Goal: Find contact information: Find contact information

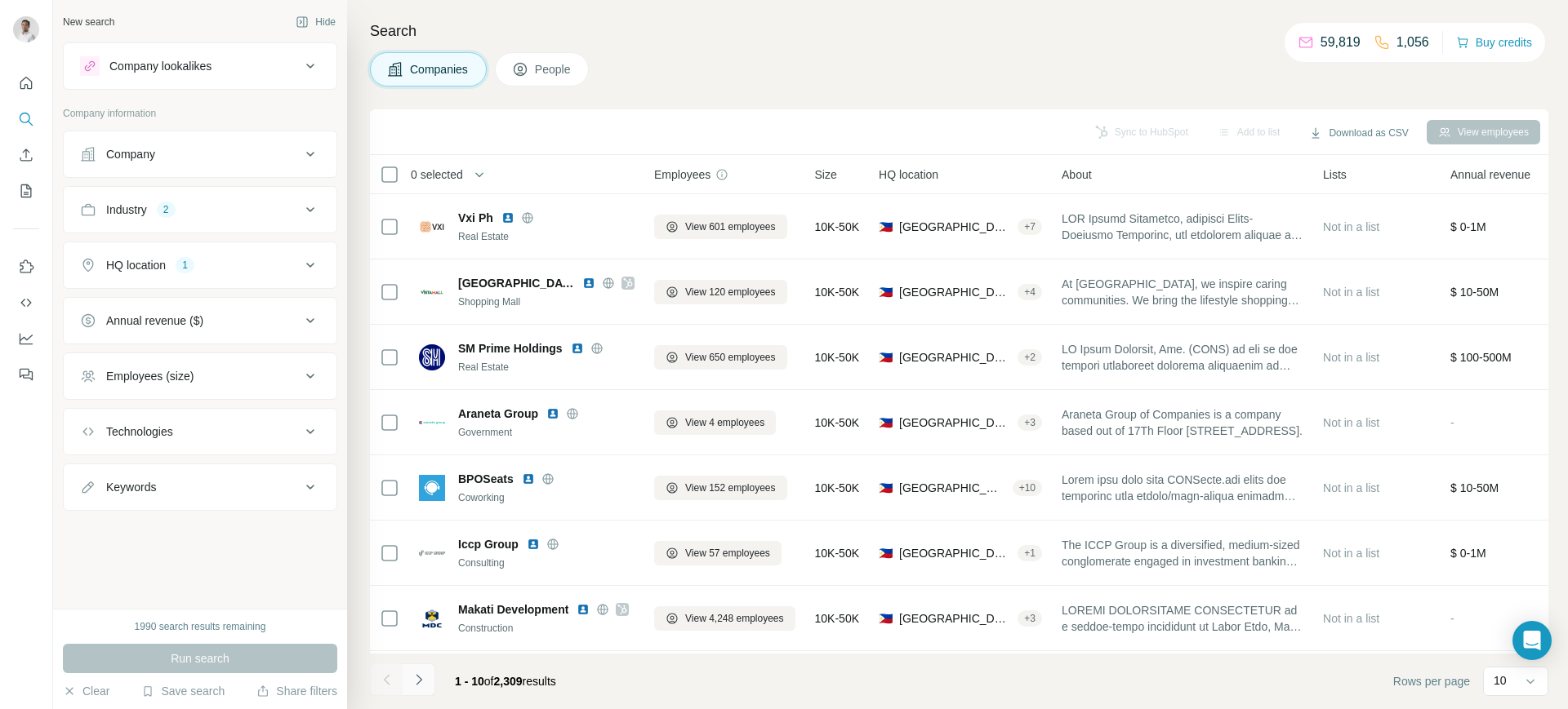
drag, startPoint x: 0, startPoint y: 0, endPoint x: 424, endPoint y: 684, distance: 804.8
click at [424, 684] on icon "Navigate to next page" at bounding box center [419, 680] width 16 height 16
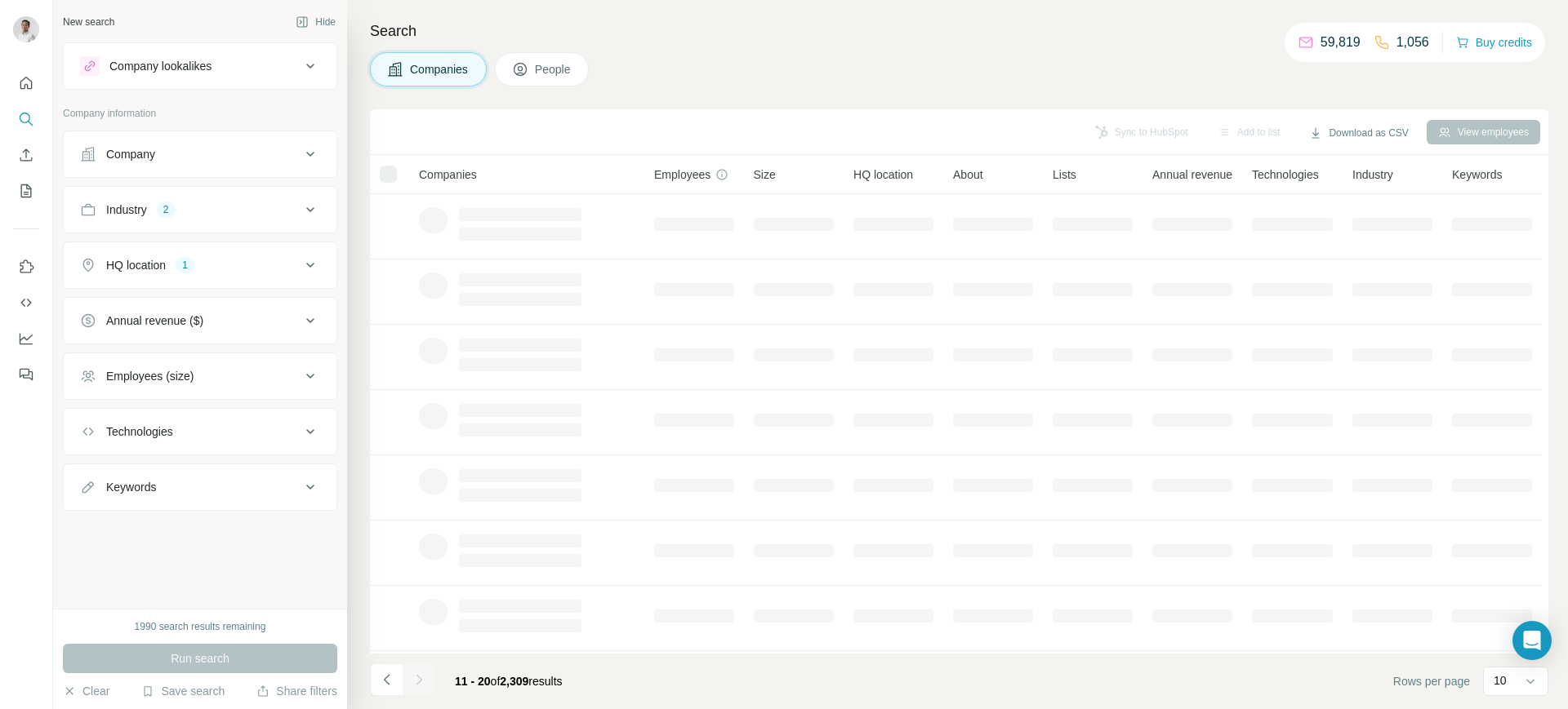
click at [424, 684] on div at bounding box center [419, 680] width 33 height 33
click at [424, 684] on icon "Navigate to next page" at bounding box center [419, 680] width 16 height 16
click at [424, 684] on div at bounding box center [419, 680] width 33 height 33
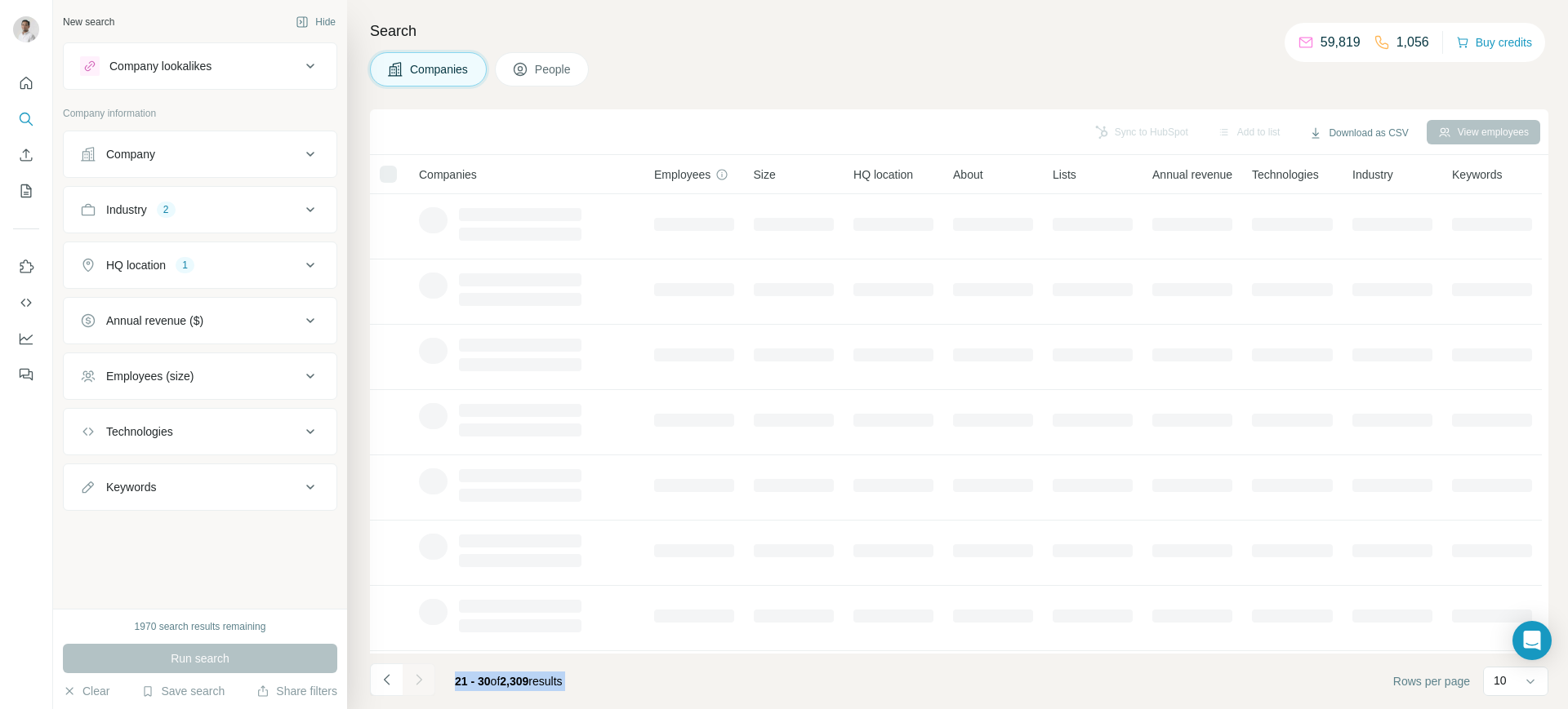
click at [424, 684] on div at bounding box center [419, 680] width 33 height 33
click at [424, 684] on icon "Navigate to next page" at bounding box center [419, 680] width 16 height 16
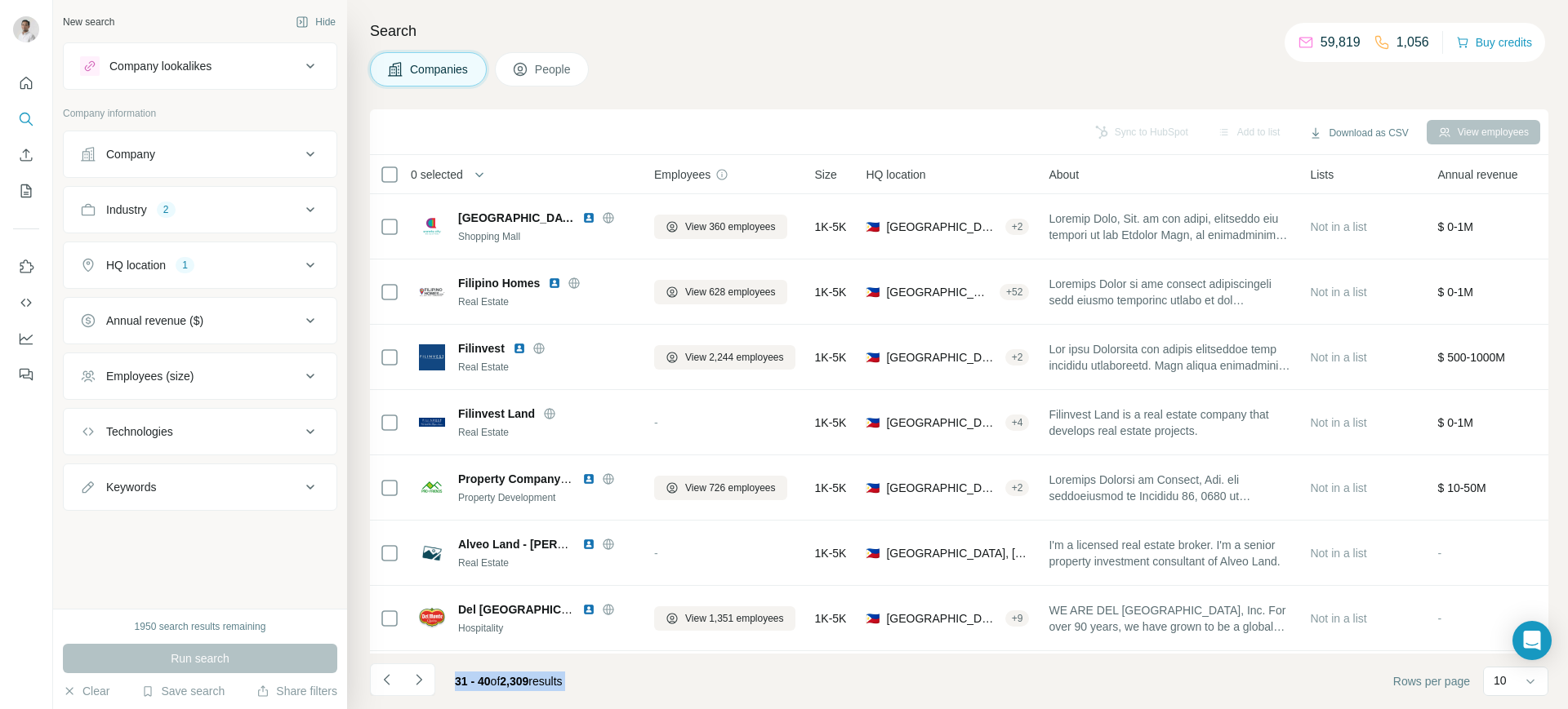
click at [424, 684] on icon "Navigate to next page" at bounding box center [419, 680] width 16 height 16
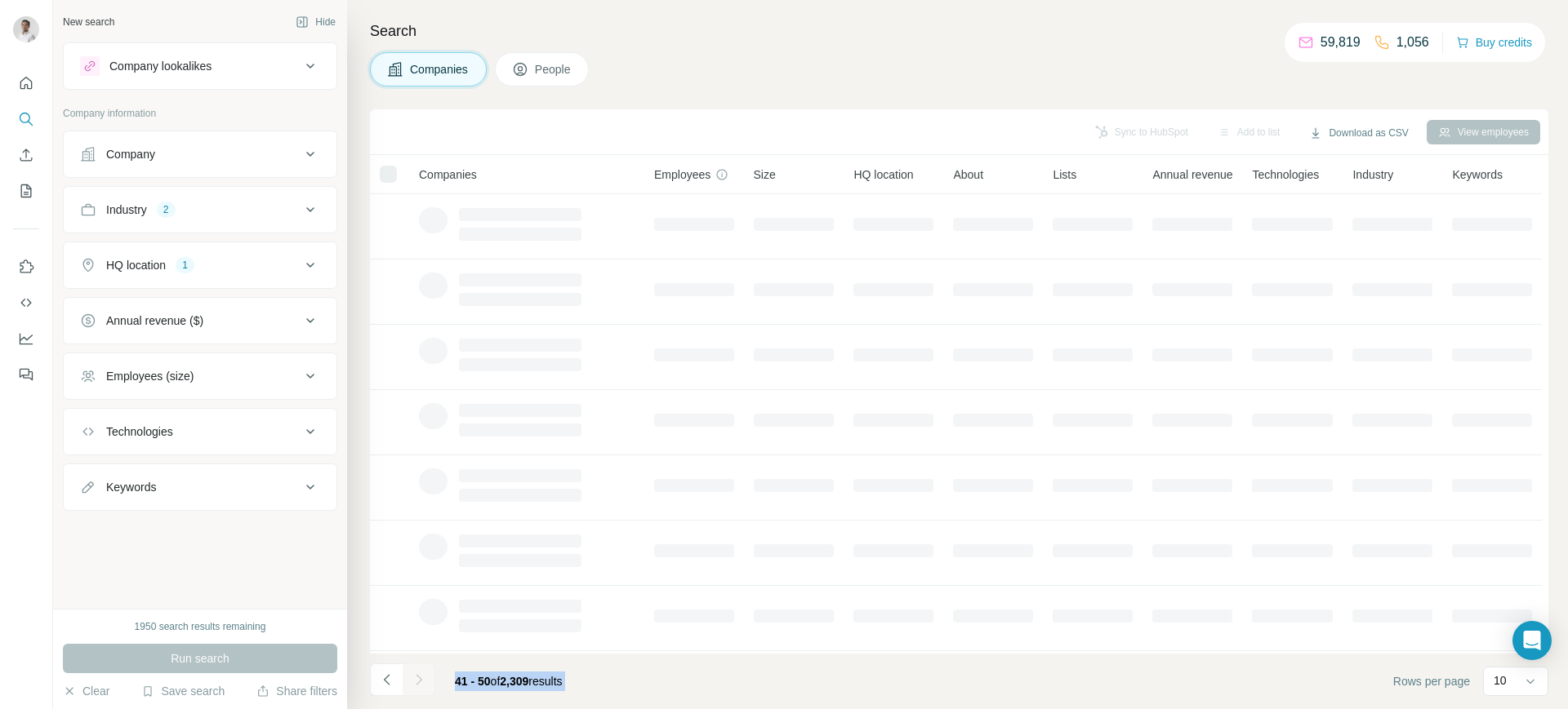
click at [424, 684] on icon "Navigate to next page" at bounding box center [419, 680] width 16 height 16
click at [424, 684] on div at bounding box center [419, 680] width 33 height 33
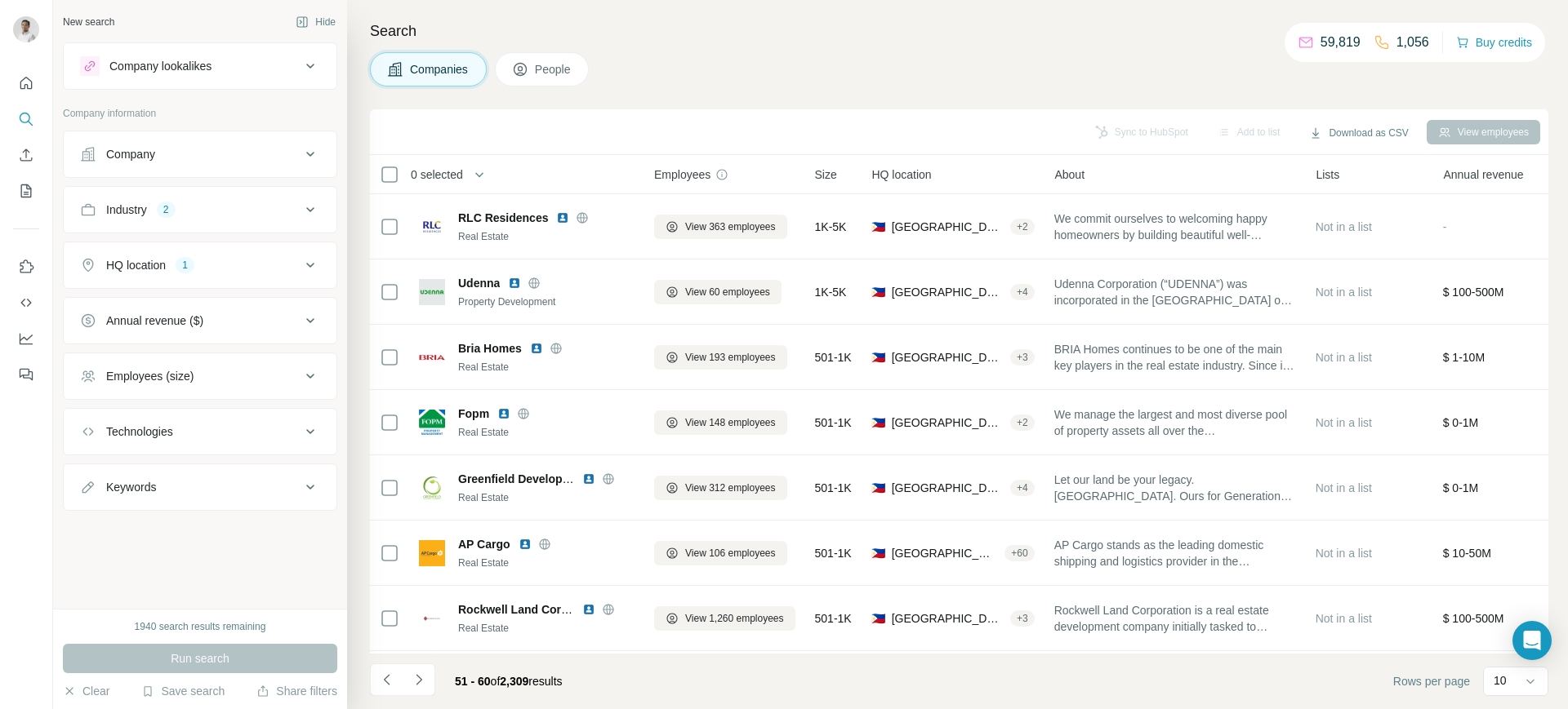
click at [424, 684] on icon "Navigate to next page" at bounding box center [419, 680] width 16 height 16
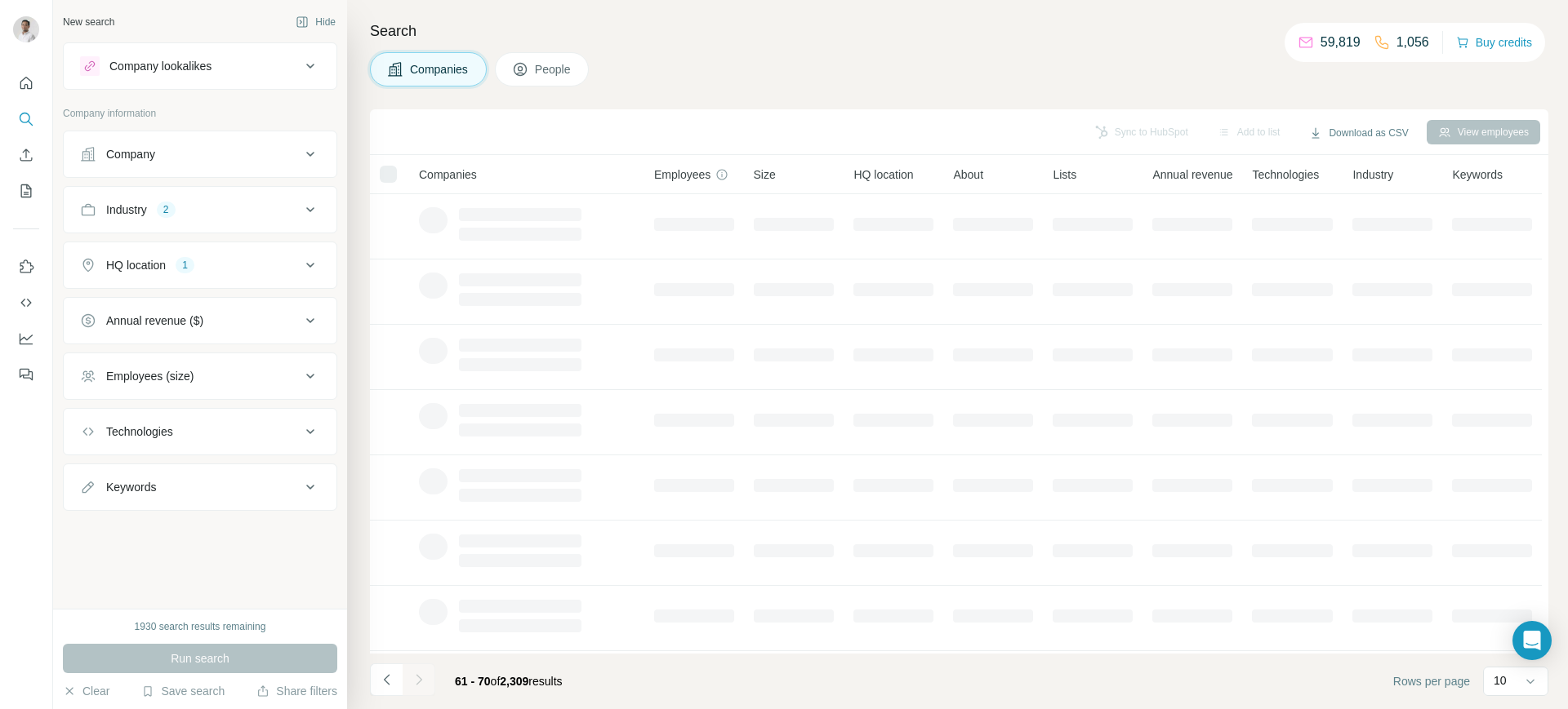
click at [424, 684] on div at bounding box center [419, 680] width 33 height 33
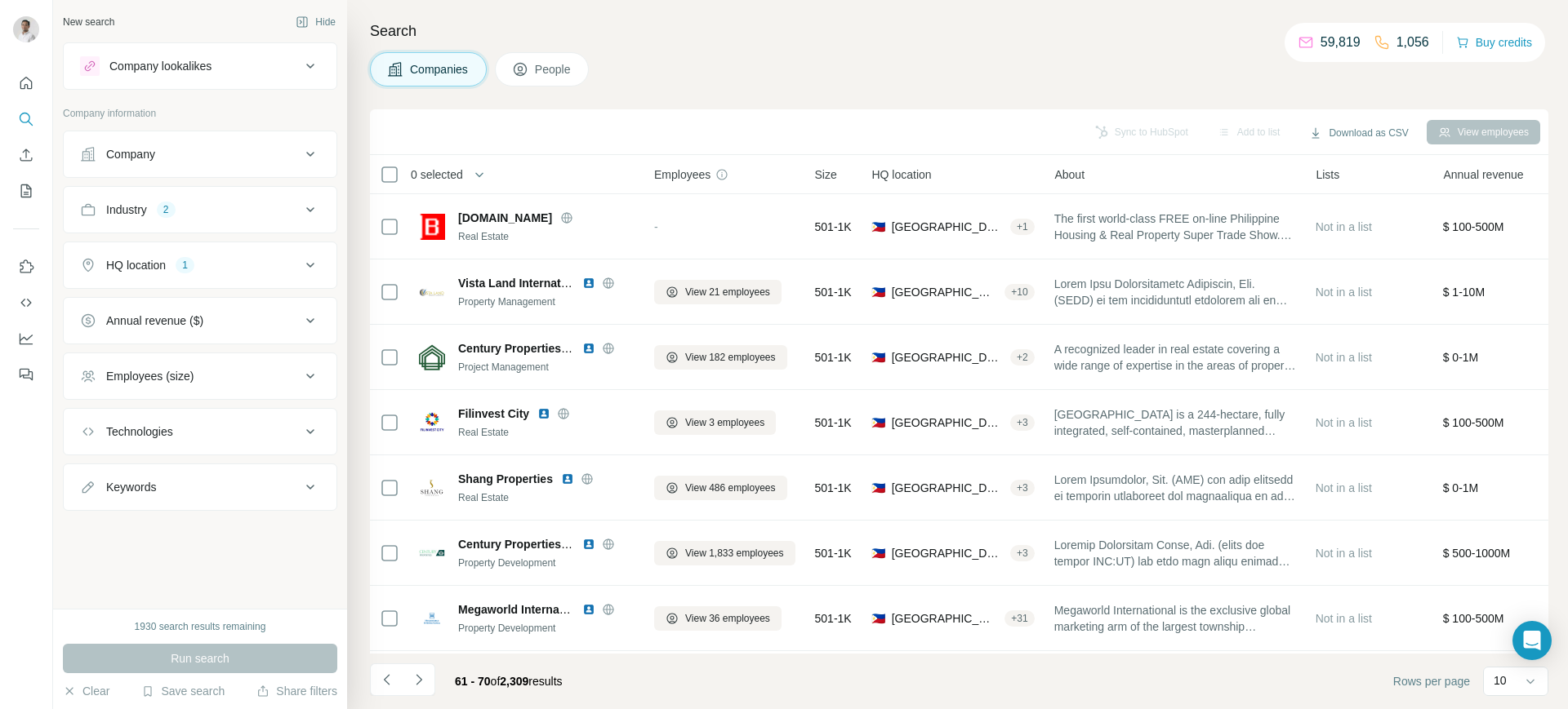
click at [424, 684] on icon "Navigate to next page" at bounding box center [419, 680] width 16 height 16
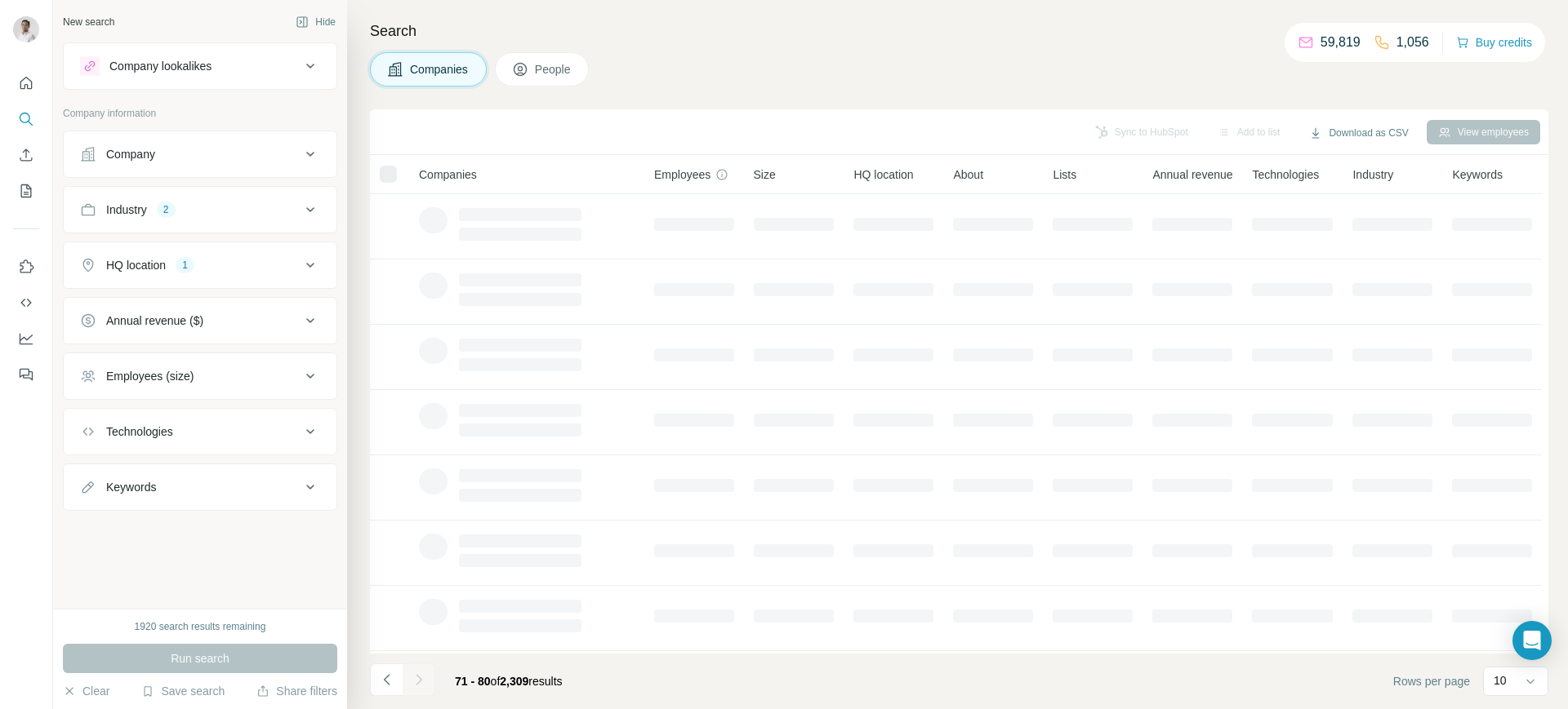
click at [424, 684] on div at bounding box center [419, 680] width 33 height 33
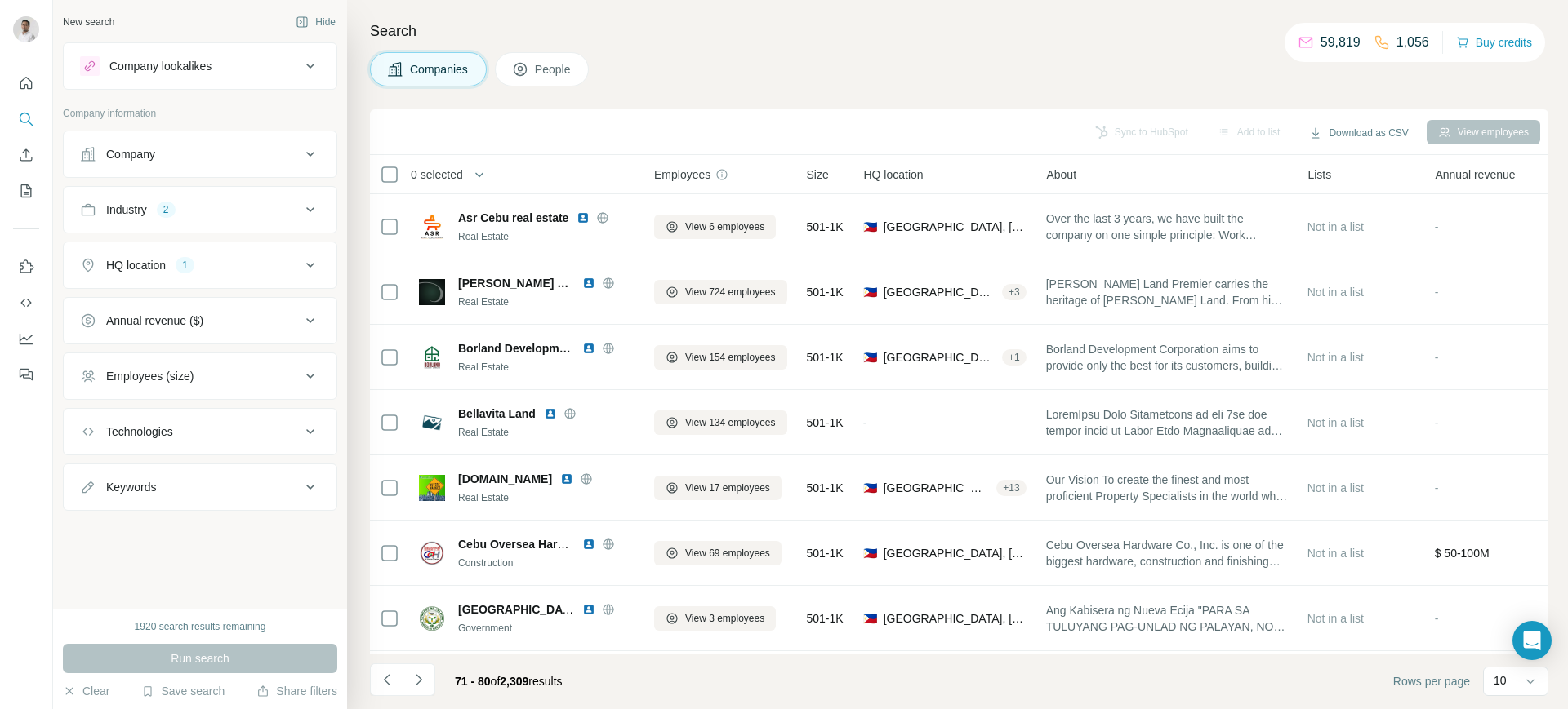
click at [424, 684] on icon "Navigate to next page" at bounding box center [419, 680] width 16 height 16
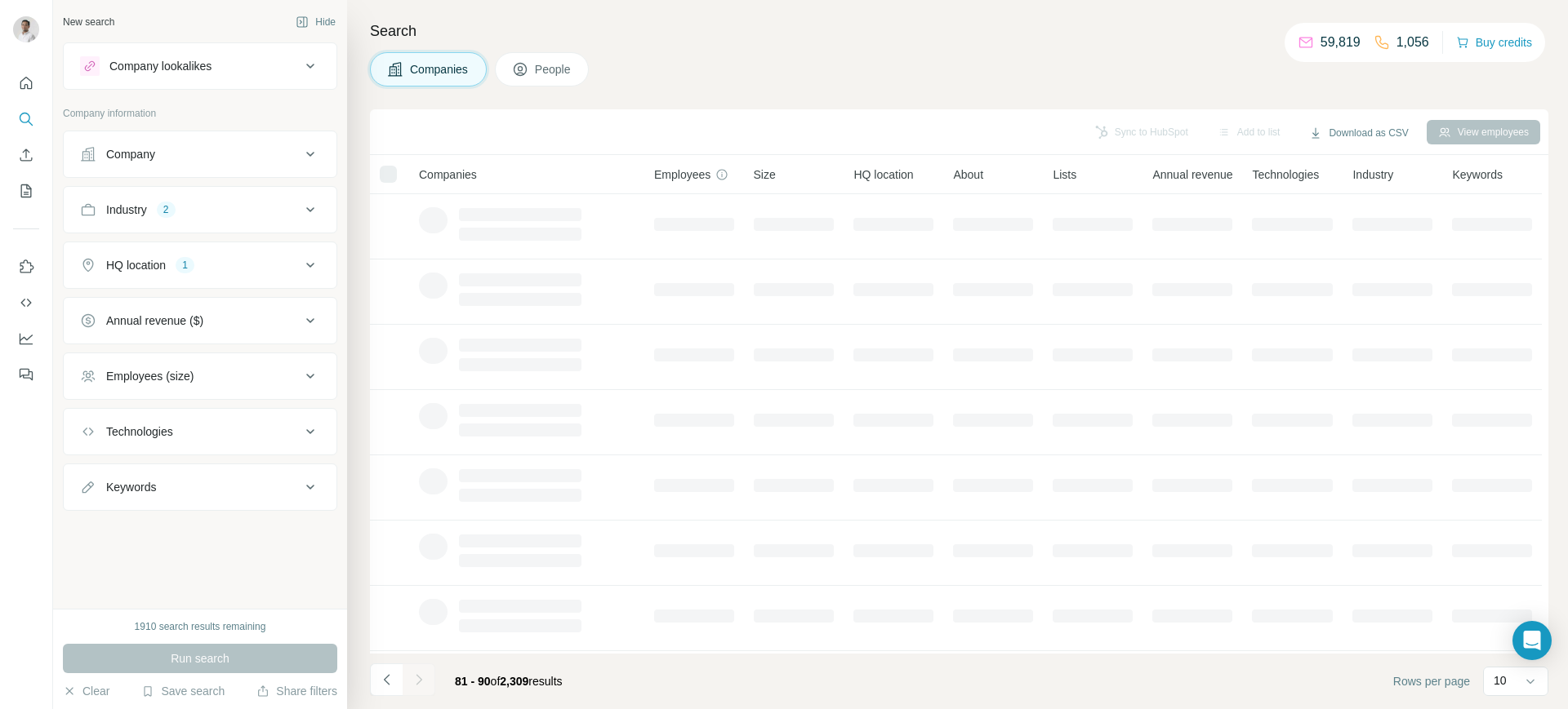
click at [424, 684] on div at bounding box center [419, 680] width 33 height 33
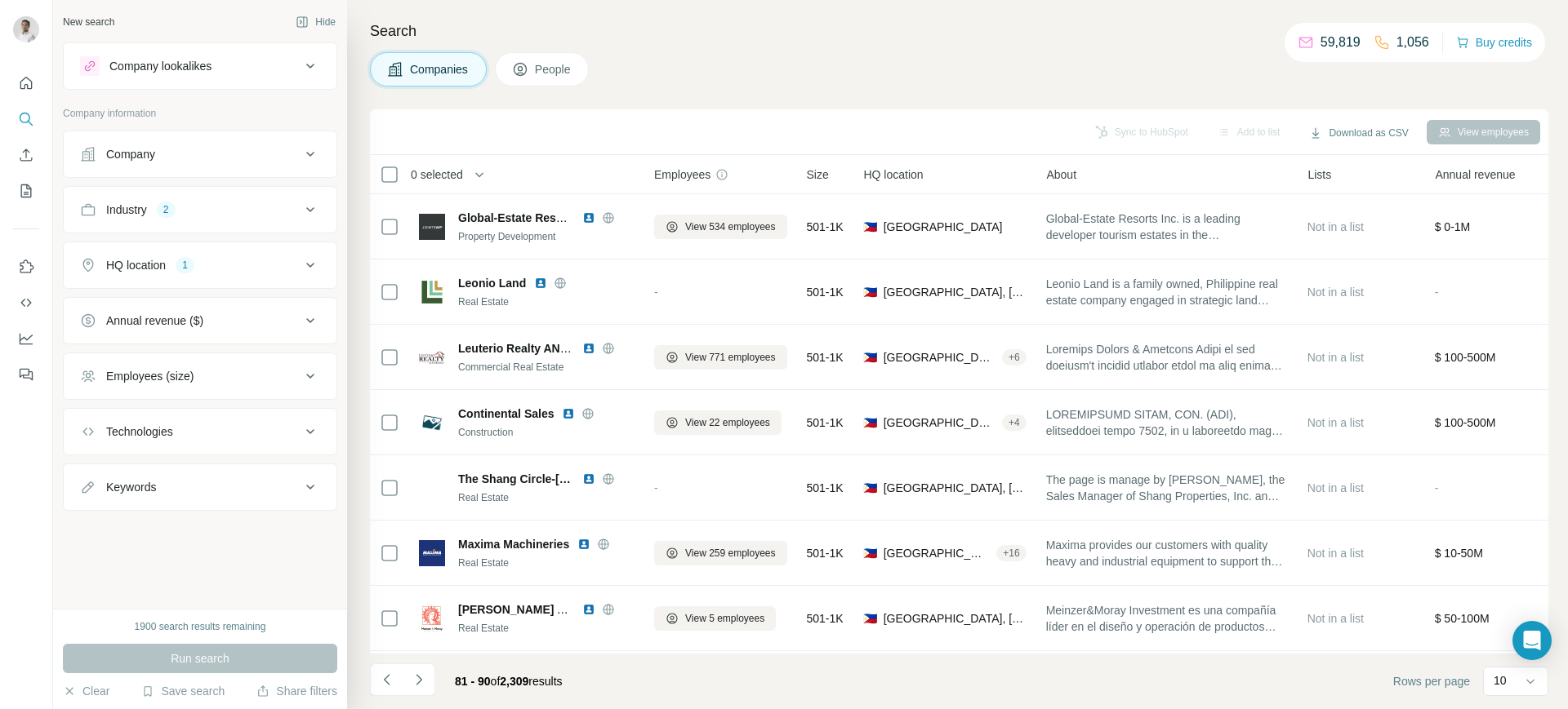
click at [424, 684] on icon "Navigate to next page" at bounding box center [419, 680] width 16 height 16
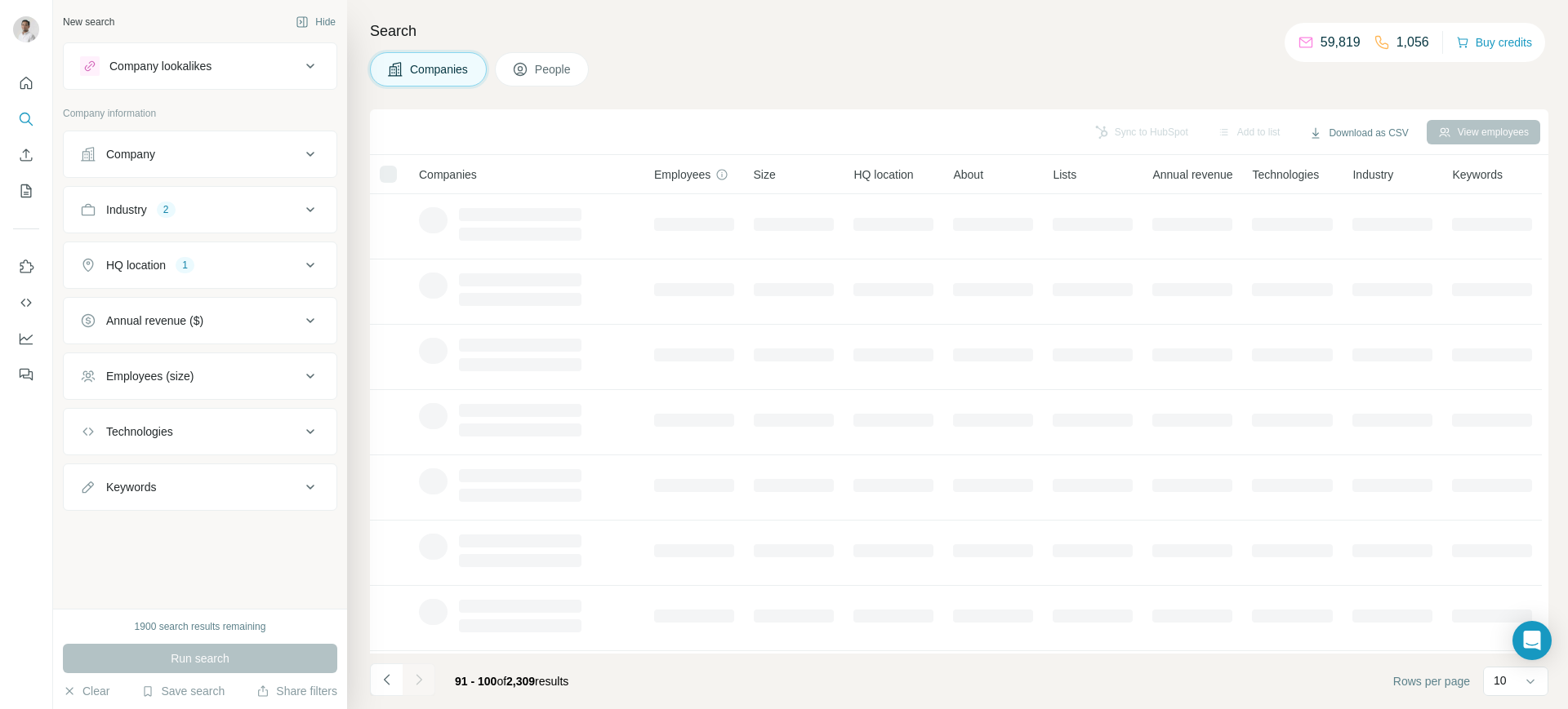
click at [424, 684] on div at bounding box center [419, 680] width 33 height 33
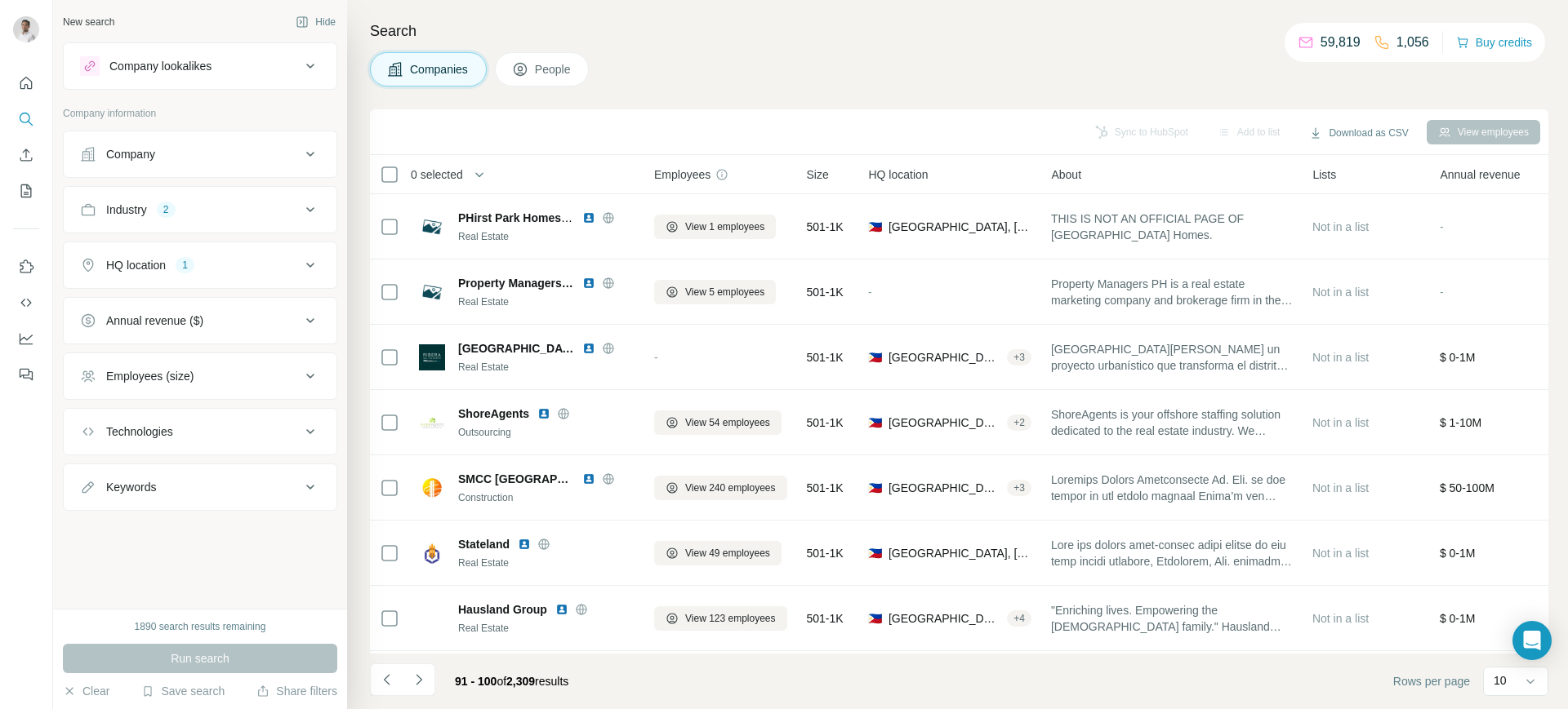
click at [424, 684] on icon "Navigate to next page" at bounding box center [419, 680] width 16 height 16
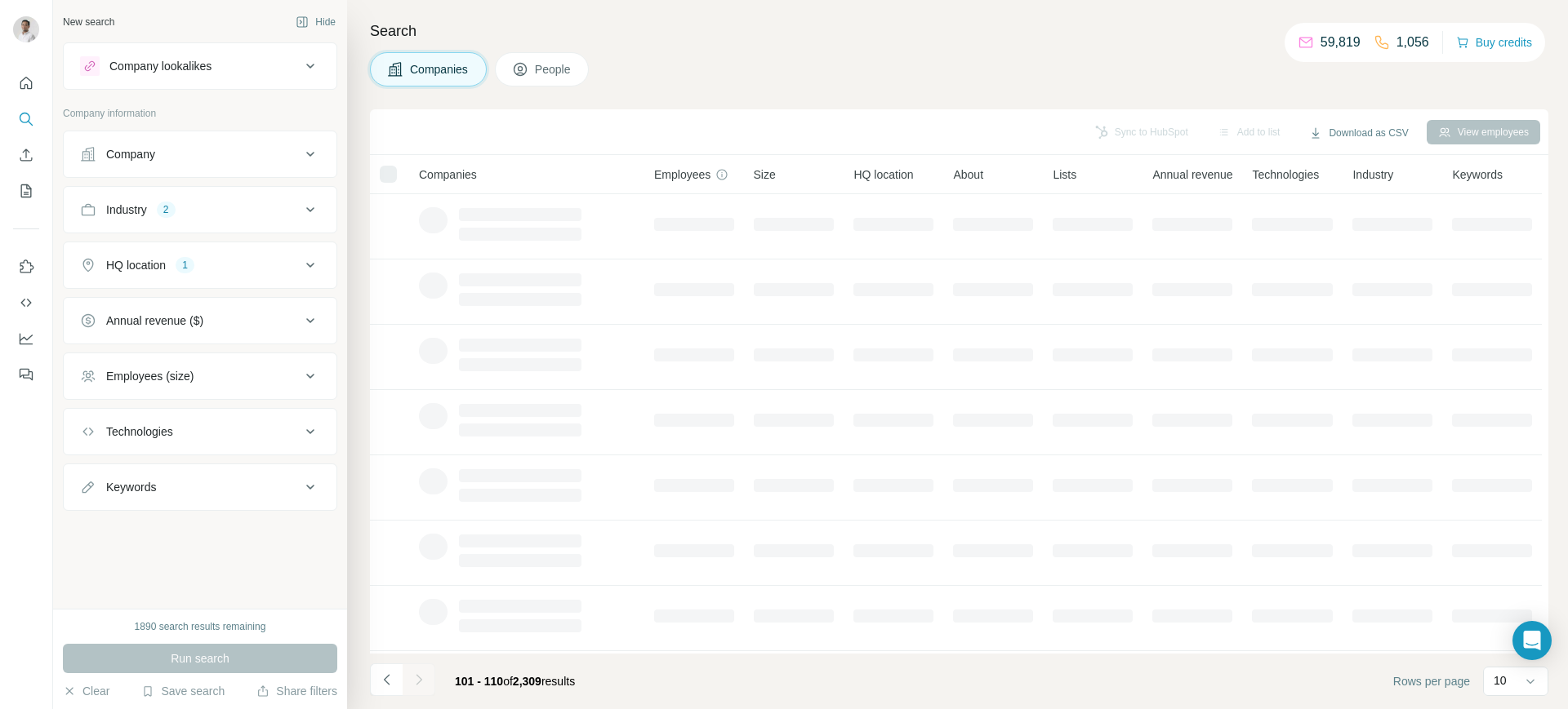
click at [424, 684] on div at bounding box center [419, 680] width 33 height 33
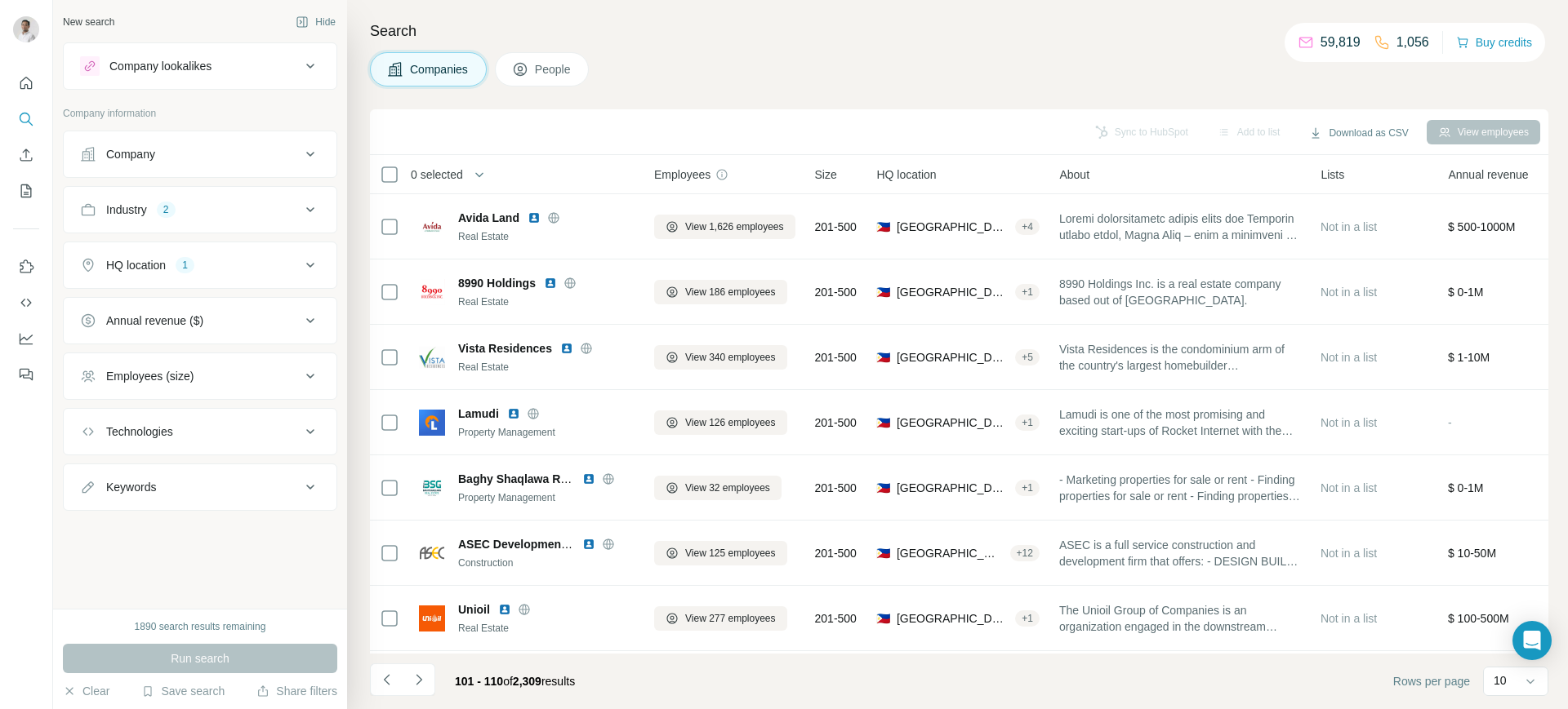
click at [424, 684] on icon "Navigate to next page" at bounding box center [419, 680] width 16 height 16
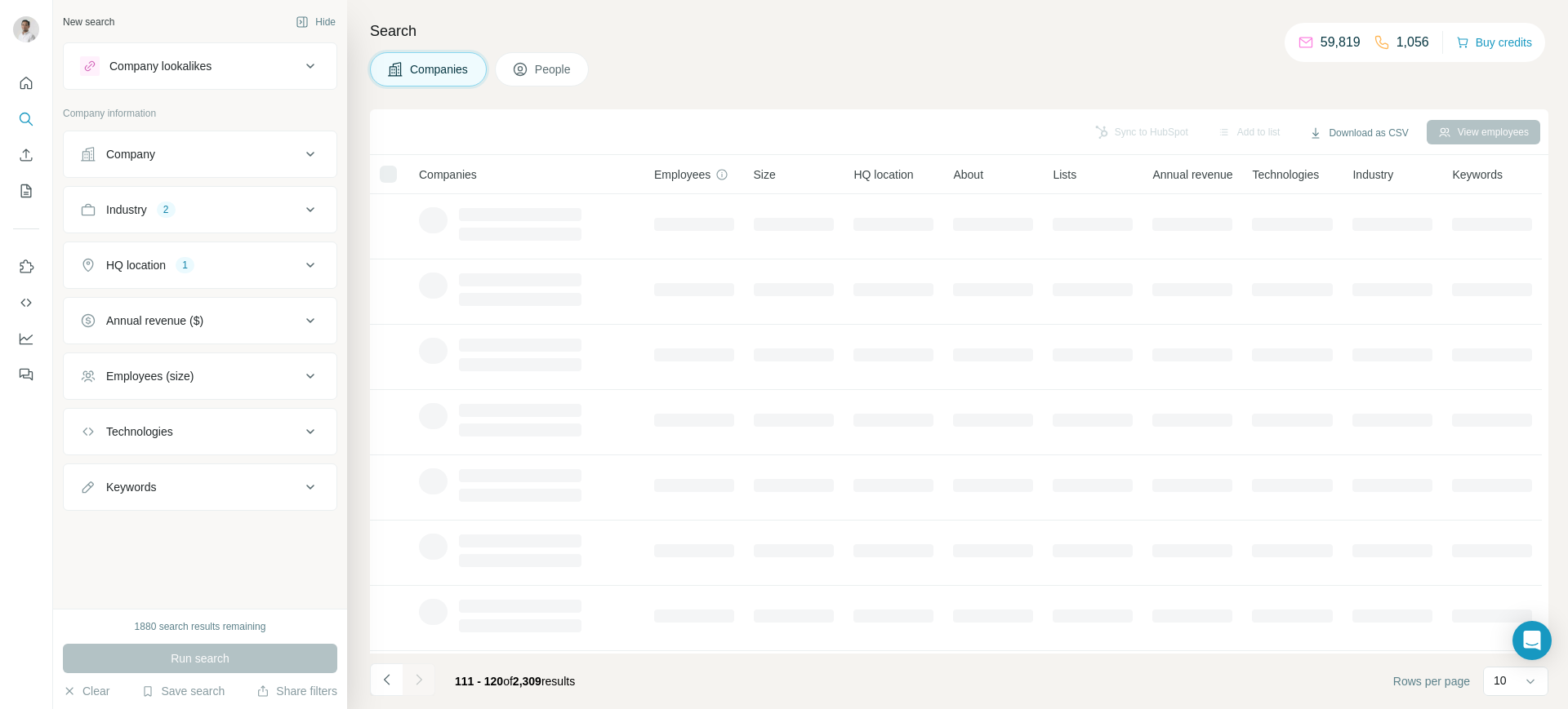
click at [424, 684] on div at bounding box center [419, 680] width 33 height 33
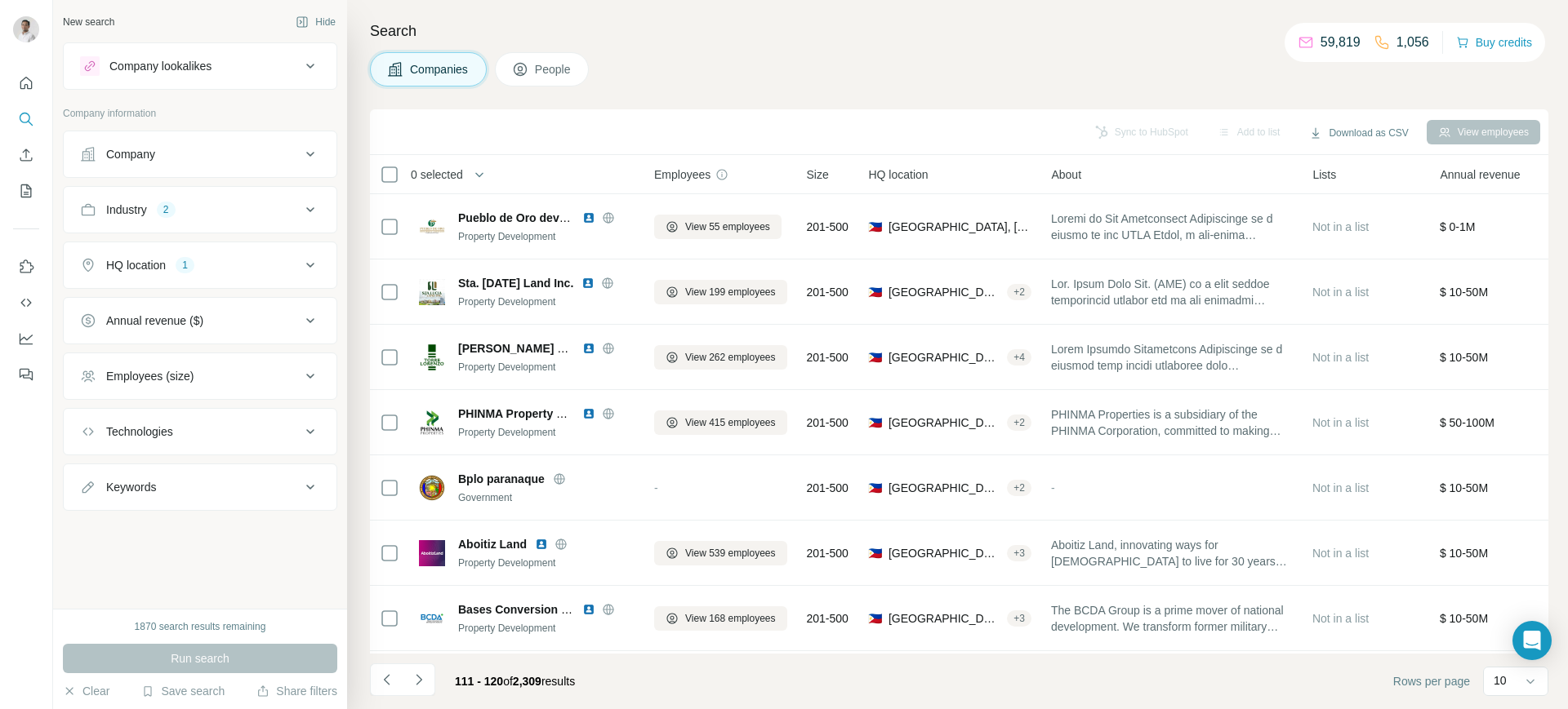
click at [424, 684] on icon "Navigate to next page" at bounding box center [419, 680] width 16 height 16
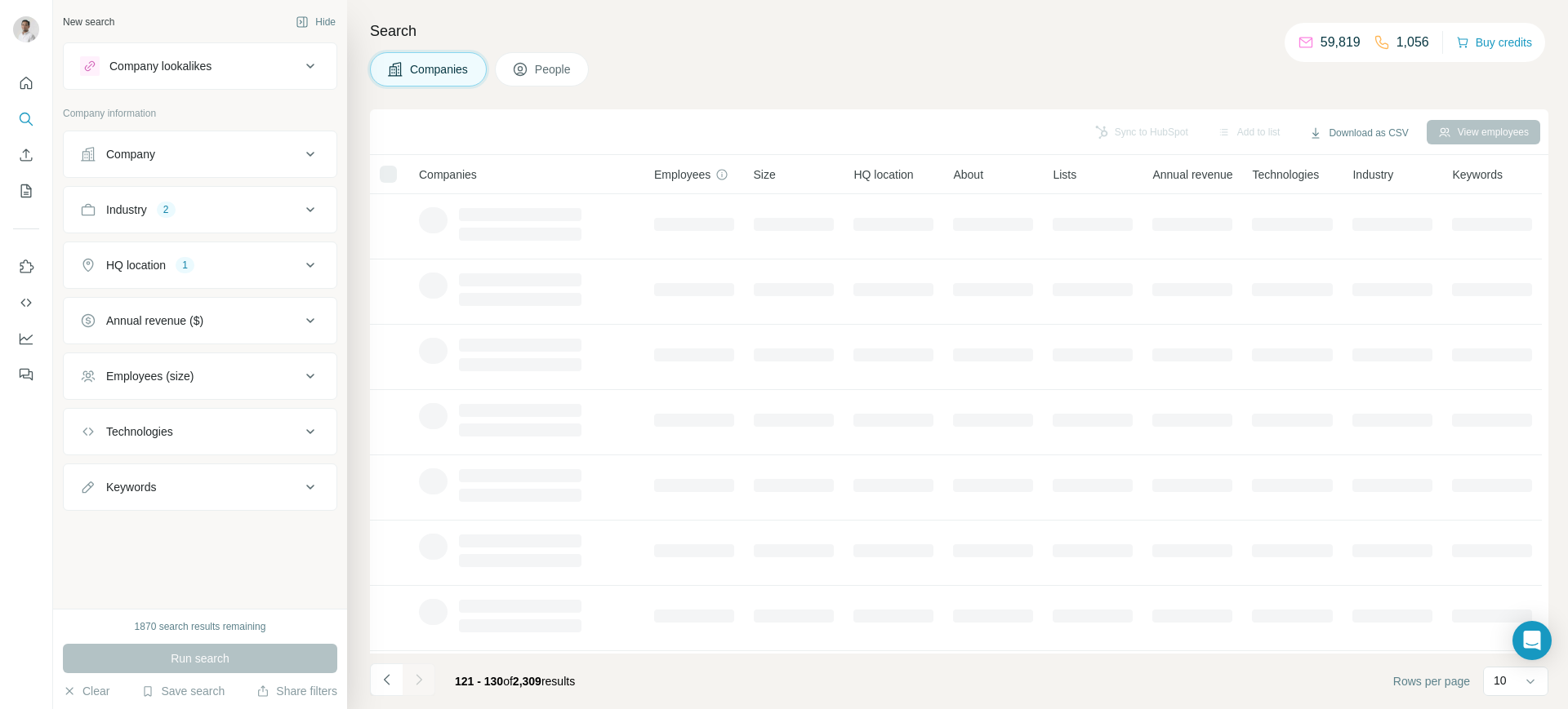
click at [424, 684] on icon "Navigate to next page" at bounding box center [419, 680] width 16 height 16
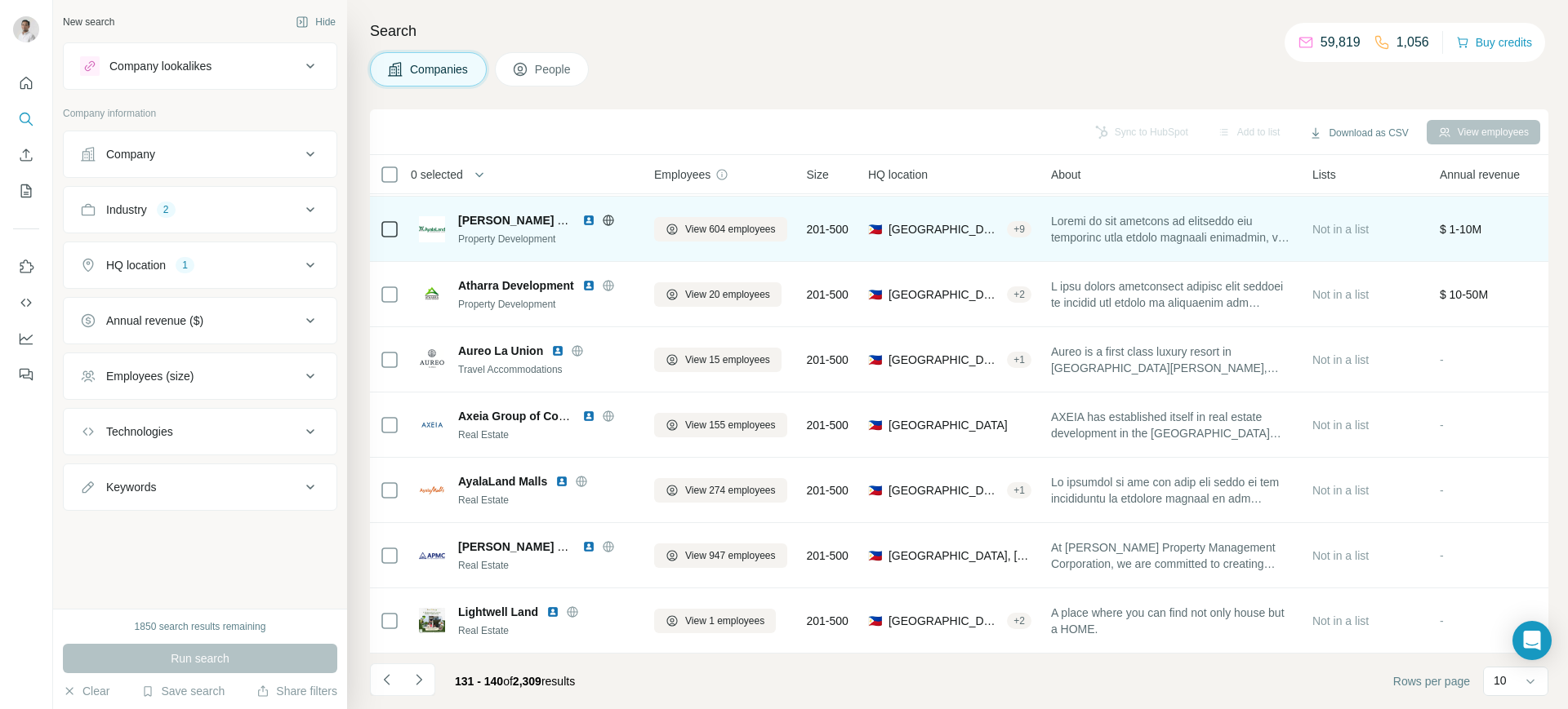
scroll to position [204, 0]
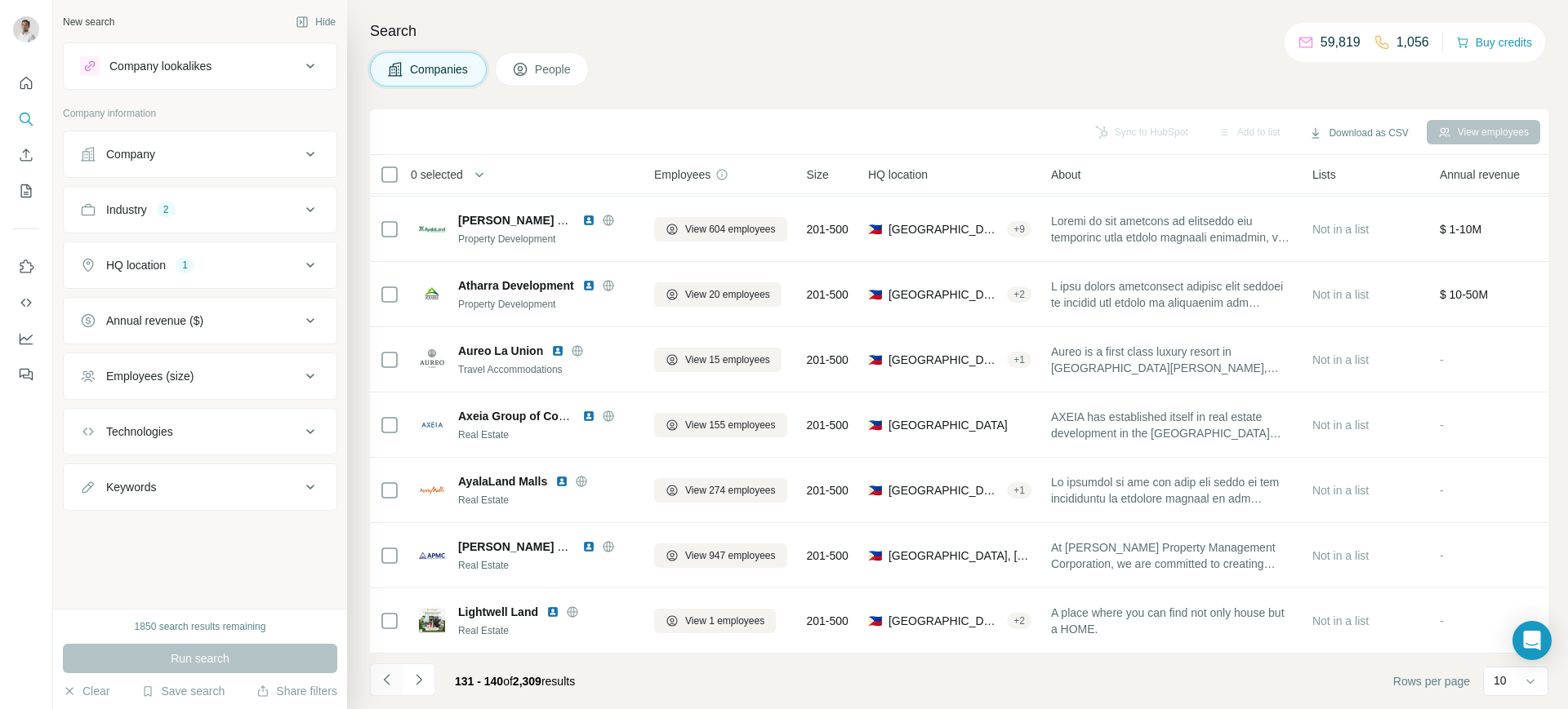
click at [387, 687] on icon "Navigate to previous page" at bounding box center [387, 680] width 16 height 16
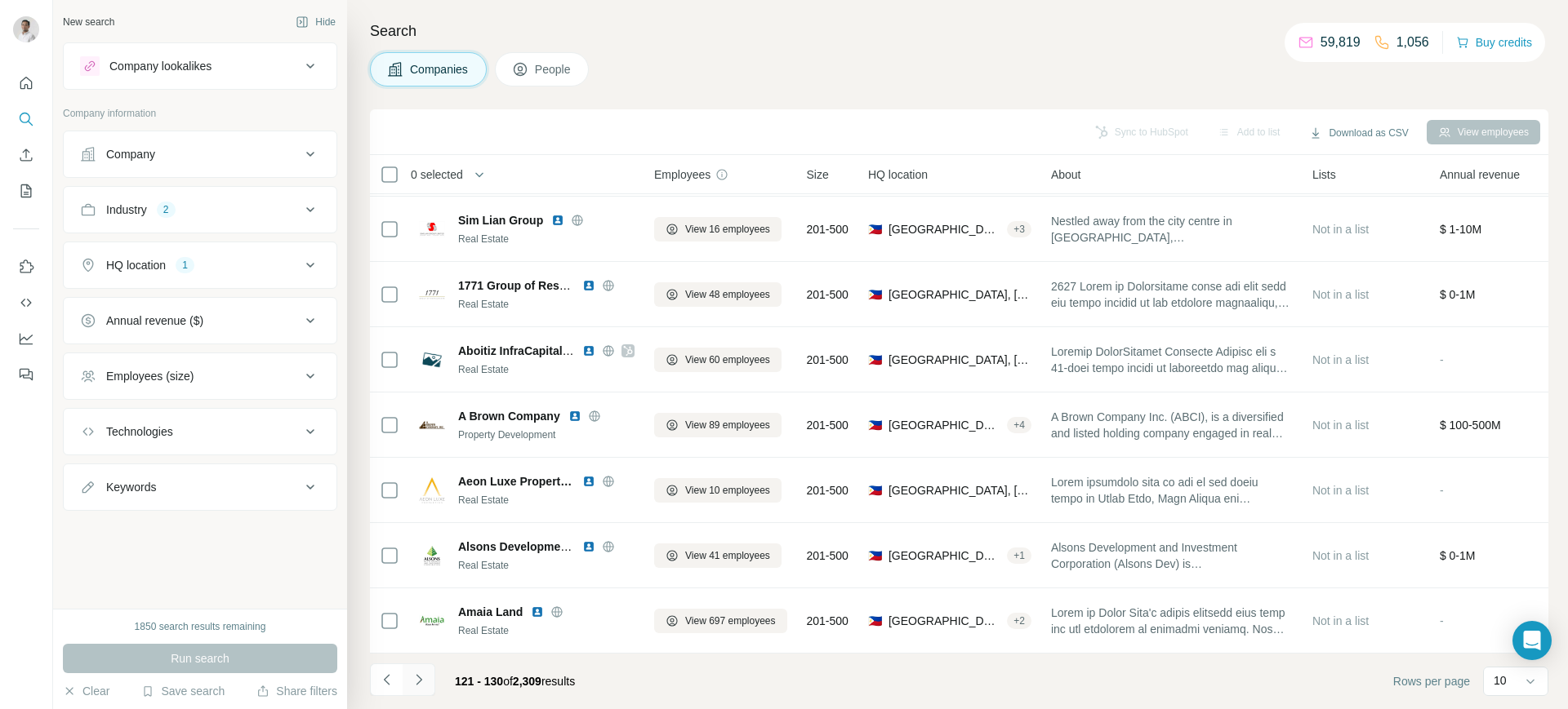
click at [416, 681] on icon "Navigate to next page" at bounding box center [419, 680] width 16 height 16
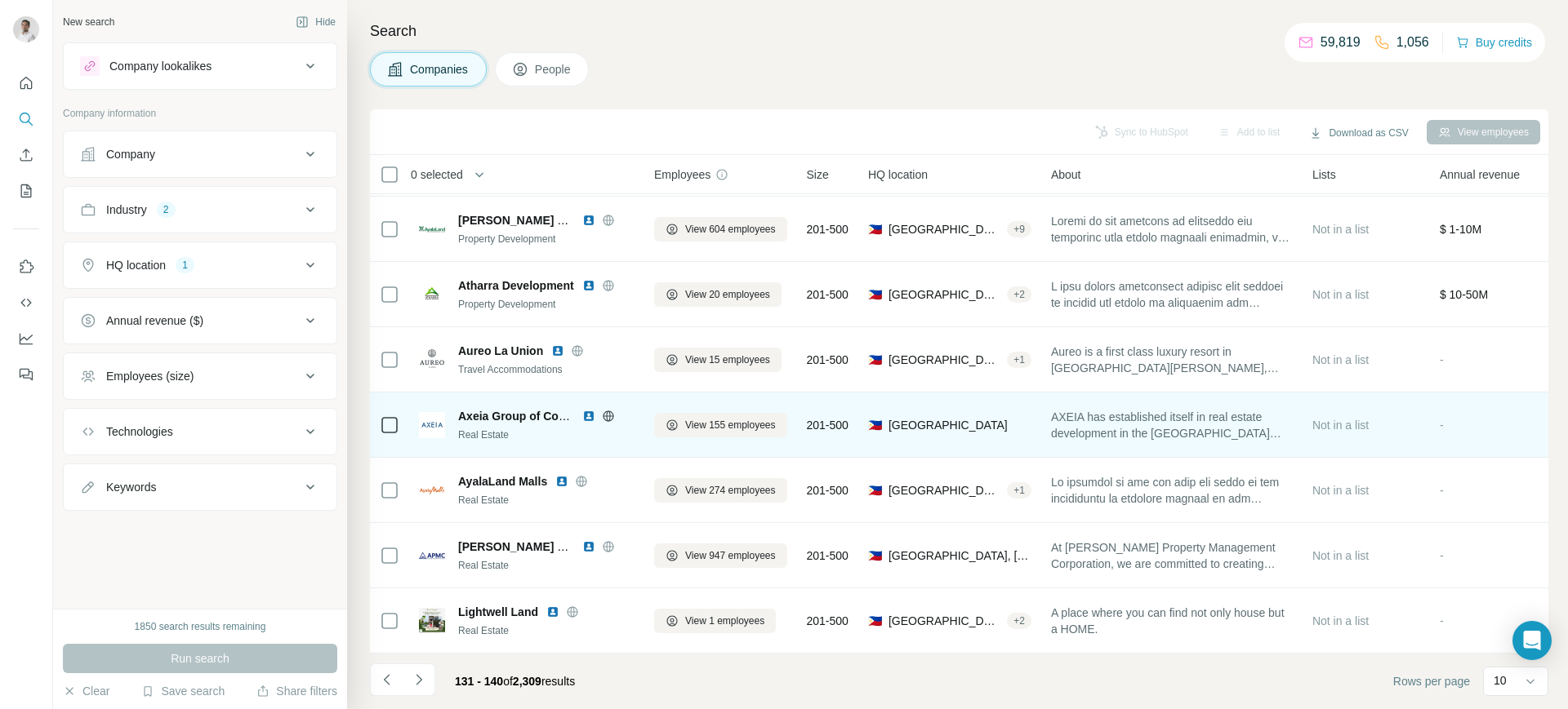
scroll to position [0, 0]
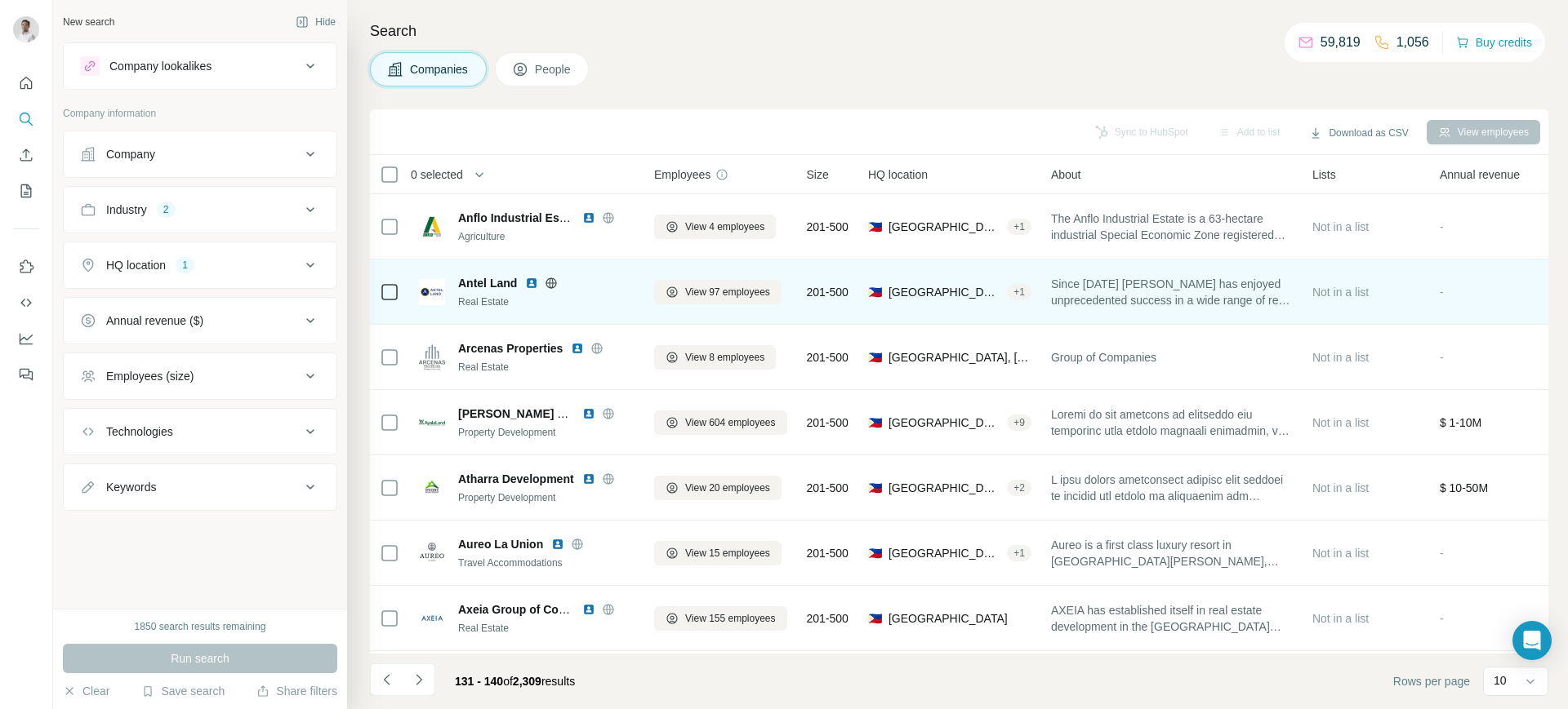
click at [484, 278] on span "Antel Land" at bounding box center [487, 283] width 59 height 16
copy span "Antel Land"
click at [534, 284] on img at bounding box center [532, 283] width 13 height 13
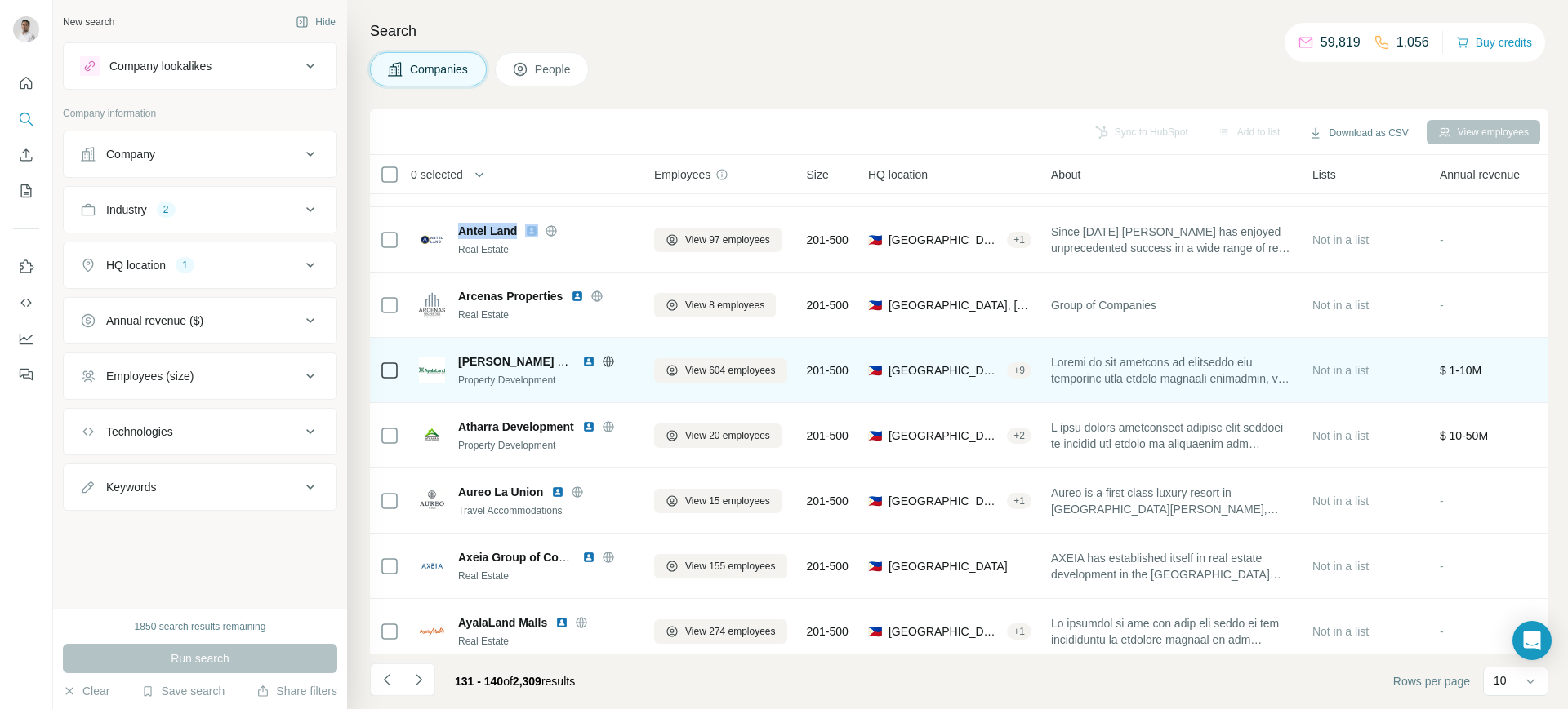
scroll to position [53, 0]
click at [507, 360] on span "[PERSON_NAME] Land International Sales" at bounding box center [574, 360] width 231 height 13
copy span "[PERSON_NAME] Land International Sales"
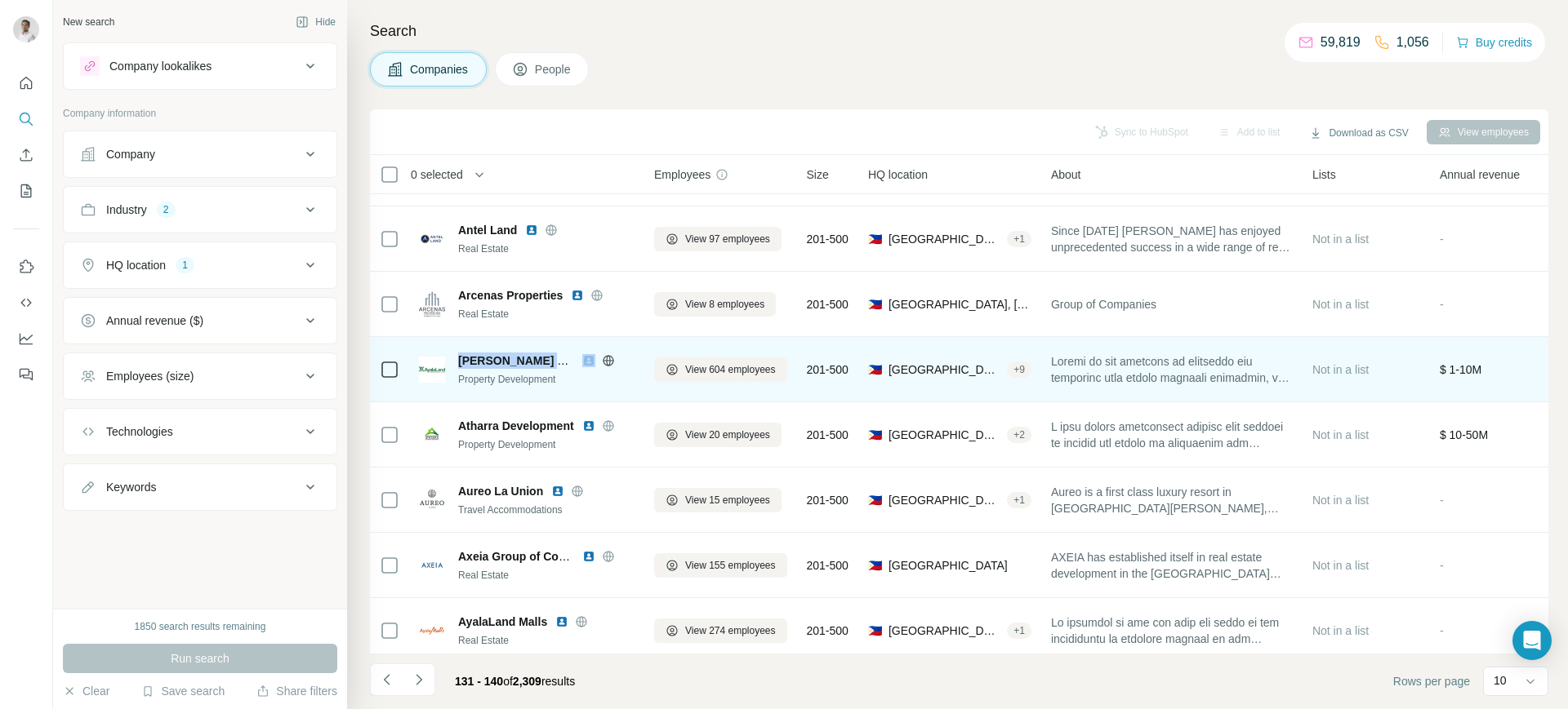
click at [588, 360] on img at bounding box center [589, 360] width 13 height 13
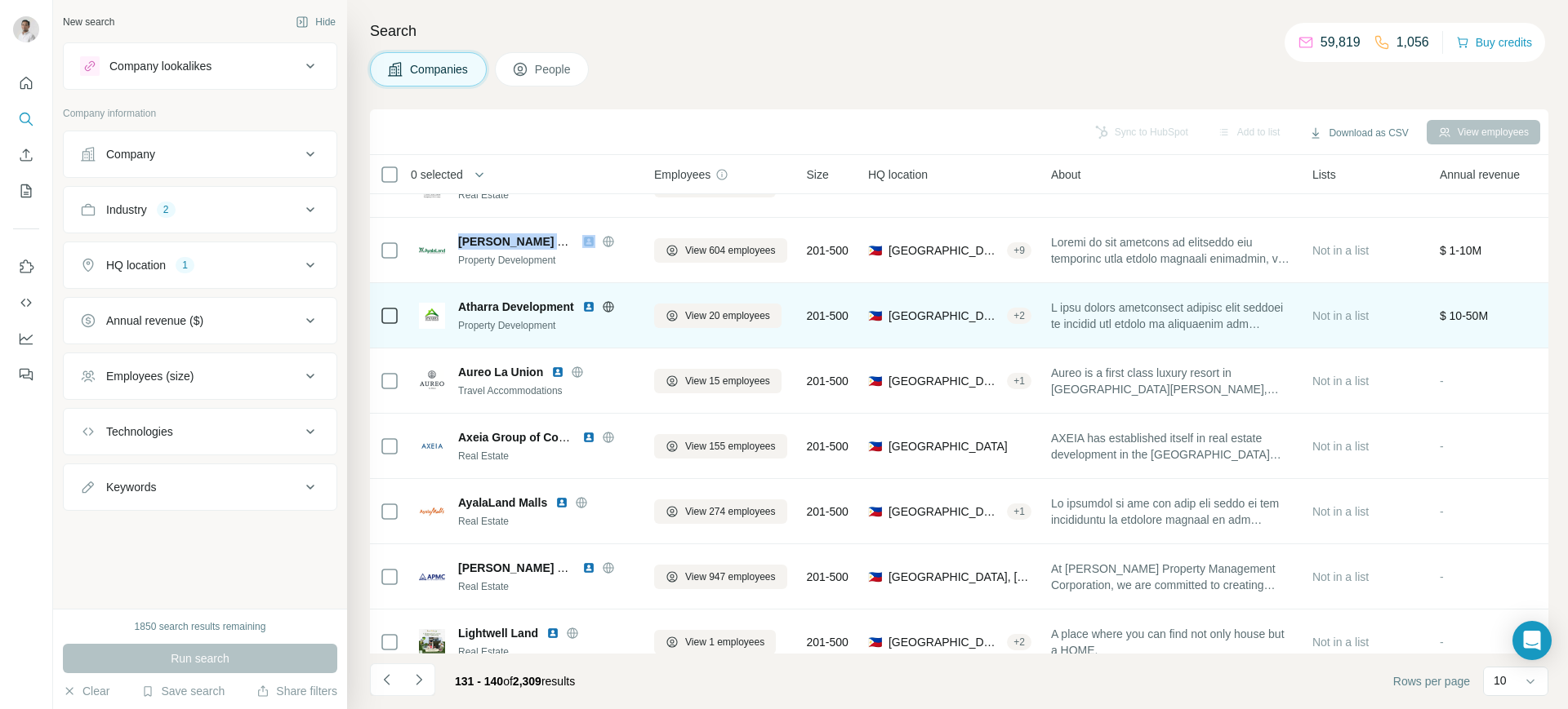
scroll to position [204, 0]
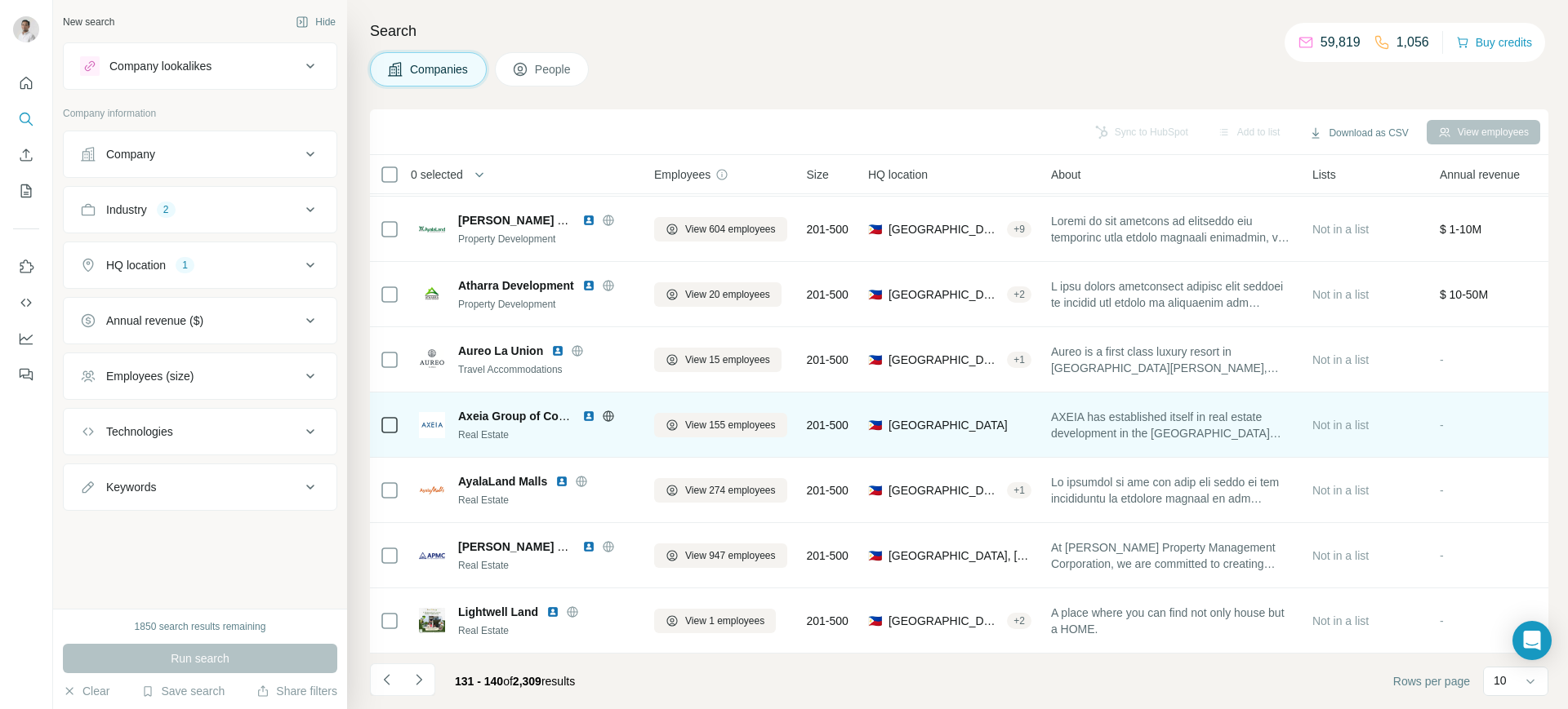
click at [490, 410] on span "Axeia Group of Companies" at bounding box center [531, 416] width 147 height 13
copy span "Axeia Group of Companies"
click at [591, 410] on img at bounding box center [589, 416] width 13 height 13
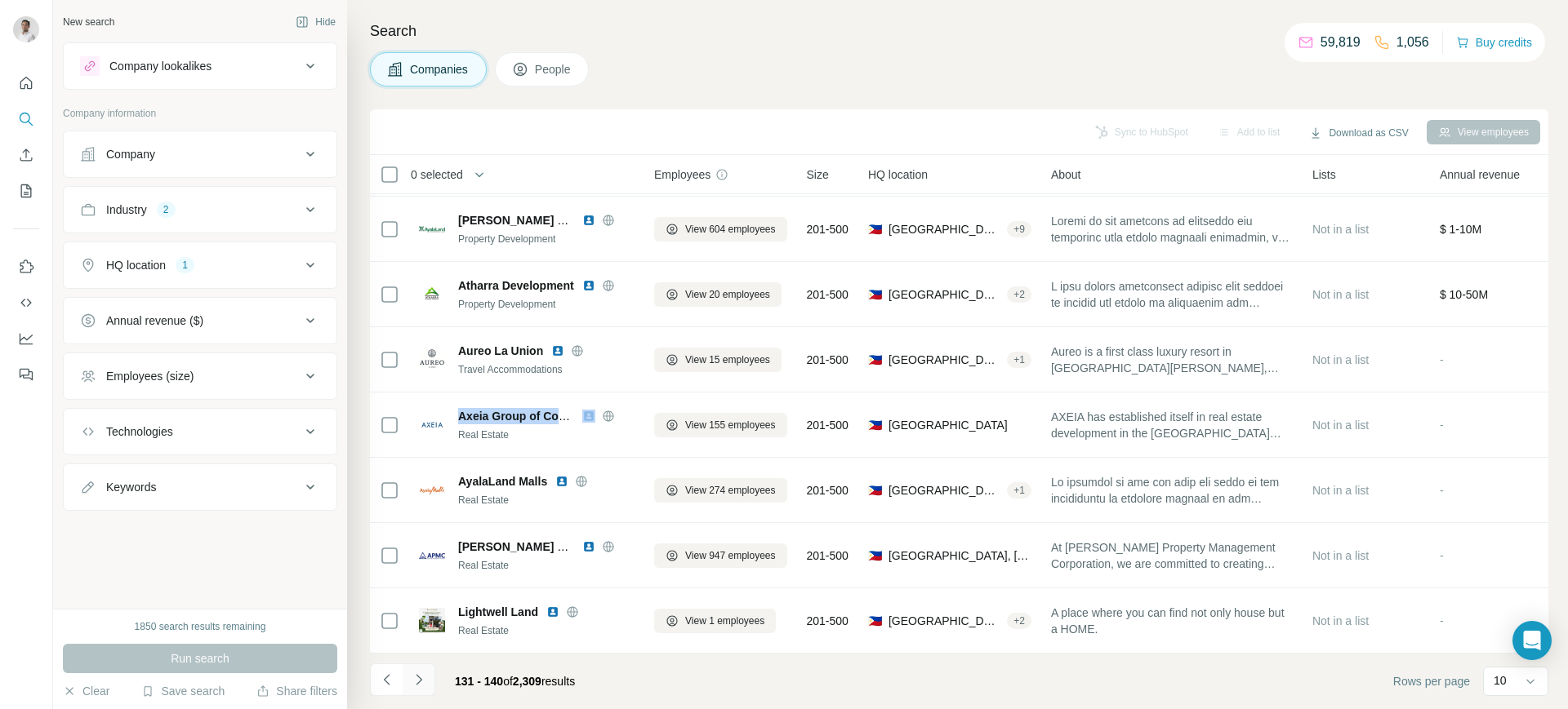
click at [417, 684] on icon "Navigate to next page" at bounding box center [419, 680] width 5 height 11
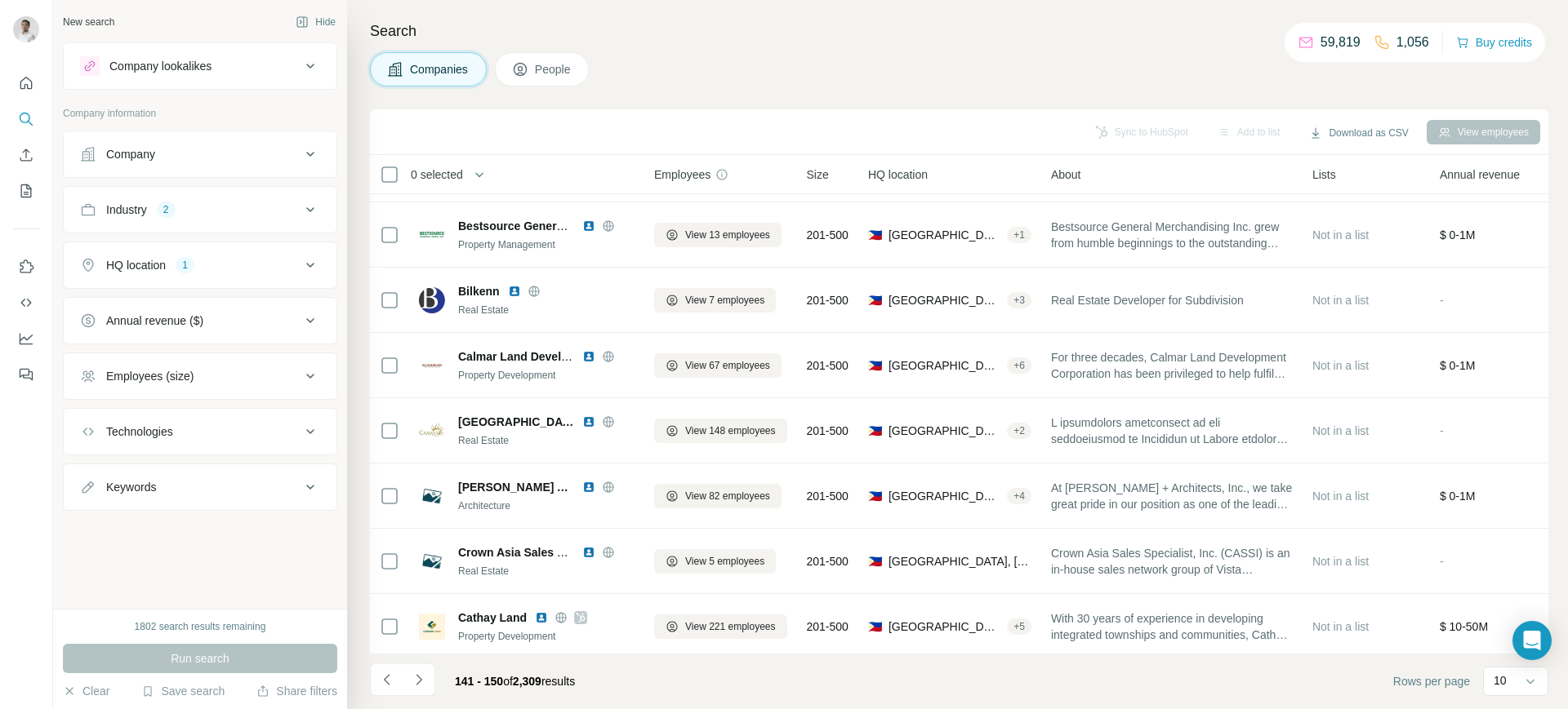
scroll to position [190, 0]
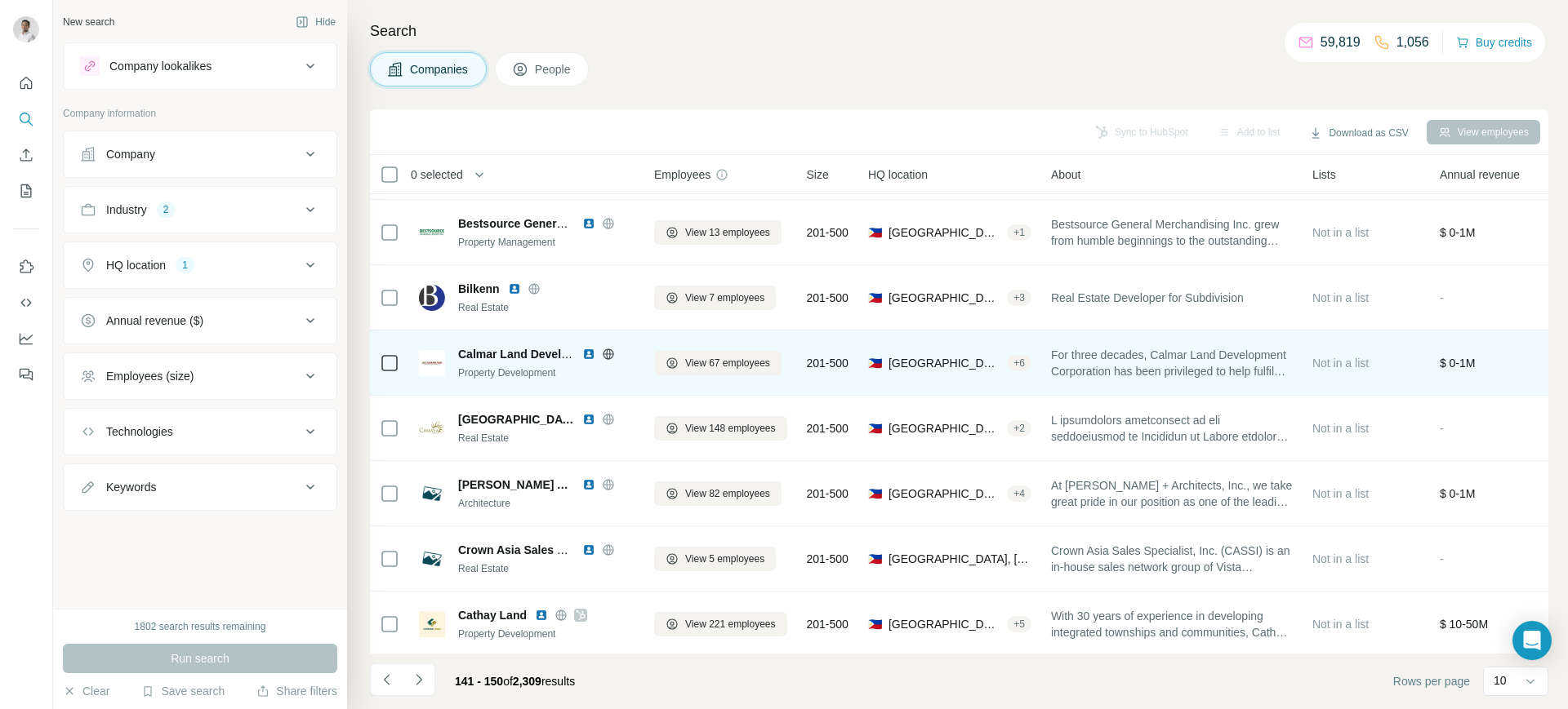
click at [483, 352] on span "Calmar Land Development" at bounding box center [530, 354] width 145 height 13
copy span "Calmar Land Development"
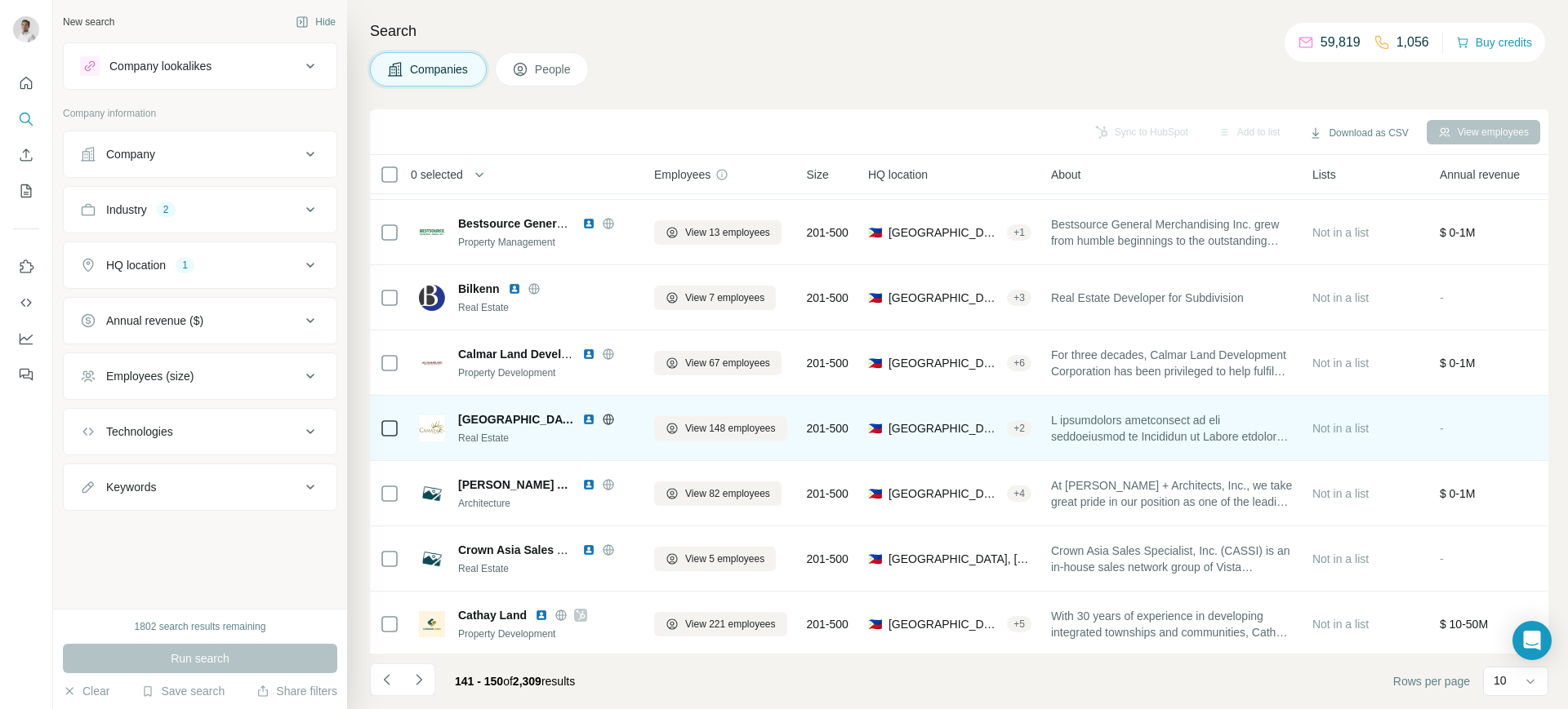
click at [504, 411] on span "[GEOGRAPHIC_DATA]" at bounding box center [515, 420] width 116 height 16
copy span "[GEOGRAPHIC_DATA]"
click at [583, 420] on img at bounding box center [589, 420] width 13 height 13
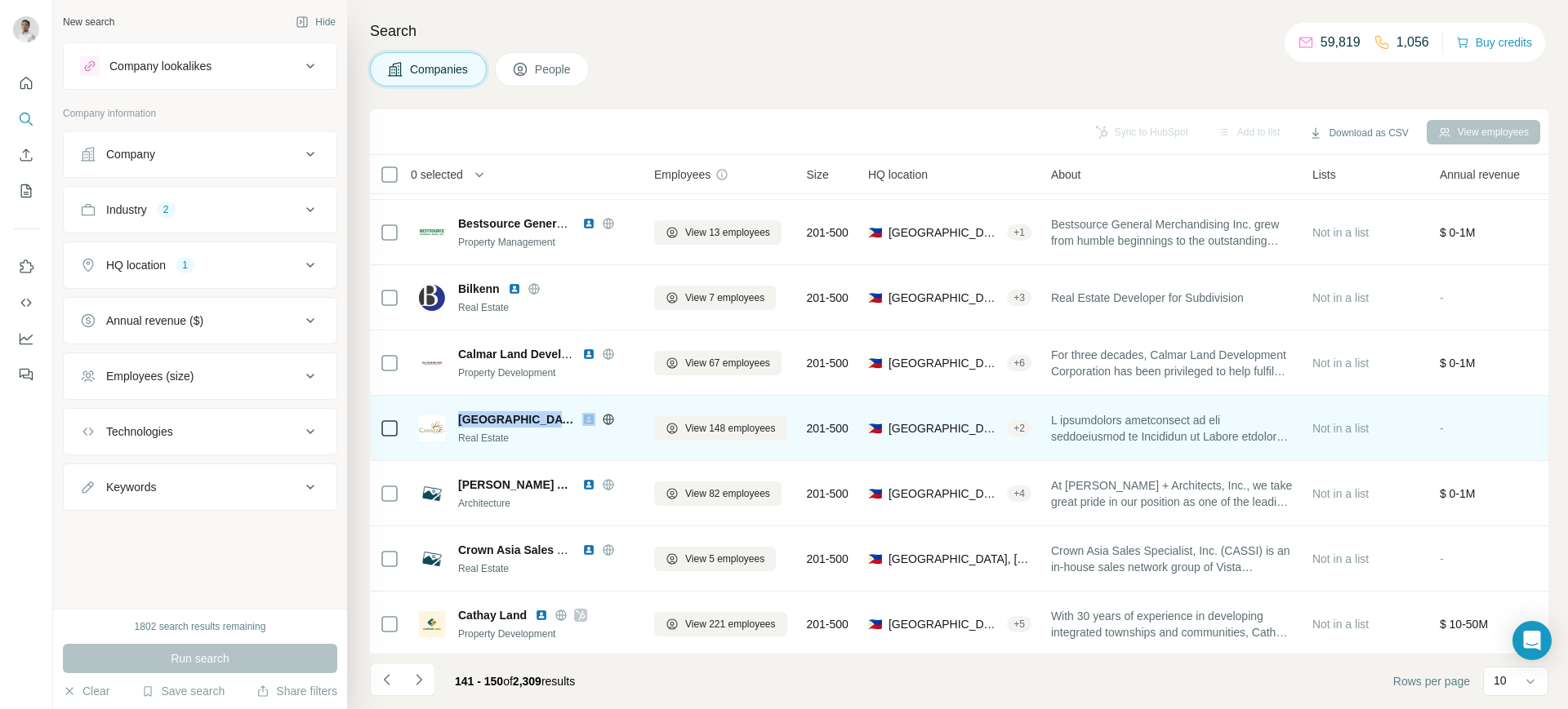
scroll to position [204, 0]
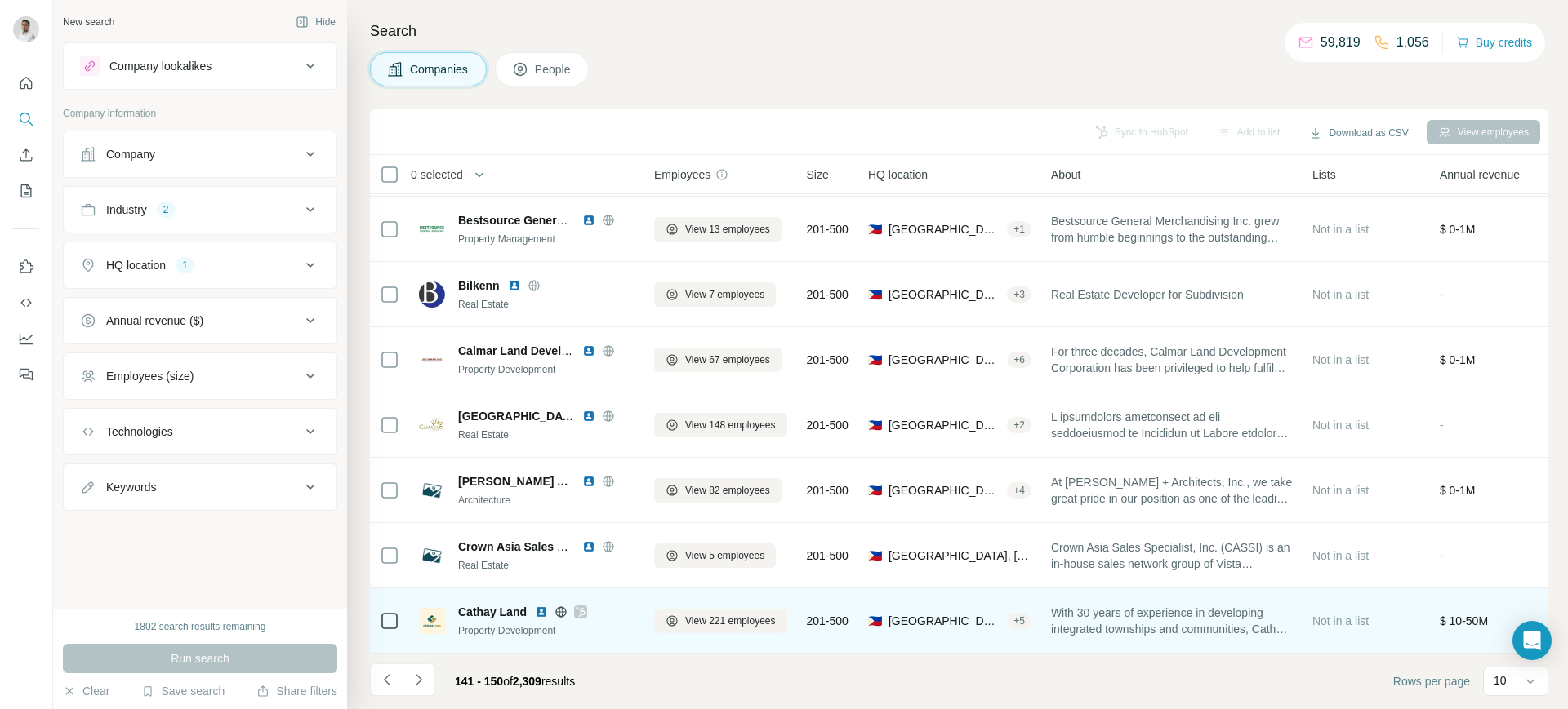
click at [489, 604] on span "Cathay Land" at bounding box center [492, 613] width 68 height 16
copy span "Cathay Land"
click at [545, 606] on img at bounding box center [542, 613] width 13 height 13
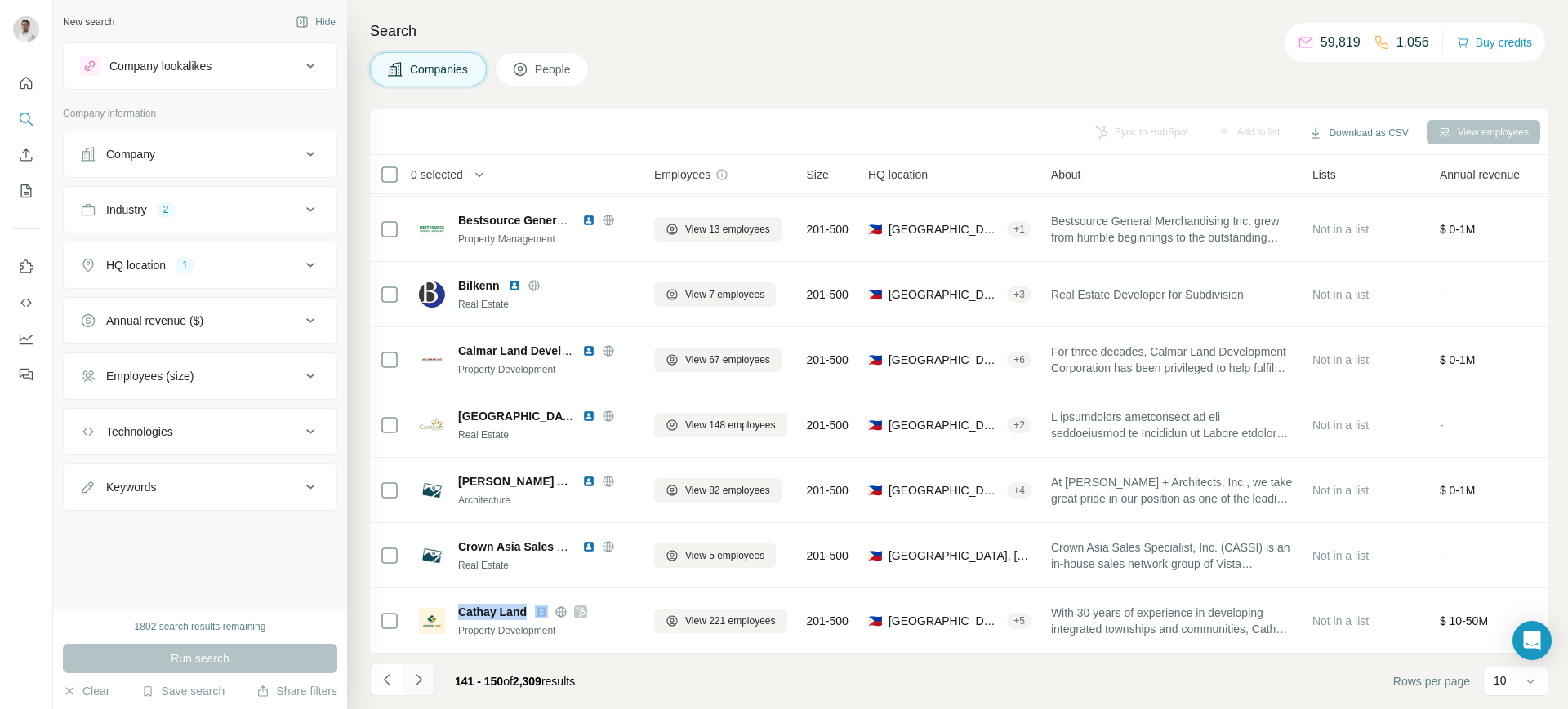
click at [426, 674] on icon "Navigate to next page" at bounding box center [419, 680] width 16 height 16
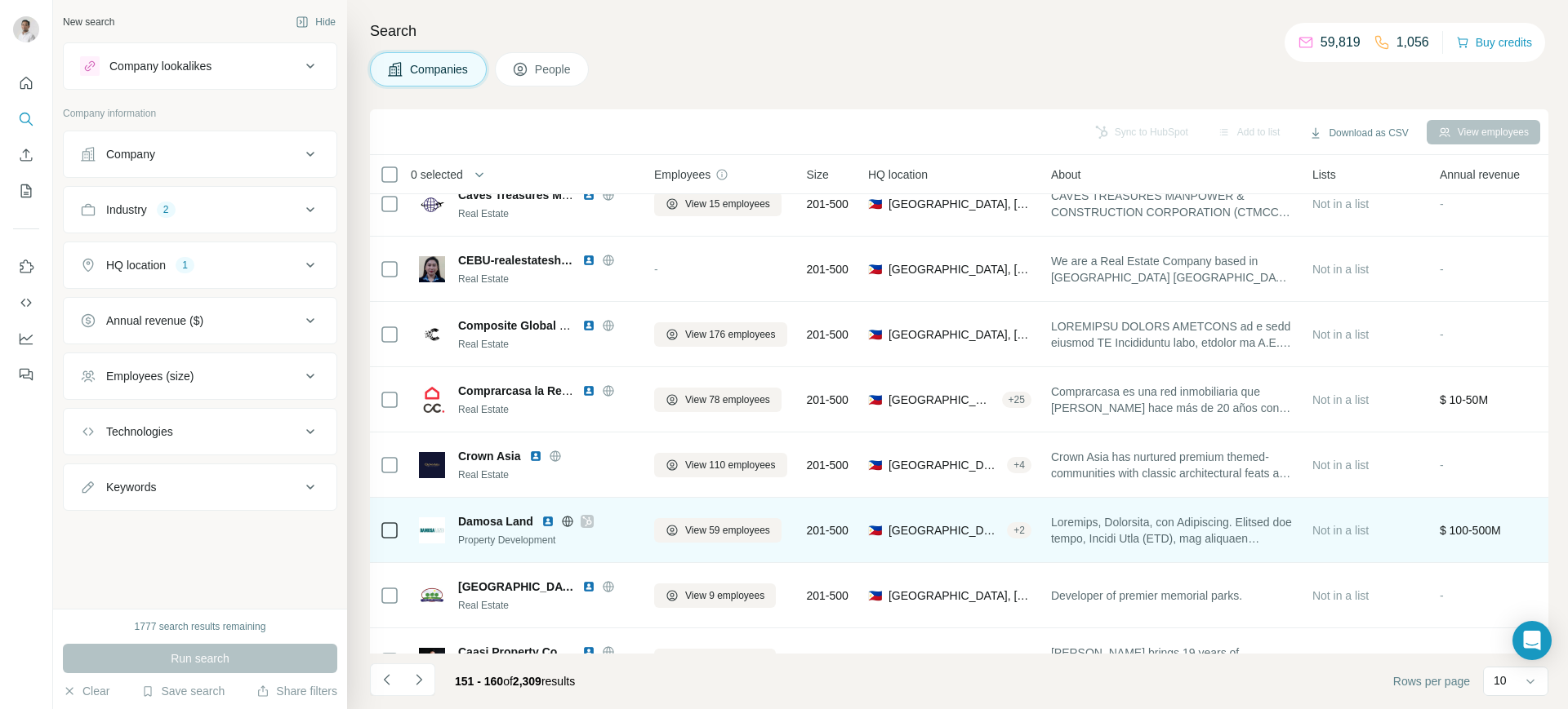
scroll to position [0, 0]
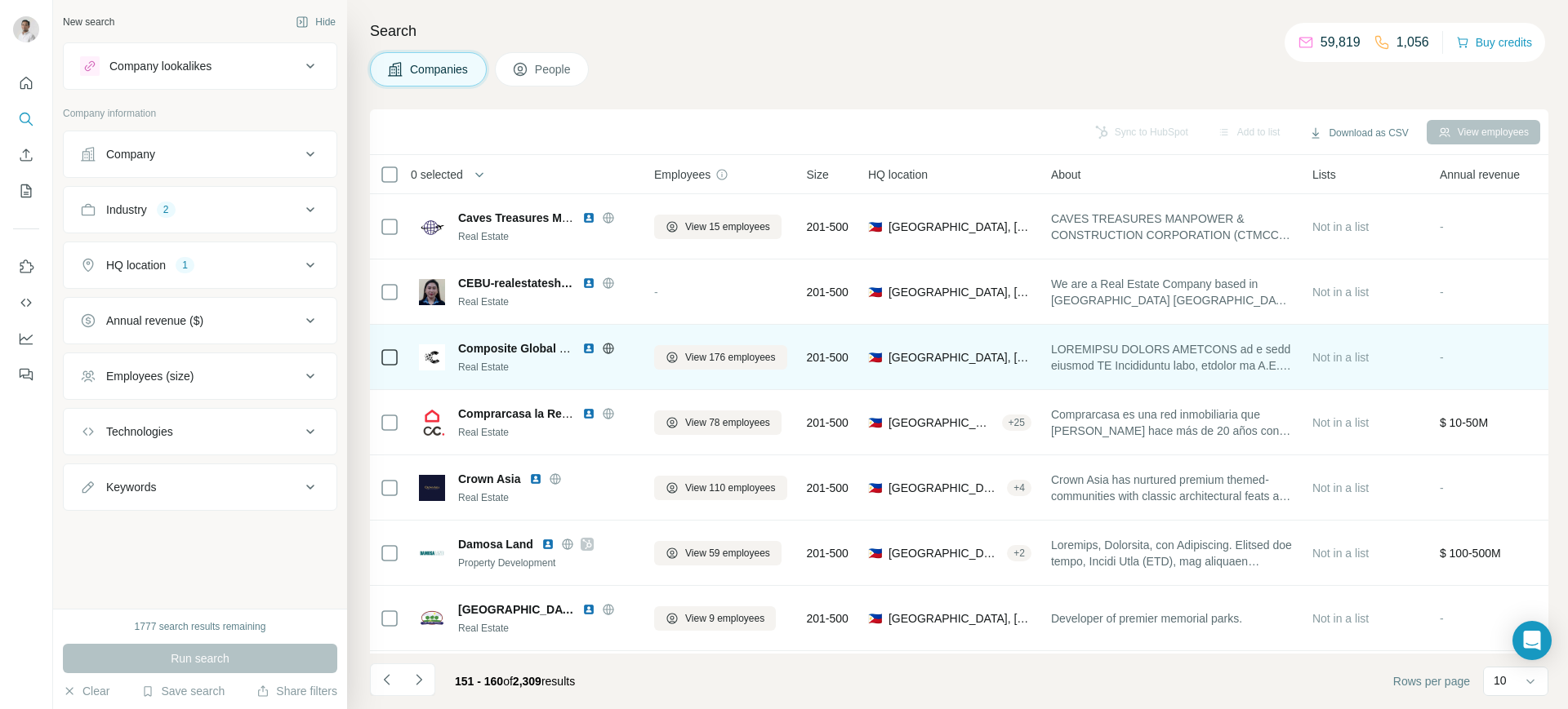
click at [589, 346] on img at bounding box center [589, 349] width 13 height 13
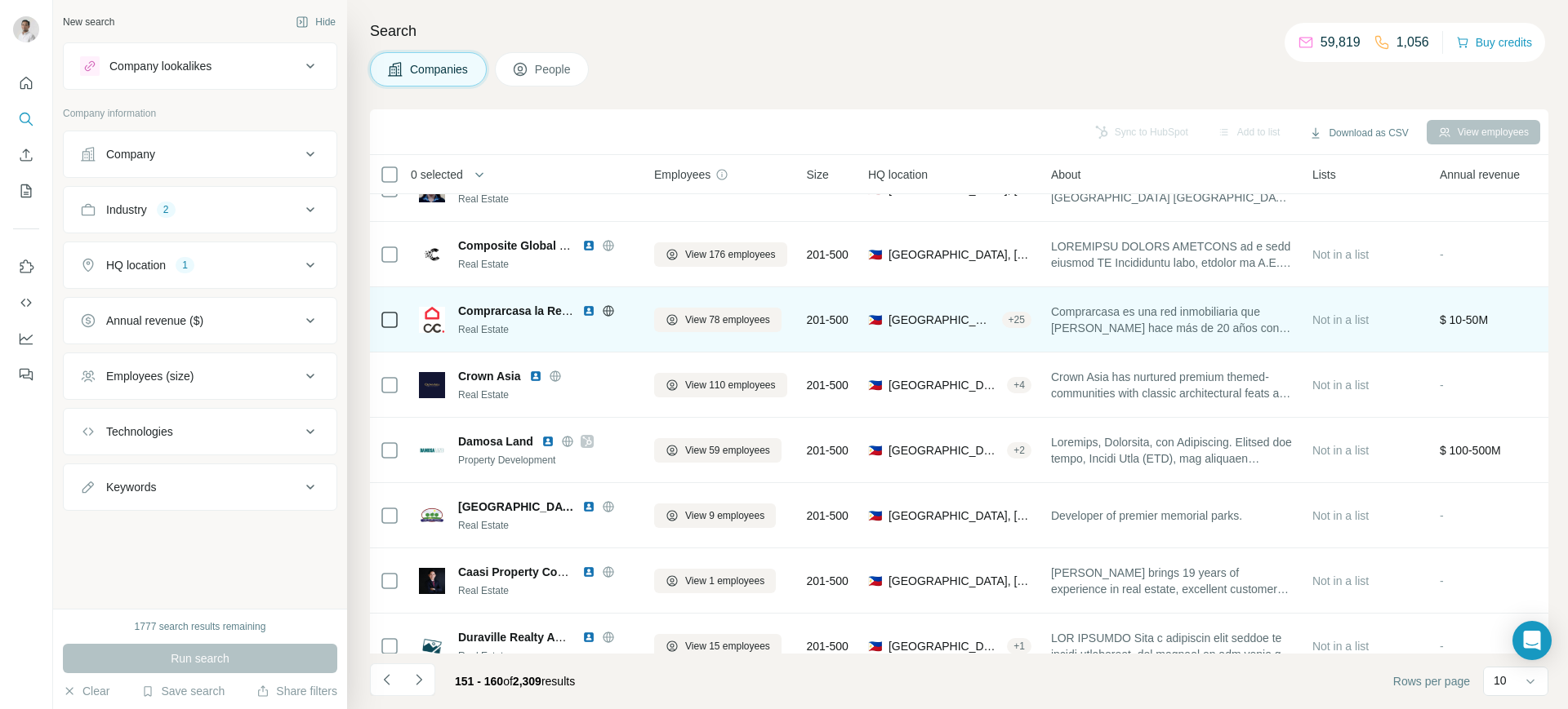
scroll to position [118, 0]
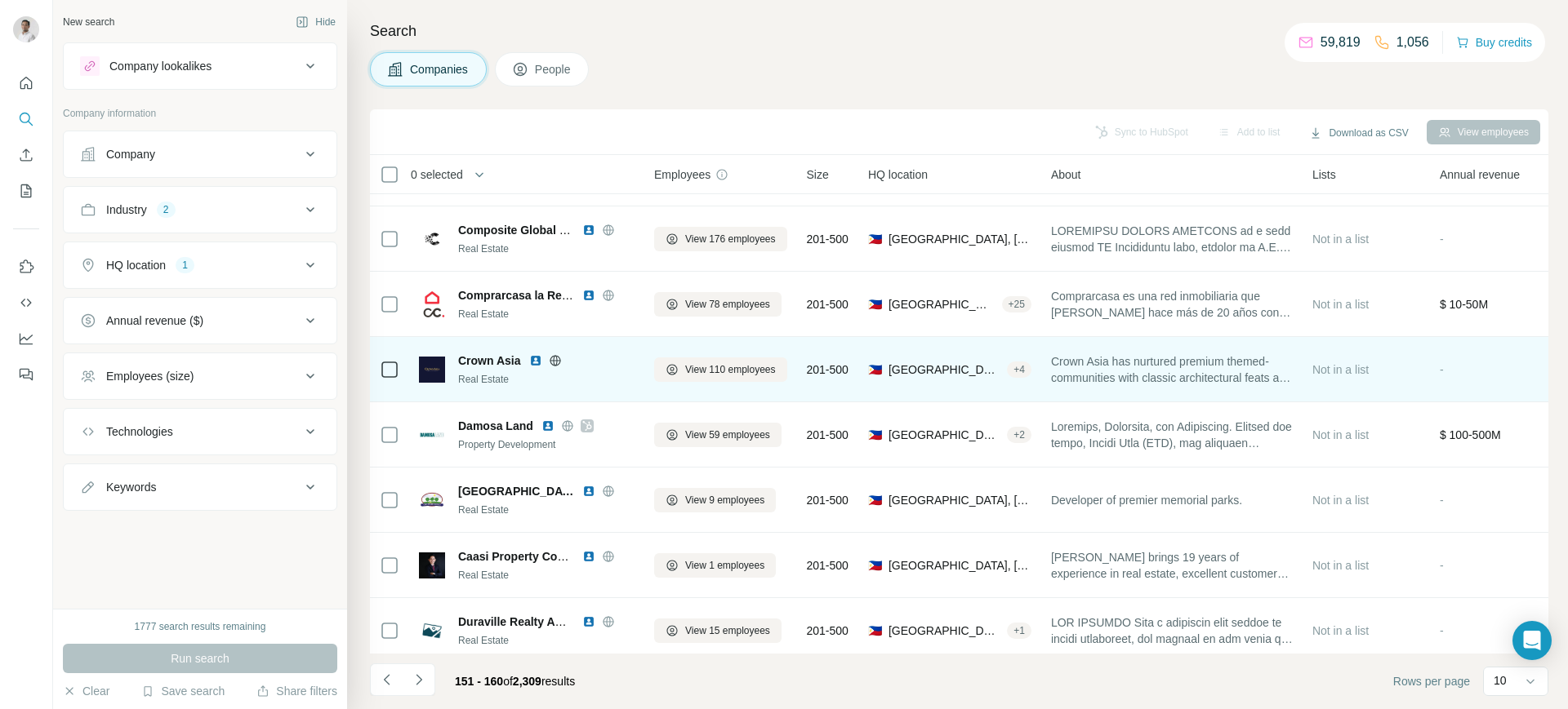
click at [533, 359] on img at bounding box center [535, 360] width 13 height 13
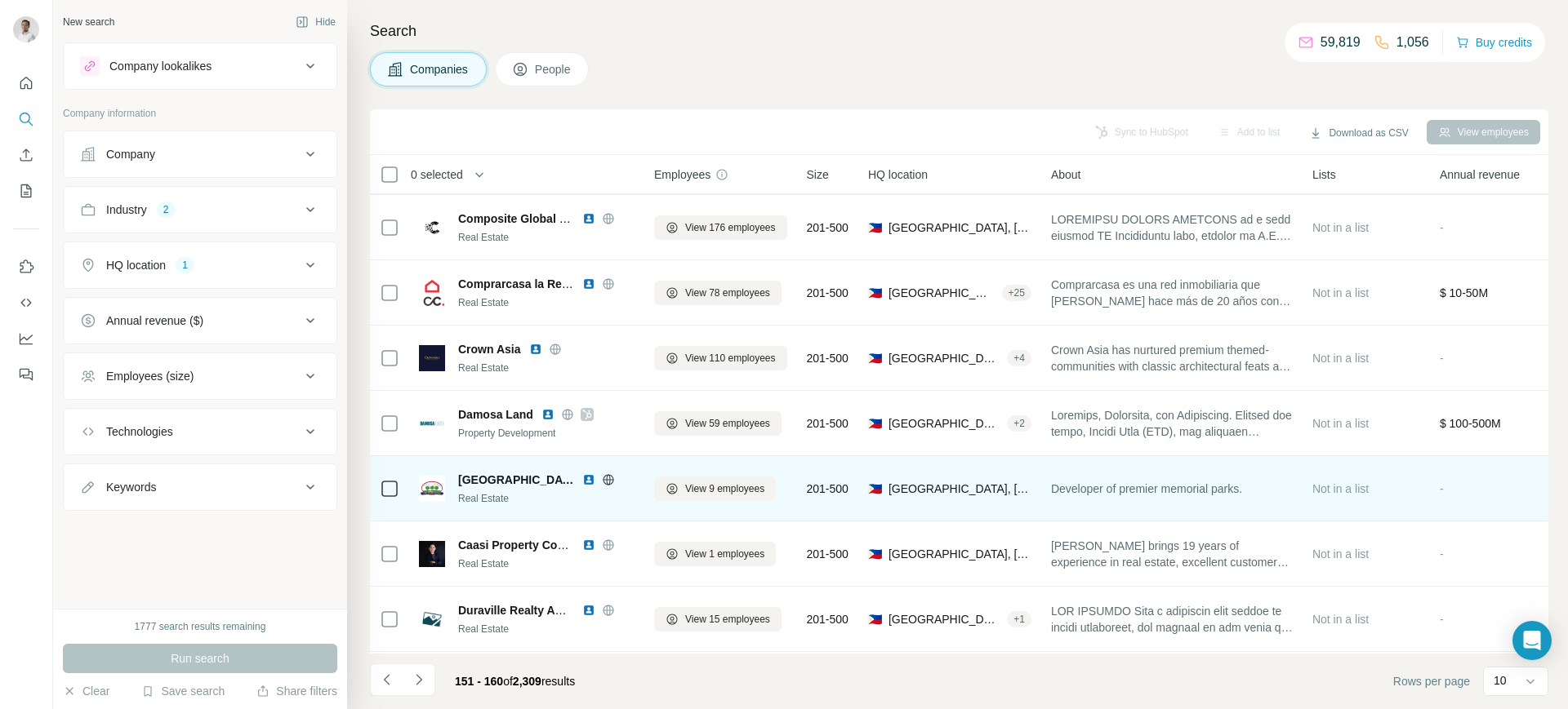
scroll to position [204, 0]
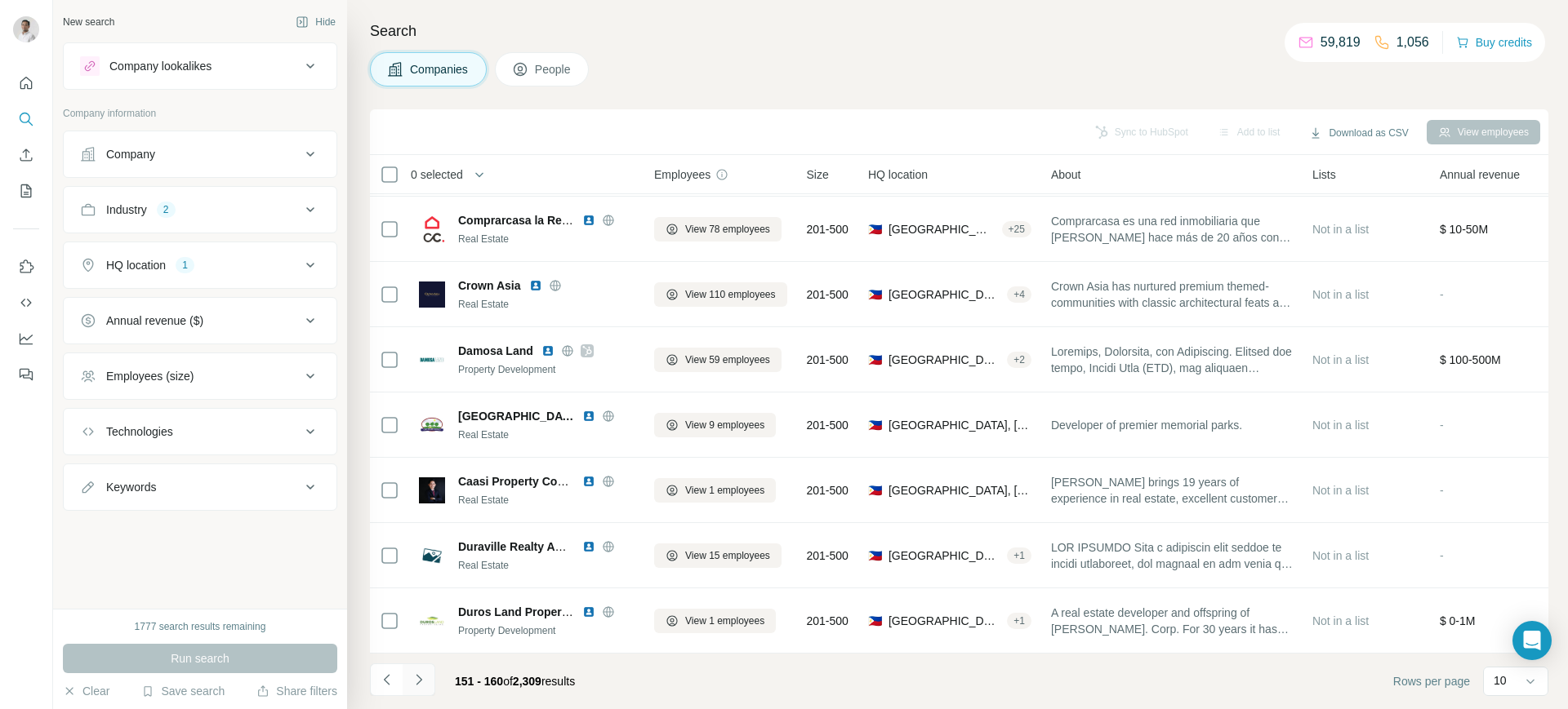
click at [419, 685] on icon "Navigate to next page" at bounding box center [419, 680] width 16 height 16
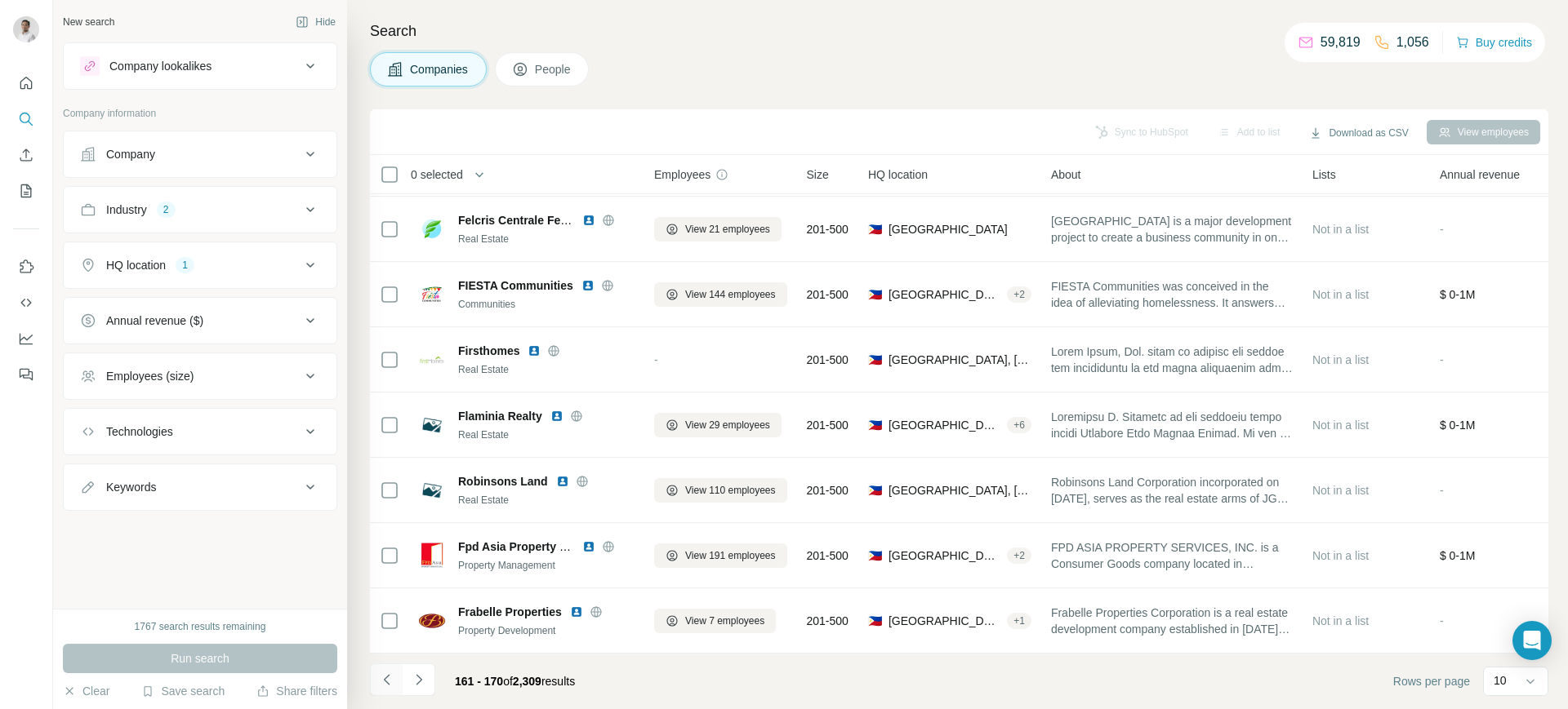
click at [391, 682] on icon "Navigate to previous page" at bounding box center [387, 680] width 16 height 16
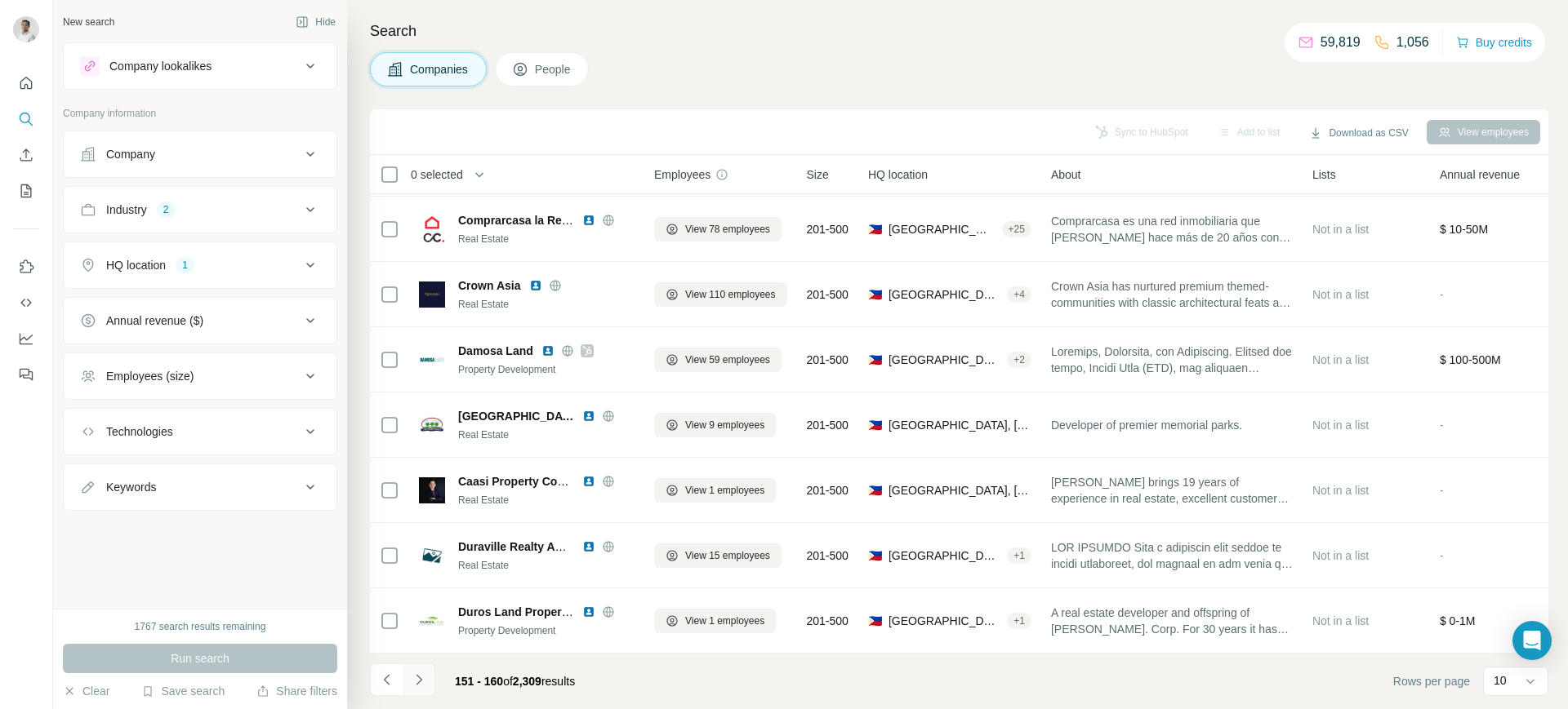
click at [421, 680] on icon "Navigate to next page" at bounding box center [419, 680] width 5 height 11
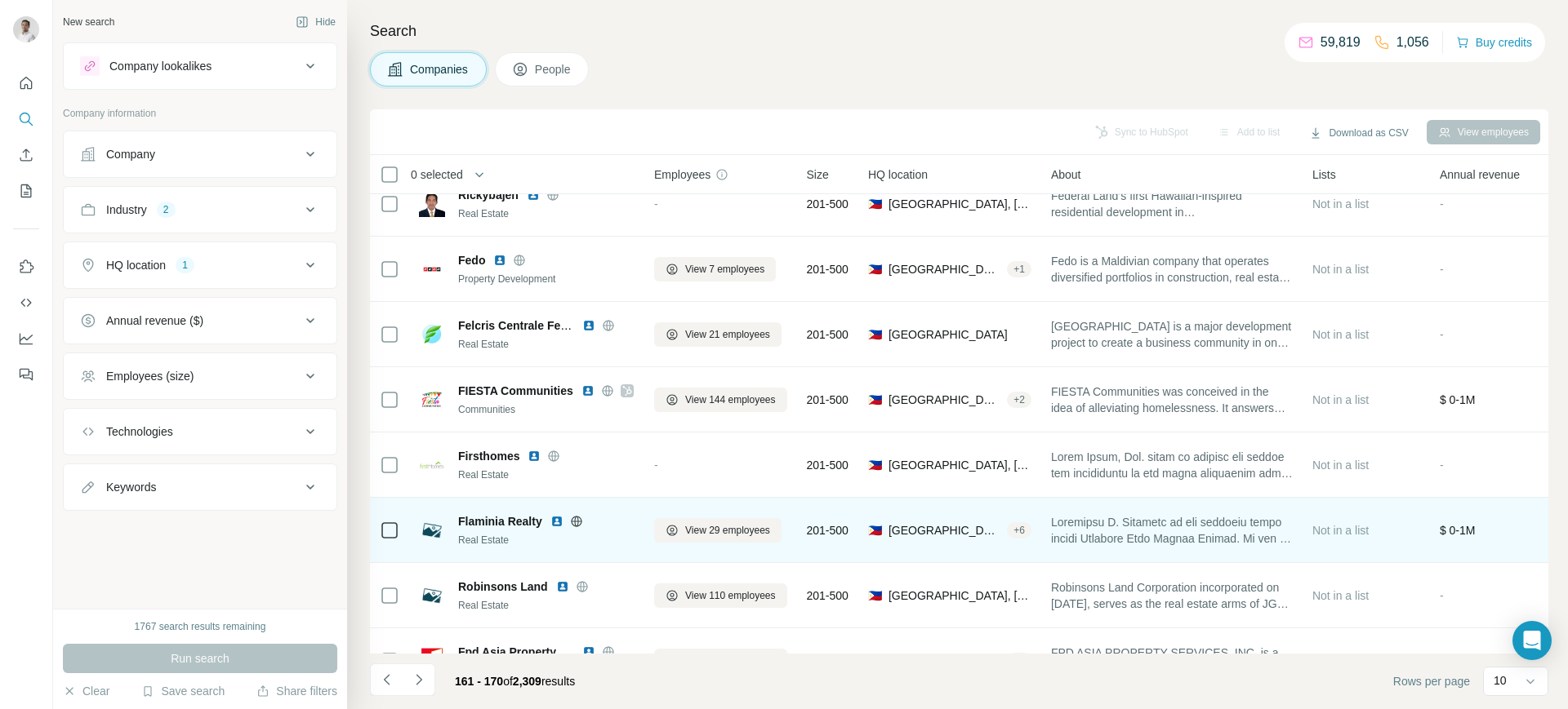
scroll to position [89, 0]
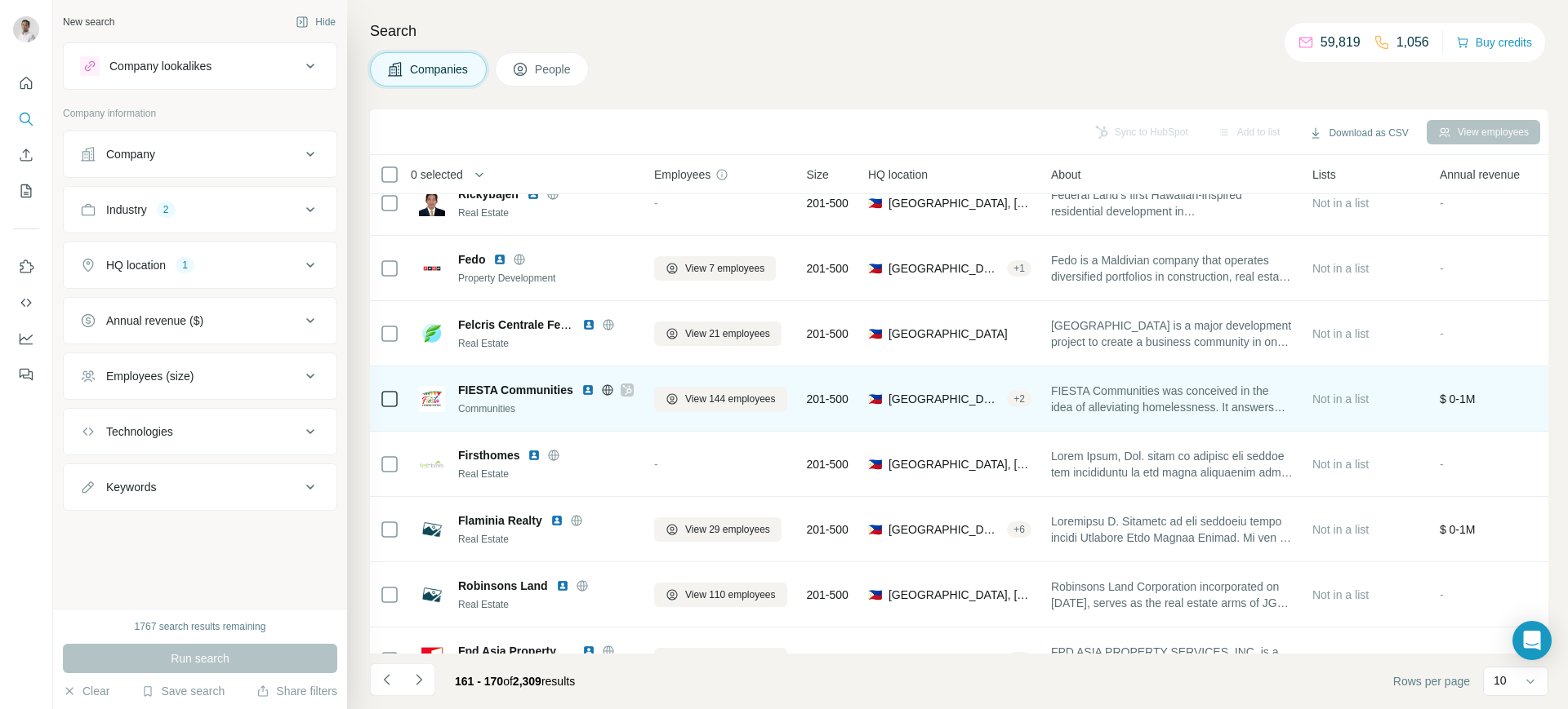
click at [584, 394] on img at bounding box center [588, 390] width 13 height 13
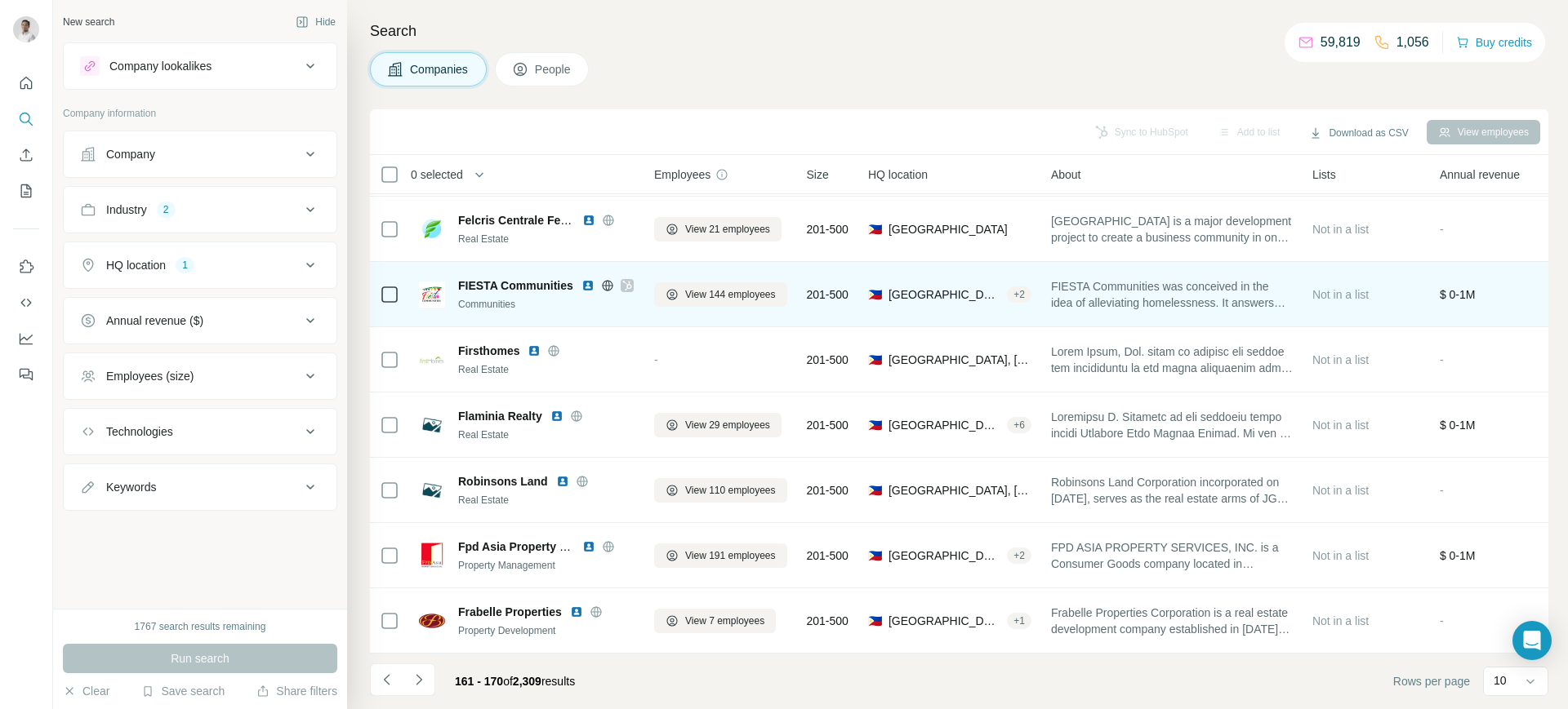
scroll to position [204, 0]
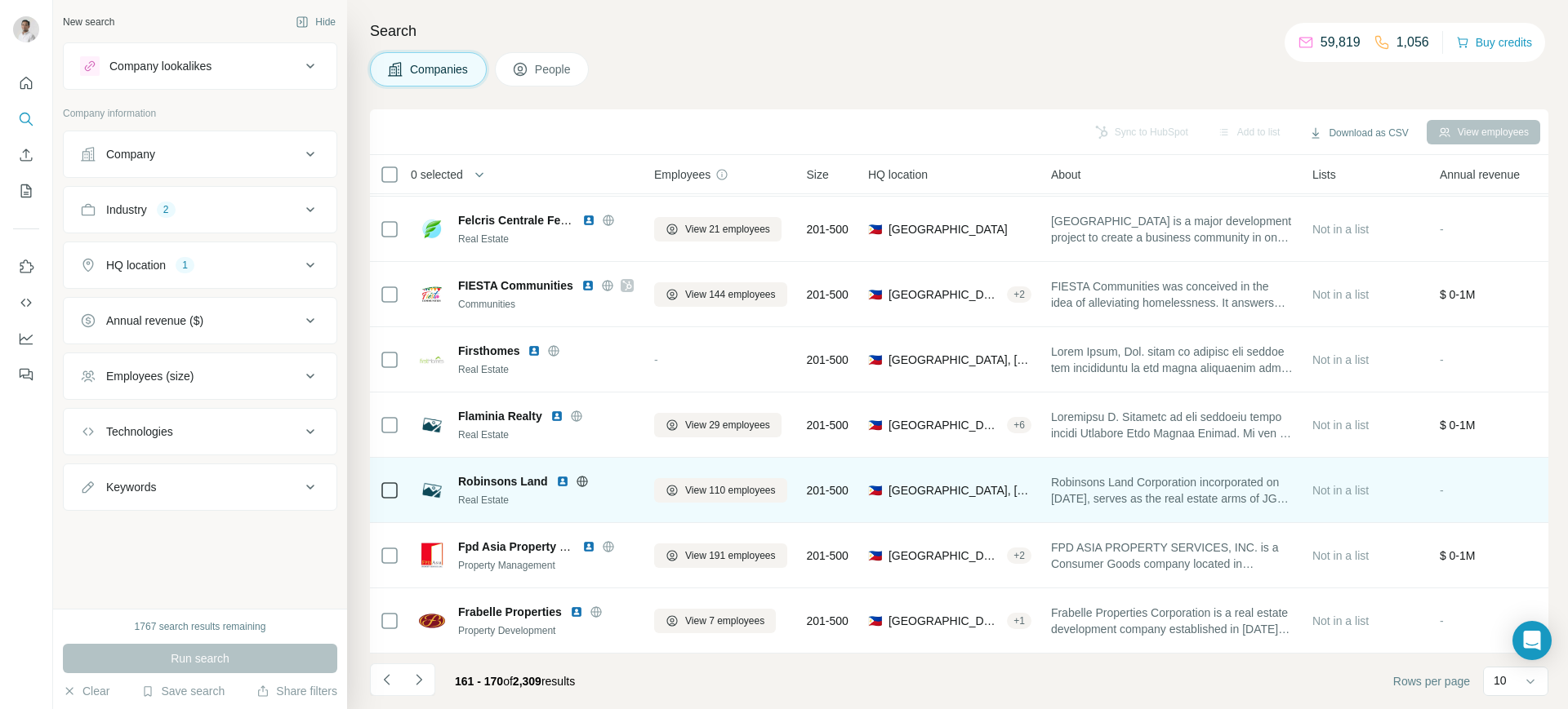
click at [561, 475] on img at bounding box center [563, 481] width 13 height 13
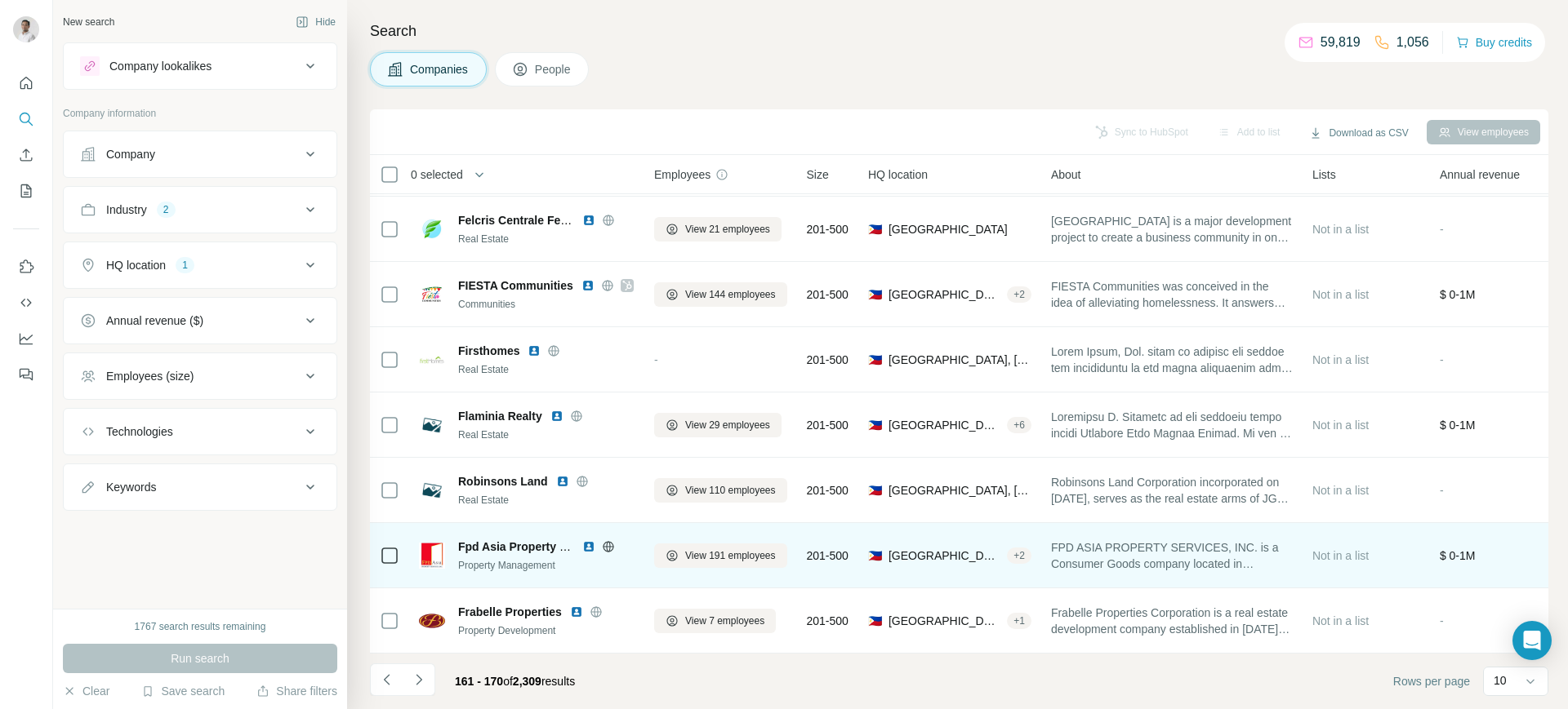
click at [588, 541] on img at bounding box center [589, 547] width 13 height 13
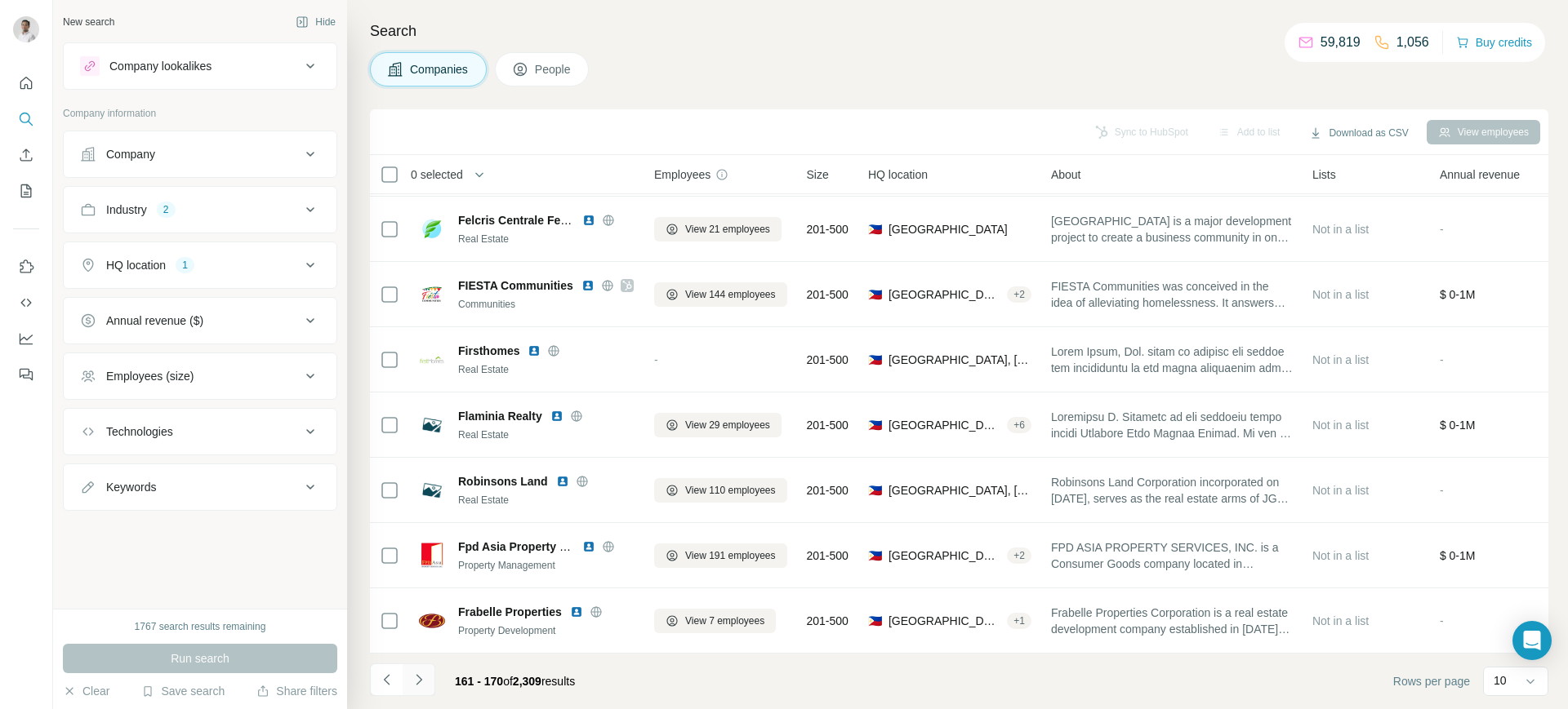
click at [429, 675] on button "Navigate to next page" at bounding box center [419, 680] width 33 height 33
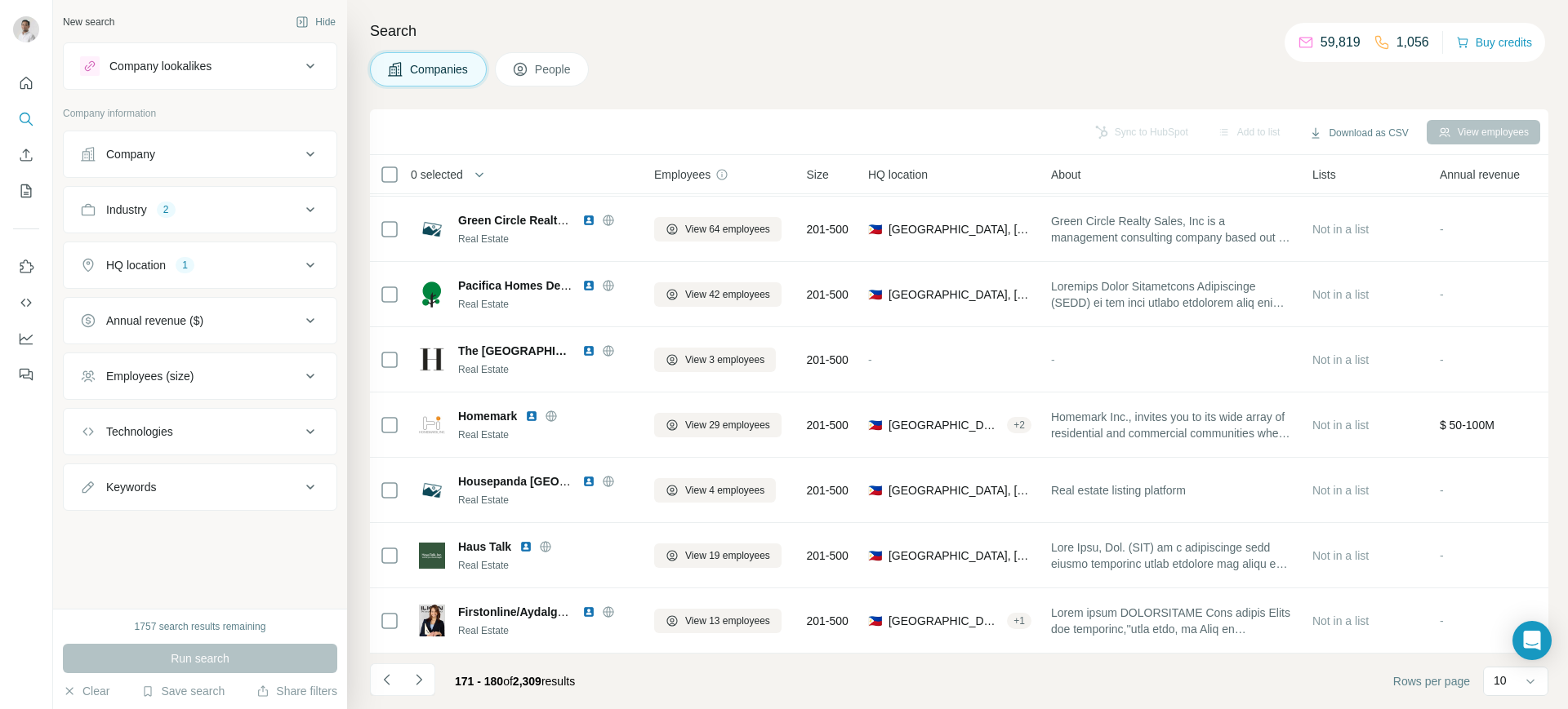
scroll to position [0, 0]
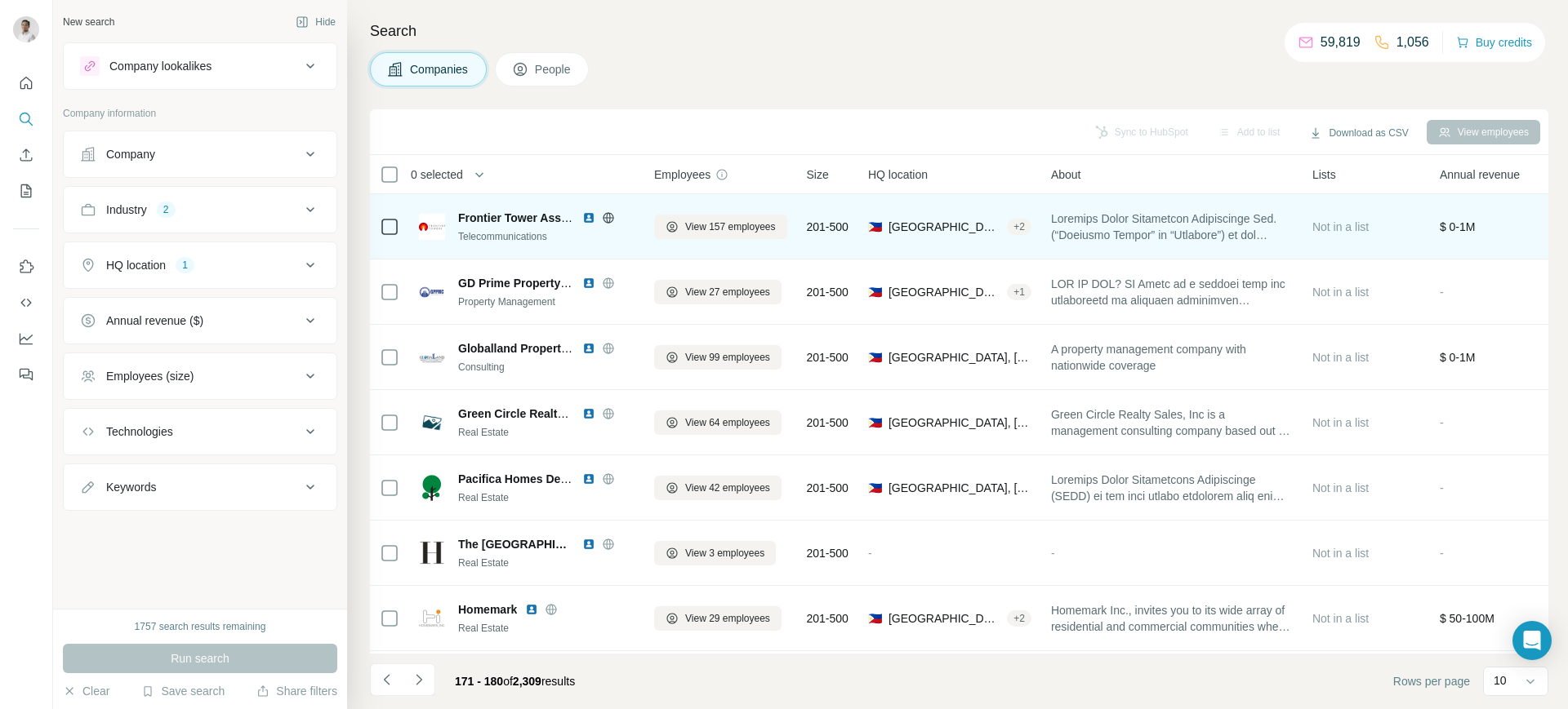
click at [594, 213] on img at bounding box center [589, 218] width 13 height 13
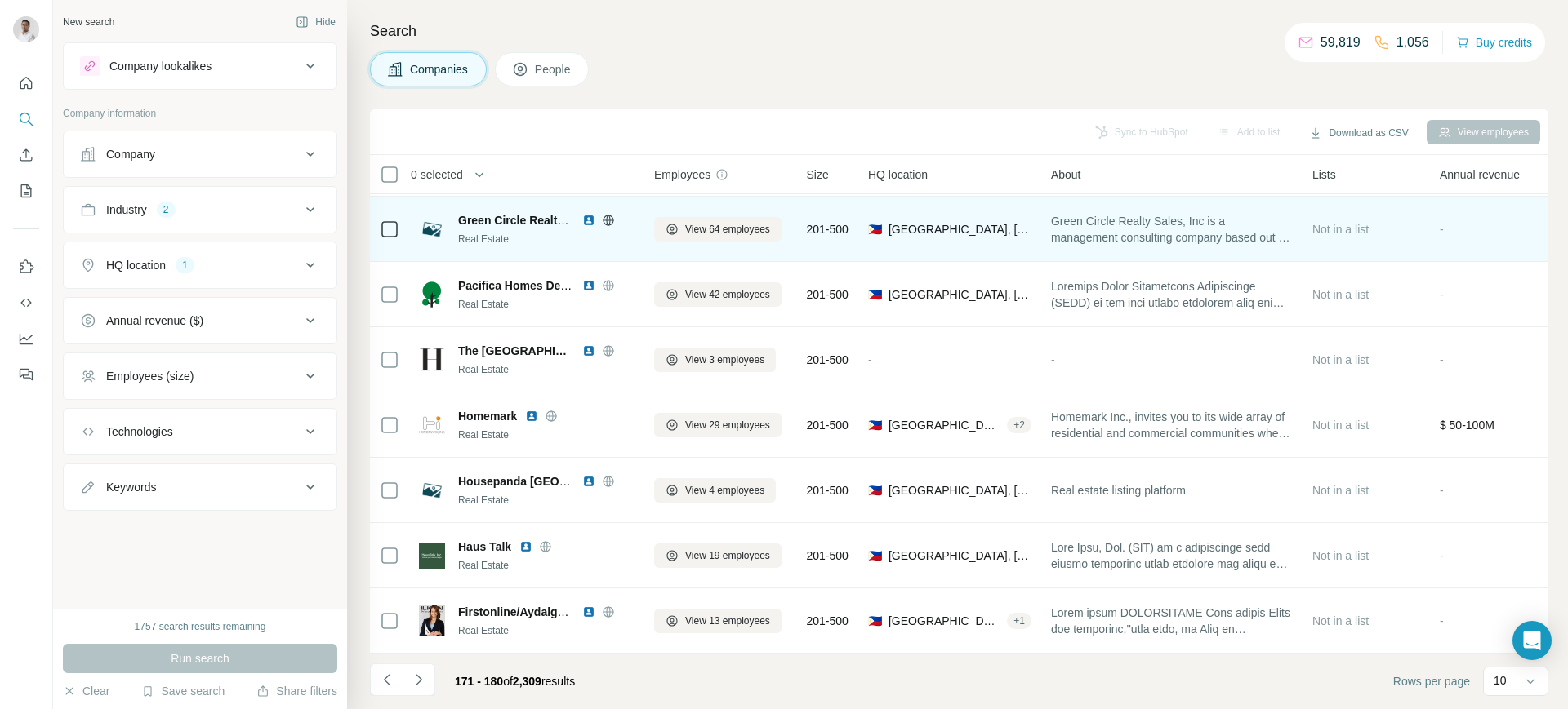
scroll to position [204, 0]
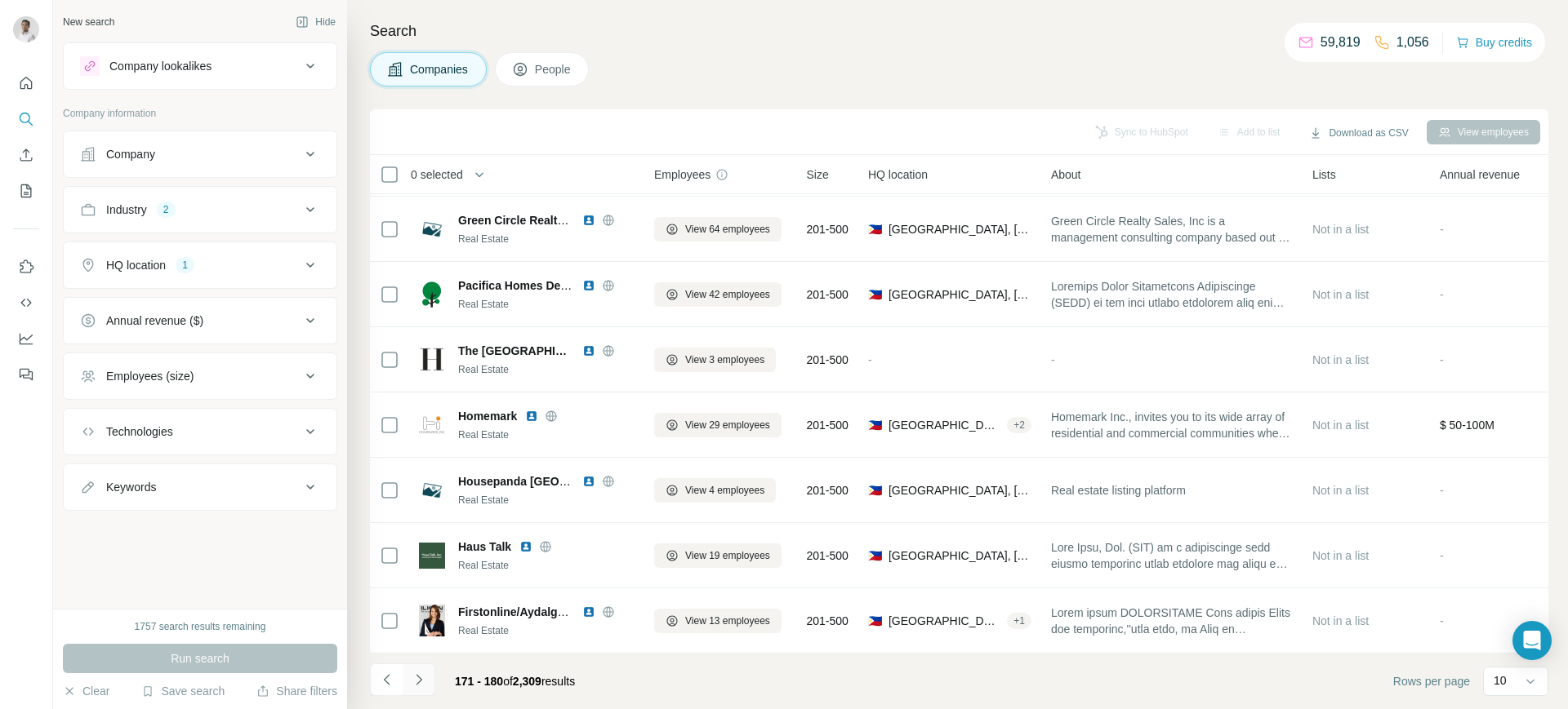
click at [425, 681] on icon "Navigate to next page" at bounding box center [419, 680] width 16 height 16
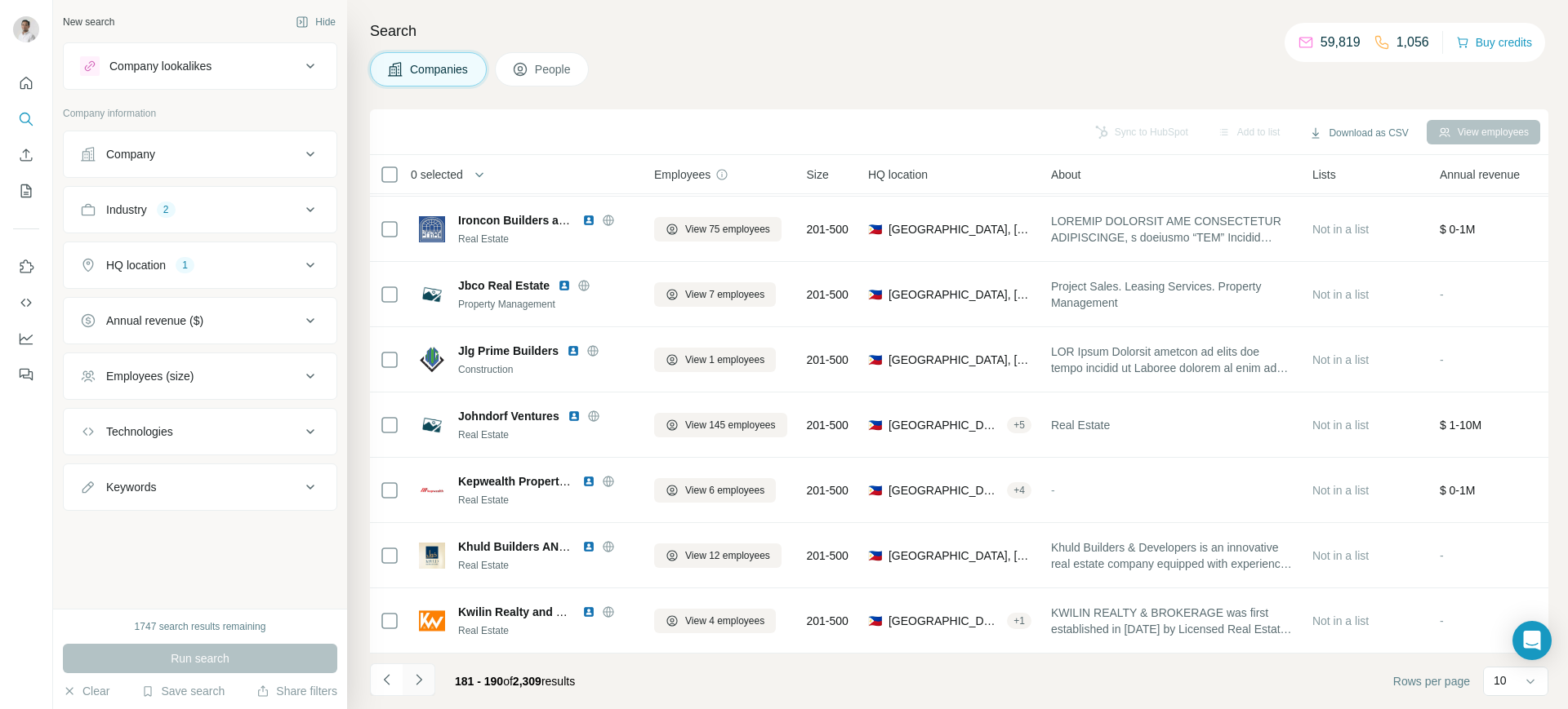
click at [425, 681] on icon "Navigate to next page" at bounding box center [419, 680] width 16 height 16
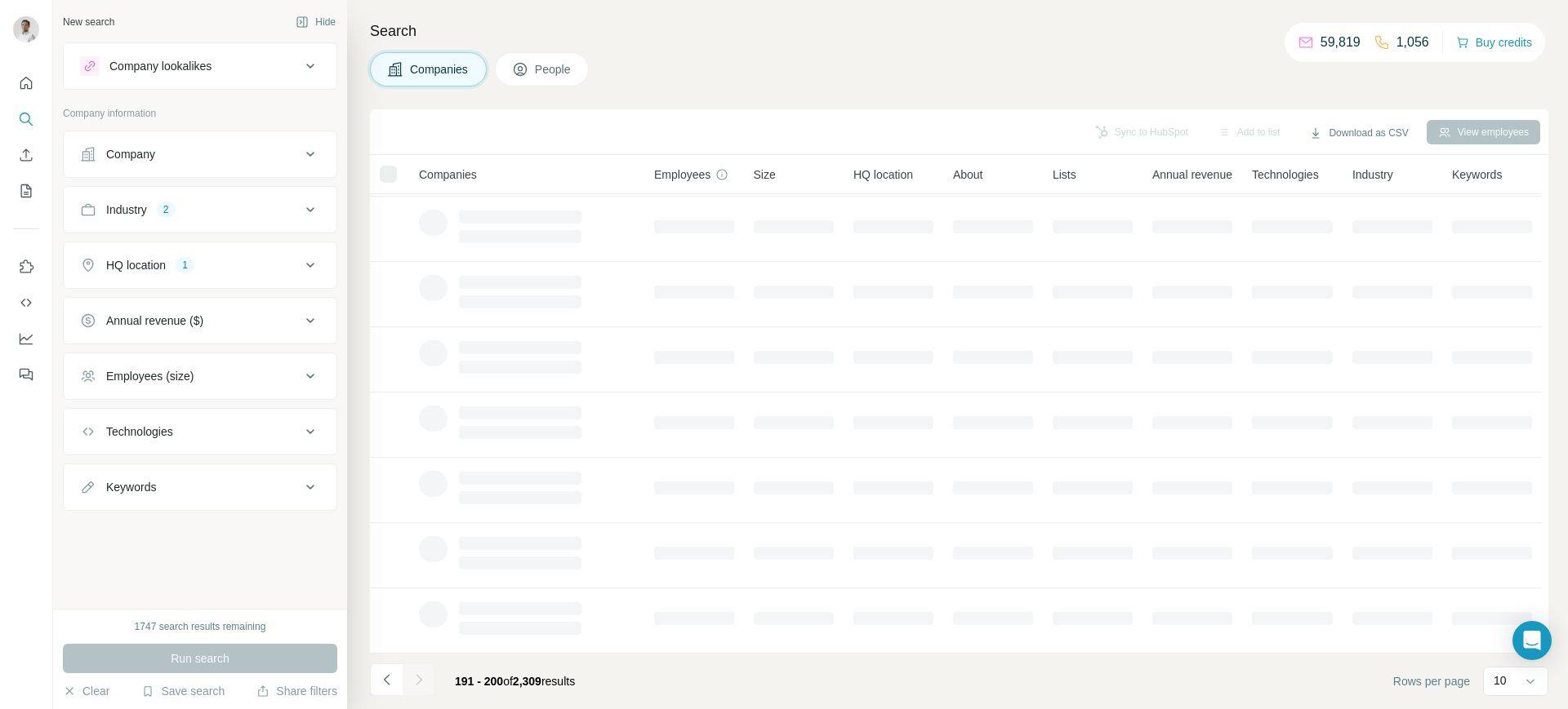
click at [425, 681] on div at bounding box center [419, 680] width 33 height 33
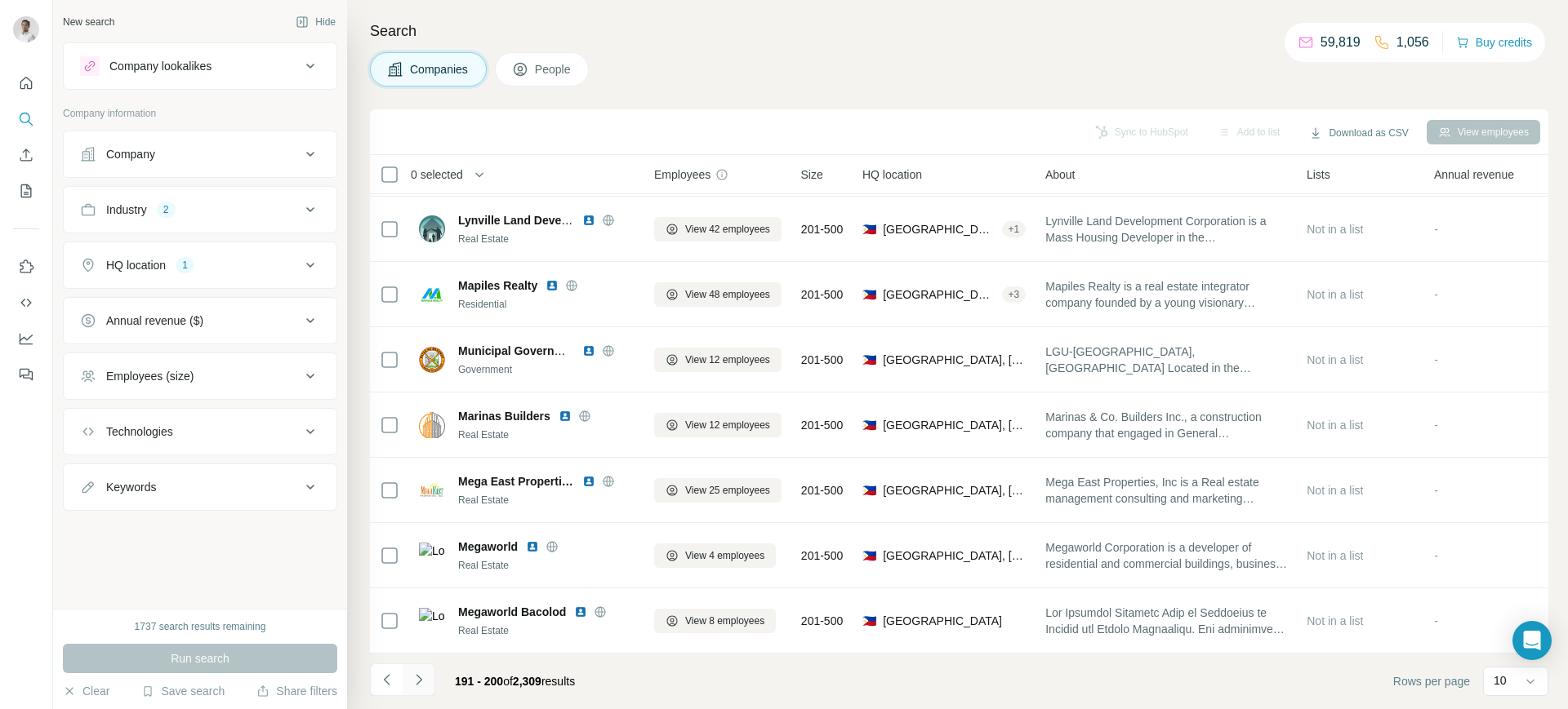
click at [425, 681] on icon "Navigate to next page" at bounding box center [419, 680] width 16 height 16
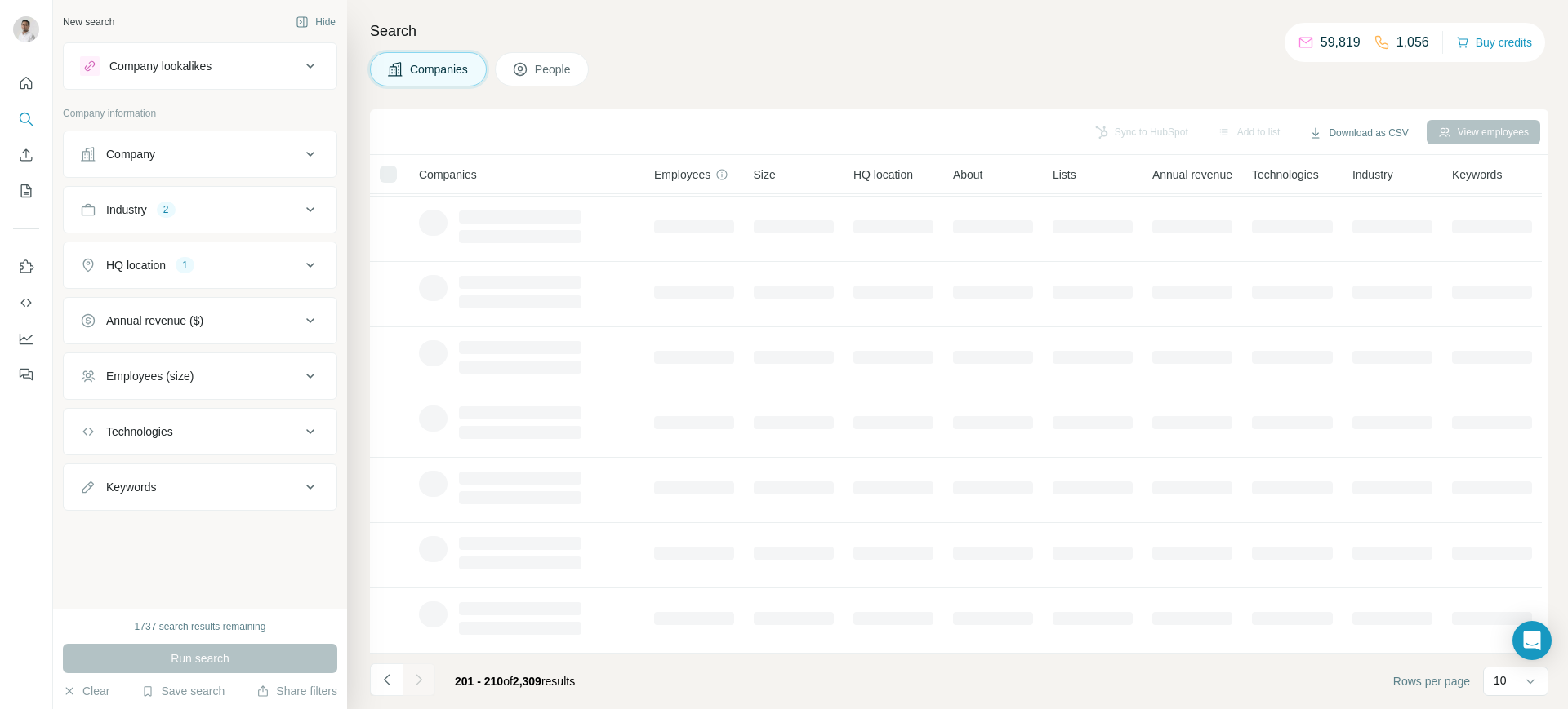
click at [425, 681] on div at bounding box center [419, 680] width 33 height 33
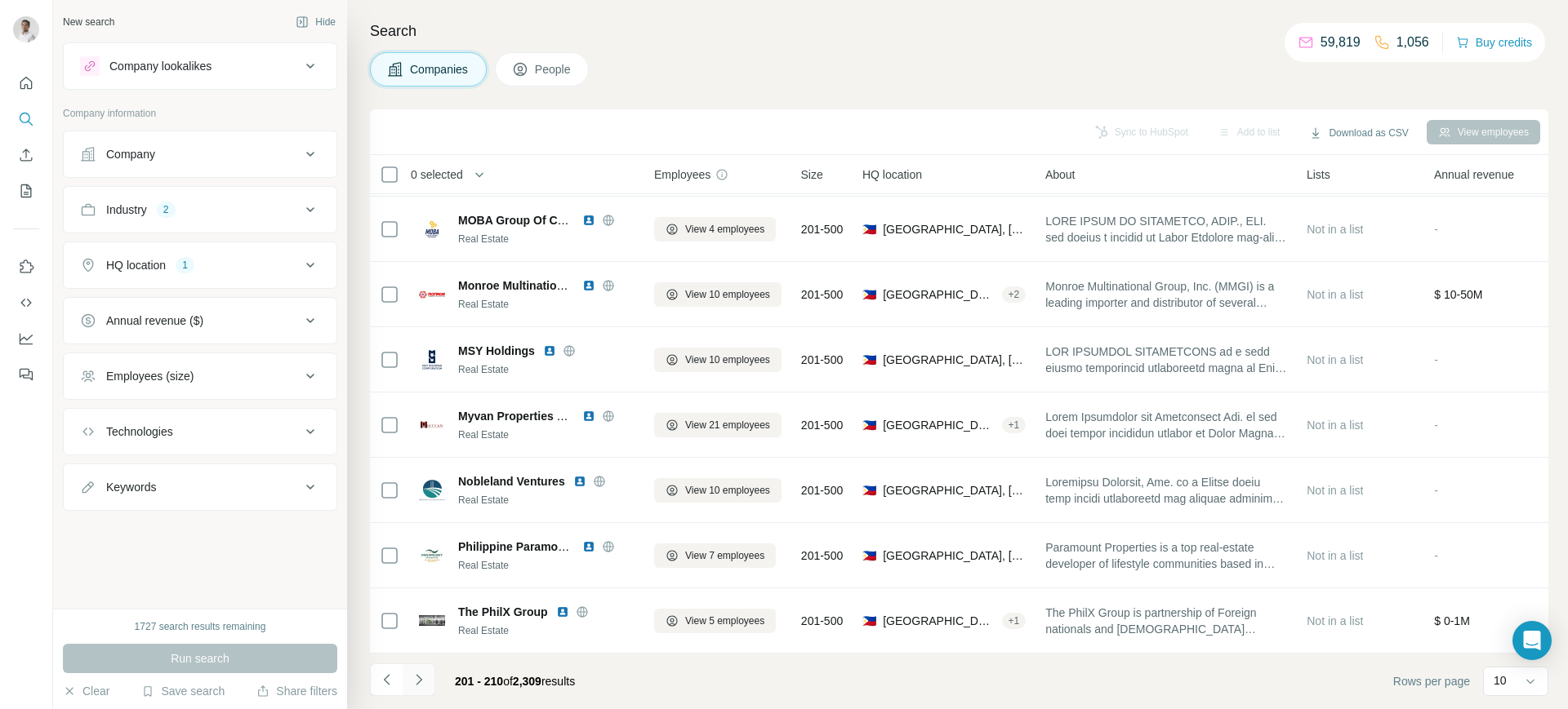
click at [425, 681] on icon "Navigate to next page" at bounding box center [419, 680] width 16 height 16
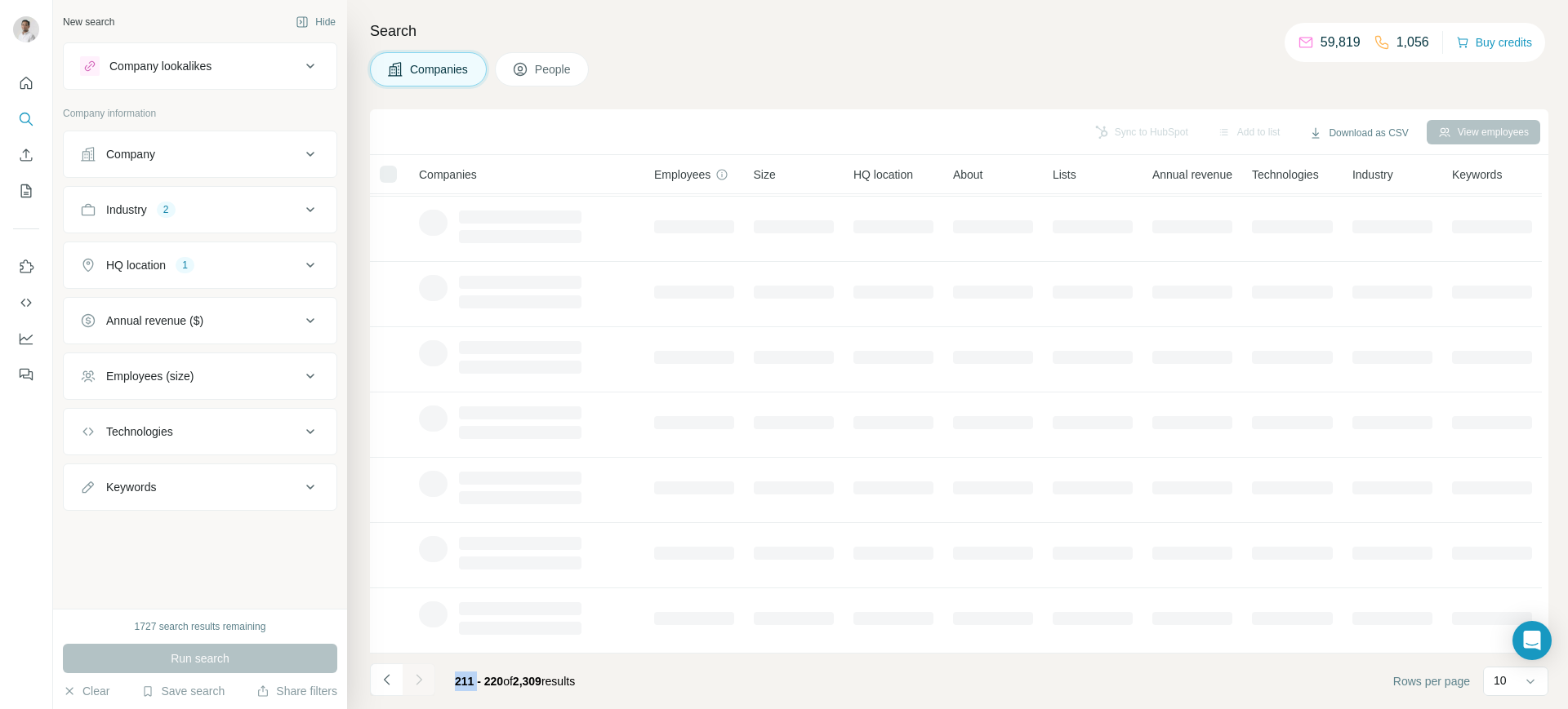
click at [425, 681] on div at bounding box center [419, 680] width 33 height 33
click at [425, 681] on icon "Navigate to next page" at bounding box center [419, 680] width 16 height 16
click at [425, 681] on div at bounding box center [419, 680] width 33 height 33
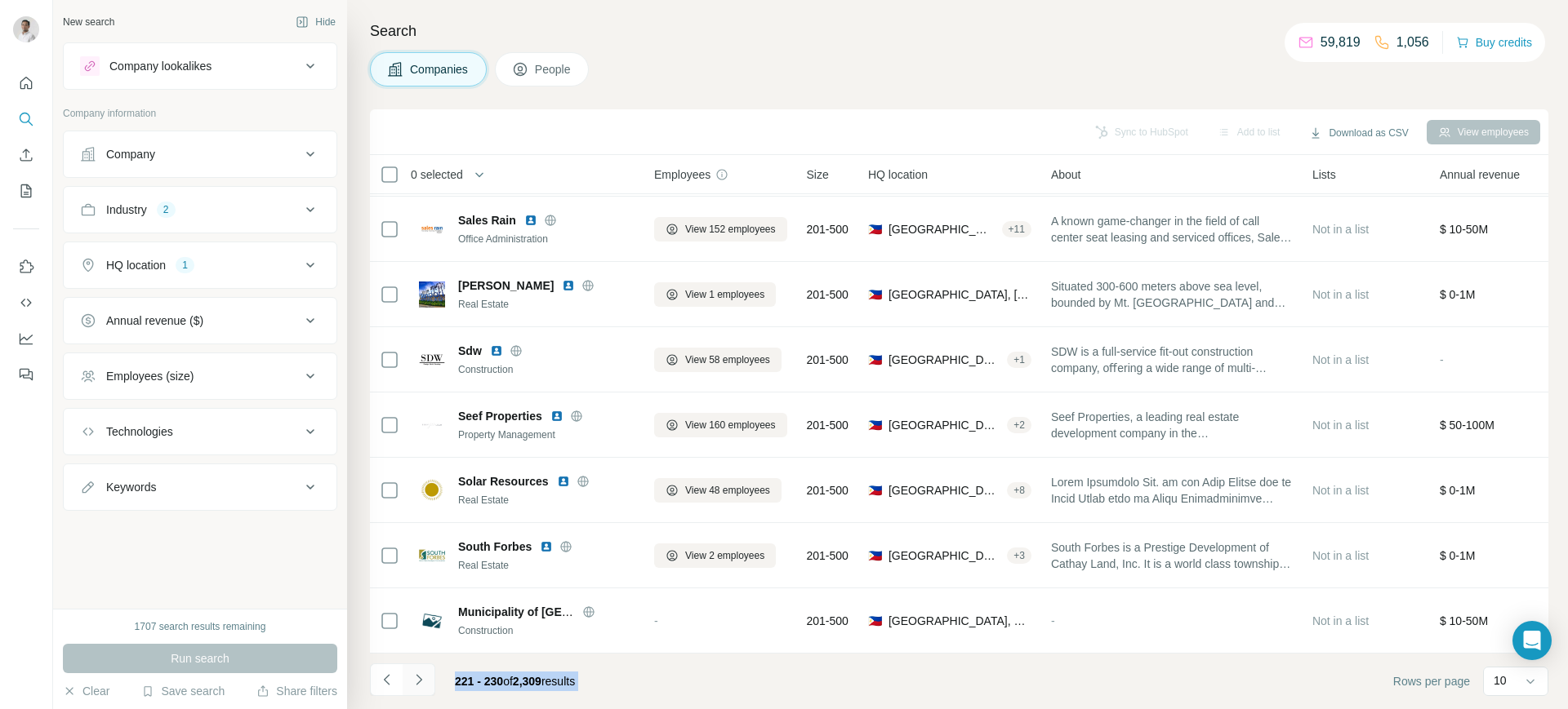
click at [416, 682] on icon "Navigate to next page" at bounding box center [419, 680] width 16 height 16
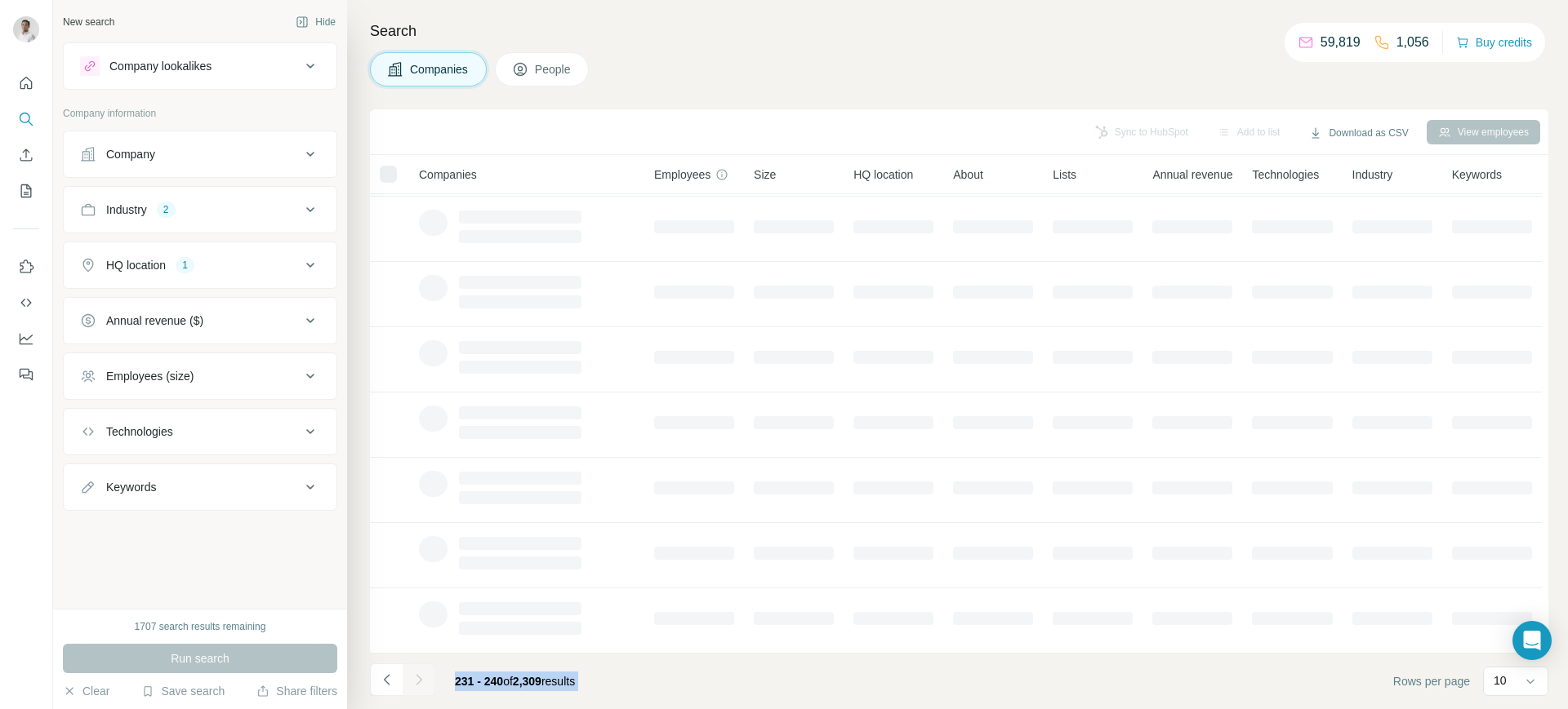
click at [416, 682] on icon "Navigate to next page" at bounding box center [419, 680] width 16 height 16
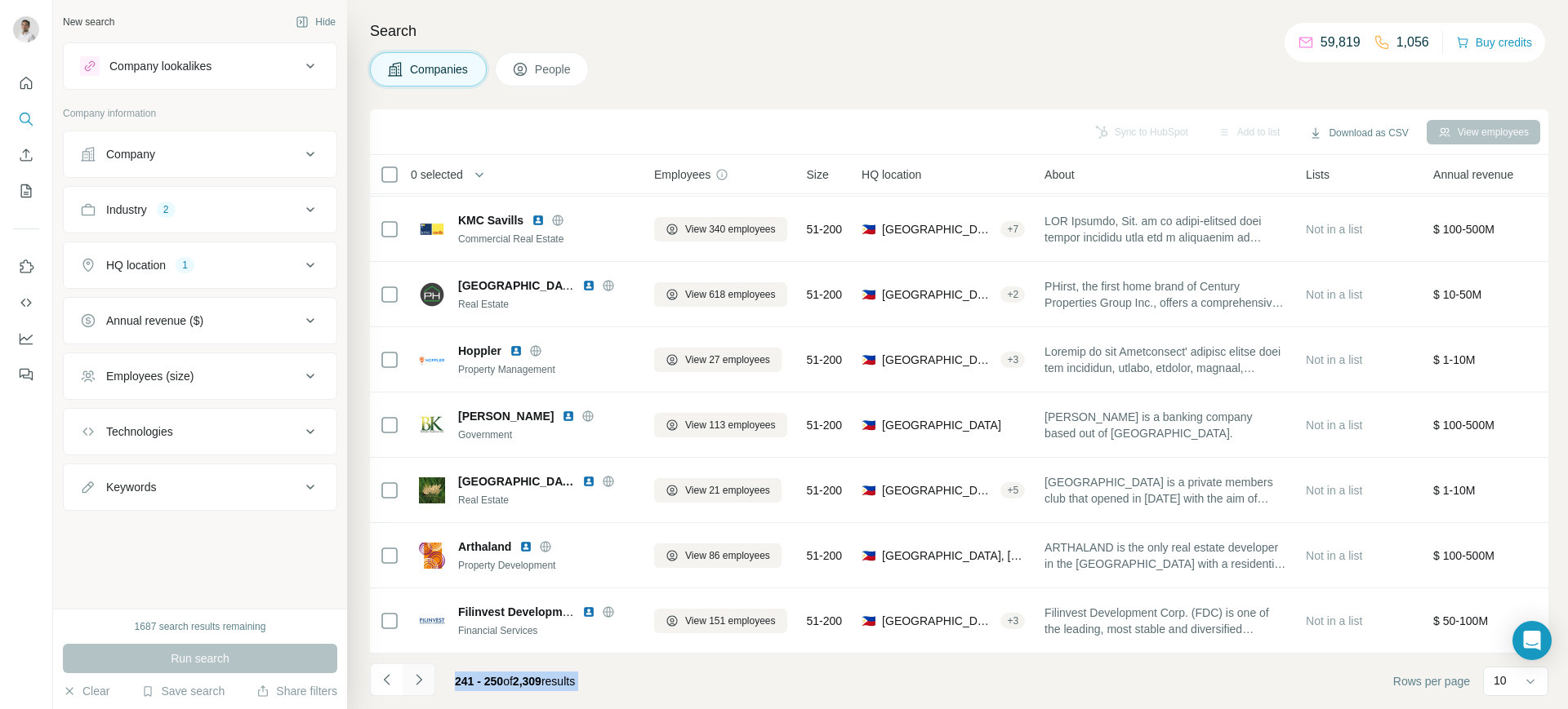
click at [416, 682] on icon "Navigate to next page" at bounding box center [419, 680] width 16 height 16
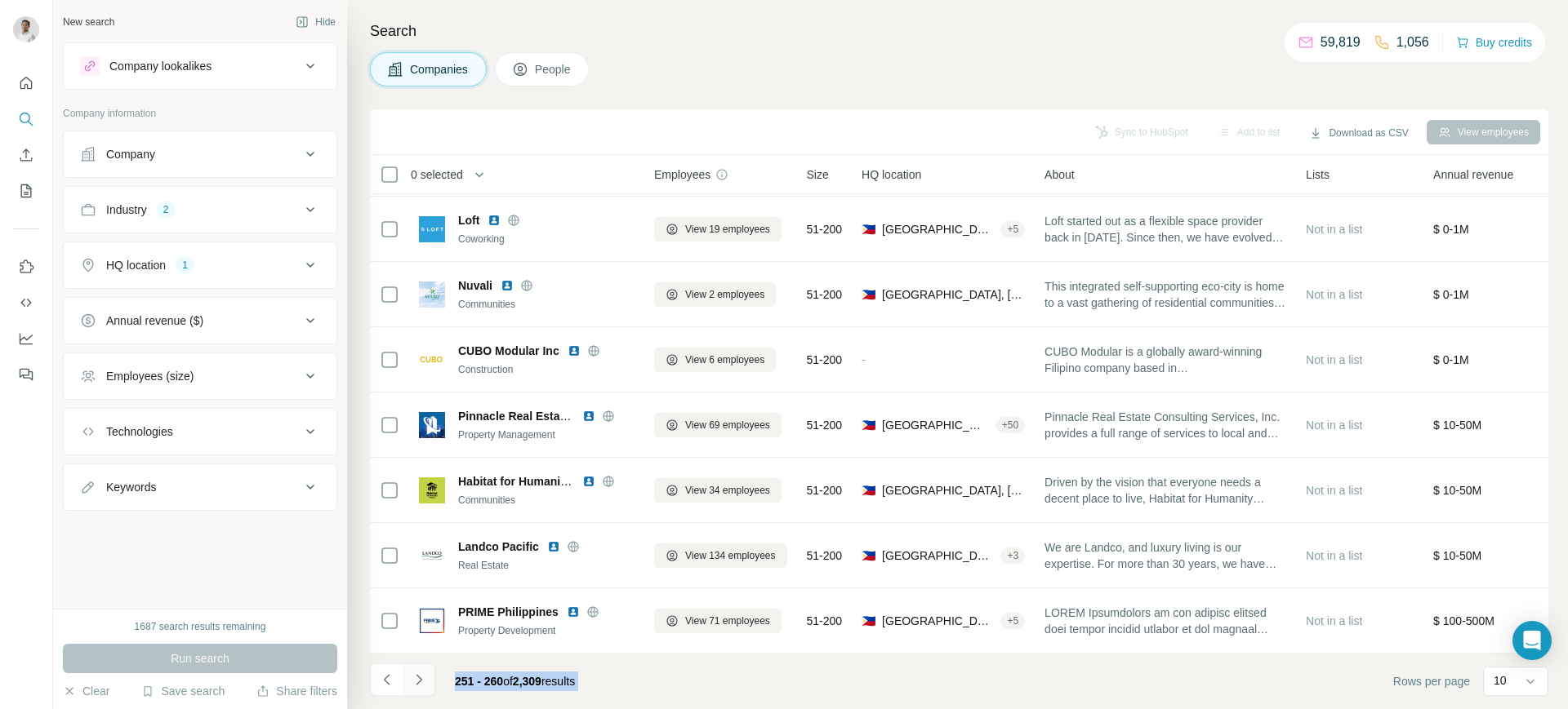
click at [416, 682] on icon "Navigate to next page" at bounding box center [419, 680] width 16 height 16
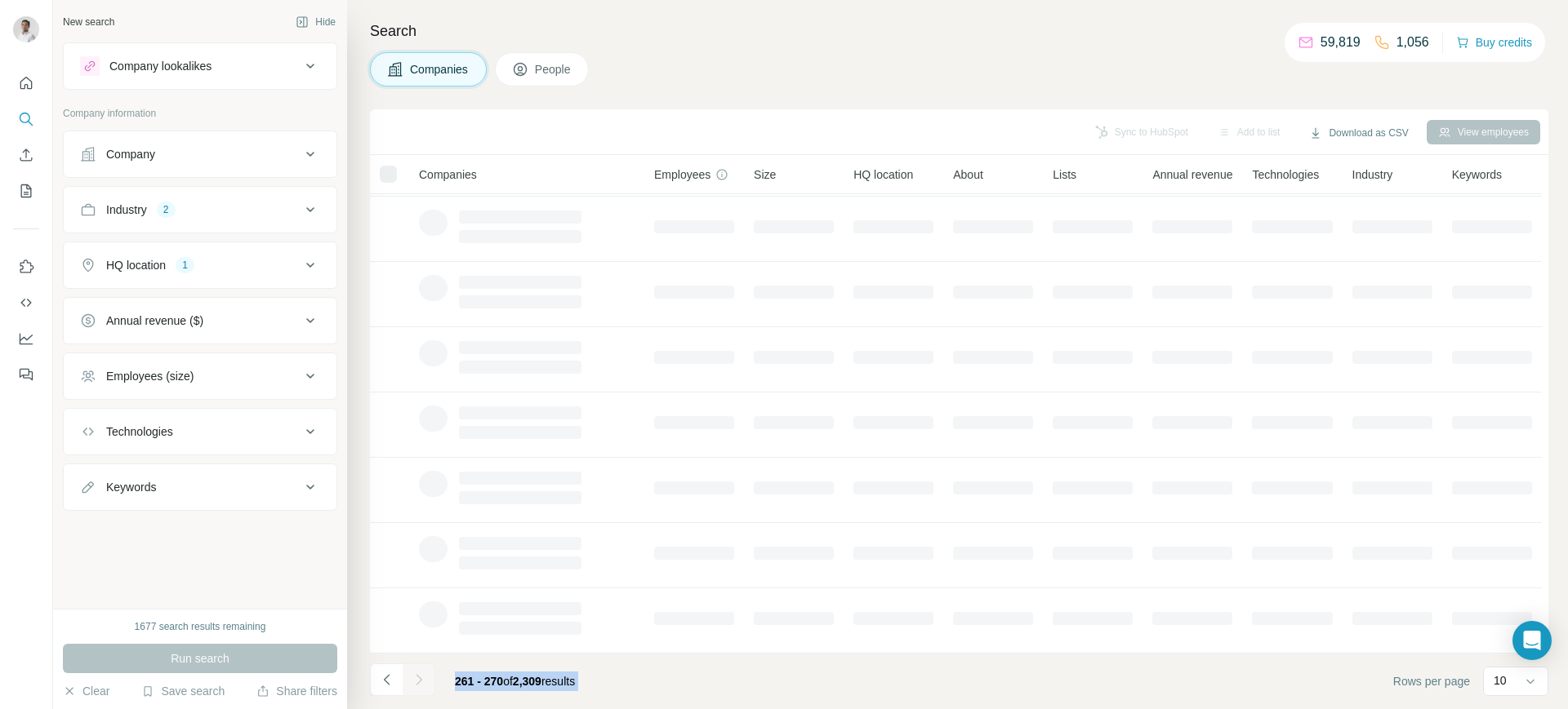
click at [416, 682] on icon "Navigate to next page" at bounding box center [419, 680] width 16 height 16
click at [416, 682] on div at bounding box center [419, 680] width 33 height 33
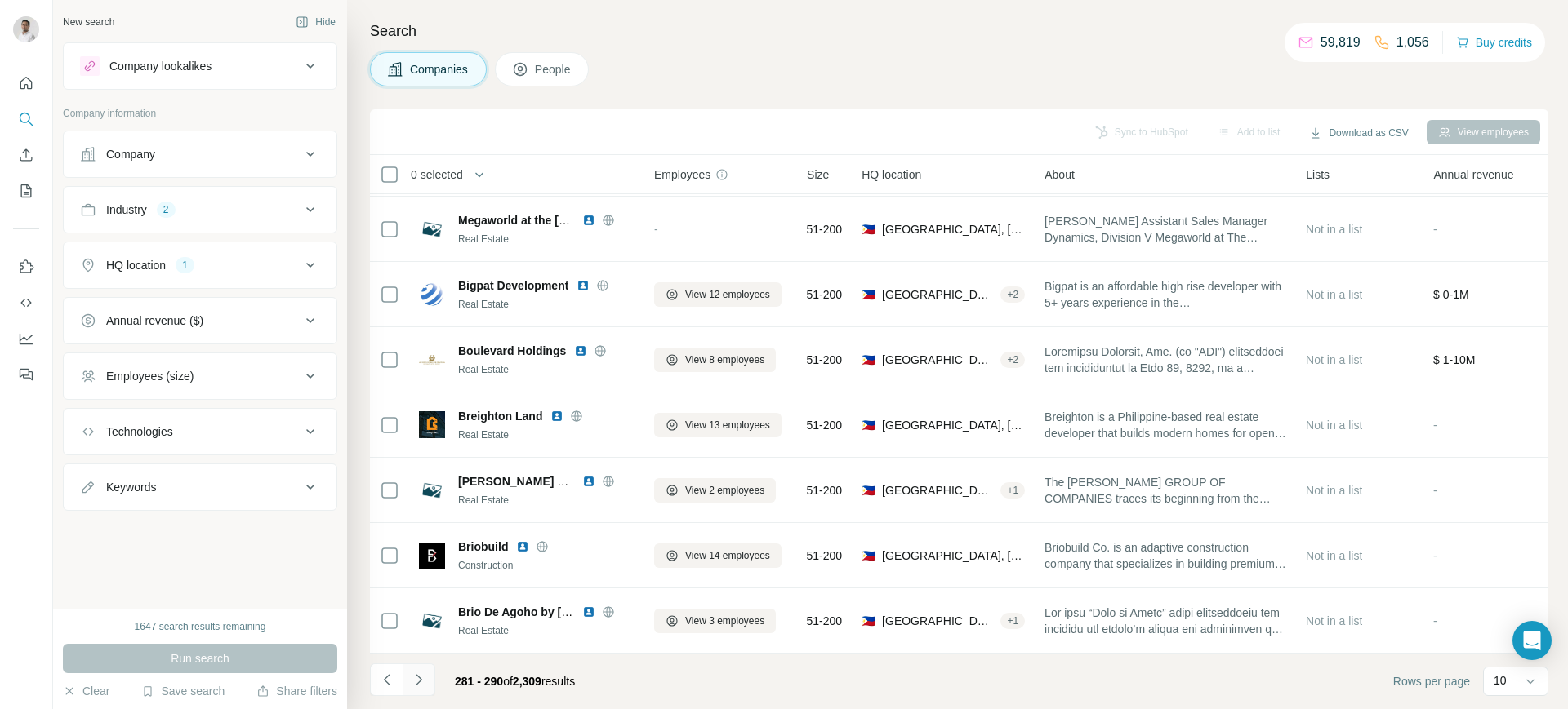
click at [416, 682] on icon "Navigate to next page" at bounding box center [419, 680] width 16 height 16
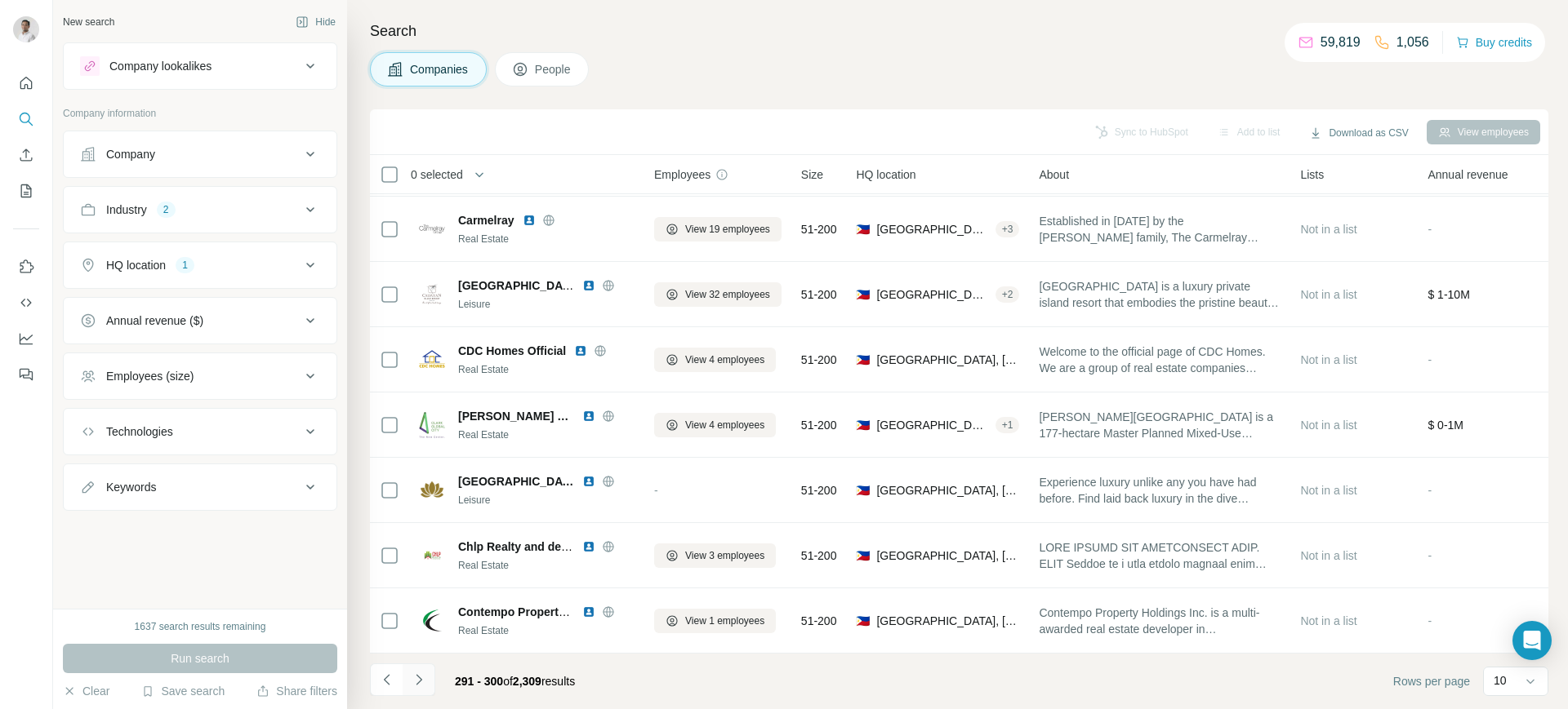
click at [416, 682] on icon "Navigate to next page" at bounding box center [419, 680] width 16 height 16
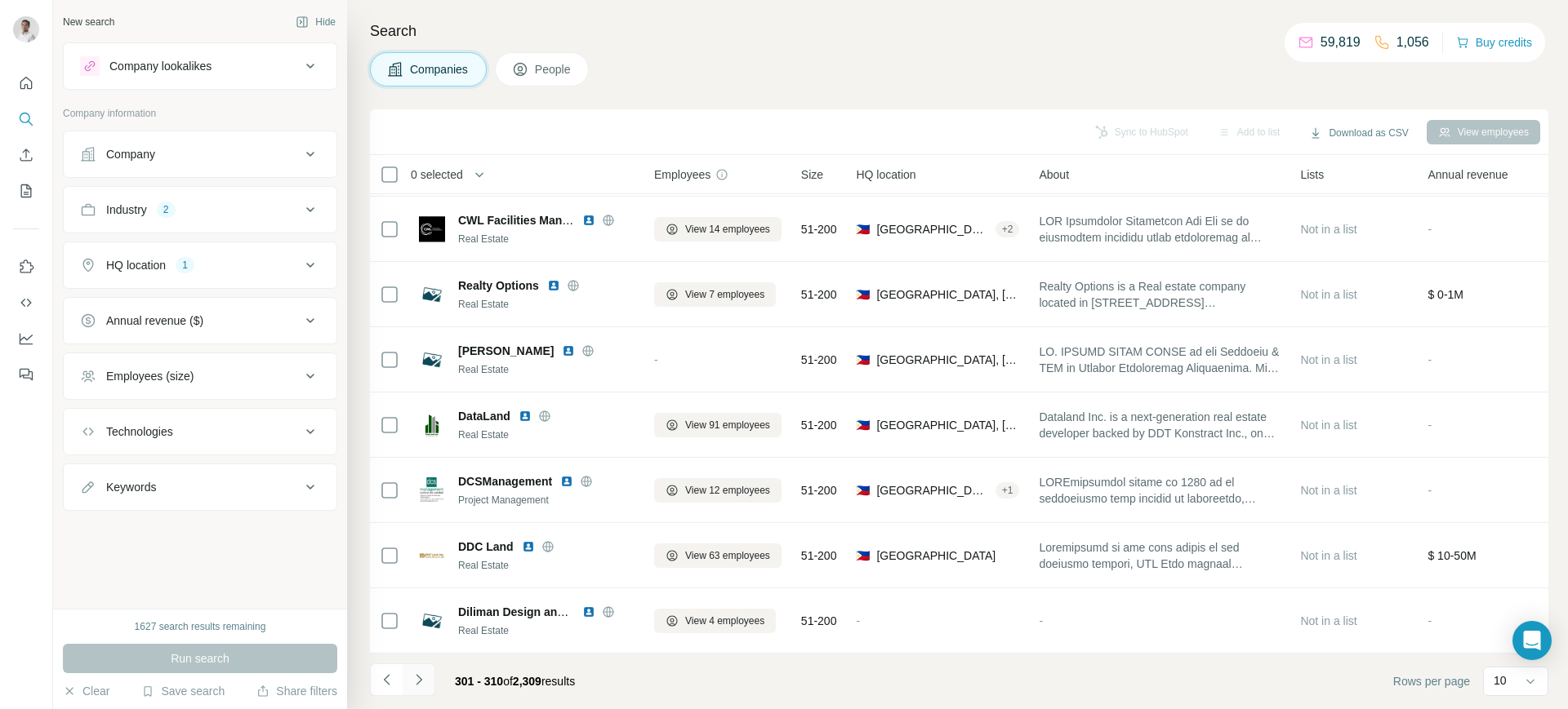
click at [416, 682] on icon "Navigate to next page" at bounding box center [419, 680] width 16 height 16
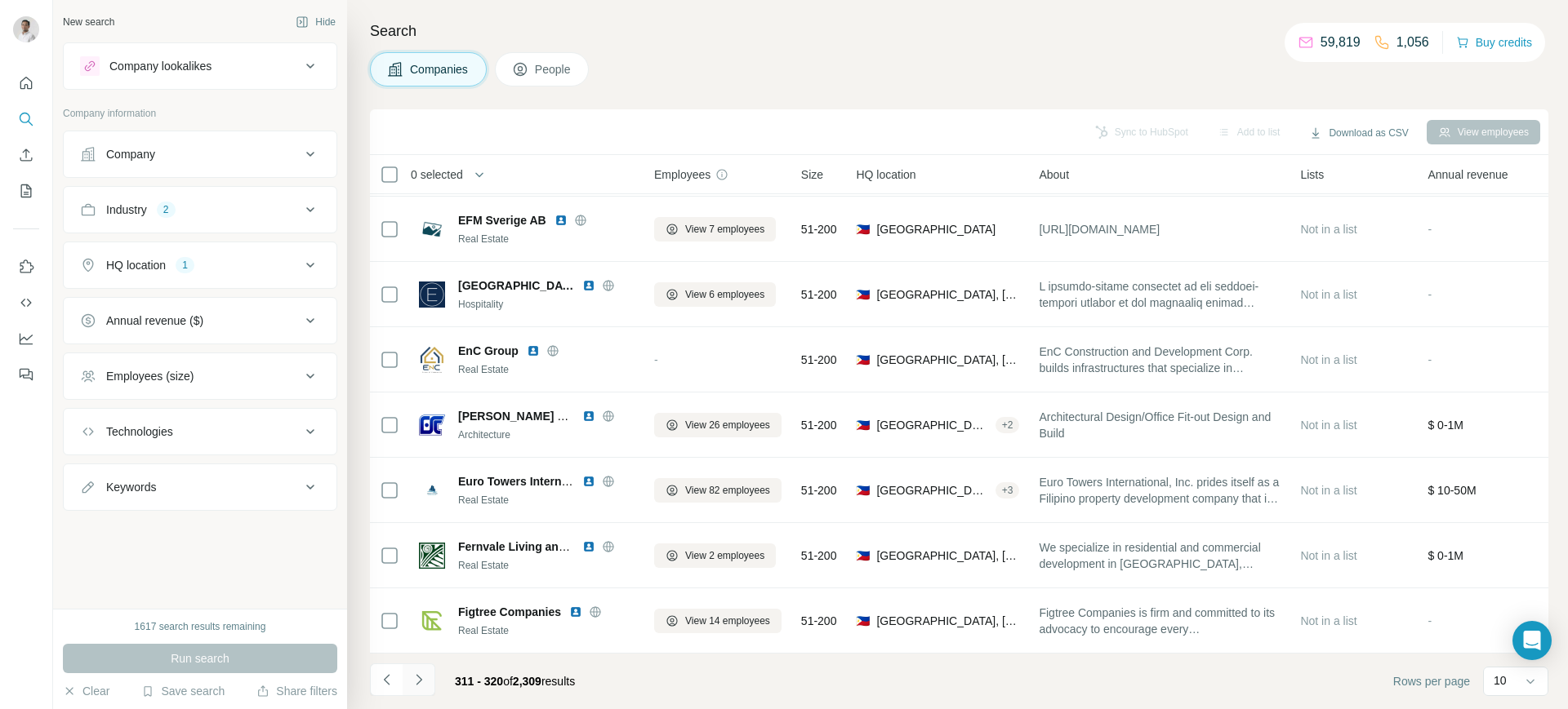
click at [416, 682] on icon "Navigate to next page" at bounding box center [419, 680] width 16 height 16
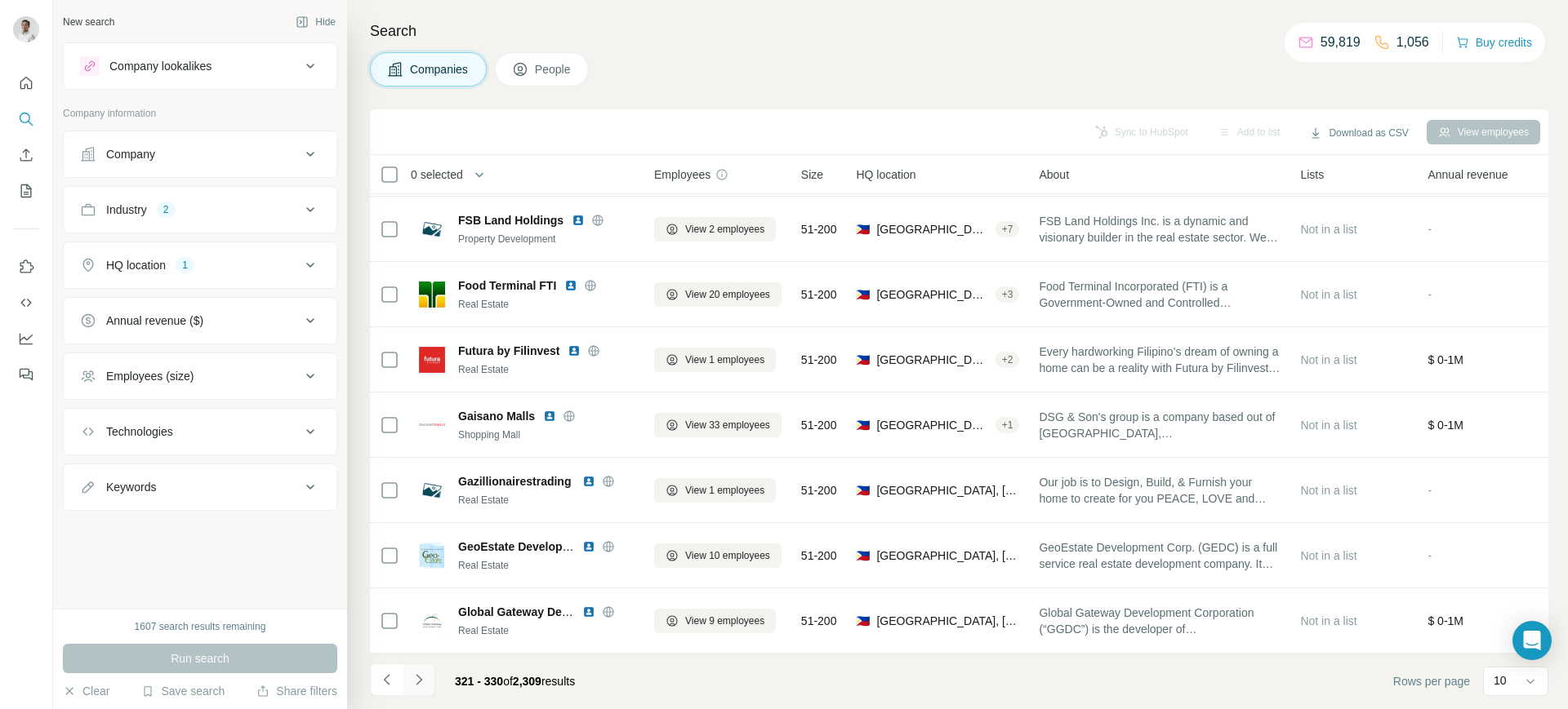
drag, startPoint x: 1143, startPoint y: 1, endPoint x: 424, endPoint y: 672, distance: 983.5
click at [424, 672] on button "Navigate to next page" at bounding box center [419, 680] width 33 height 33
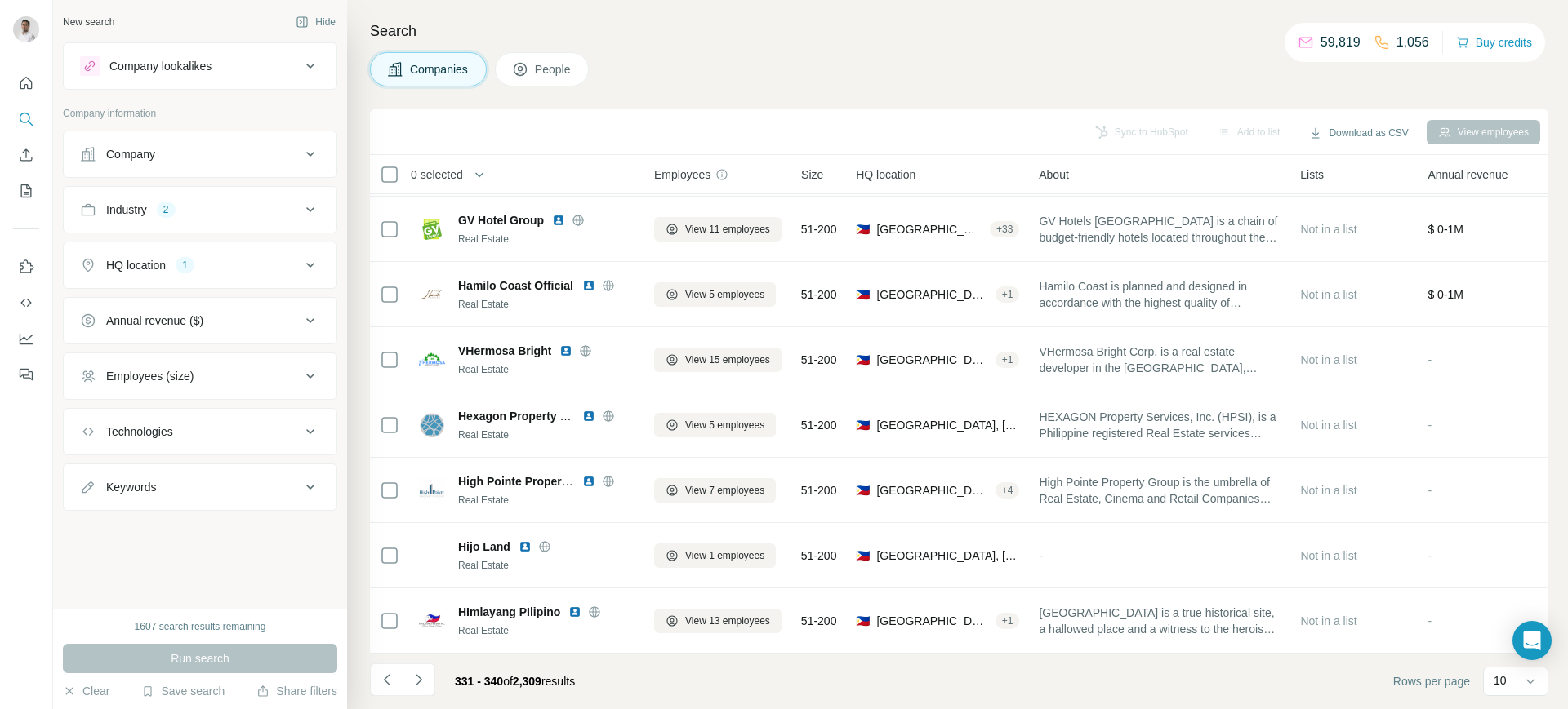
click at [424, 672] on icon "Navigate to next page" at bounding box center [419, 680] width 16 height 16
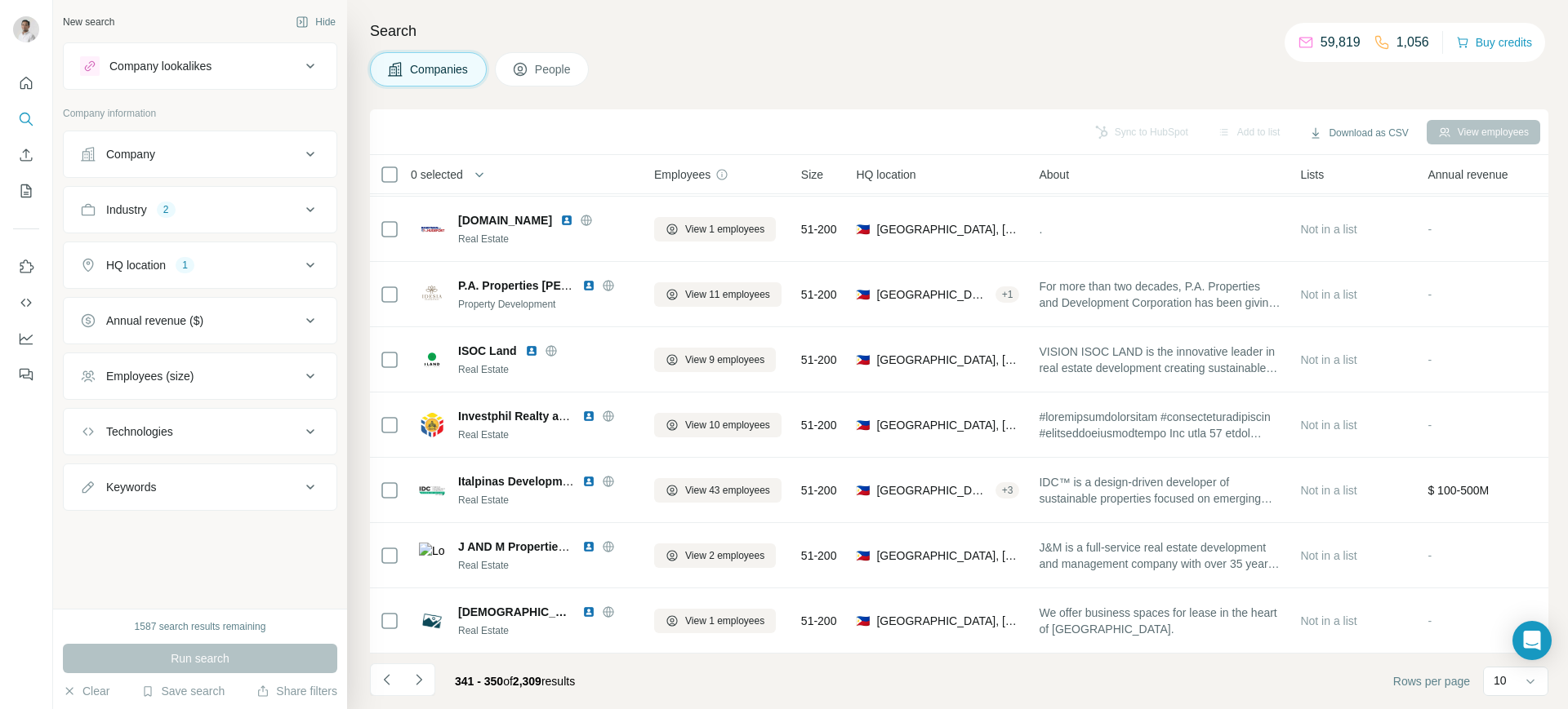
click at [424, 672] on icon "Navigate to next page" at bounding box center [419, 680] width 16 height 16
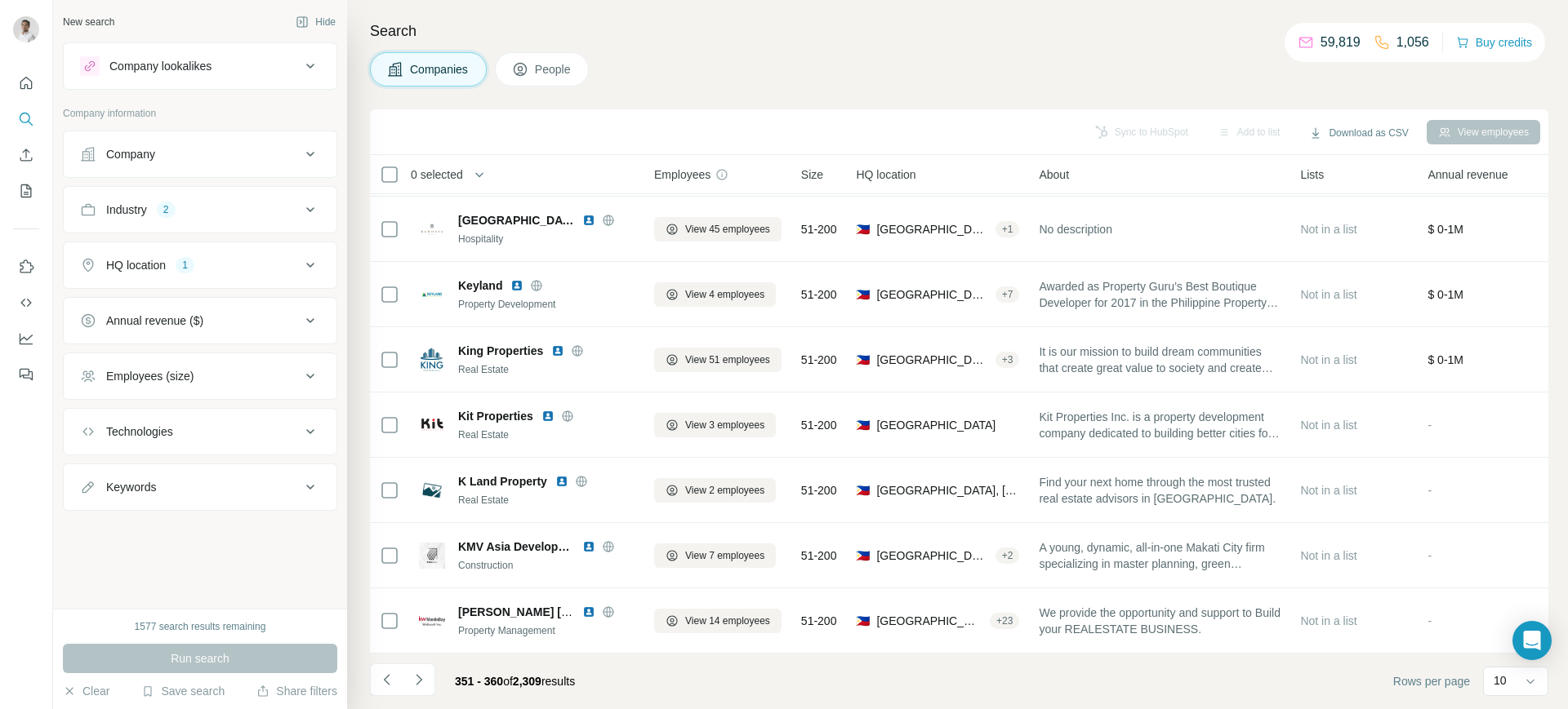
click at [424, 672] on icon "Navigate to next page" at bounding box center [419, 680] width 16 height 16
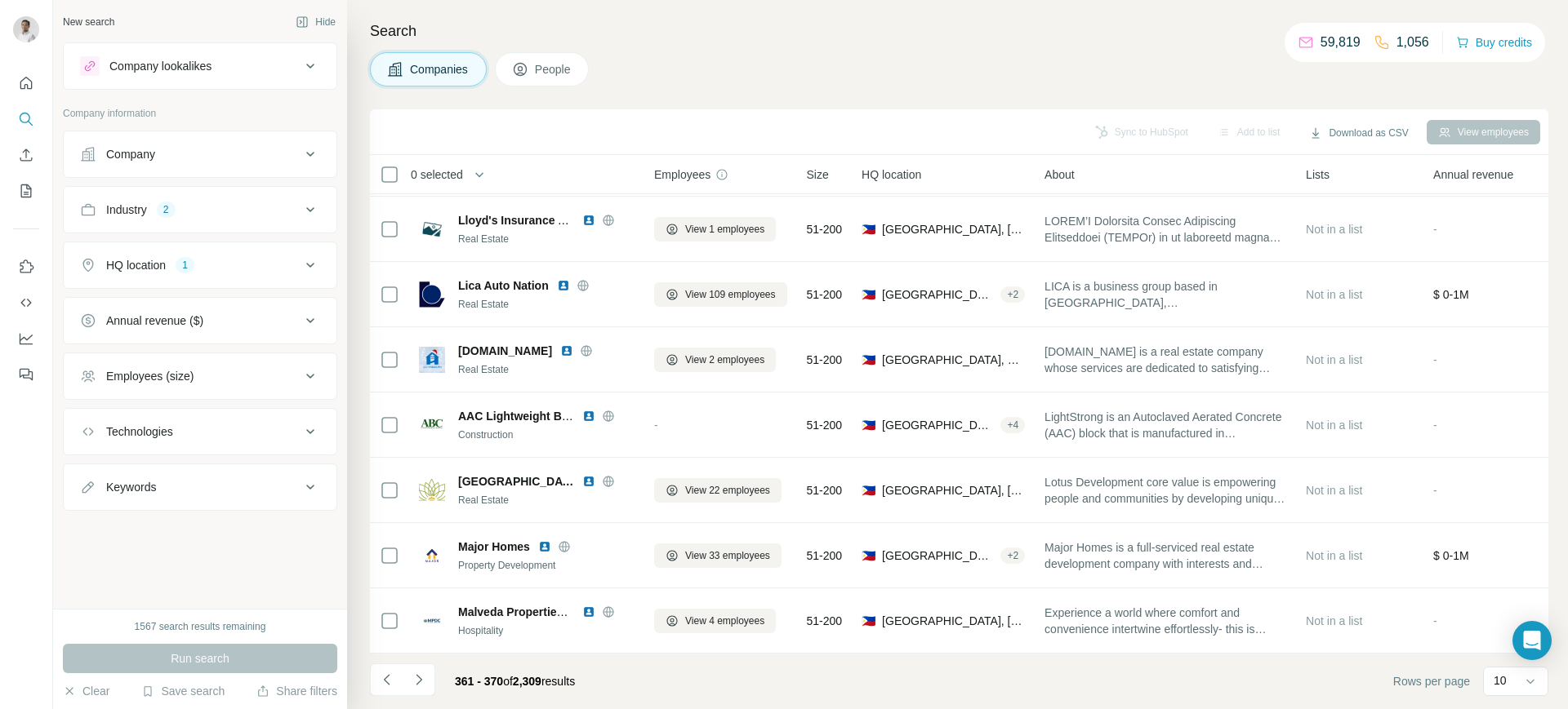
click at [424, 672] on icon "Navigate to next page" at bounding box center [419, 680] width 16 height 16
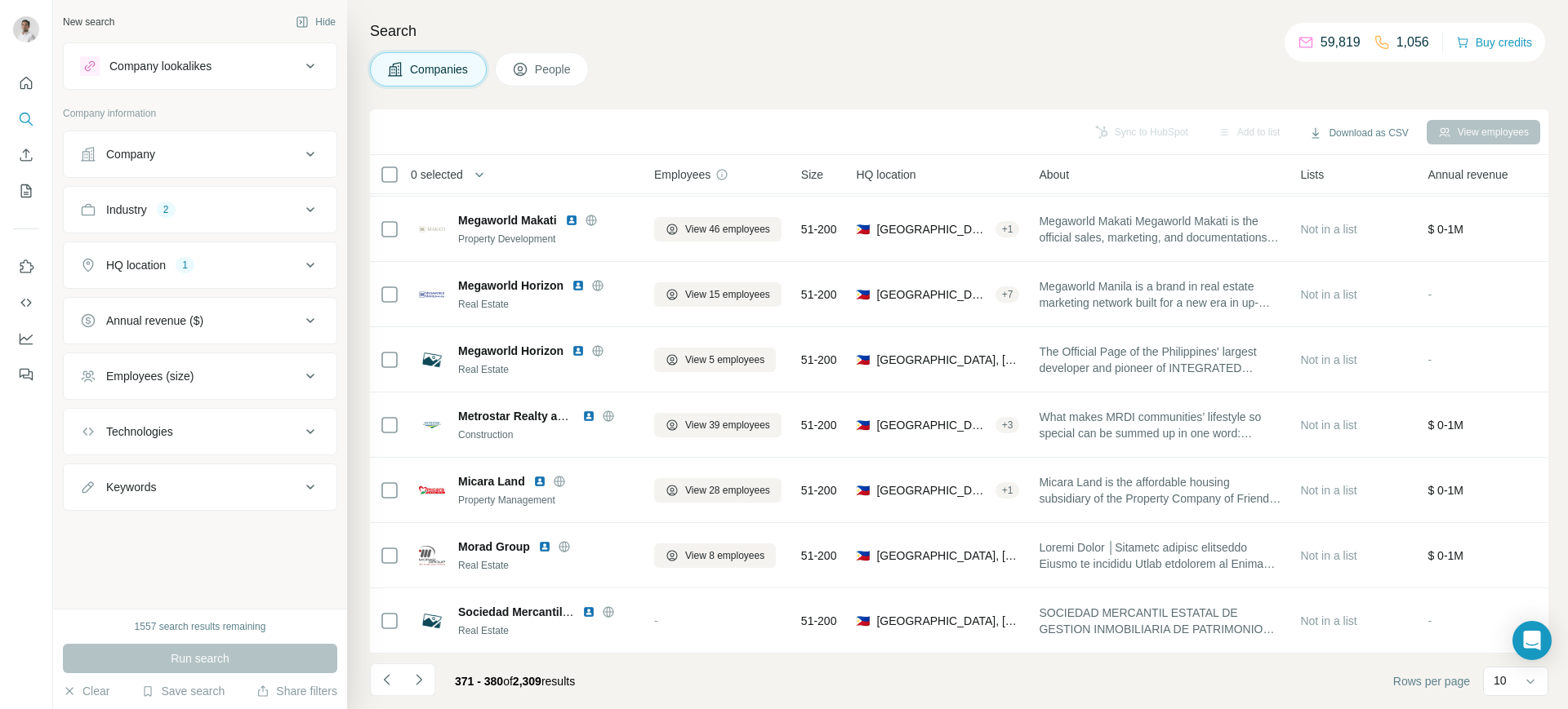
click at [424, 672] on icon "Navigate to next page" at bounding box center [419, 680] width 16 height 16
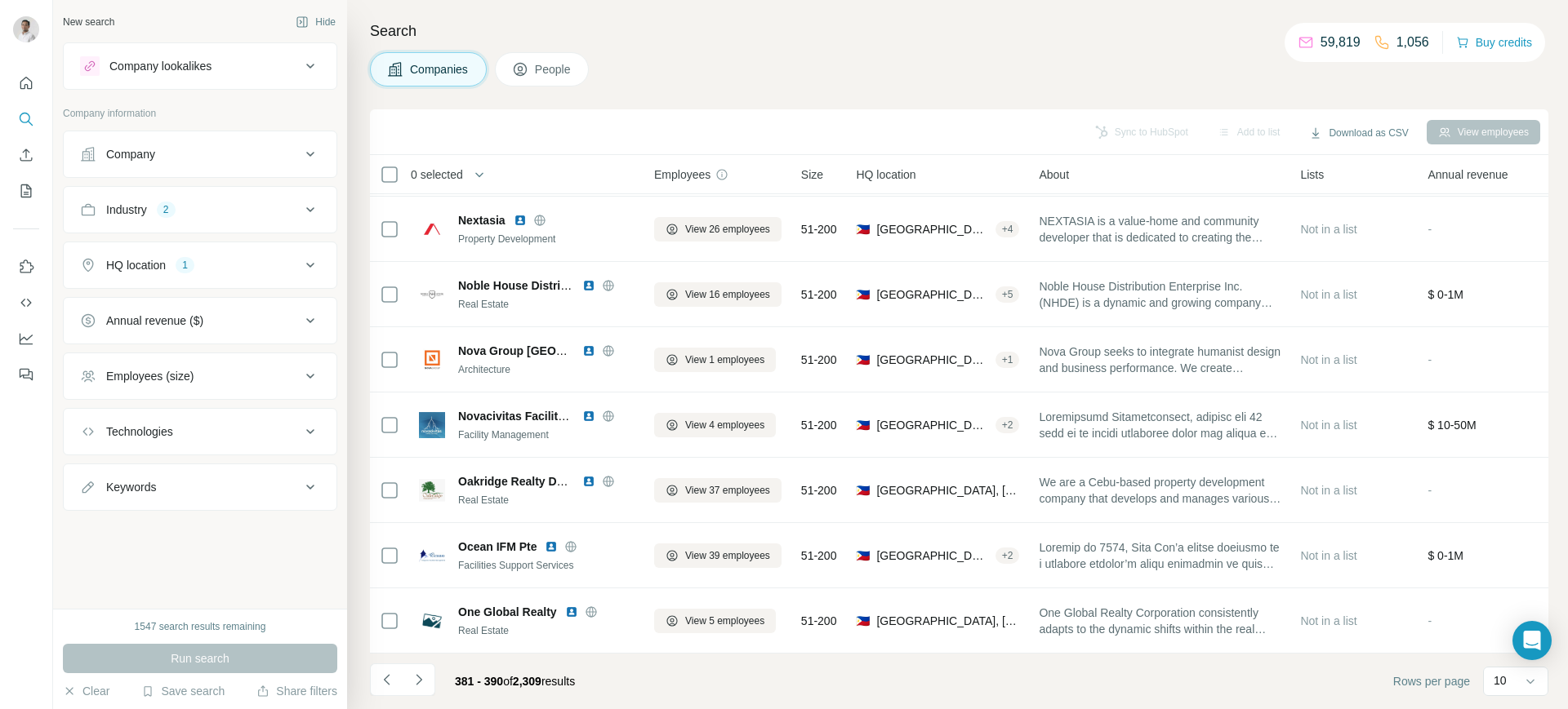
click at [424, 672] on icon "Navigate to next page" at bounding box center [419, 680] width 16 height 16
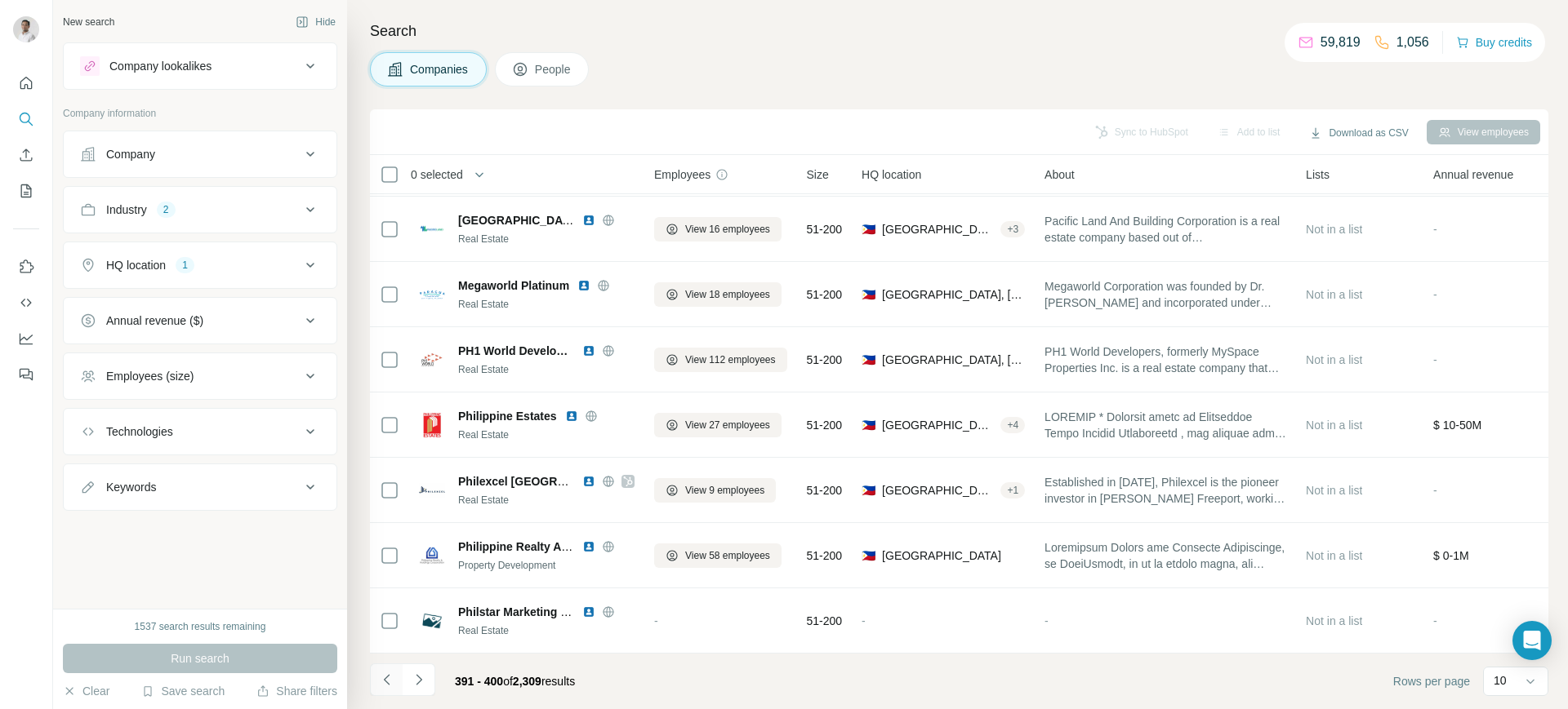
click at [390, 679] on icon "Navigate to previous page" at bounding box center [387, 680] width 16 height 16
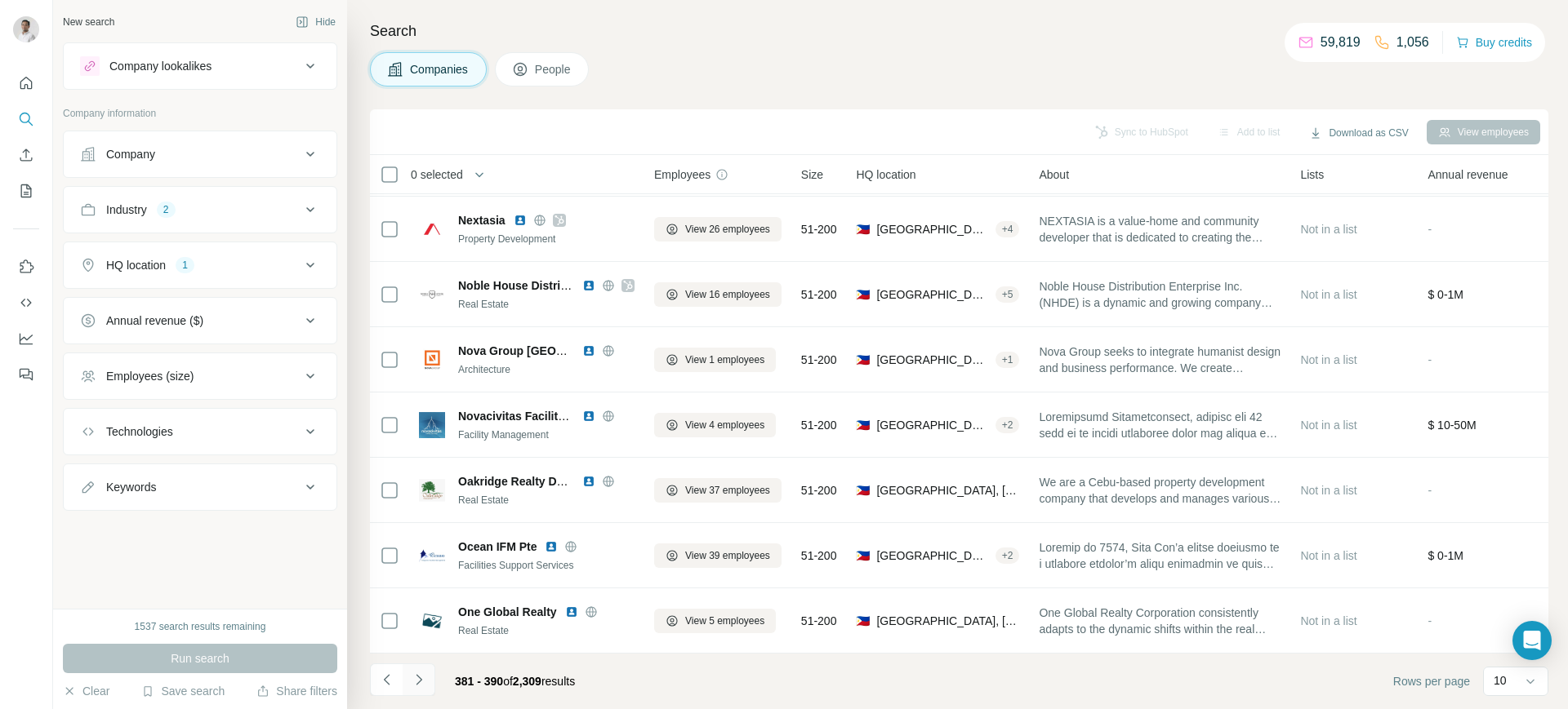
click at [416, 676] on icon "Navigate to next page" at bounding box center [419, 680] width 16 height 16
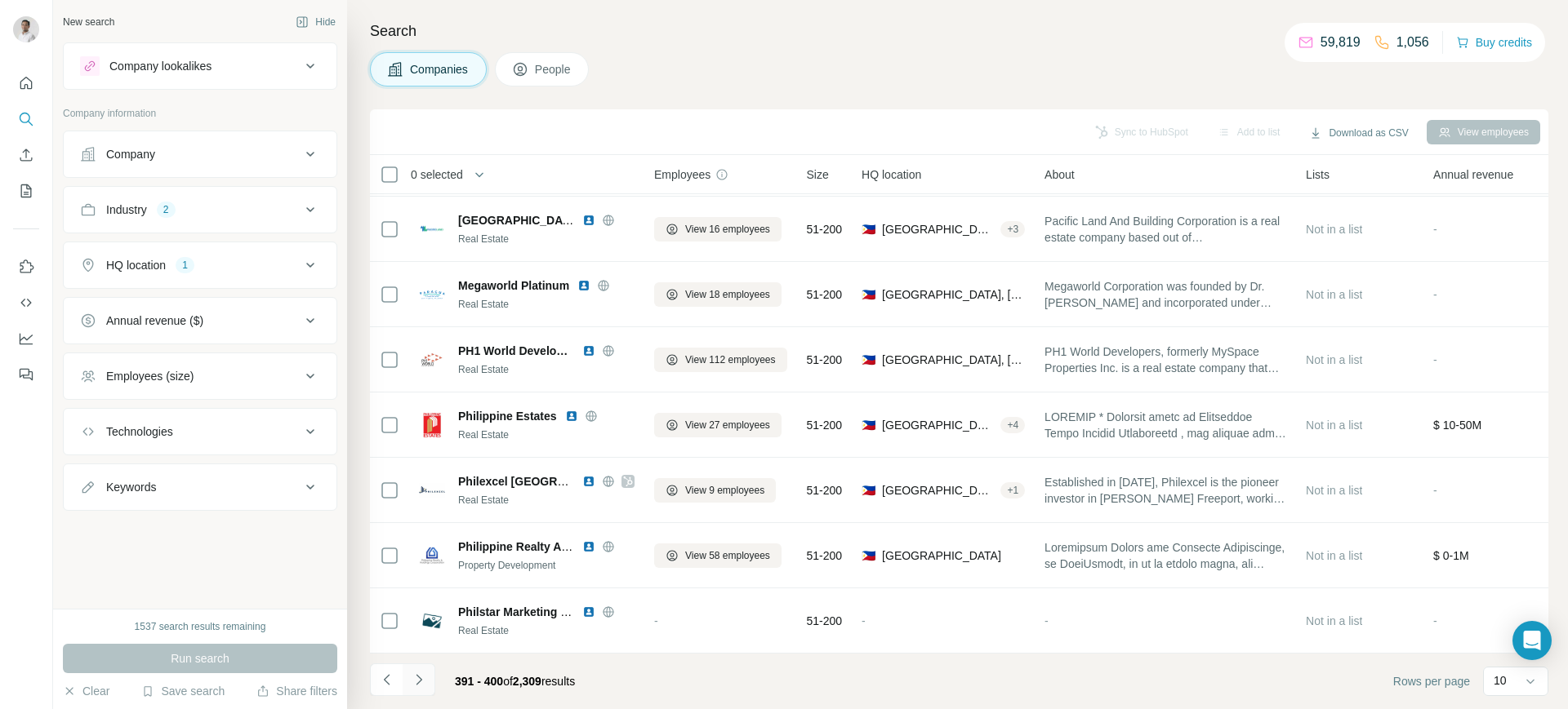
click at [418, 683] on icon "Navigate to next page" at bounding box center [419, 680] width 5 height 11
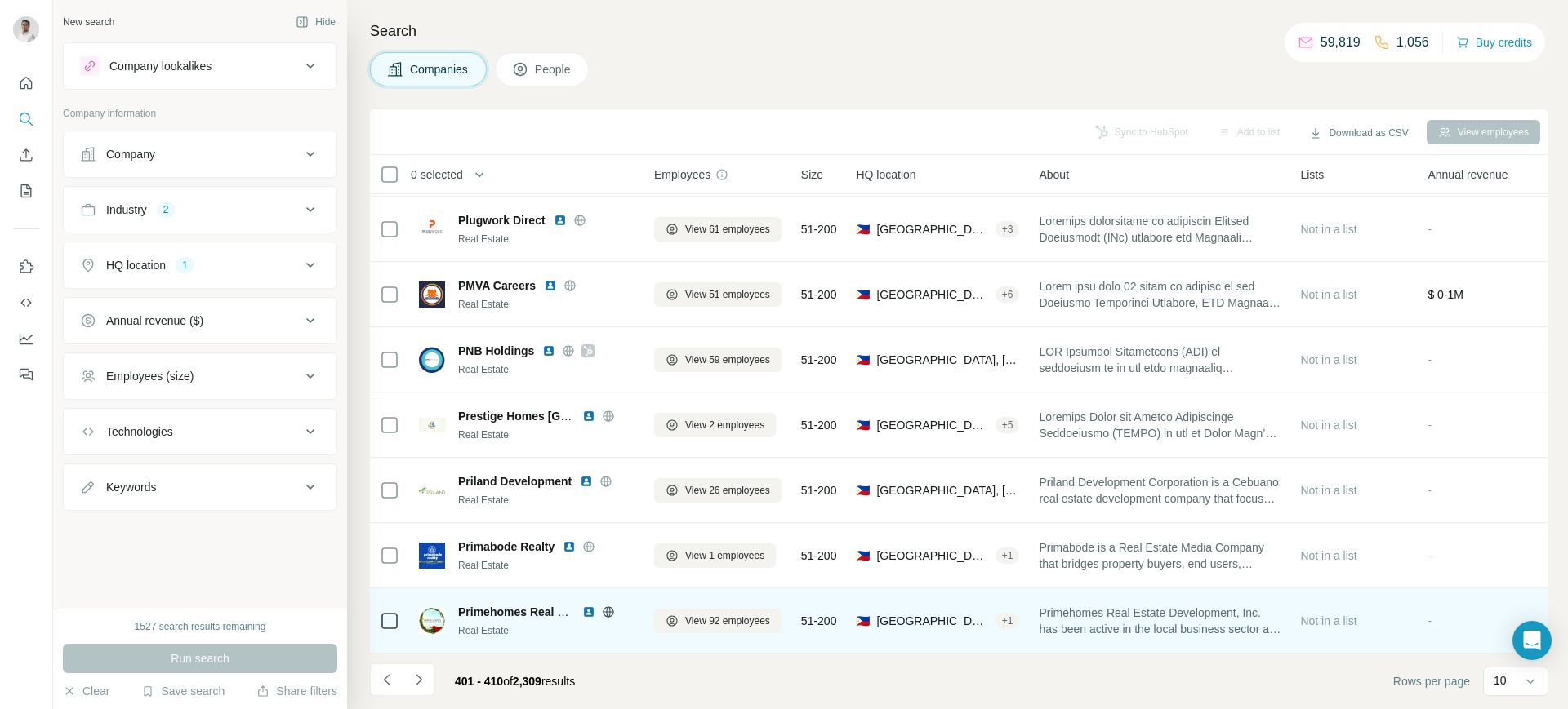
click at [586, 606] on img at bounding box center [589, 613] width 13 height 13
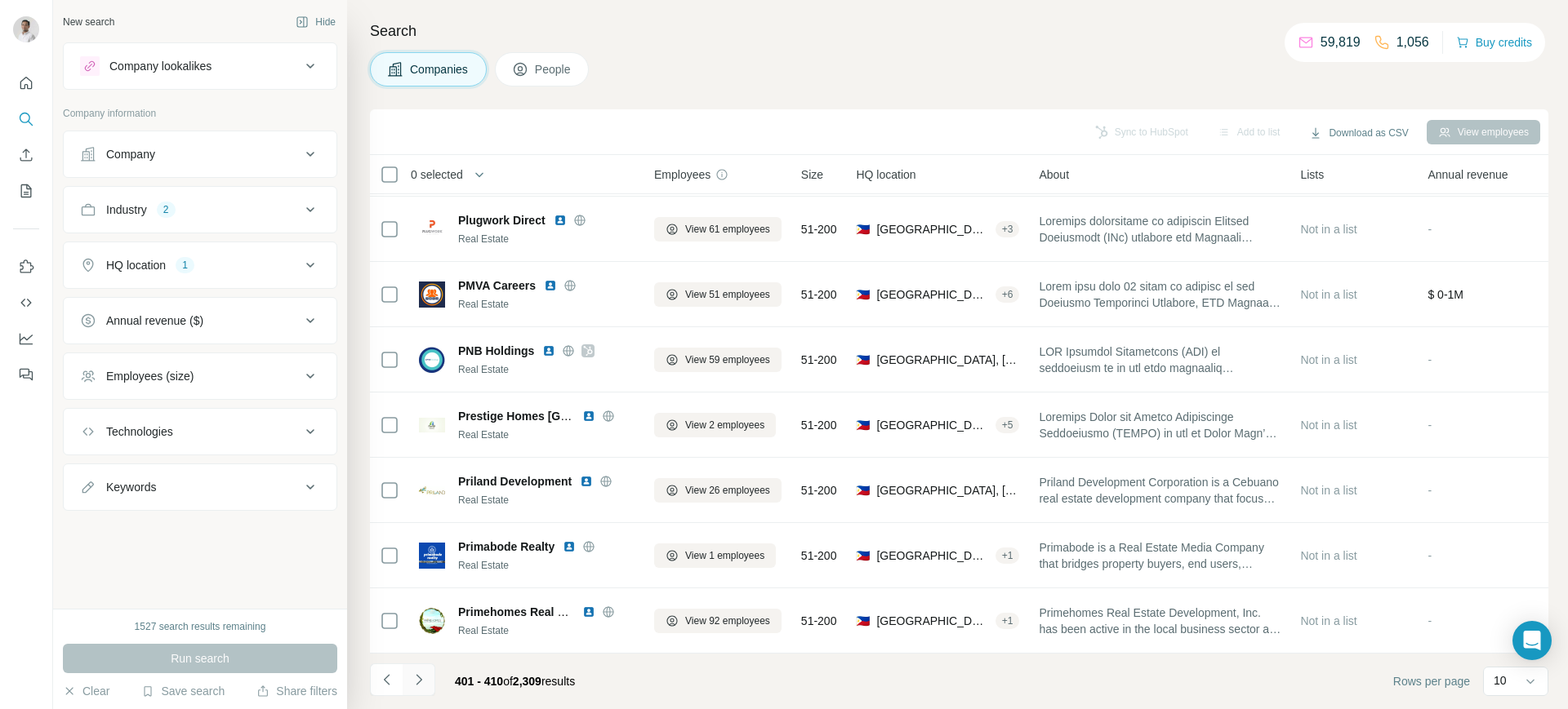
click at [422, 674] on icon "Navigate to next page" at bounding box center [419, 680] width 16 height 16
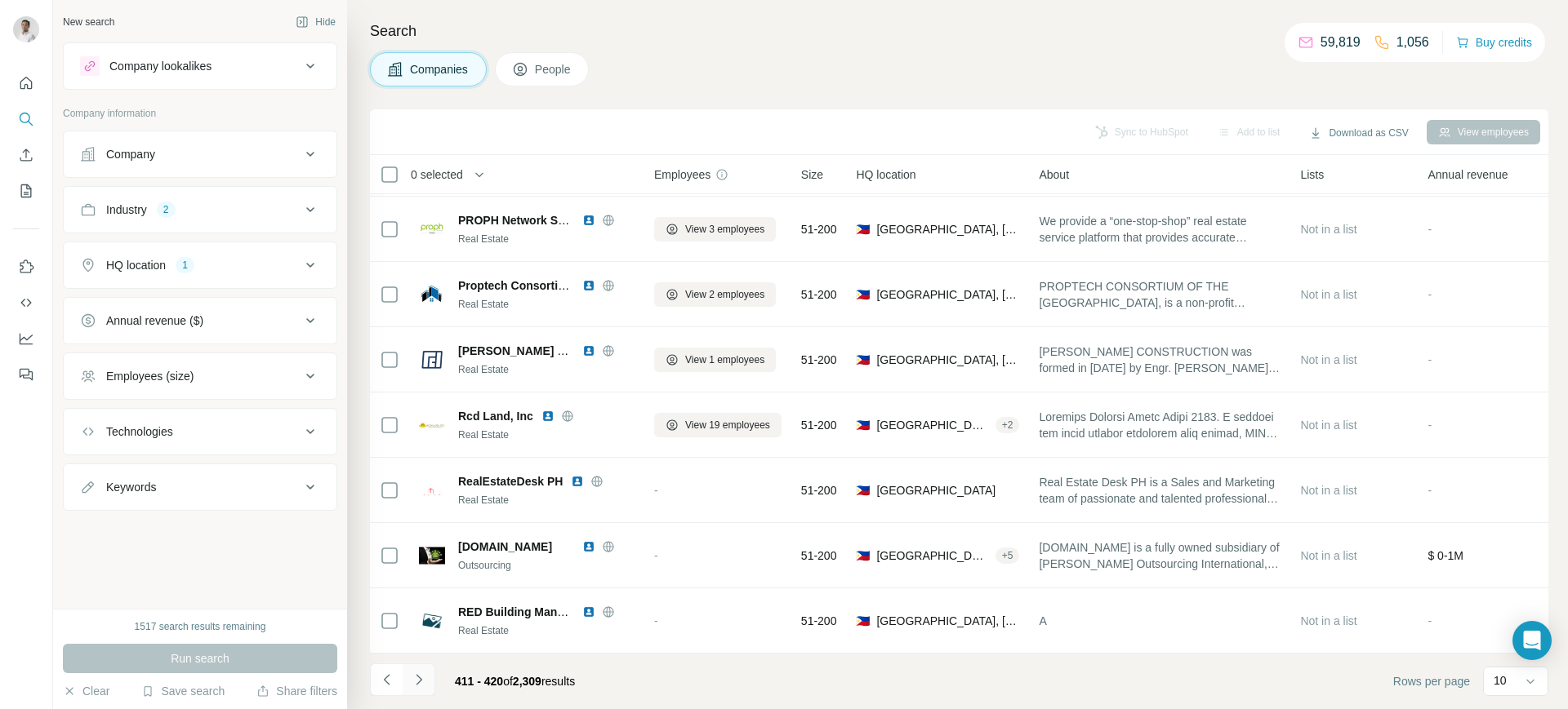
click at [417, 680] on icon "Navigate to next page" at bounding box center [419, 680] width 16 height 16
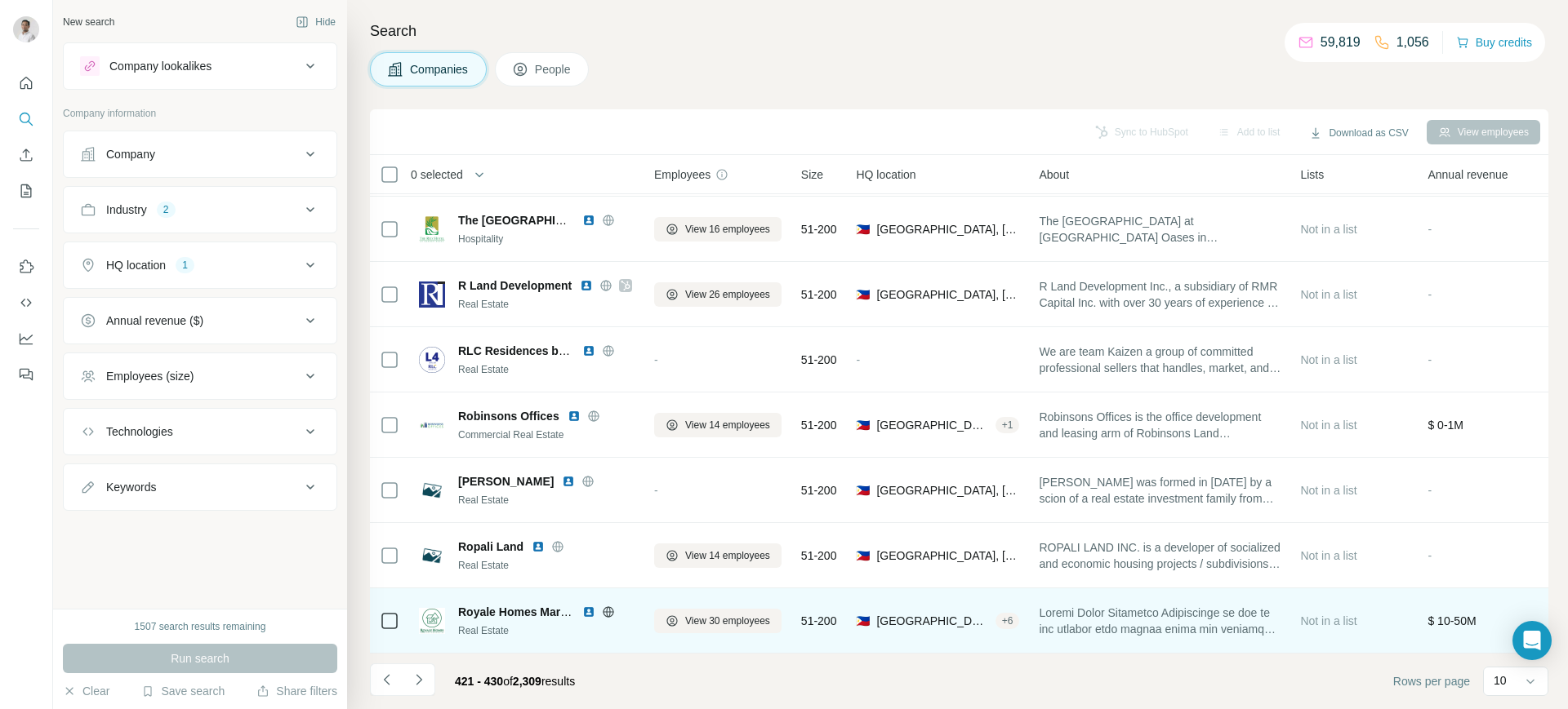
click at [589, 606] on img at bounding box center [589, 613] width 13 height 13
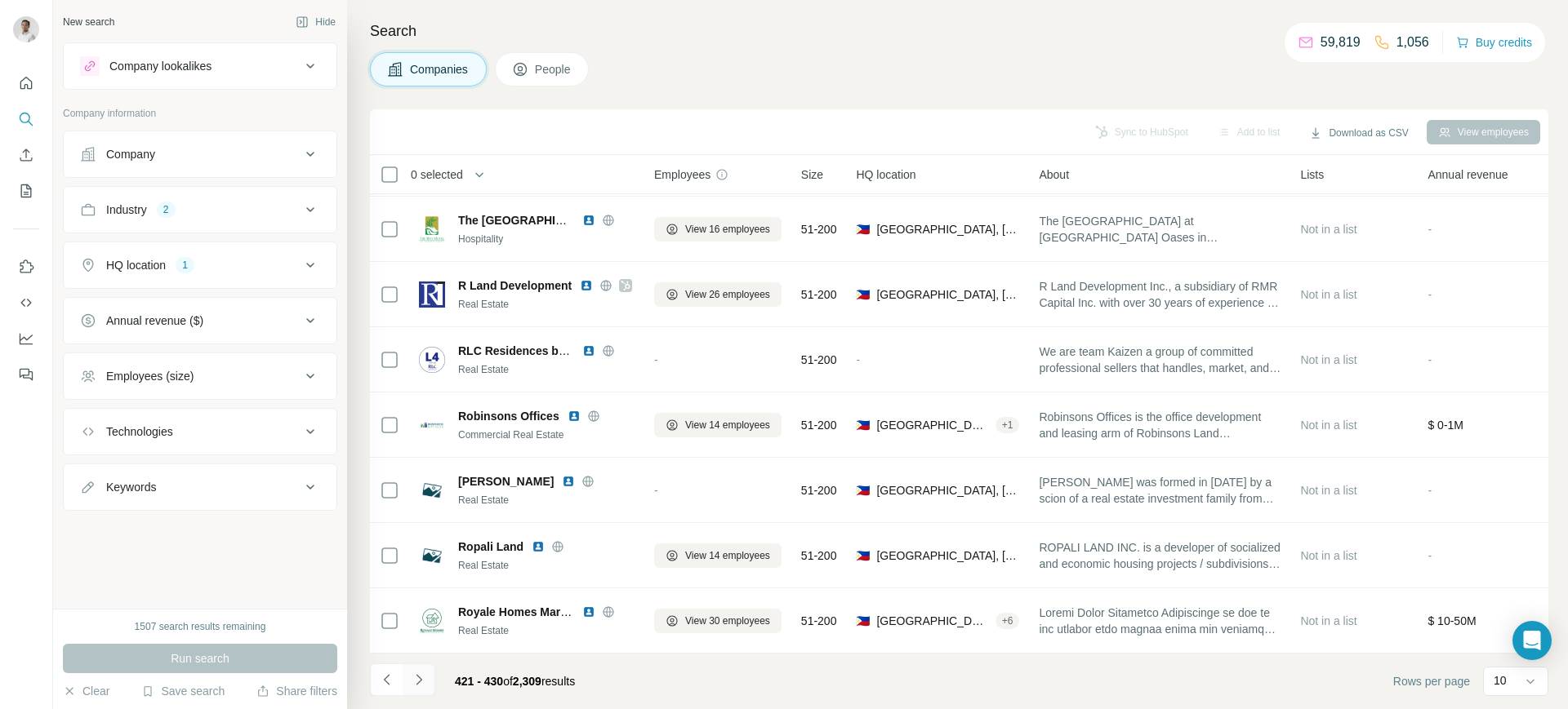
click at [420, 680] on icon "Navigate to next page" at bounding box center [419, 680] width 16 height 16
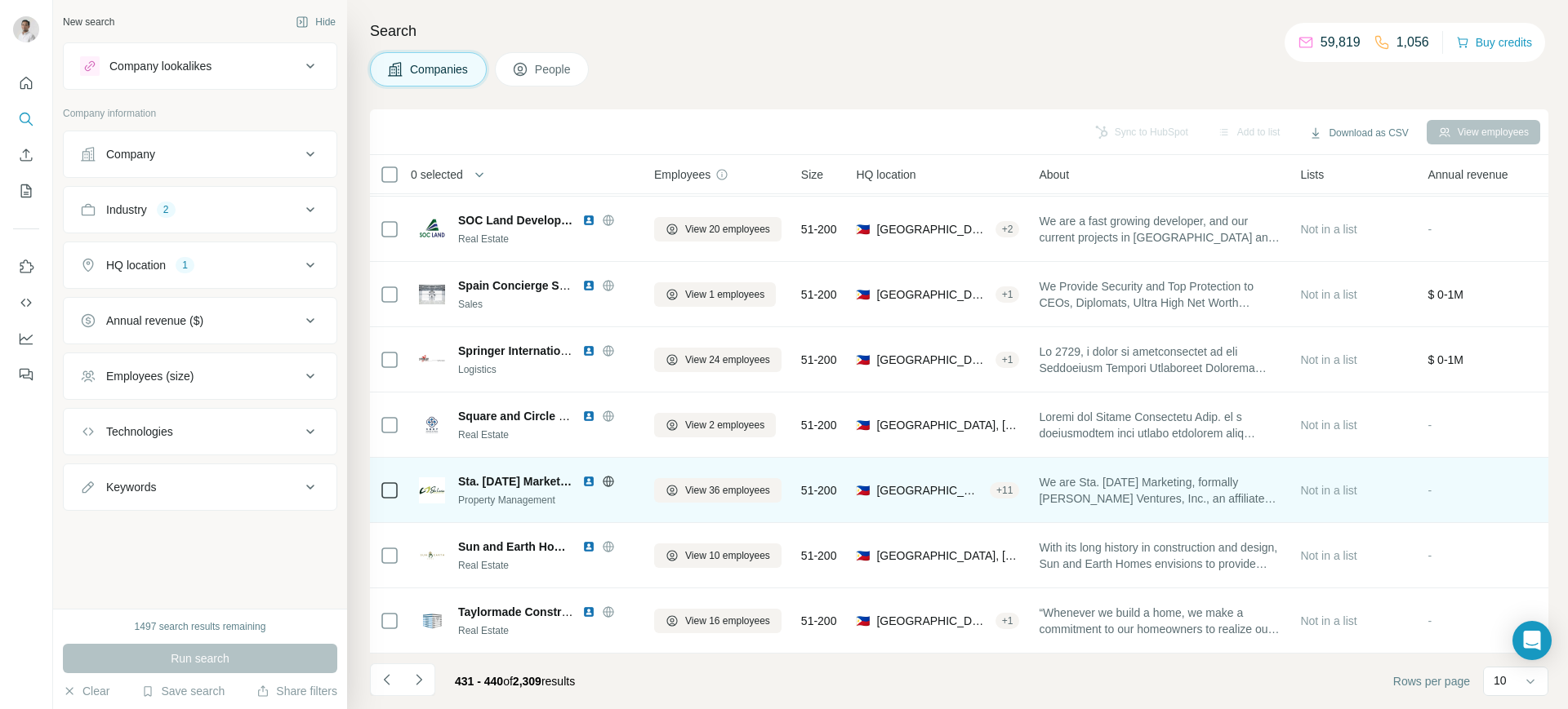
click at [583, 475] on img at bounding box center [589, 481] width 13 height 13
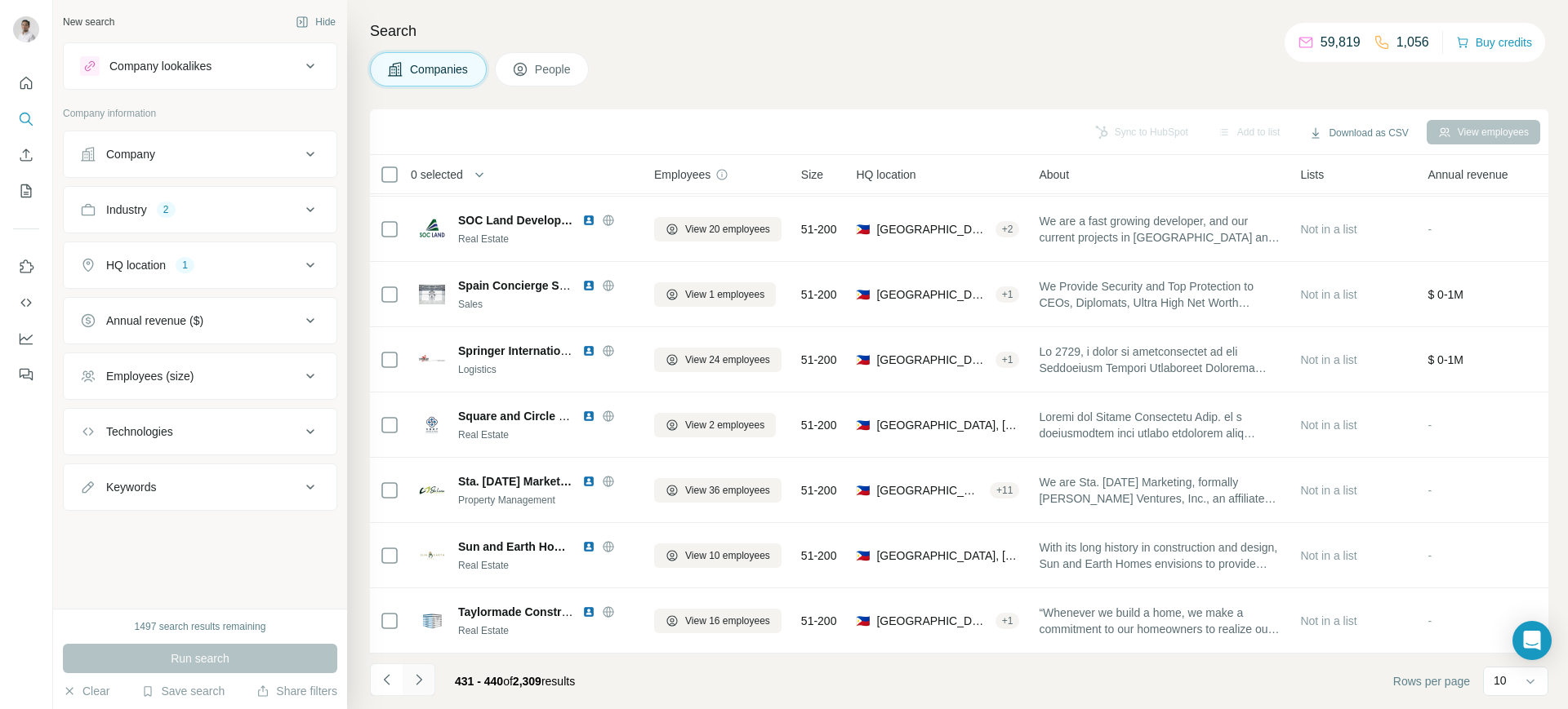
click at [408, 681] on button "Navigate to next page" at bounding box center [419, 680] width 33 height 33
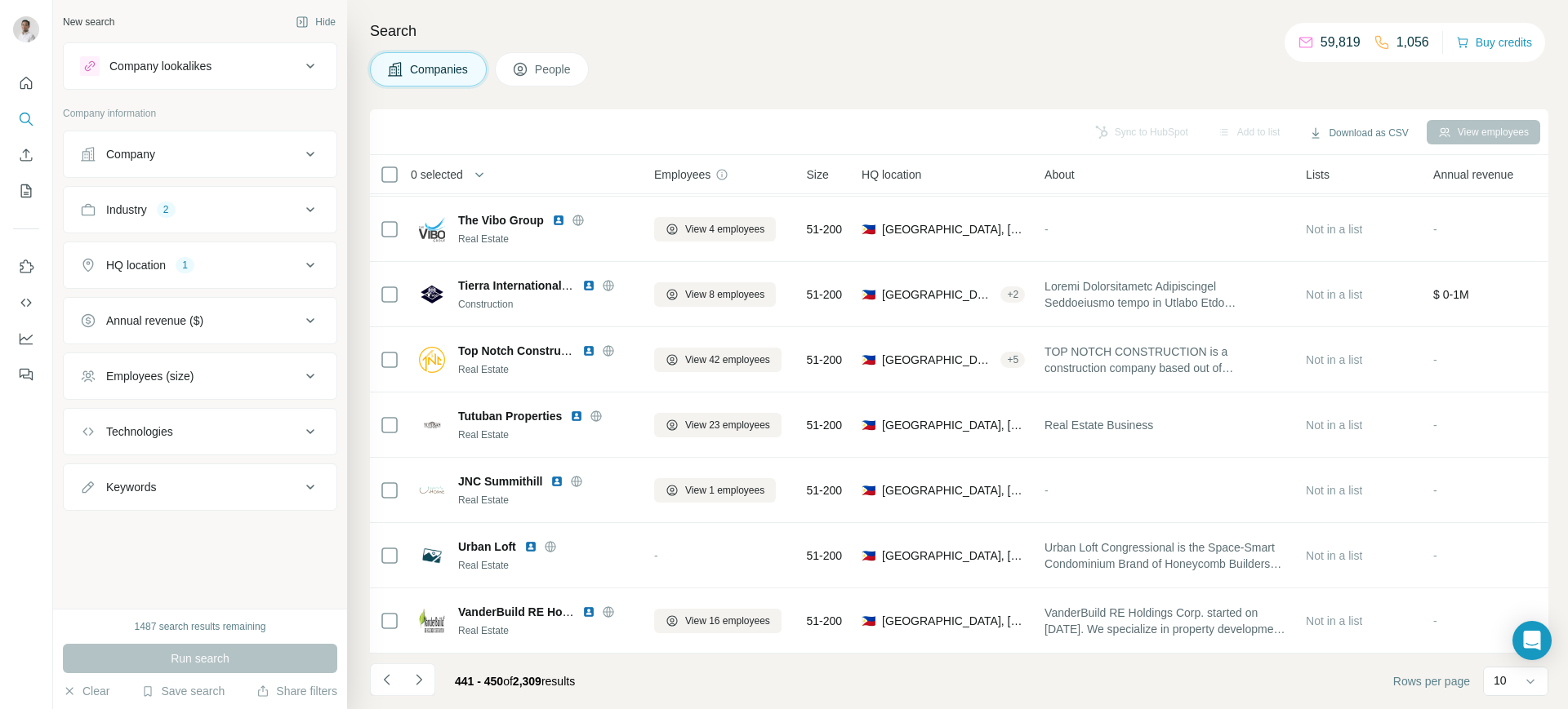
scroll to position [0, 0]
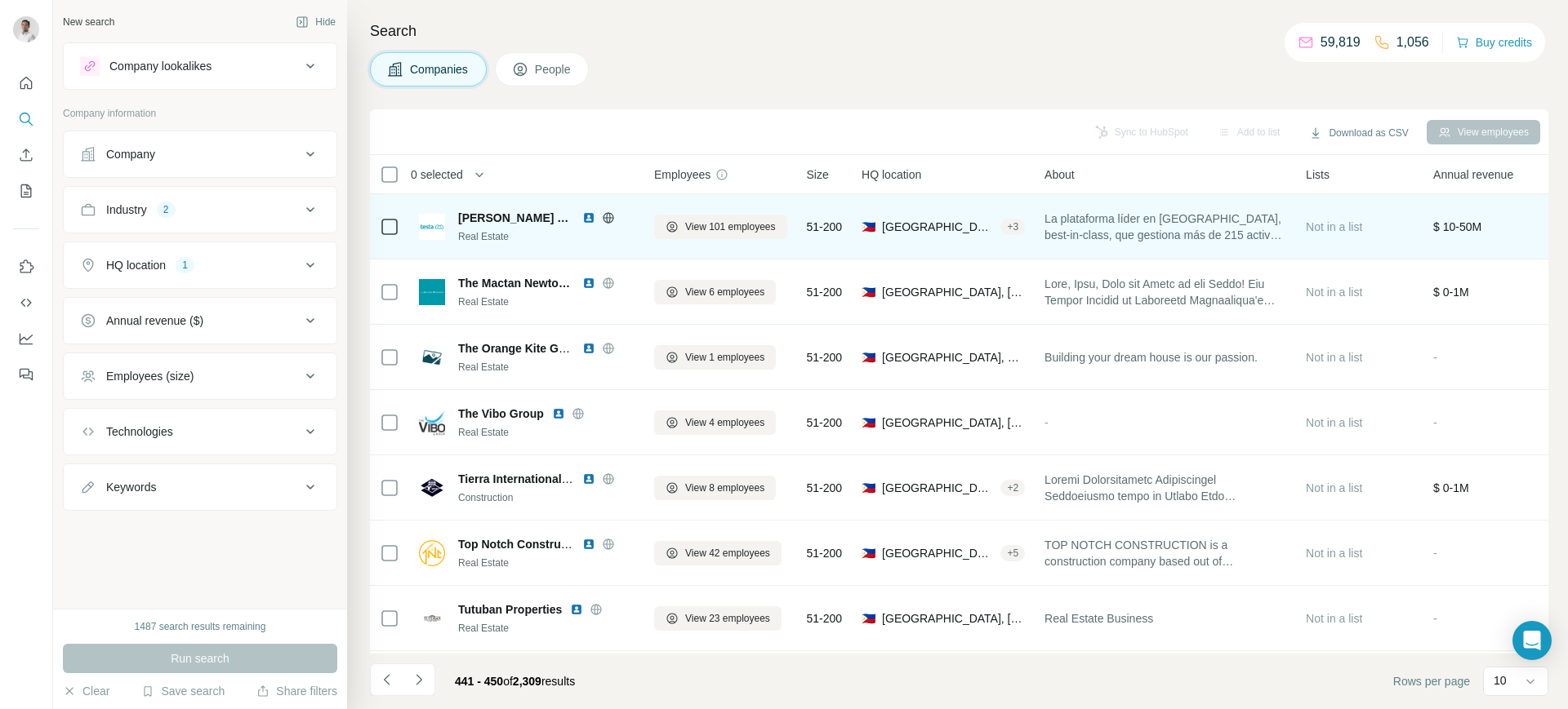
click at [583, 218] on img at bounding box center [589, 218] width 13 height 13
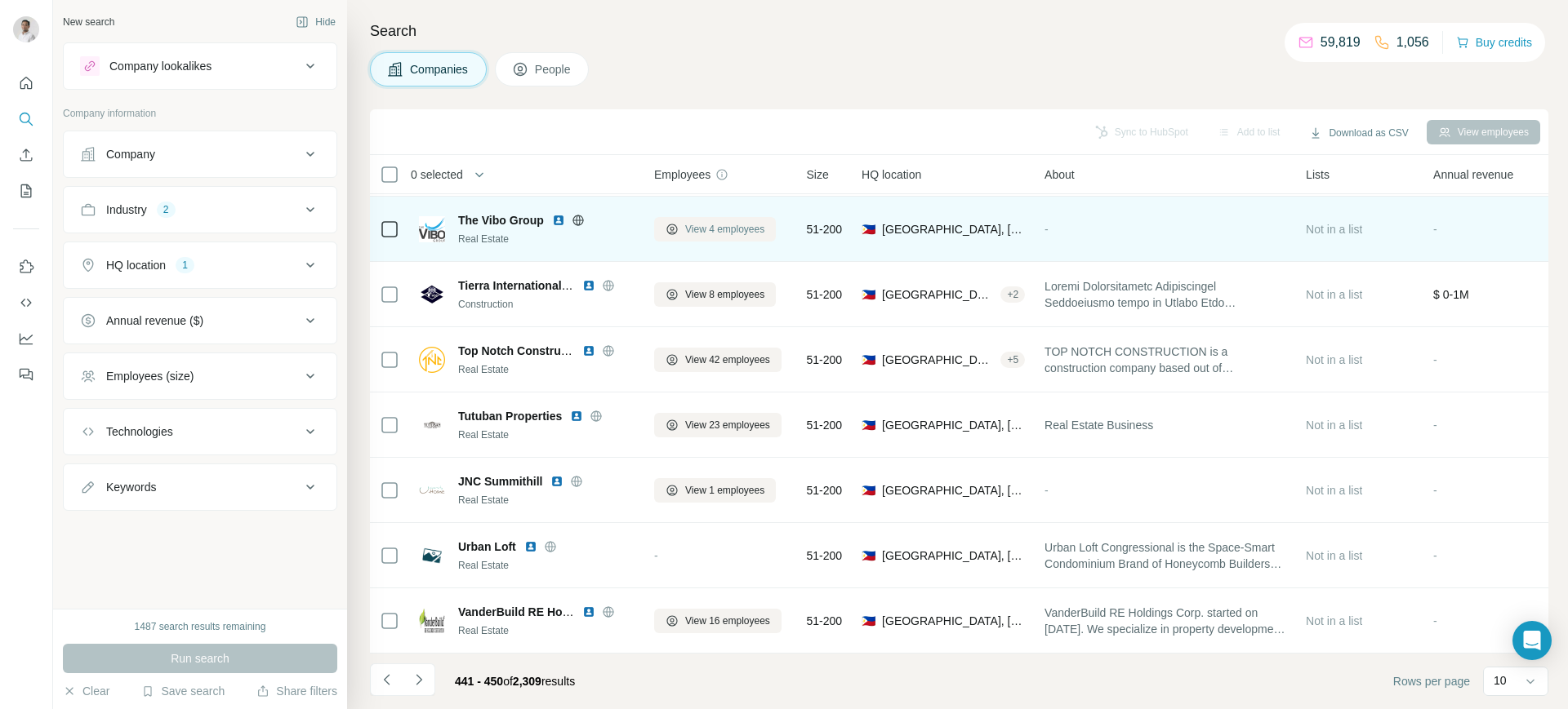
scroll to position [204, 0]
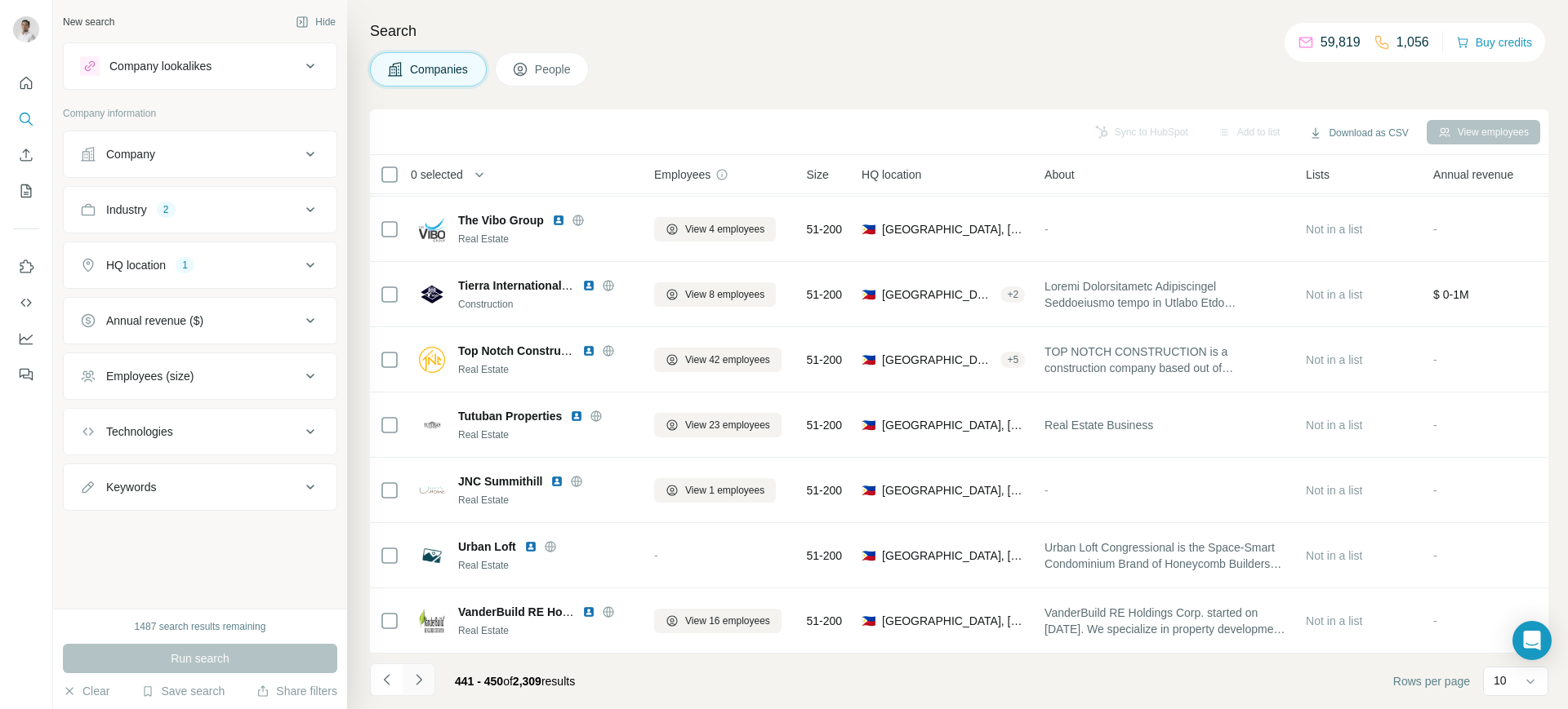
click at [424, 677] on icon "Navigate to next page" at bounding box center [419, 680] width 16 height 16
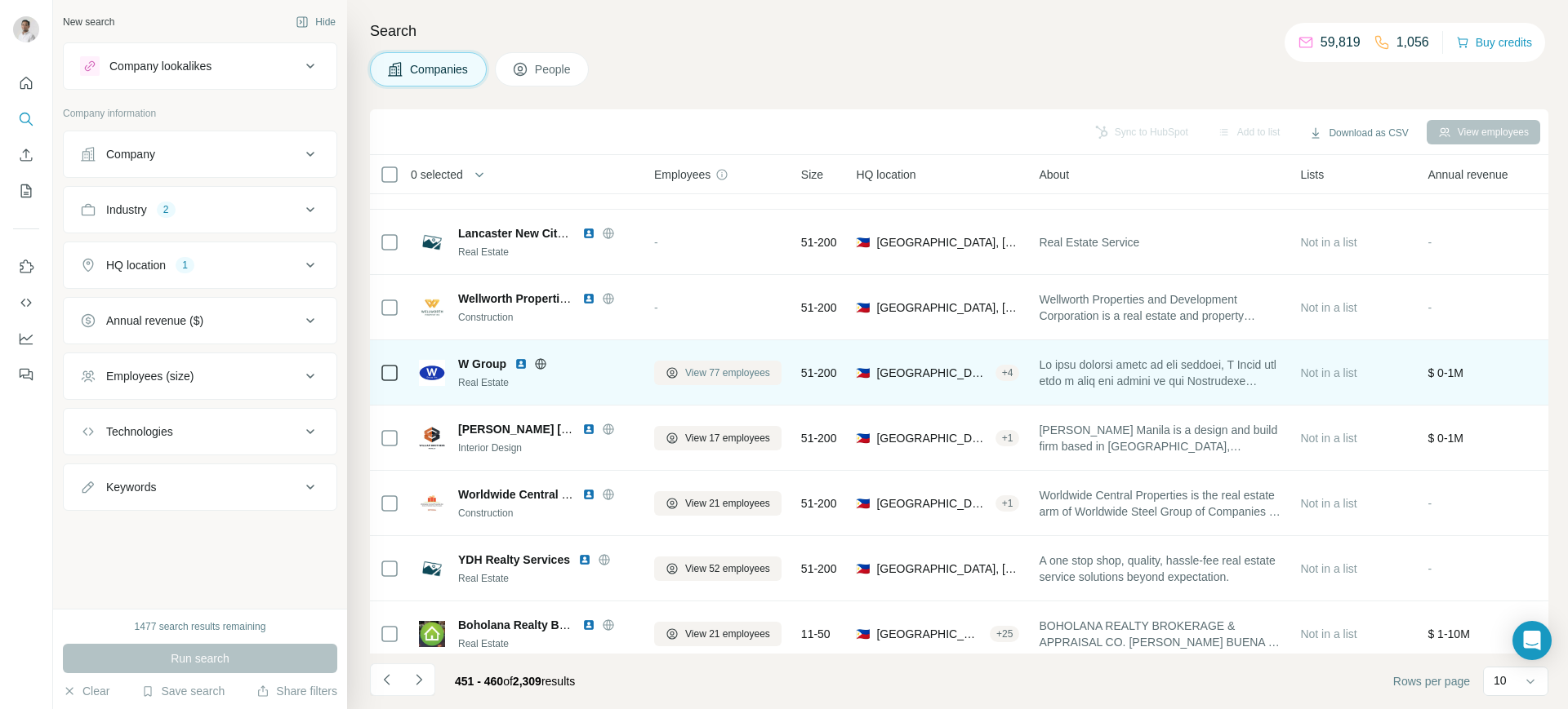
scroll to position [191, 0]
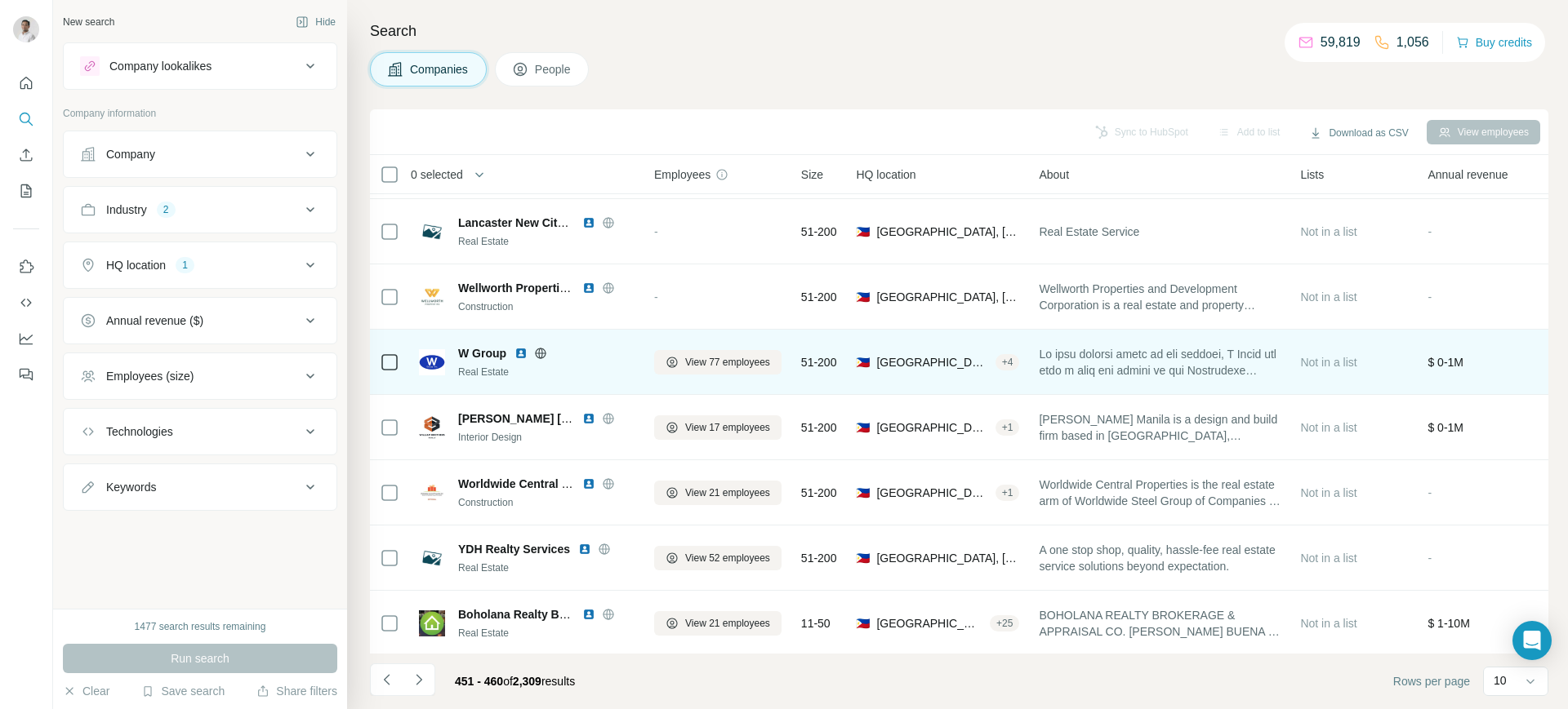
click at [523, 352] on img at bounding box center [521, 353] width 13 height 13
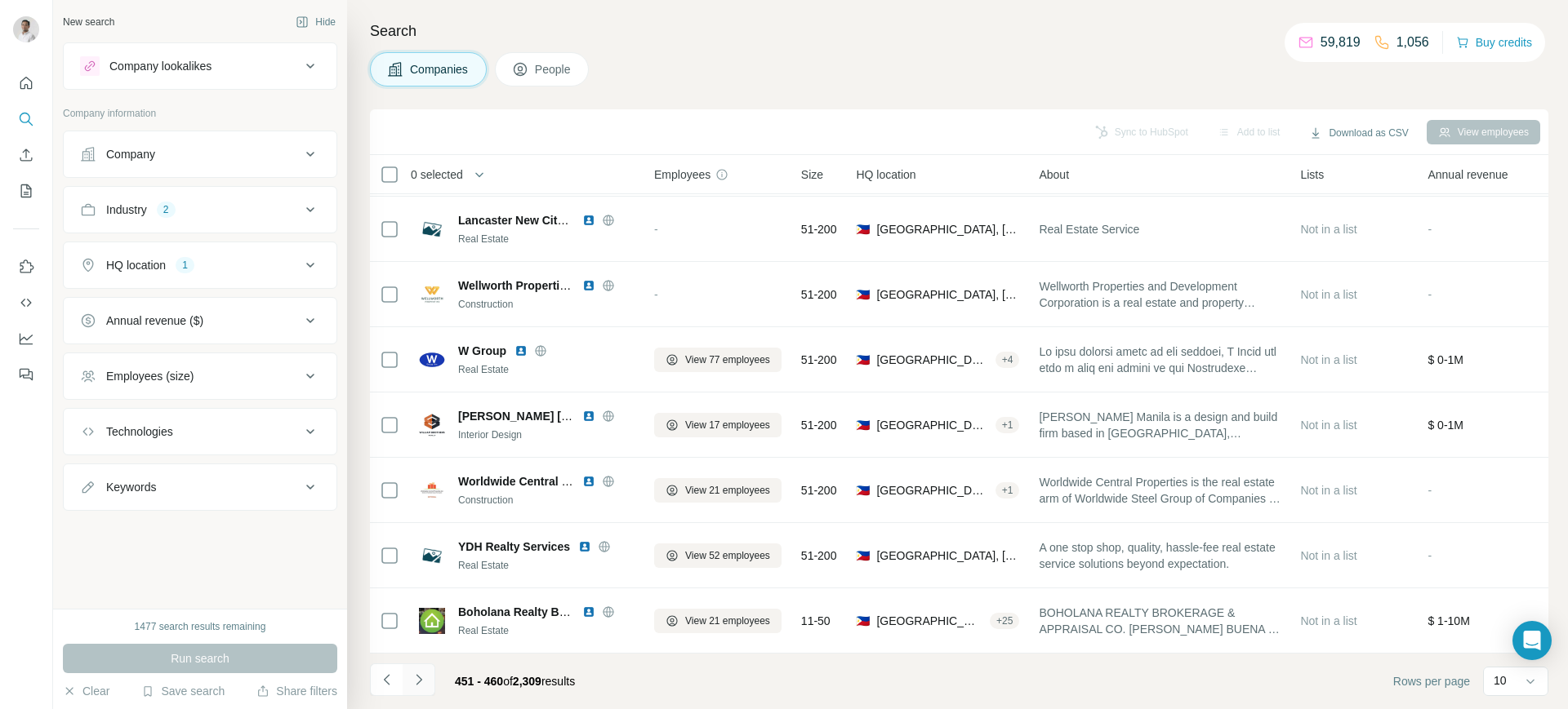
click at [423, 674] on icon "Navigate to next page" at bounding box center [419, 680] width 16 height 16
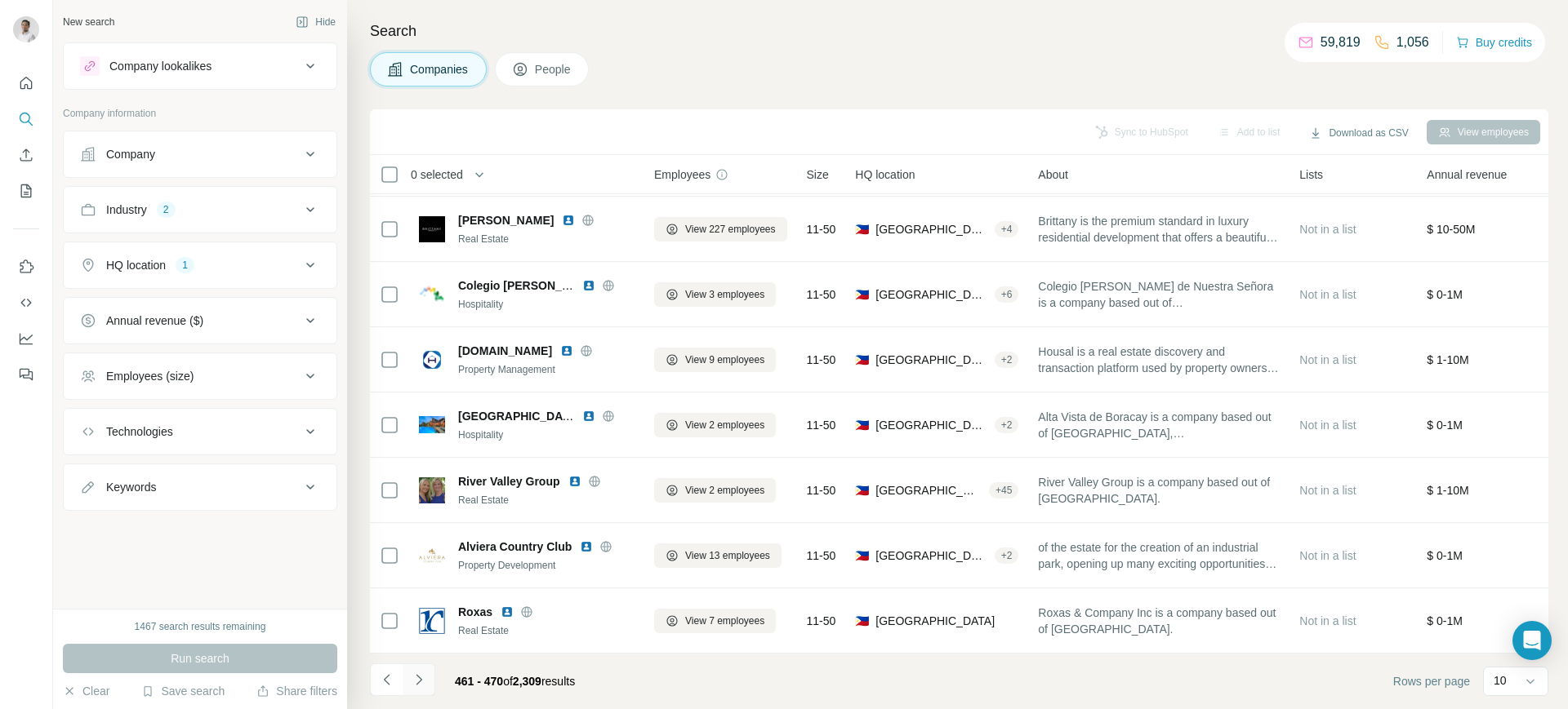
scroll to position [0, 0]
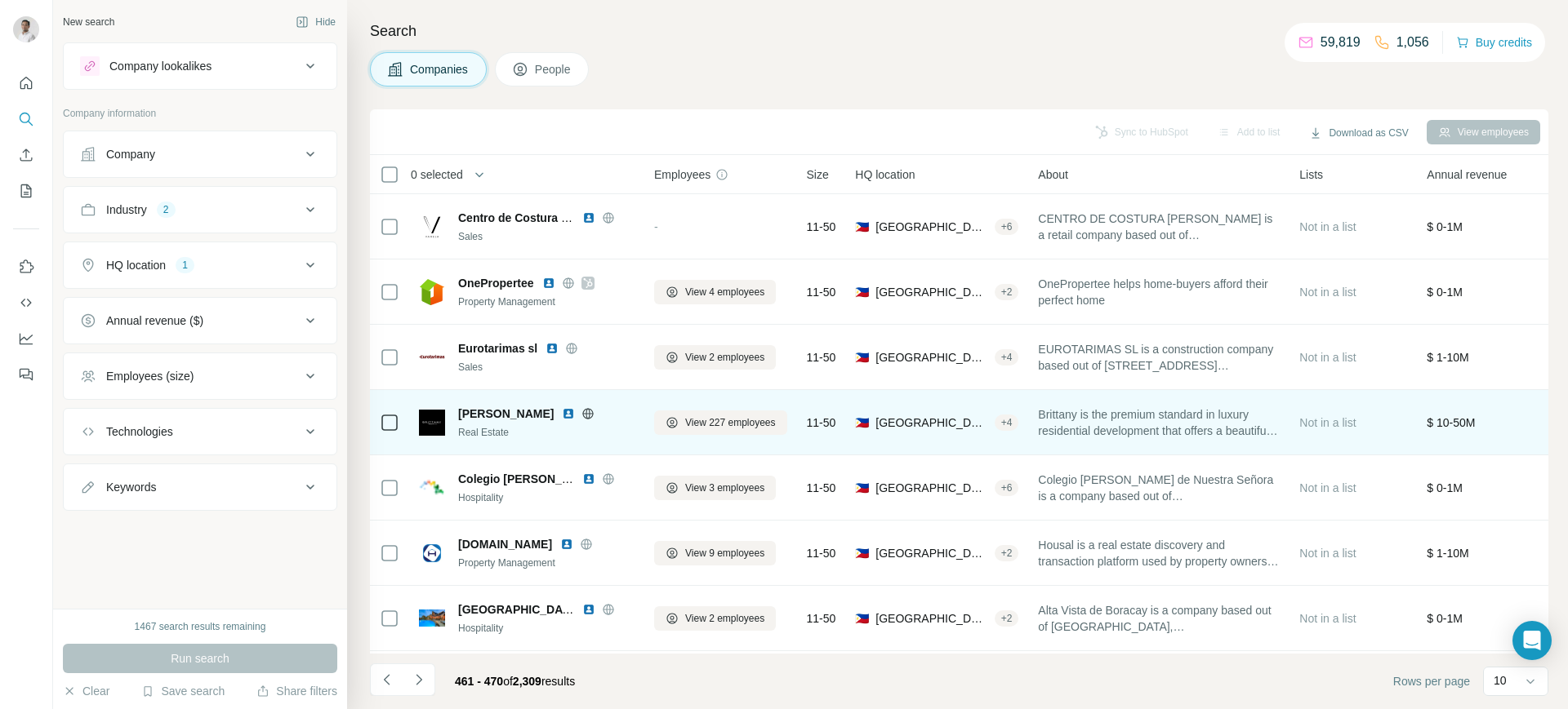
click at [562, 416] on img at bounding box center [568, 414] width 13 height 13
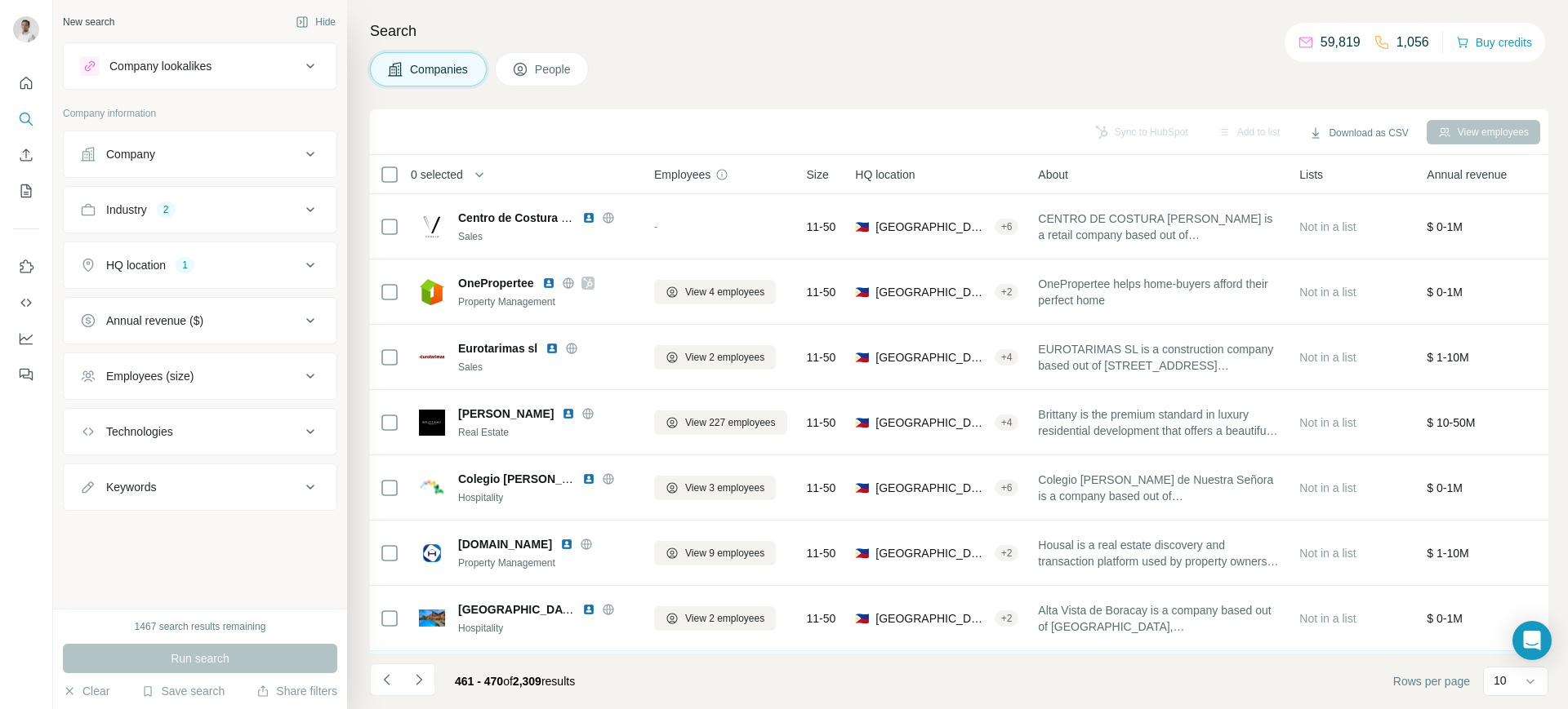
scroll to position [204, 0]
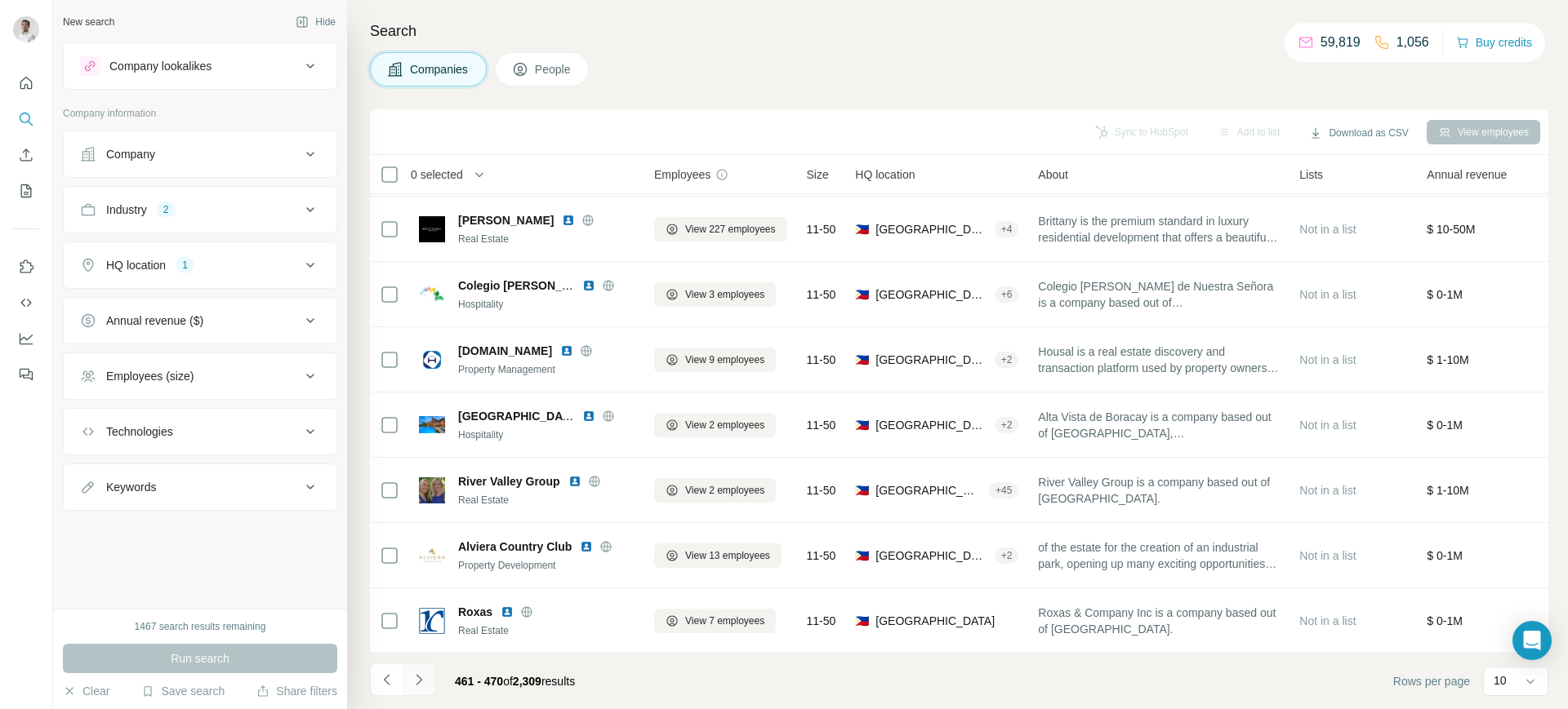
click at [426, 677] on icon "Navigate to next page" at bounding box center [419, 680] width 16 height 16
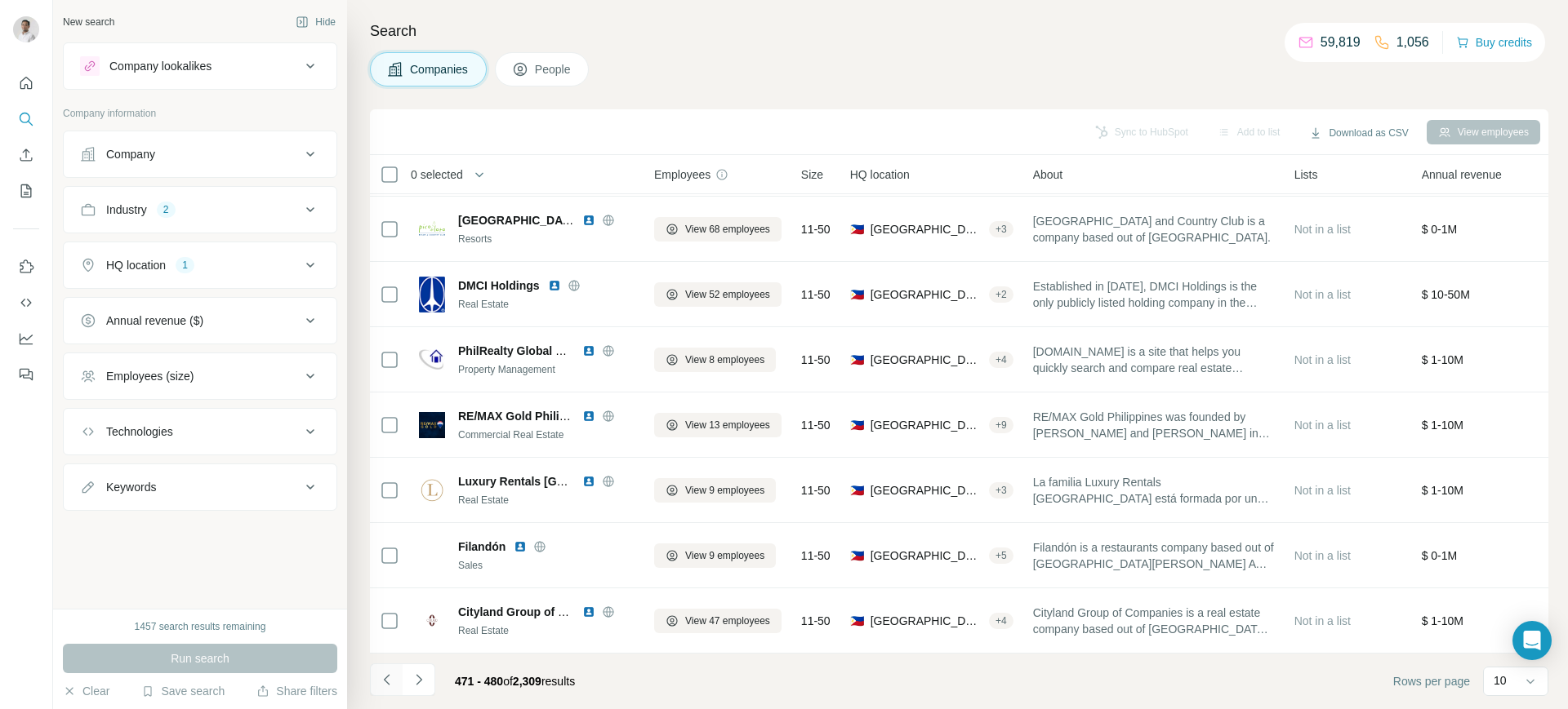
click at [386, 680] on icon "Navigate to previous page" at bounding box center [387, 680] width 16 height 16
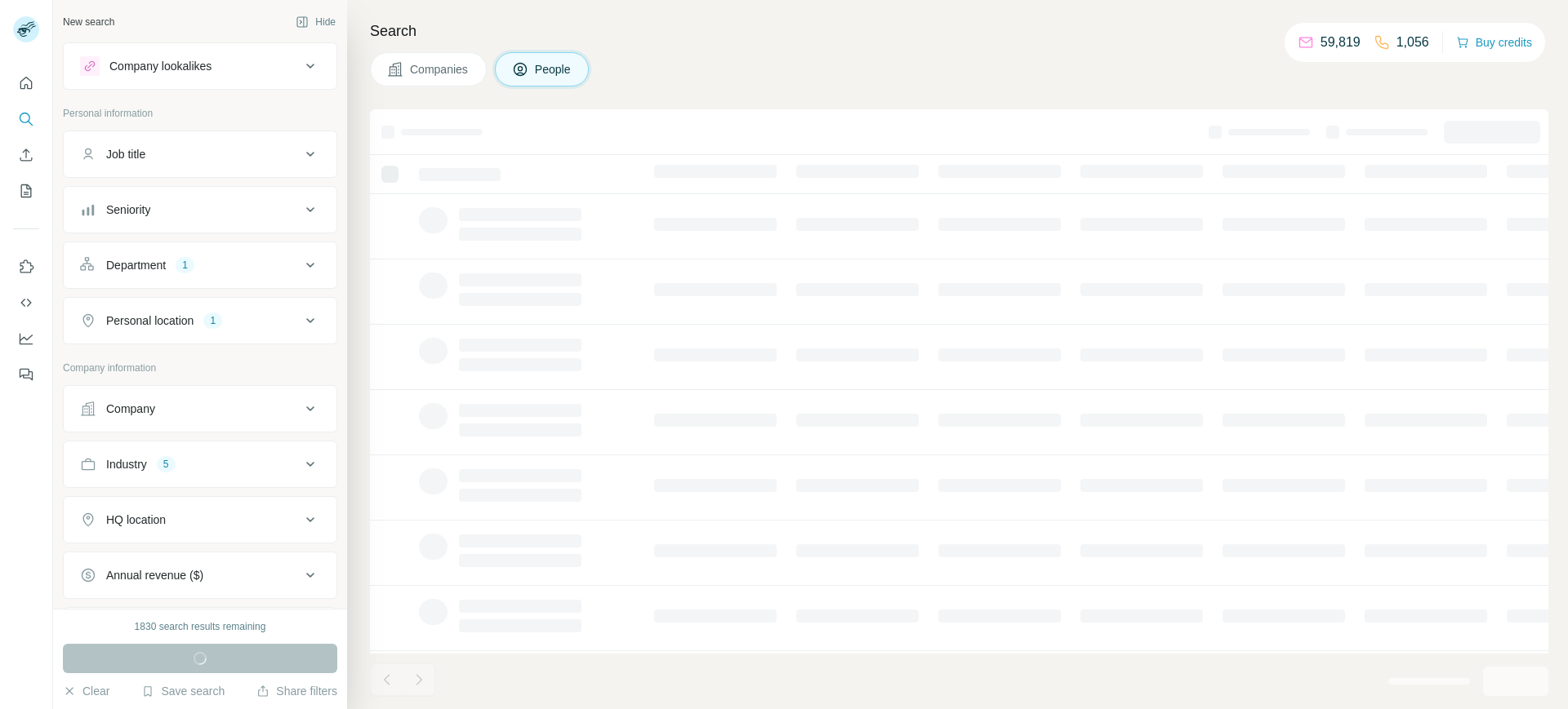
click at [210, 693] on button "Save search" at bounding box center [182, 692] width 83 height 16
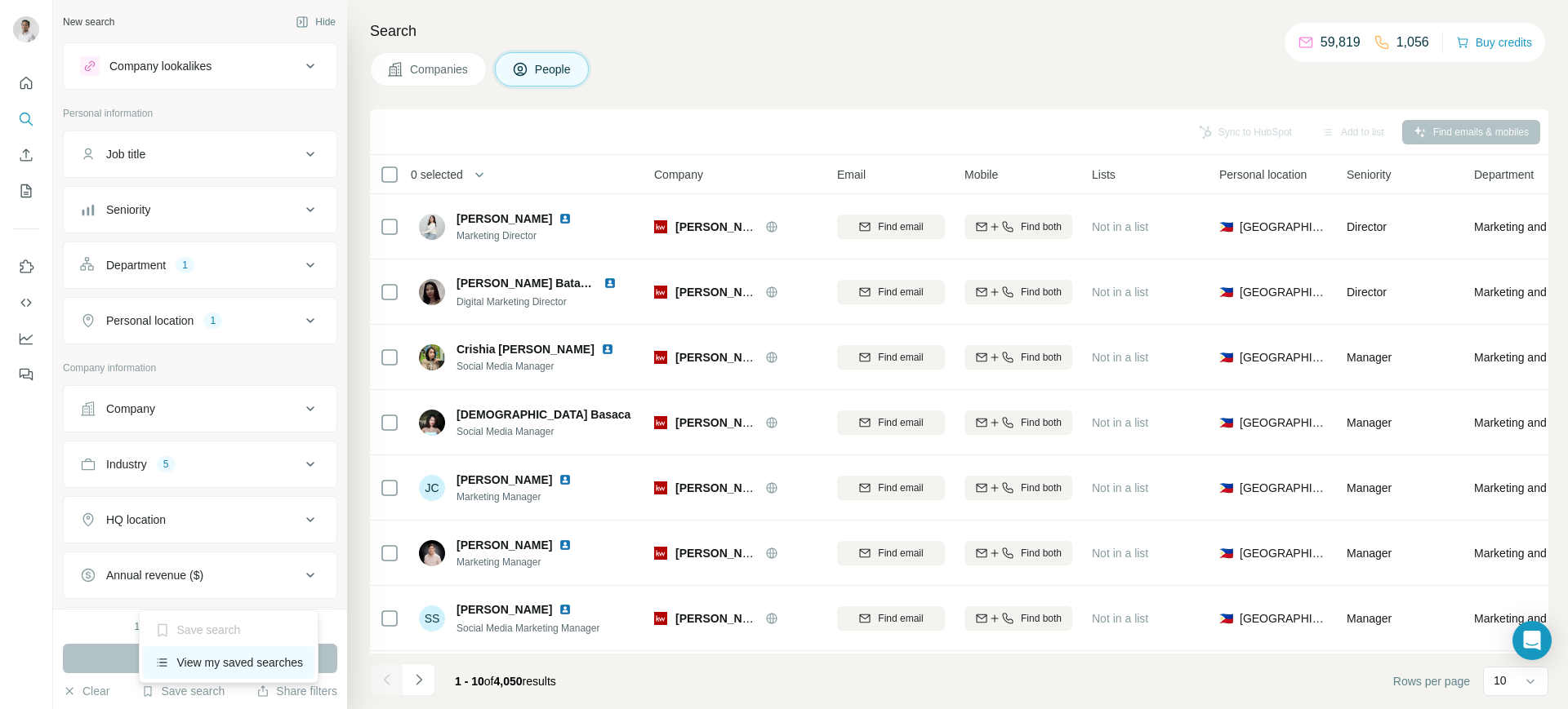
click at [204, 655] on div "View my saved searches" at bounding box center [229, 663] width 172 height 33
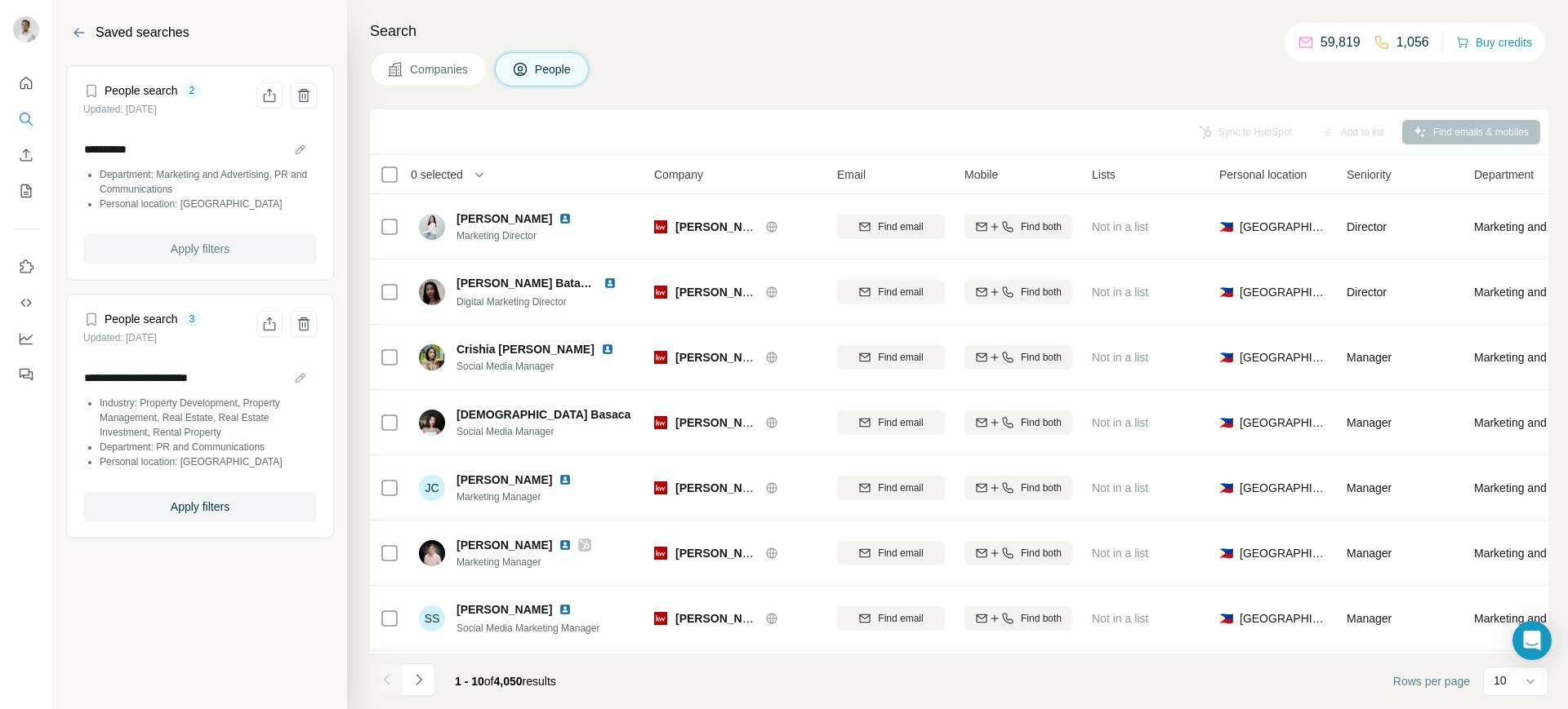
click at [249, 241] on button "Apply filters" at bounding box center [199, 248] width 234 height 29
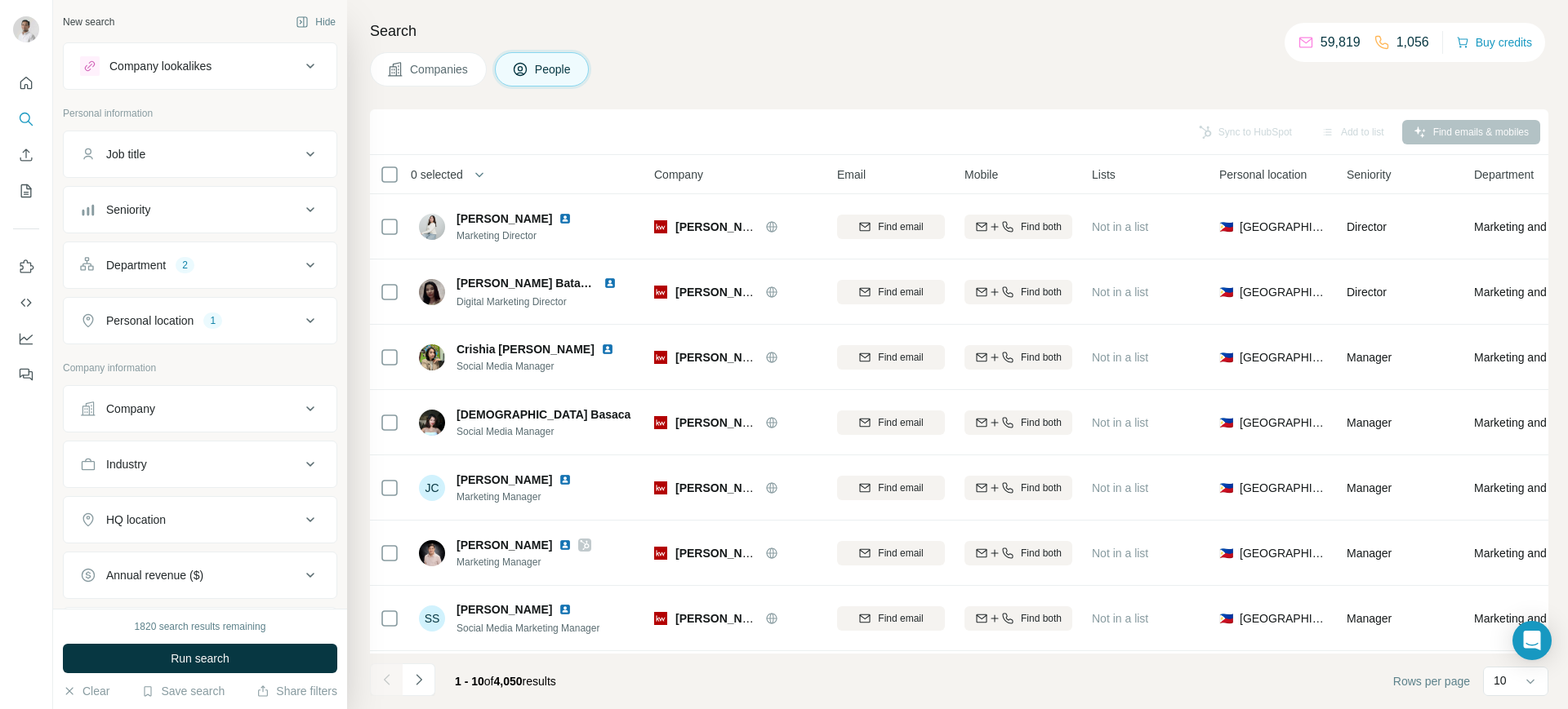
click at [166, 403] on div "Company" at bounding box center [190, 409] width 220 height 16
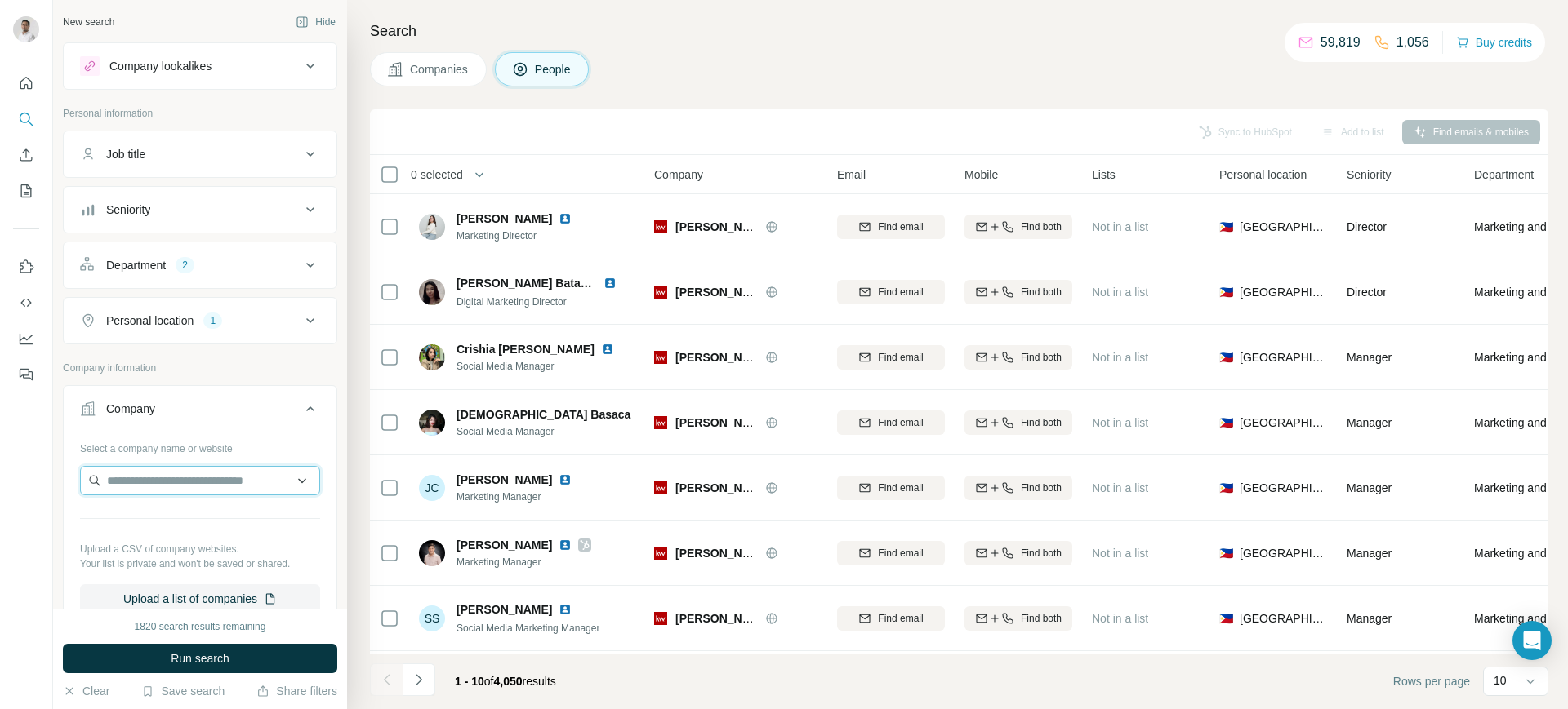
click at [178, 483] on input "text" at bounding box center [200, 481] width 240 height 29
paste input "**********"
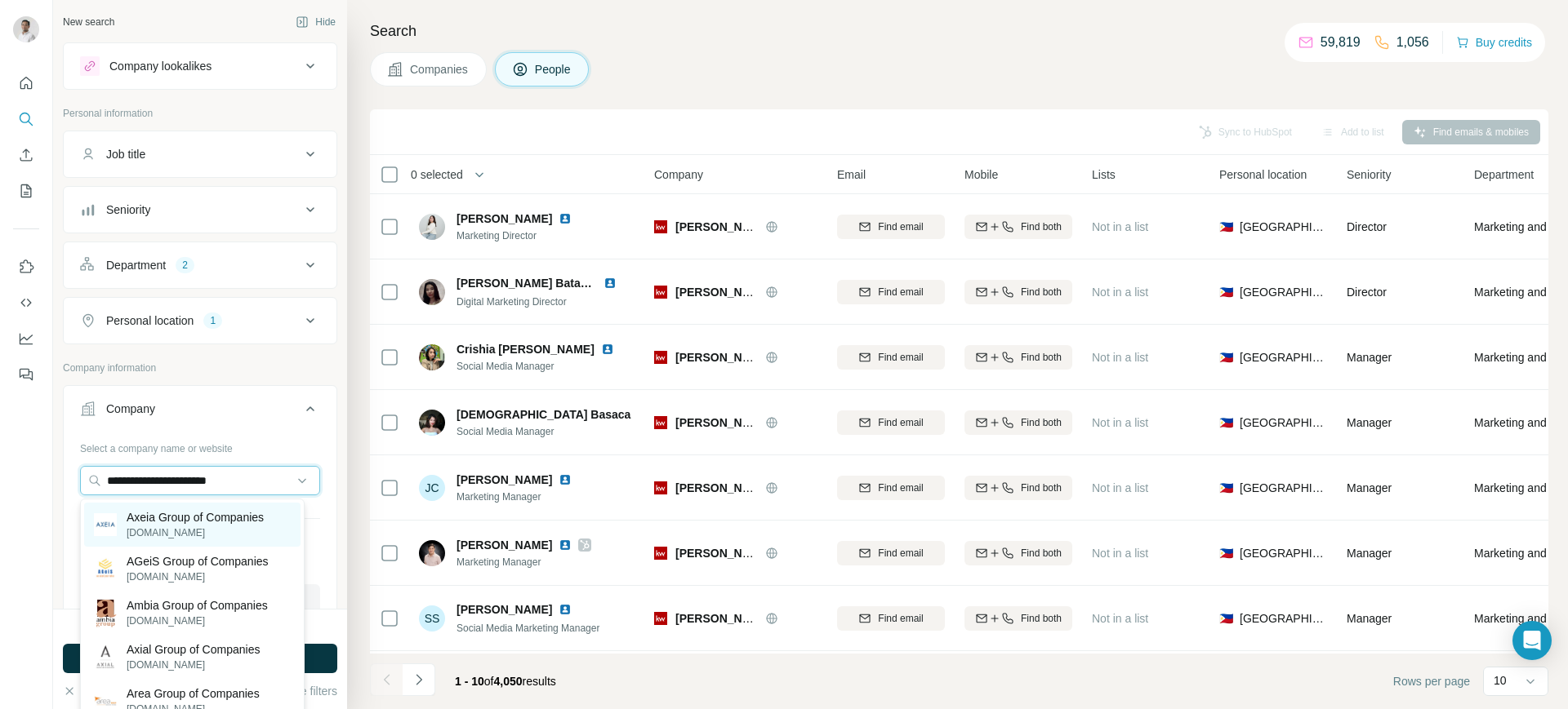
type input "**********"
click at [171, 522] on p "Axeia Group of Companies" at bounding box center [195, 518] width 137 height 16
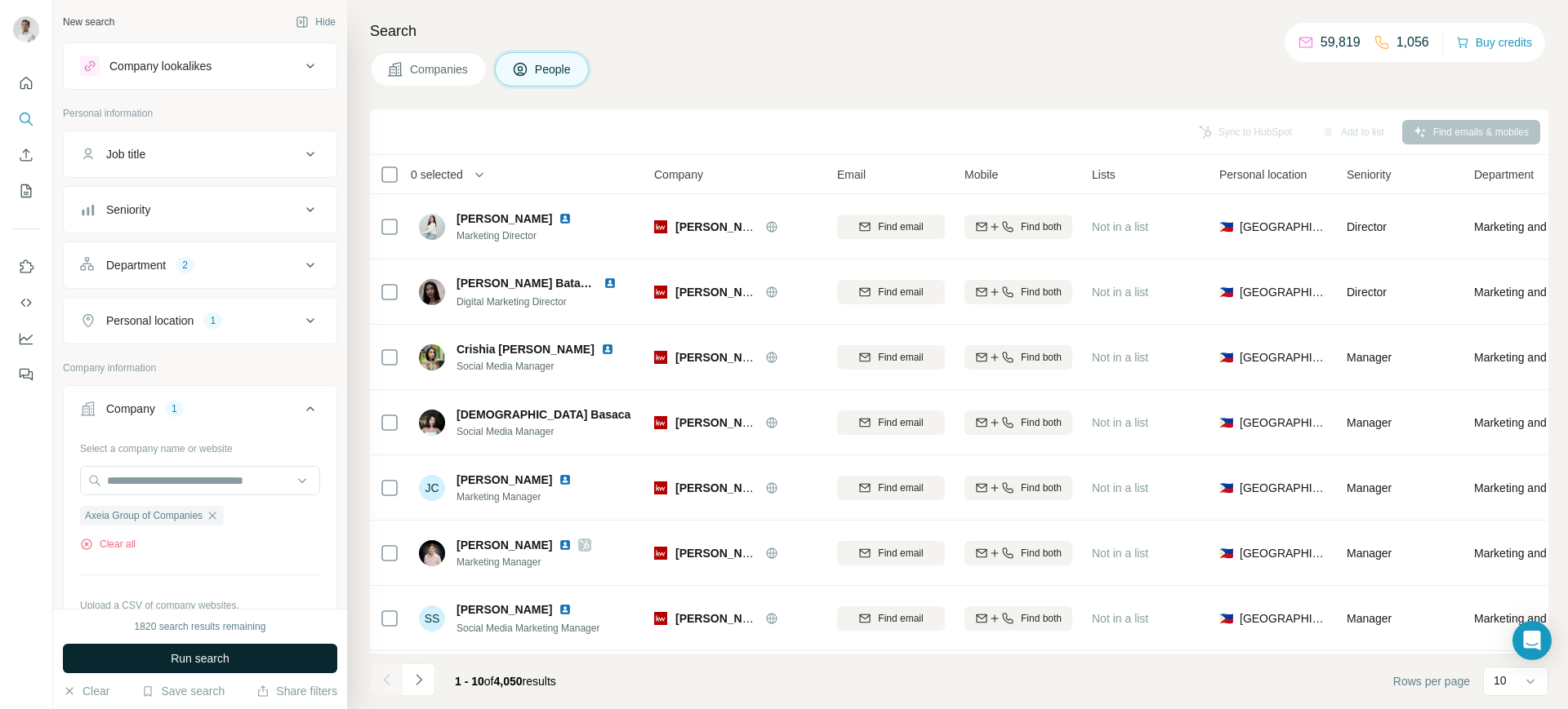
click at [199, 659] on span "Run search" at bounding box center [199, 659] width 59 height 16
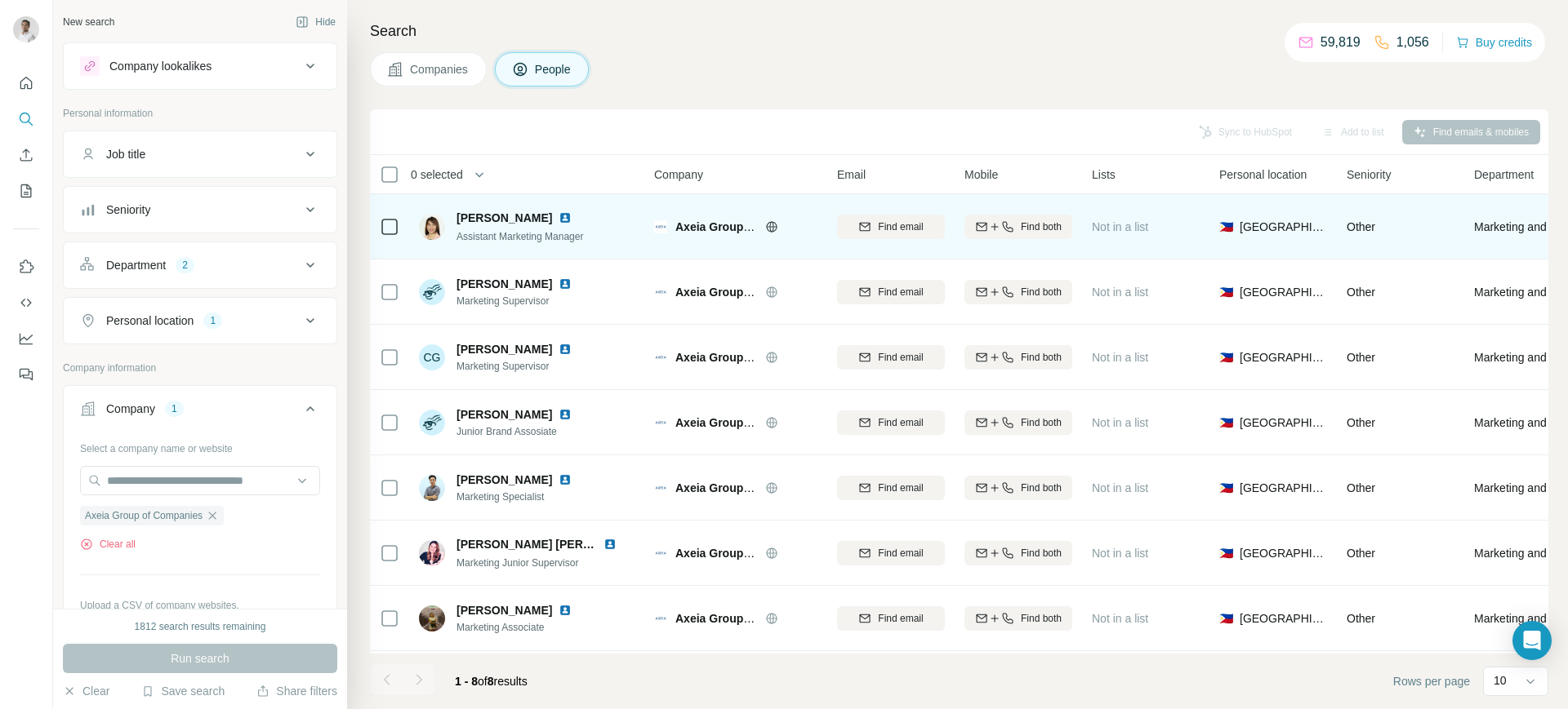
click at [559, 216] on img at bounding box center [565, 218] width 13 height 13
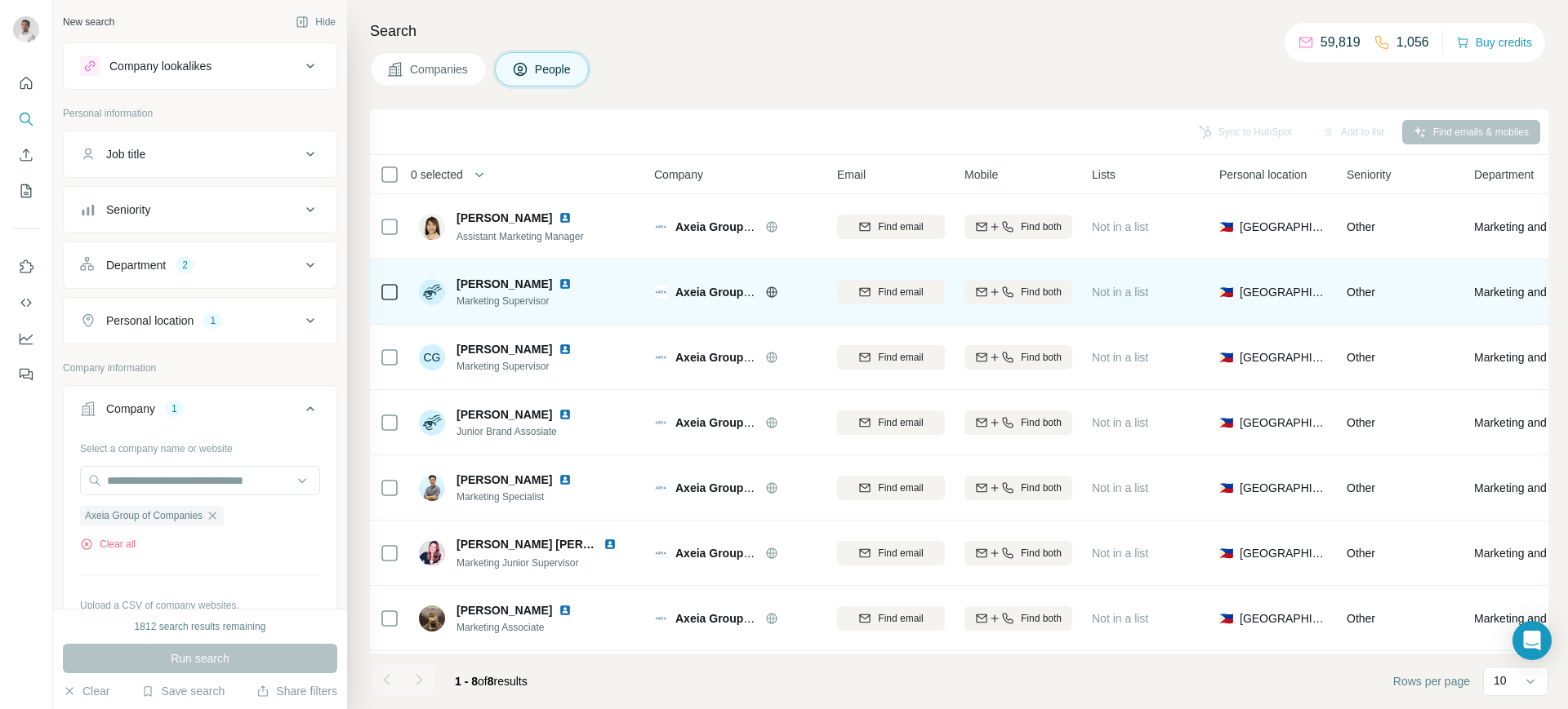
click at [565, 281] on img at bounding box center [565, 284] width 13 height 13
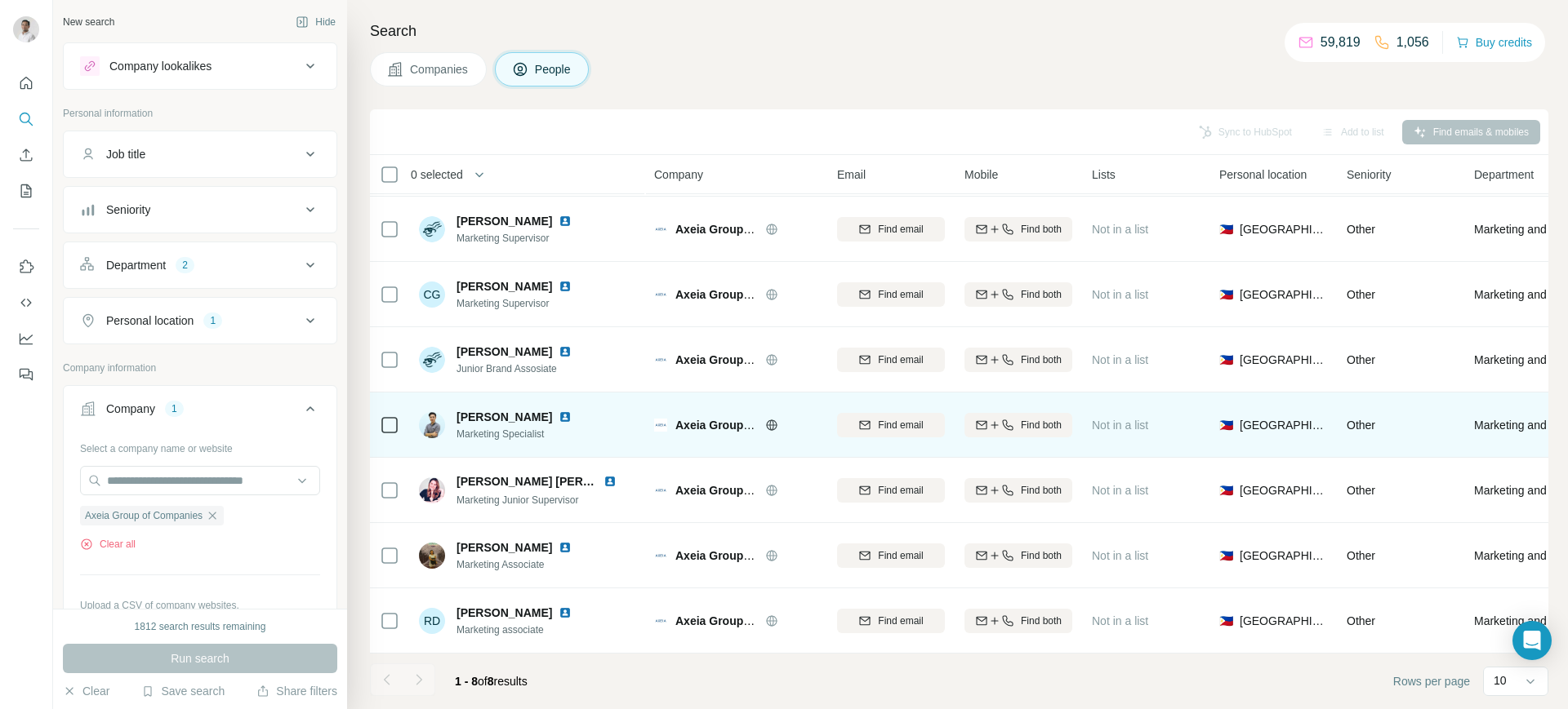
scroll to position [74, 0]
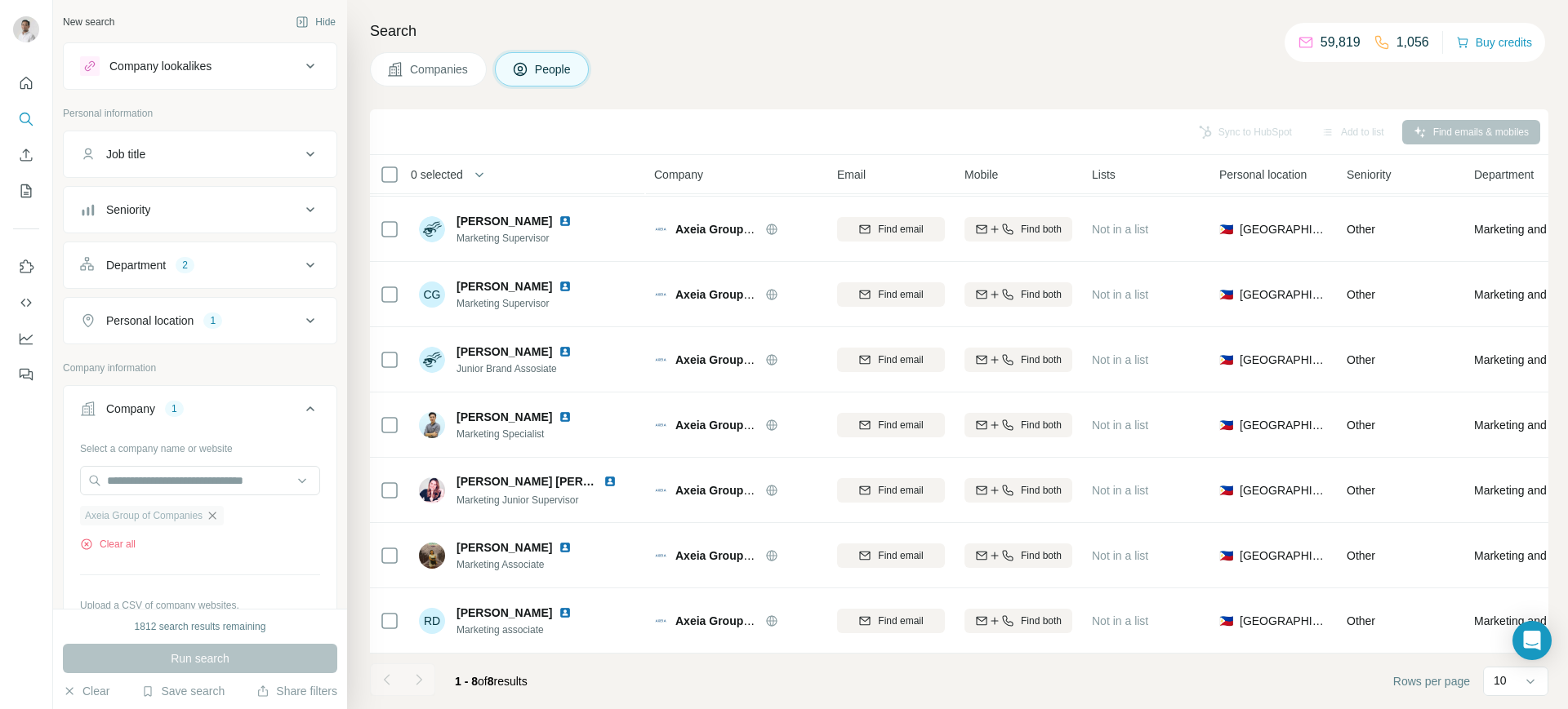
click at [218, 511] on icon "button" at bounding box center [212, 516] width 13 height 13
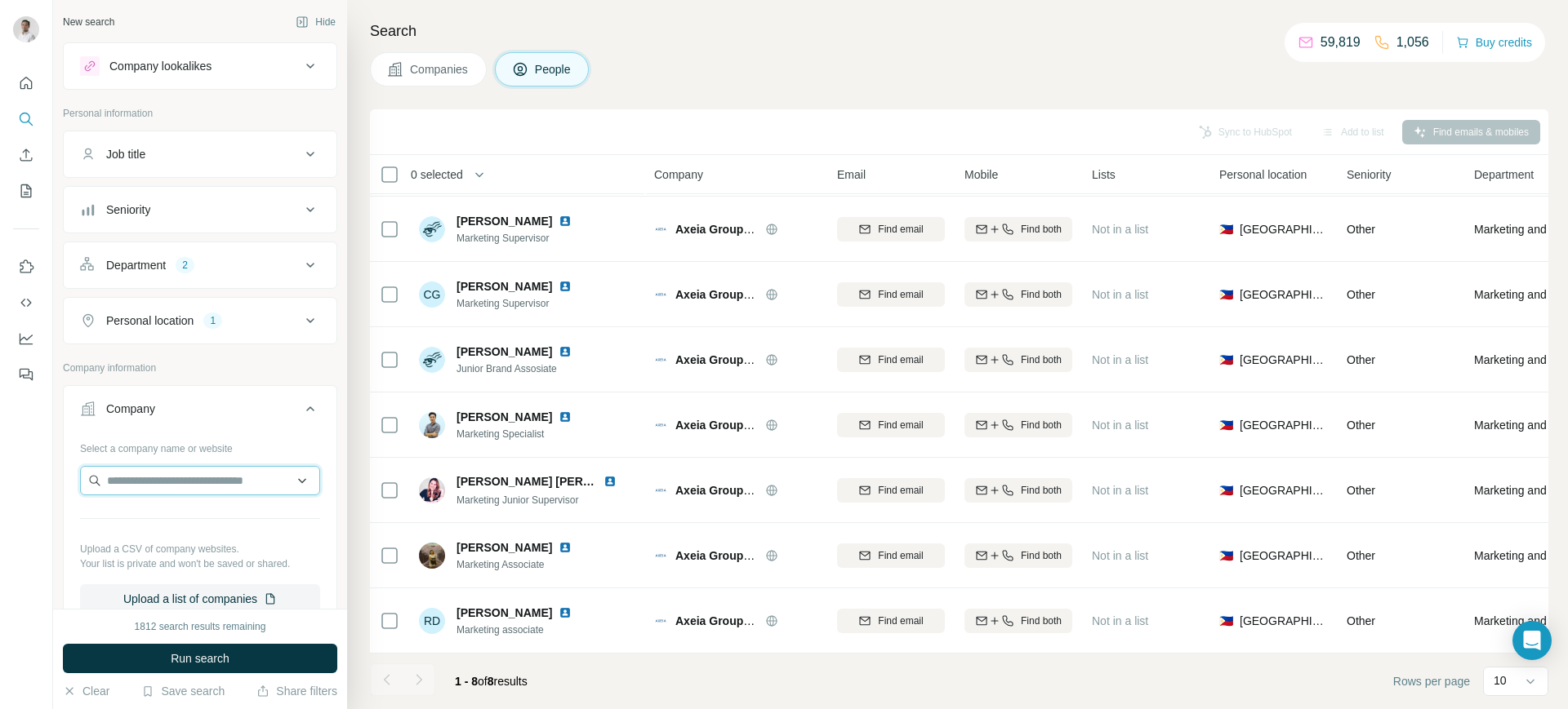
click at [193, 486] on input "text" at bounding box center [200, 481] width 240 height 29
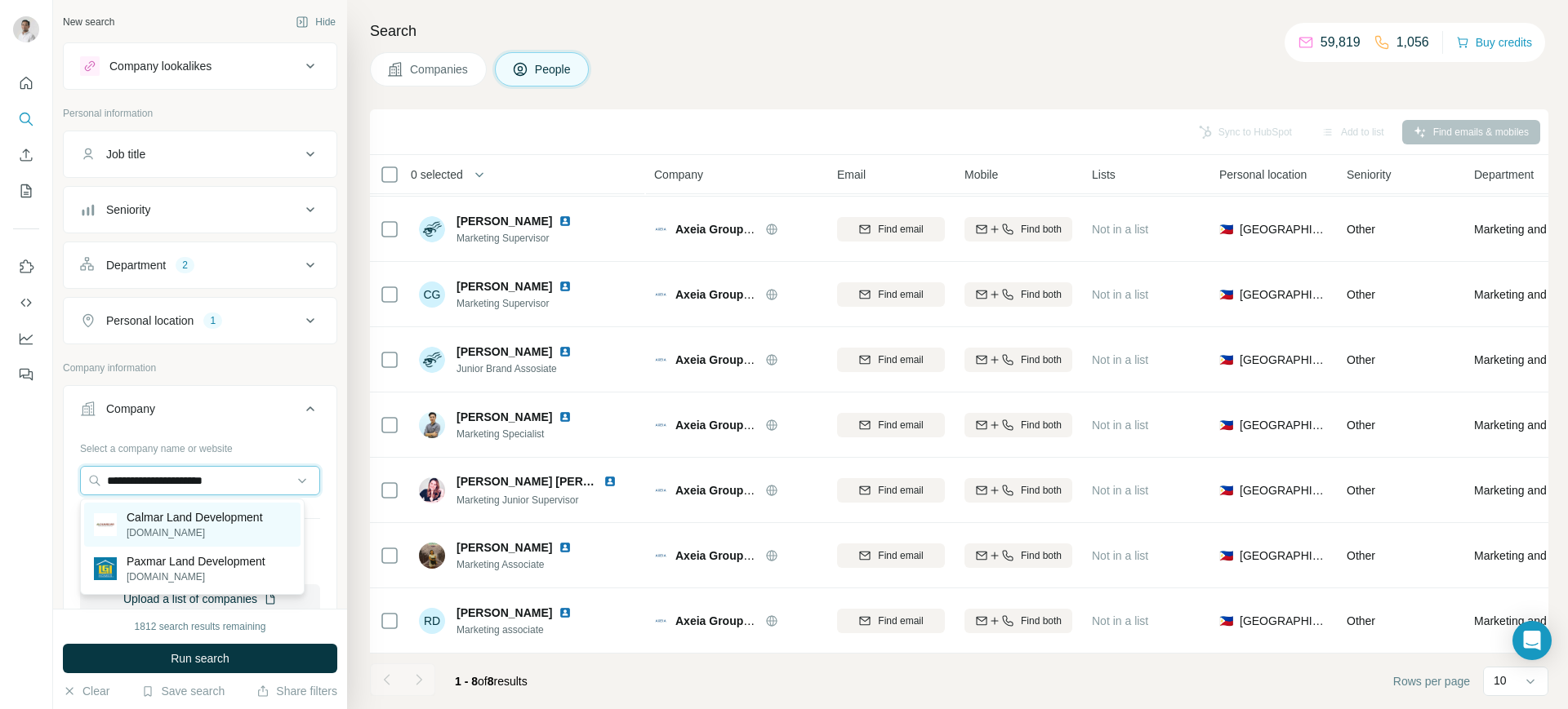
type input "**********"
click at [199, 511] on p "Calmar Land Development" at bounding box center [195, 518] width 137 height 16
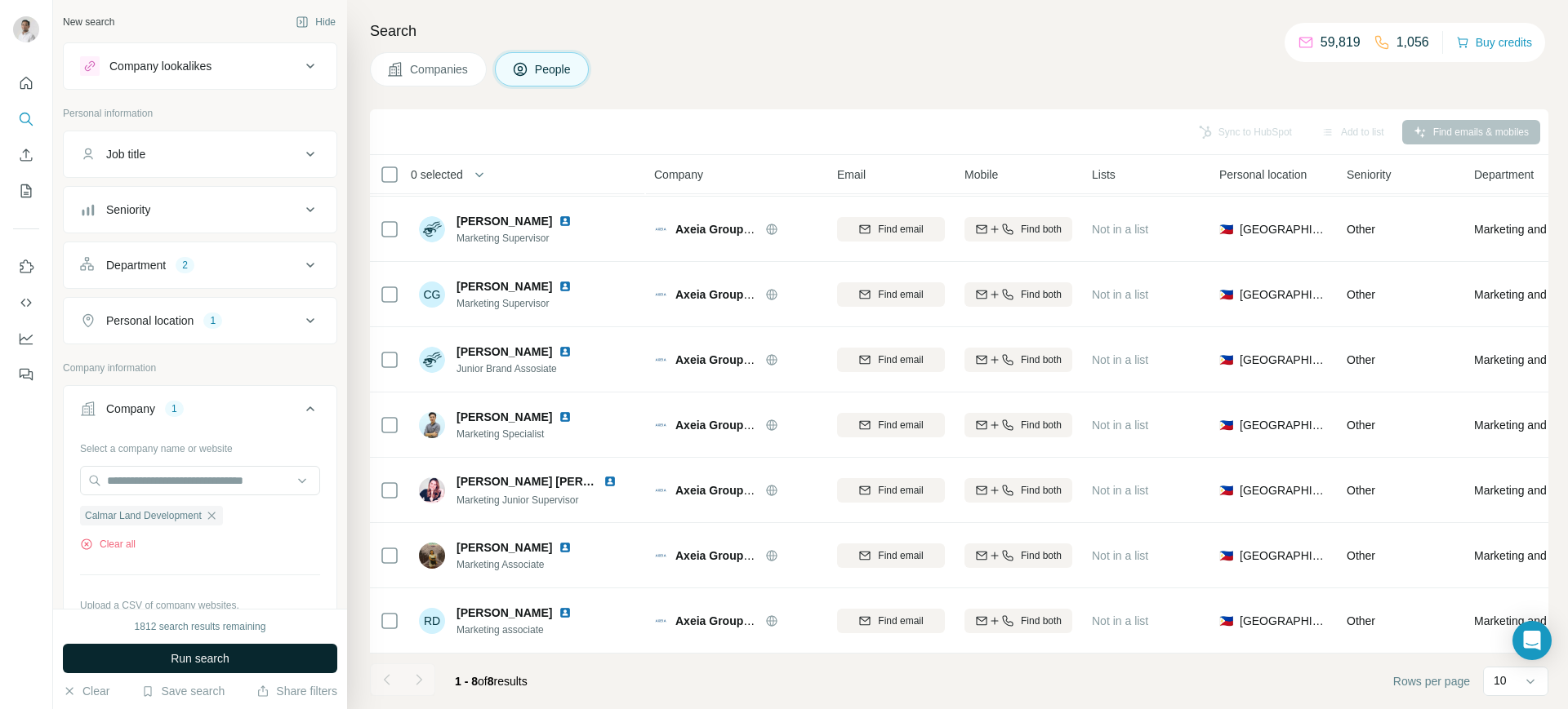
click at [191, 658] on span "Run search" at bounding box center [199, 659] width 59 height 16
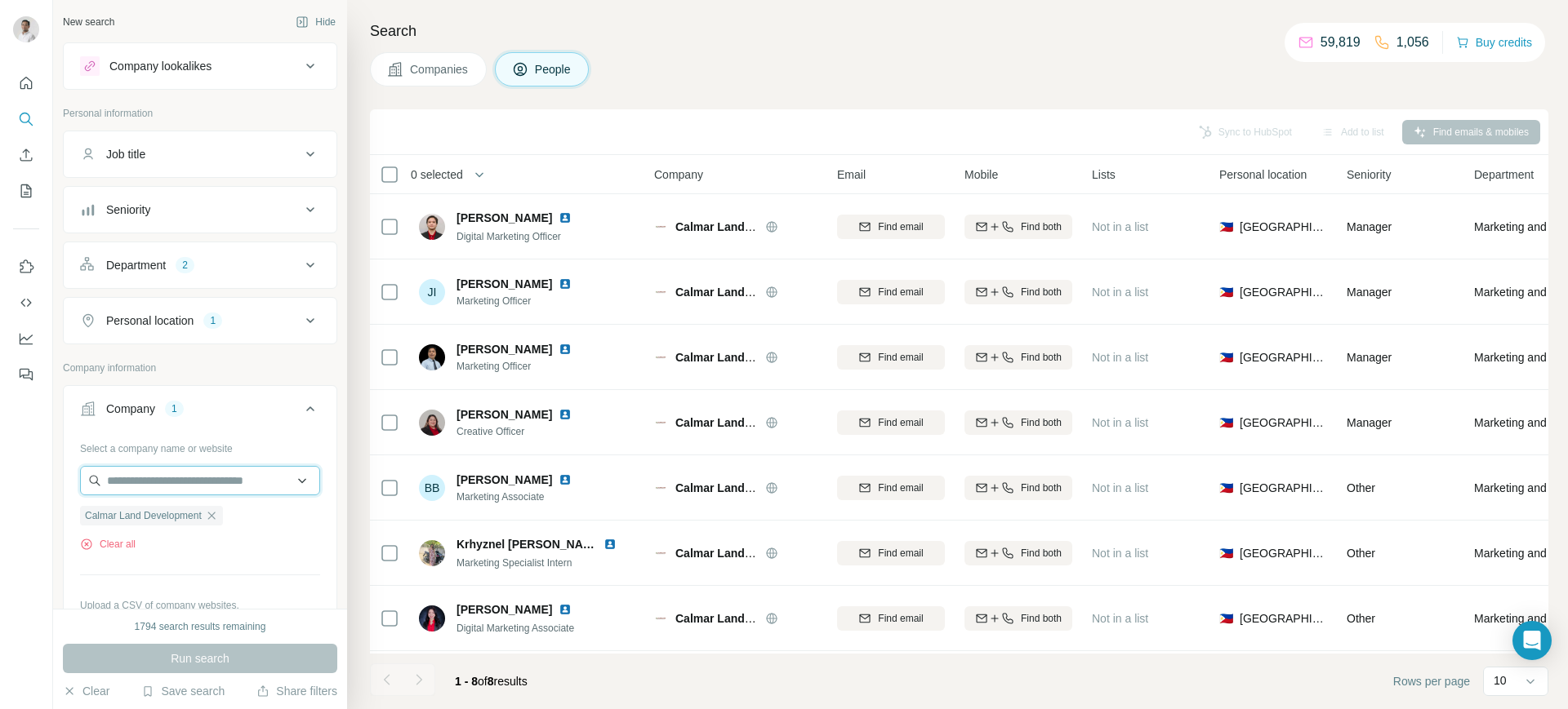
click at [129, 486] on input "text" at bounding box center [200, 481] width 240 height 29
paste input "**********"
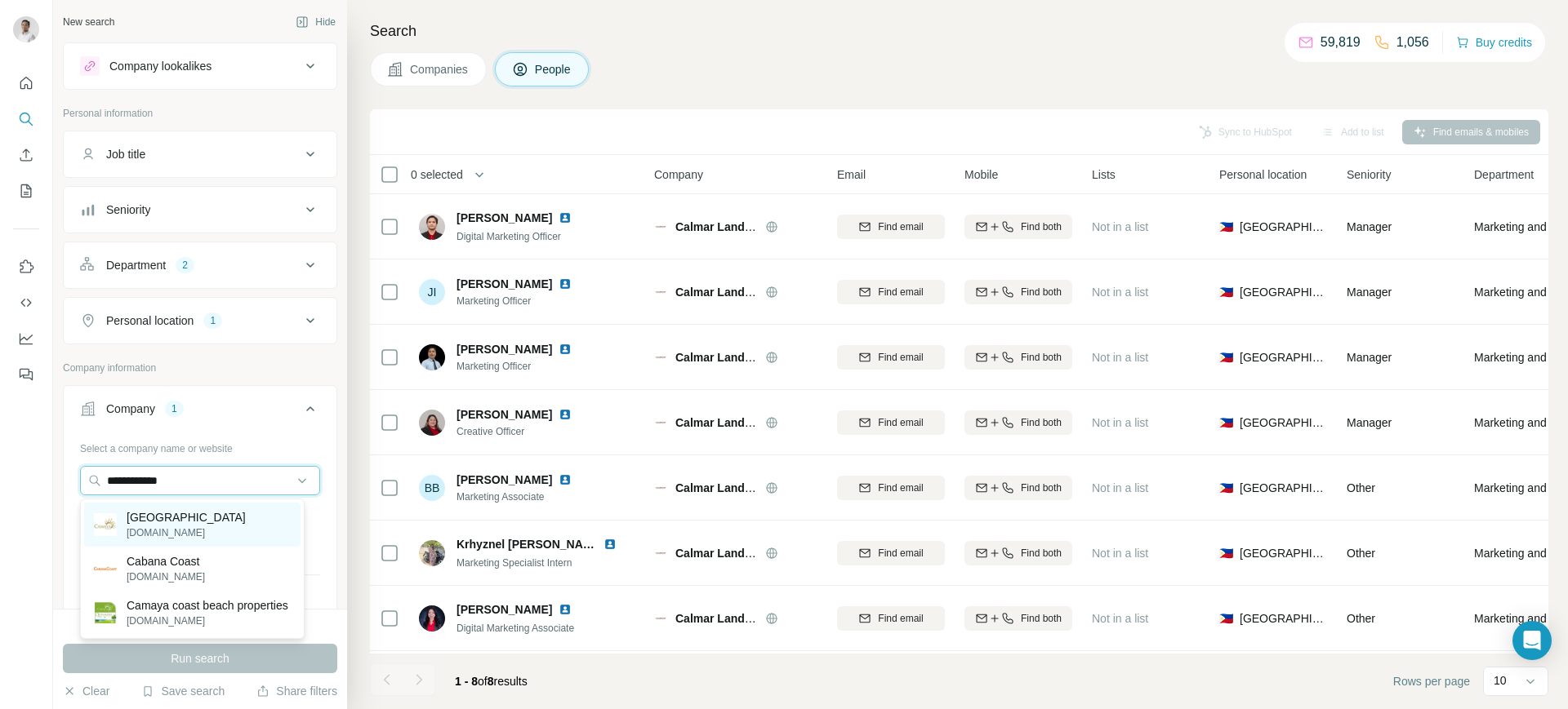
type input "**********"
click at [226, 519] on div "Camaya Coast camayacoast.com" at bounding box center [192, 525] width 217 height 44
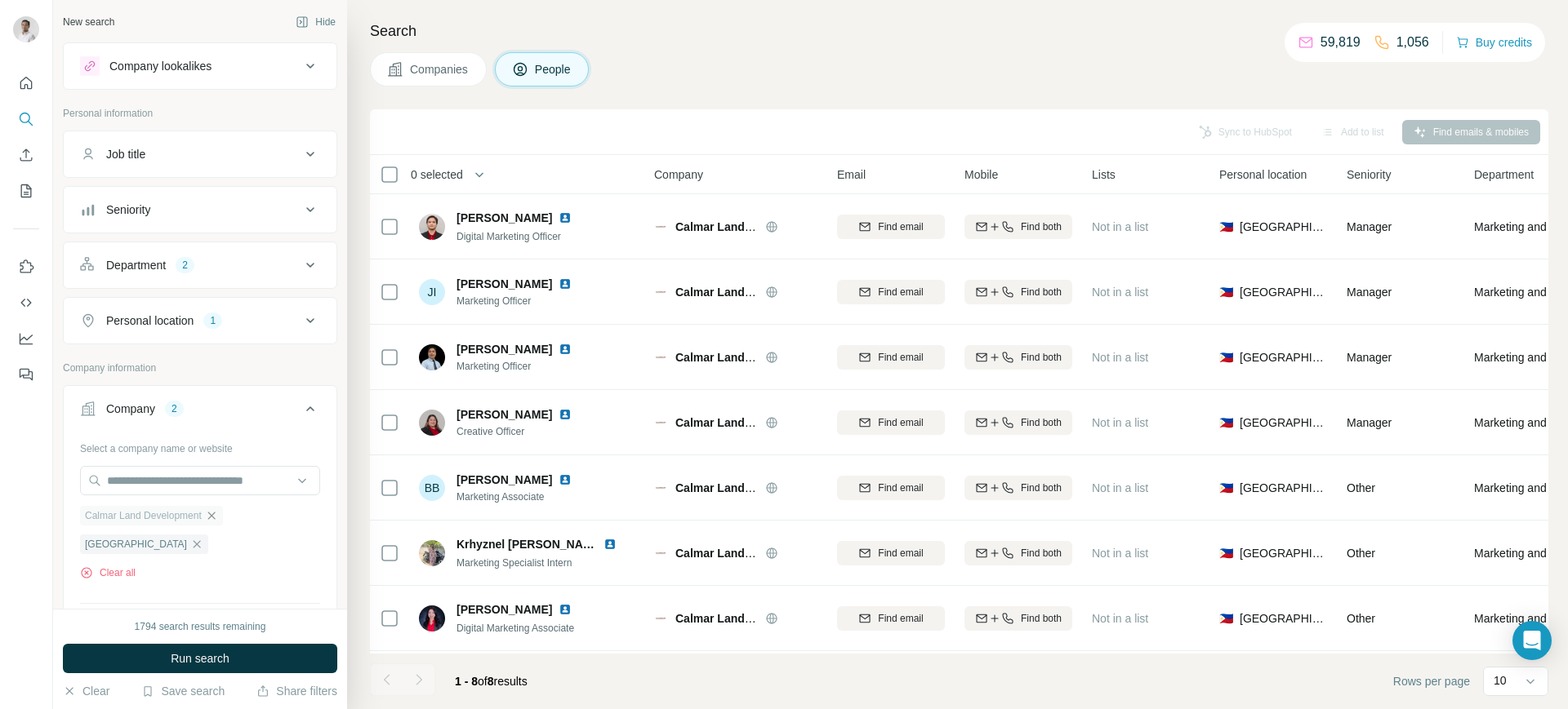
click at [218, 520] on icon "button" at bounding box center [211, 516] width 13 height 13
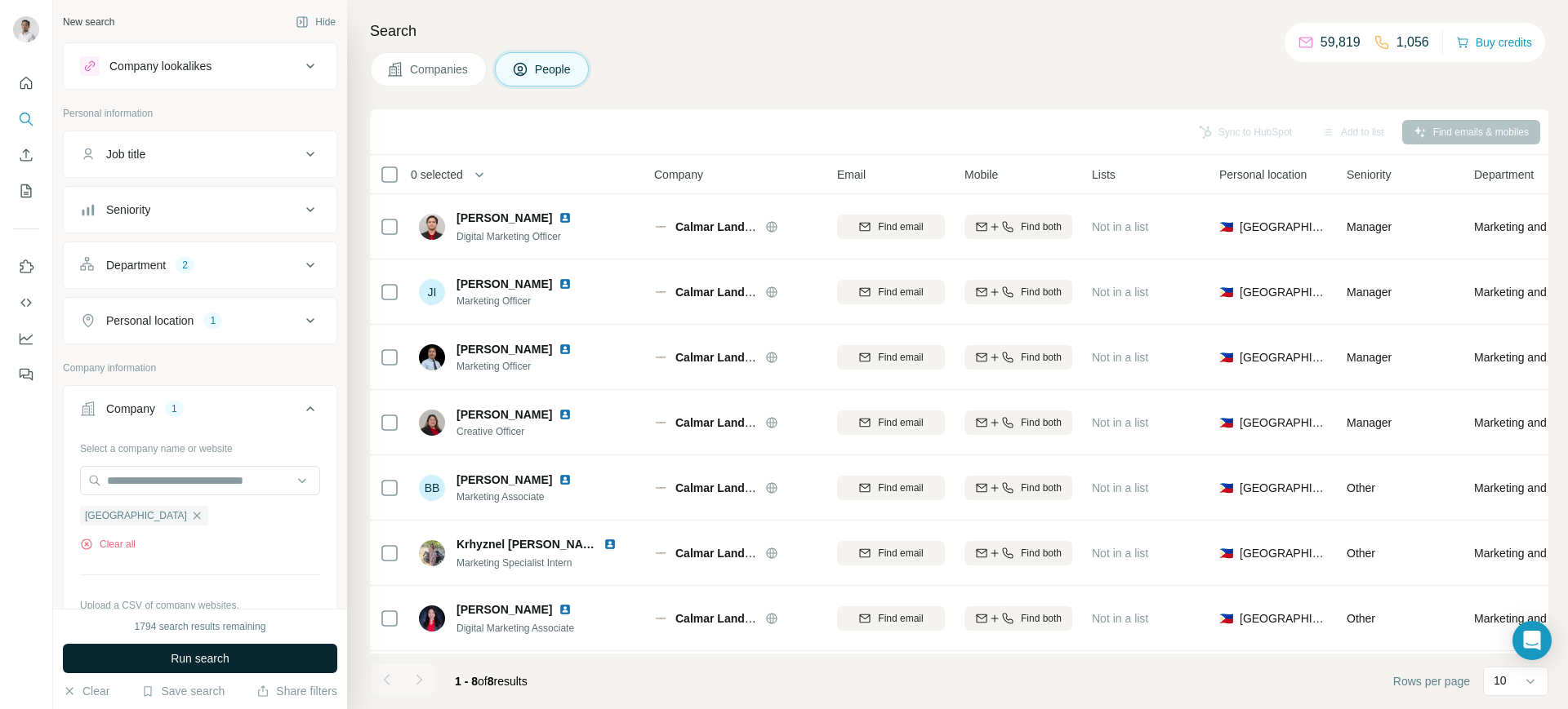
click at [216, 666] on span "Run search" at bounding box center [199, 659] width 59 height 16
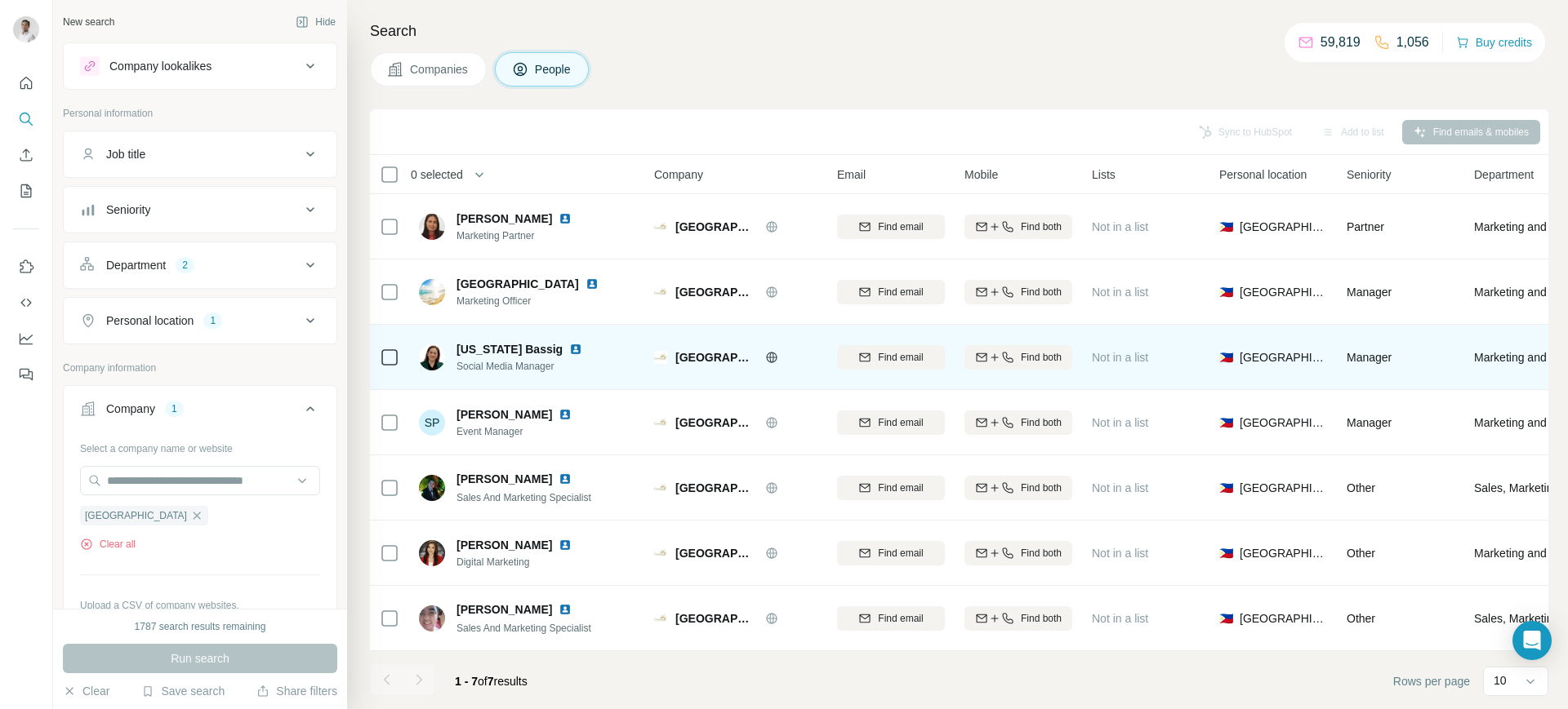
scroll to position [8, 0]
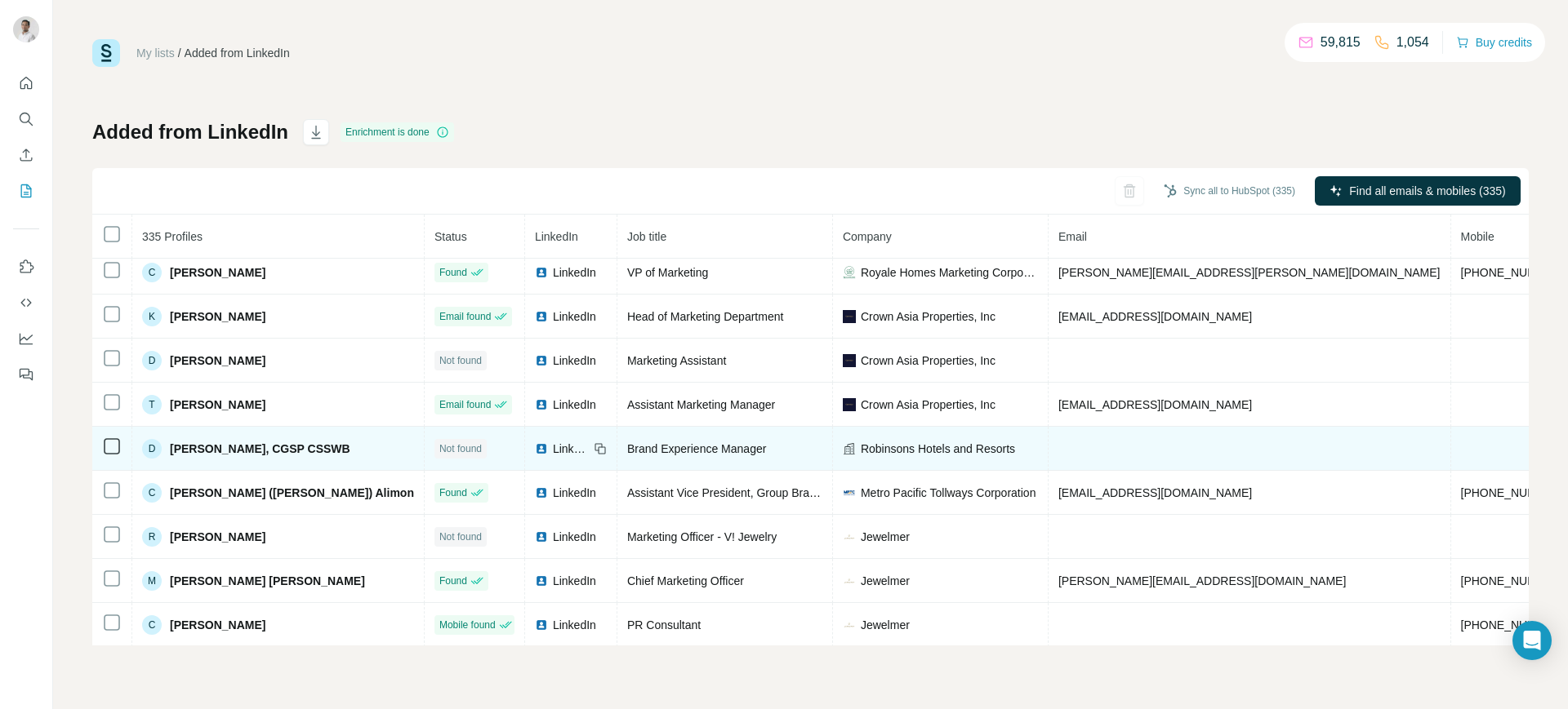
scroll to position [65, 0]
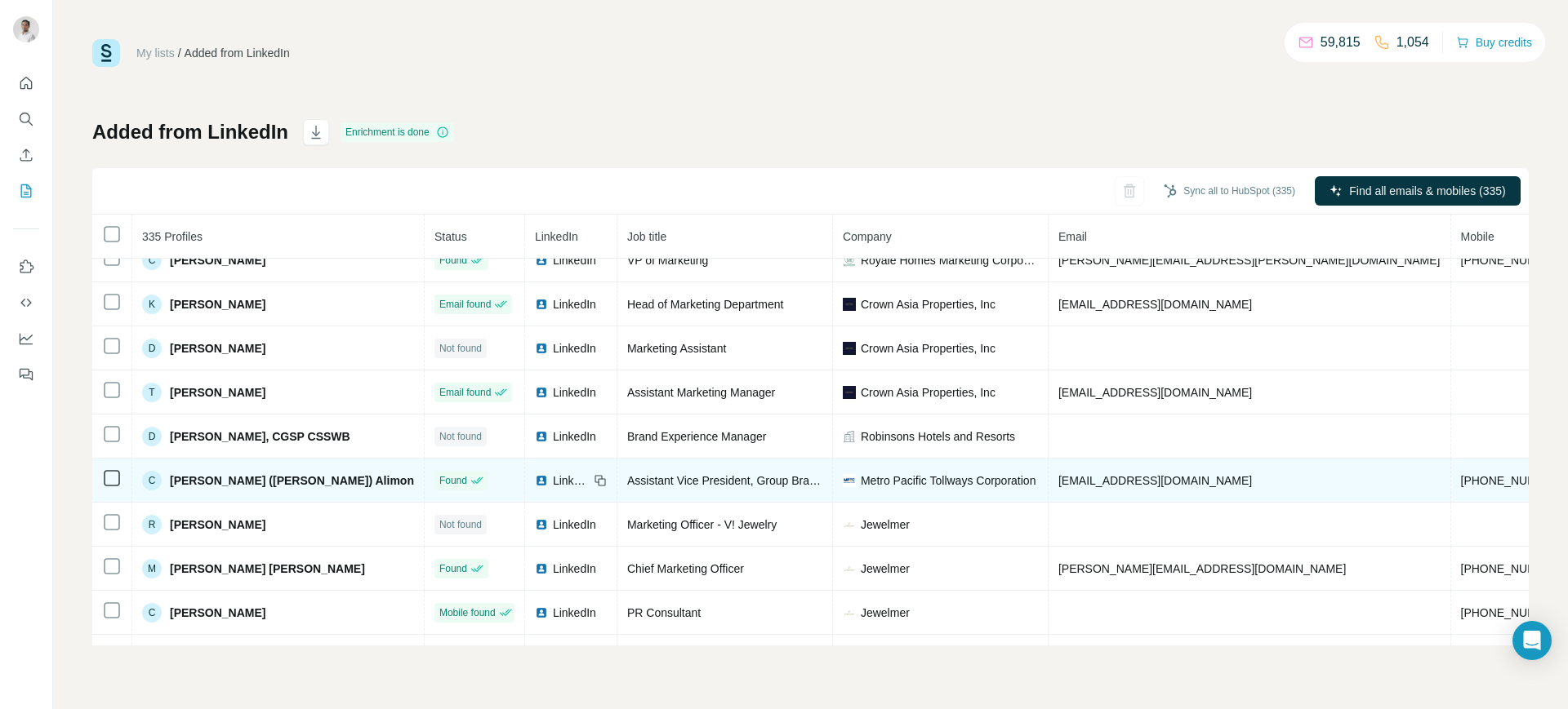
click at [1058, 479] on span "cgalimon@mptc.com.ph" at bounding box center [1155, 481] width 194 height 13
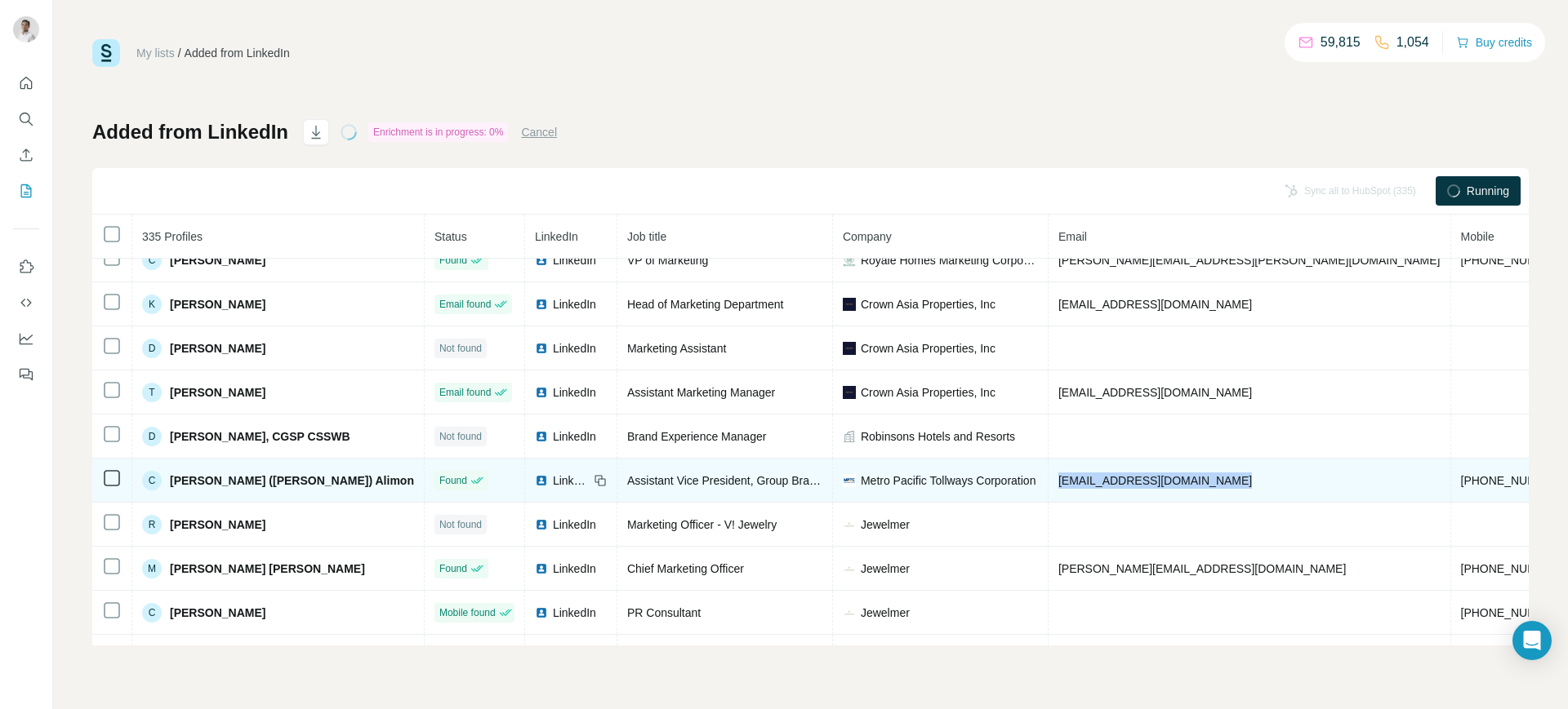
click at [1058, 479] on span "cgalimon@mptc.com.ph" at bounding box center [1155, 481] width 194 height 13
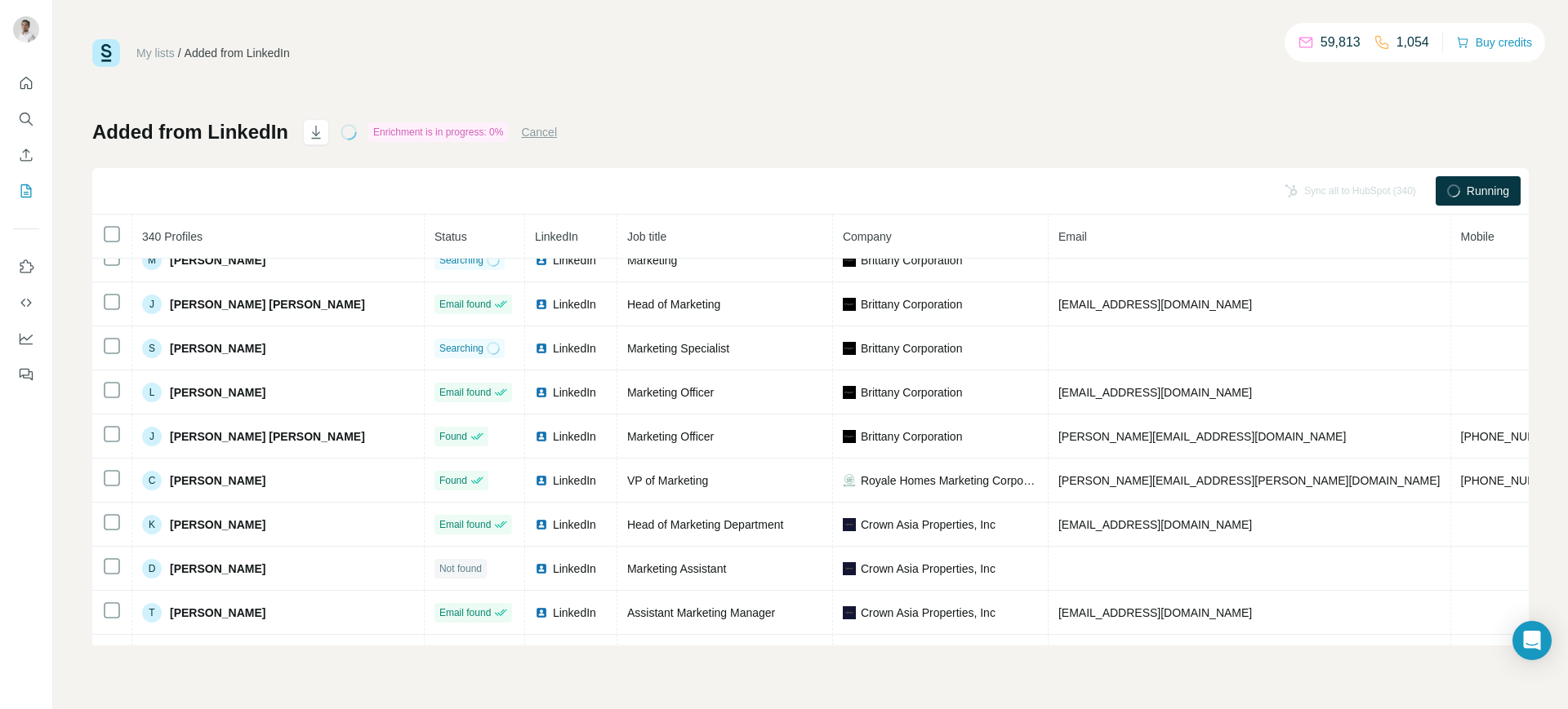
scroll to position [285, 0]
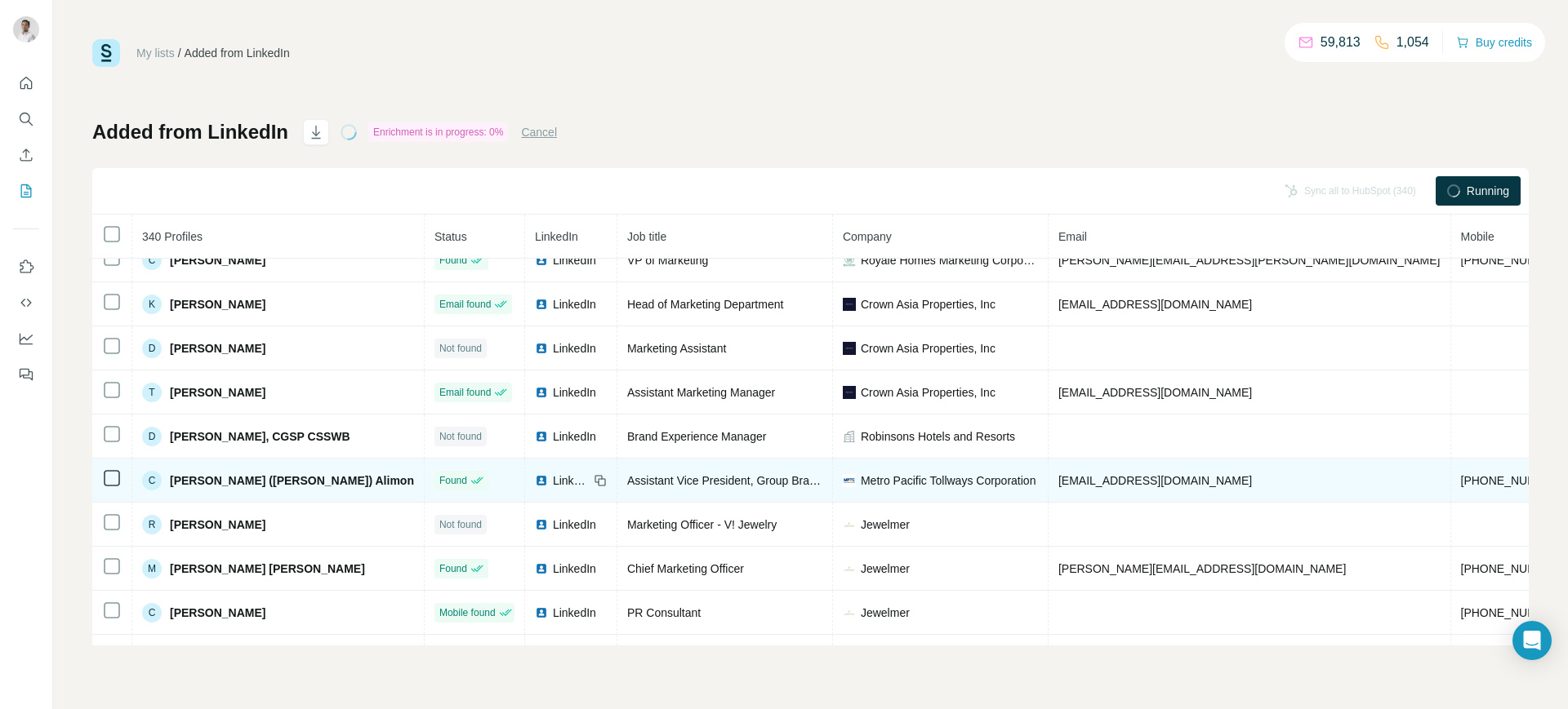
click at [598, 479] on icon at bounding box center [602, 482] width 7 height 7
click at [860, 482] on span "Metro Pacific Tollways Corporation" at bounding box center [948, 481] width 176 height 16
copy span "Metro Pacific Tollways Corporation"
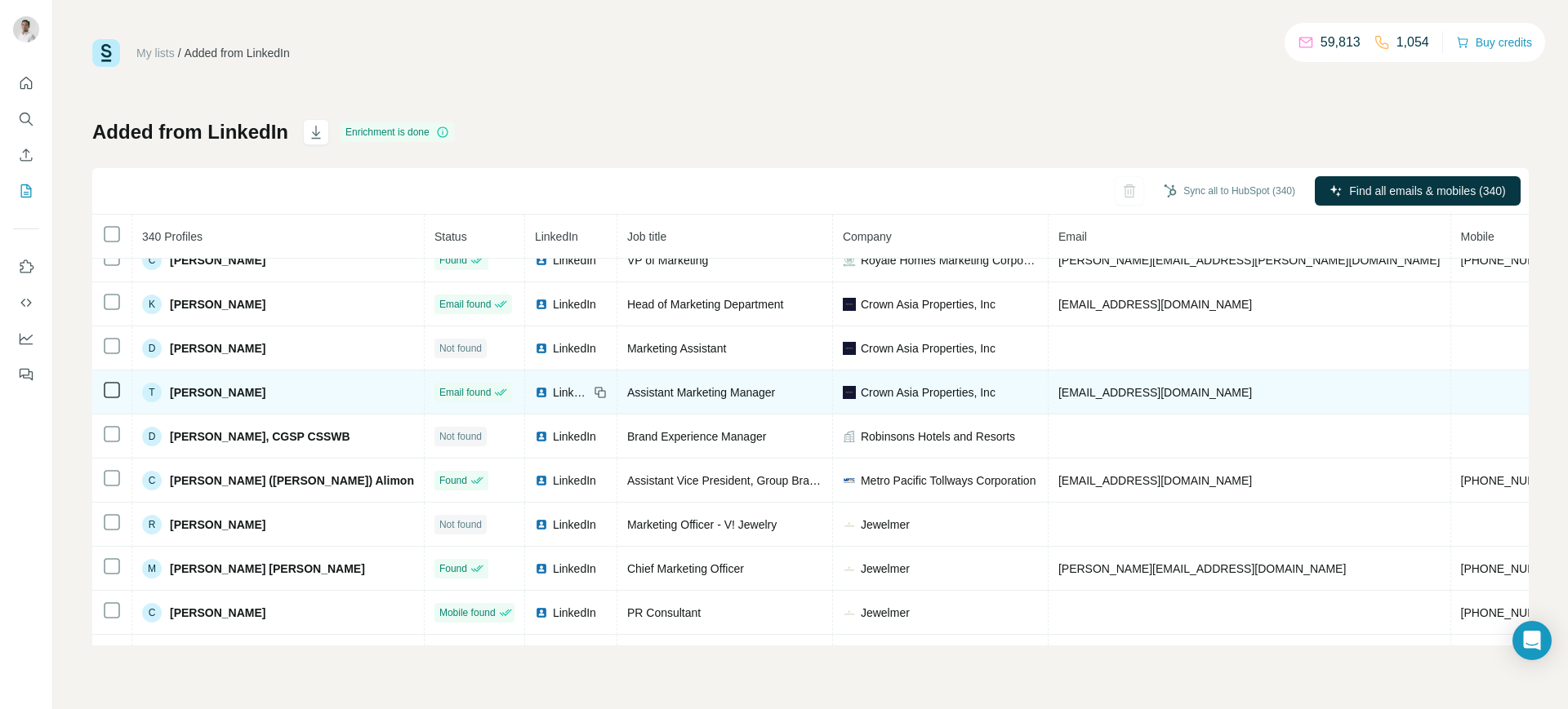
click at [1058, 386] on span "tricia_melarpis@crownasia.com.ph" at bounding box center [1155, 392] width 194 height 13
copy span "tricia_melarpis@crownasia.com.ph"
click at [860, 384] on span "Crown Asia Properties, Inc" at bounding box center [928, 392] width 135 height 16
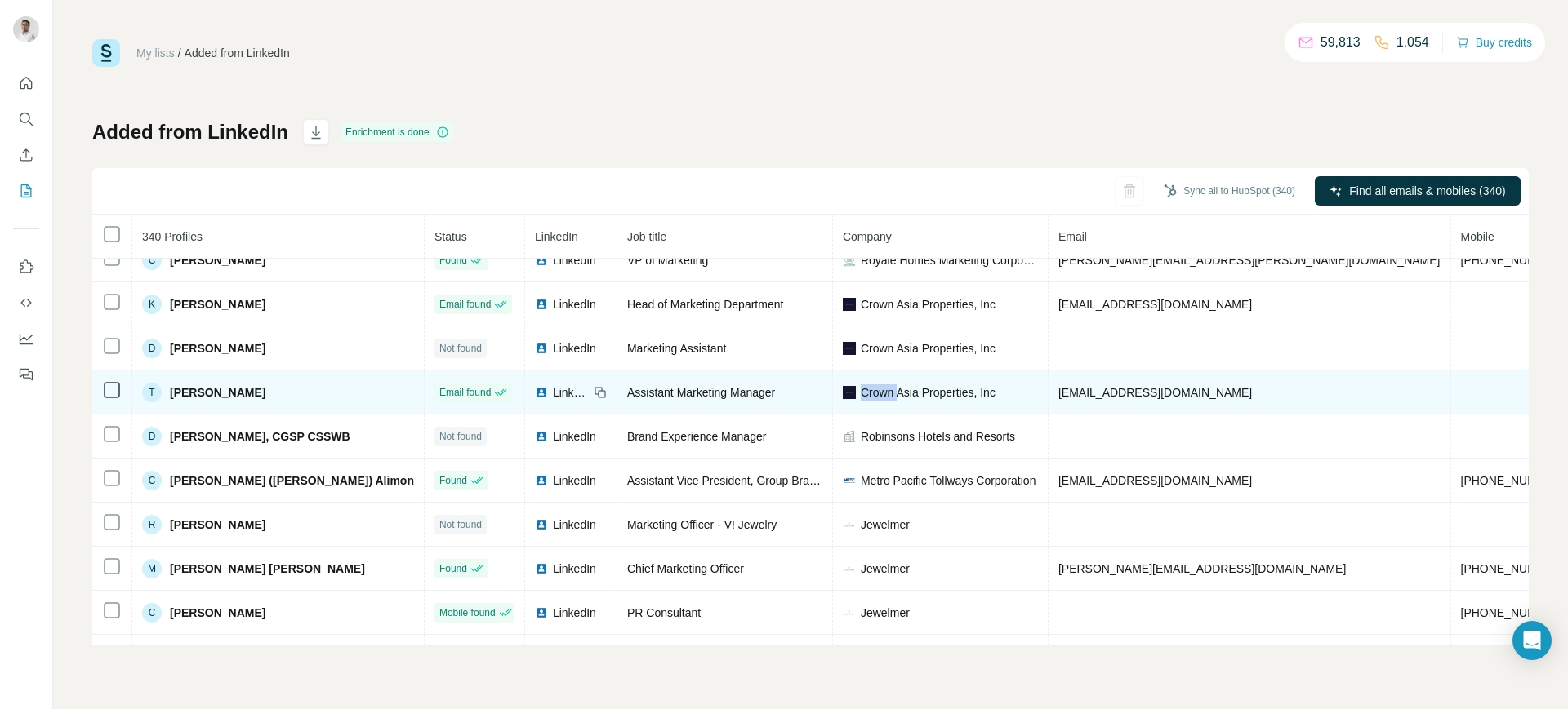
click at [860, 384] on span "Crown Asia Properties, Inc" at bounding box center [928, 392] width 135 height 16
copy span "Crown Asia Properties, Inc"
click at [594, 391] on icon at bounding box center [600, 392] width 13 height 13
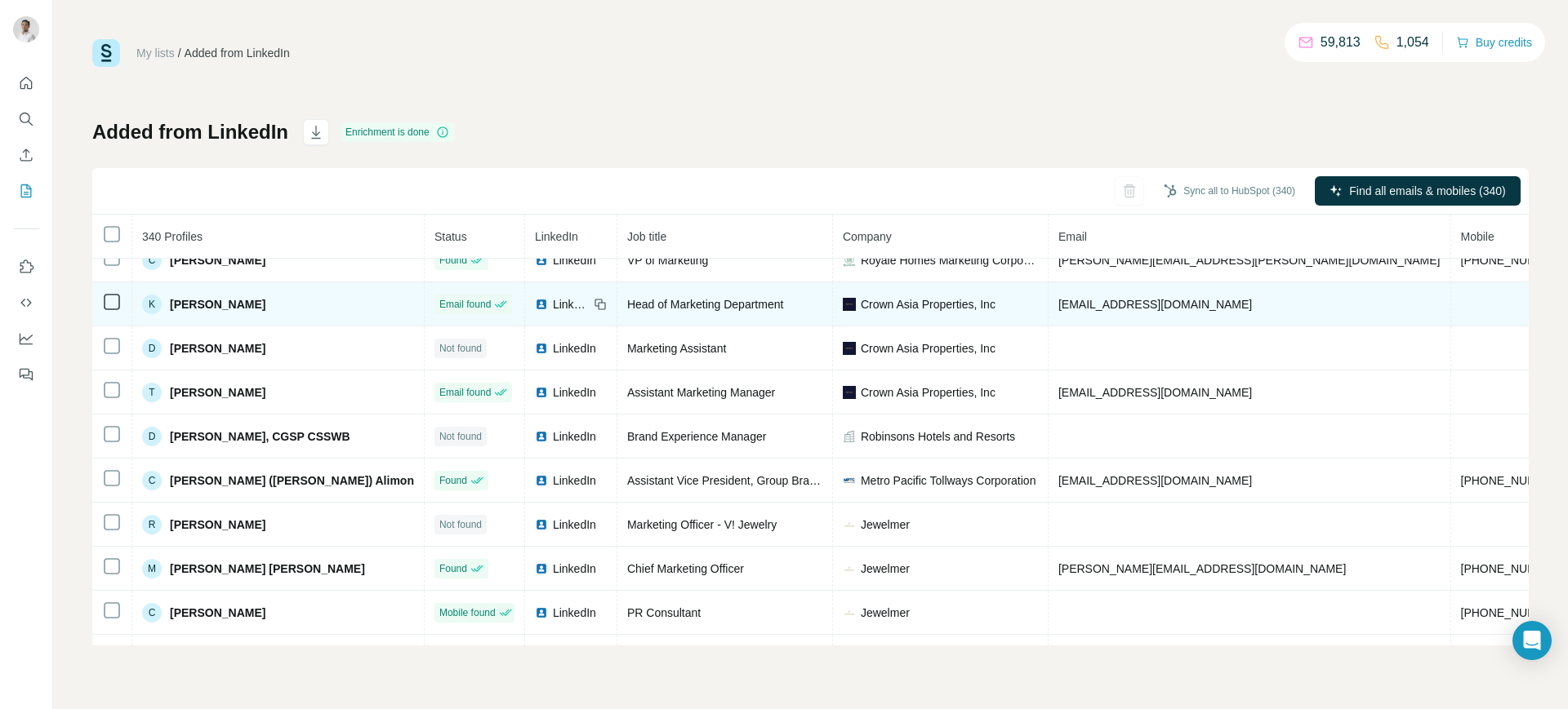
click at [1058, 304] on span "kristine_osio@crownasia.com.ph" at bounding box center [1155, 304] width 194 height 13
copy span "kristine_osio@crownasia.com.ph"
click at [594, 300] on icon at bounding box center [600, 304] width 13 height 13
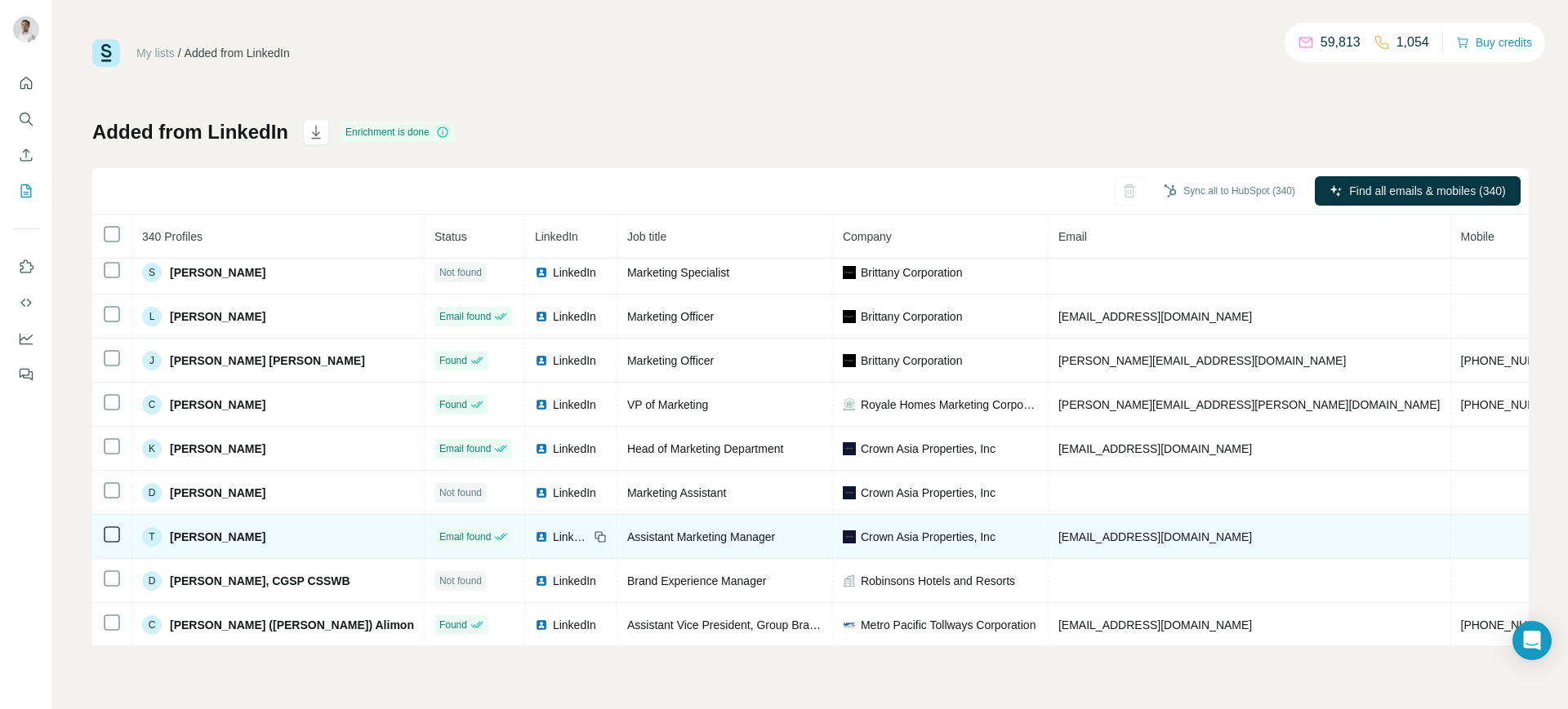
scroll to position [141, 0]
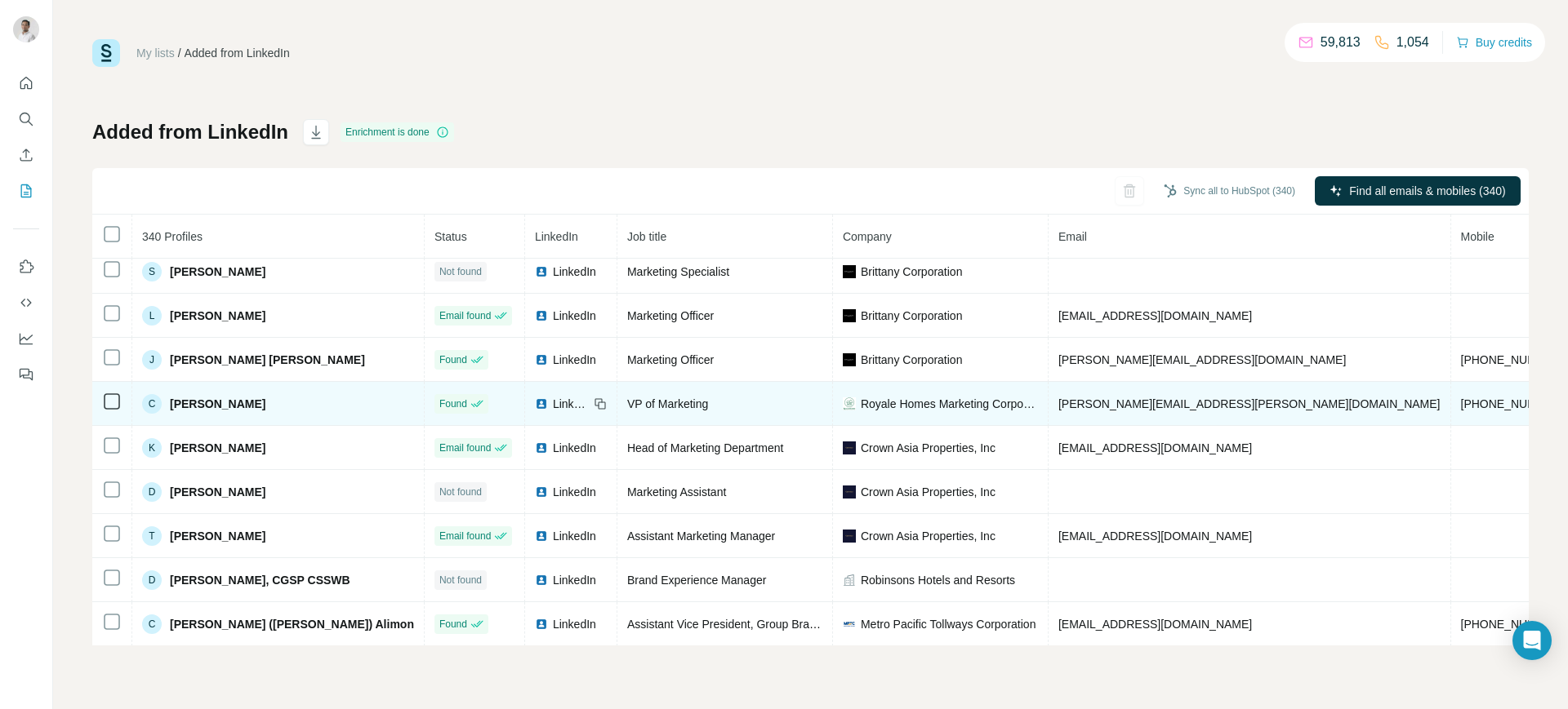
click at [1058, 400] on span "christina.avendano@royalehomes.ph" at bounding box center [1249, 404] width 382 height 13
copy span "christina.avendano@royalehomes.ph"
click at [869, 397] on span "Royale Homes Marketing Corporation" at bounding box center [949, 404] width 178 height 16
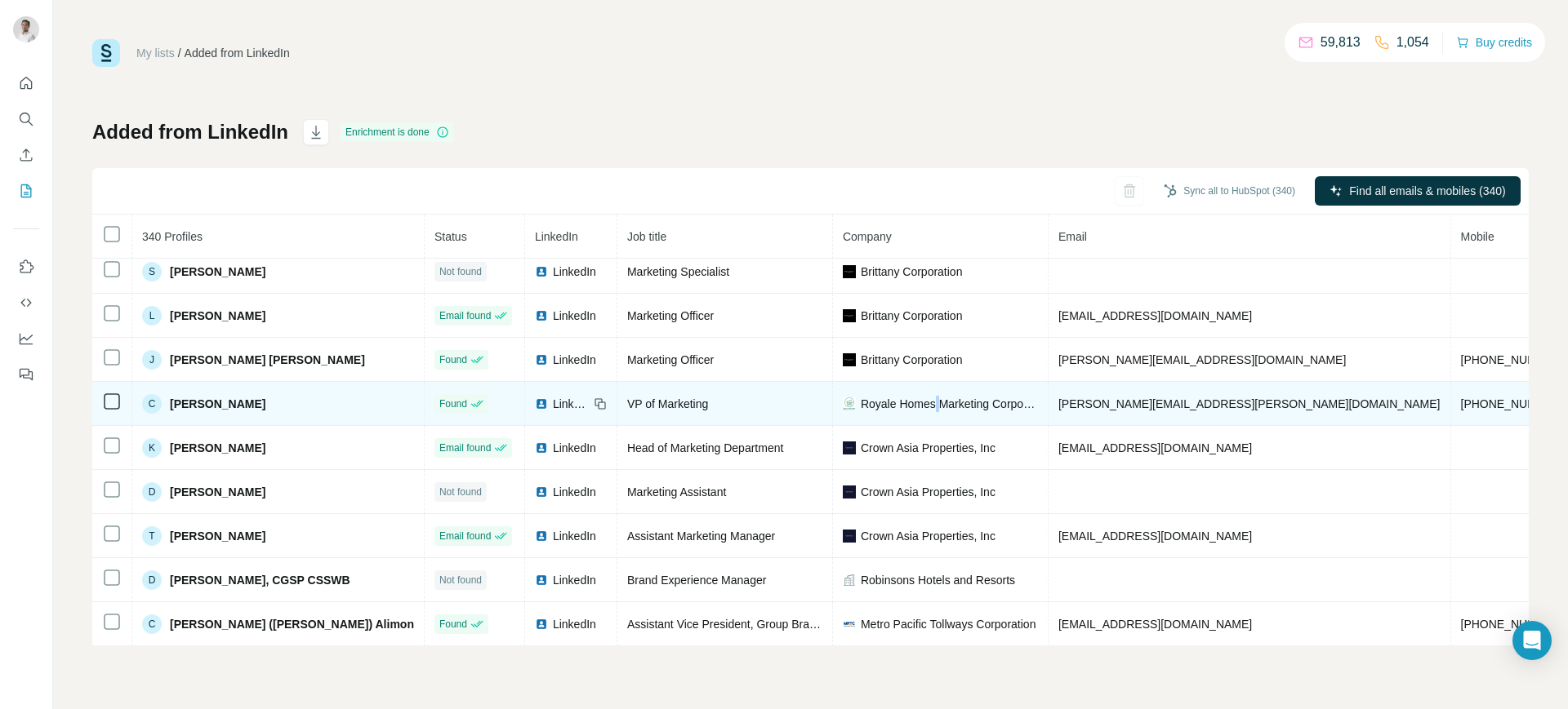
click at [869, 397] on span "Royale Homes Marketing Corporation" at bounding box center [949, 404] width 178 height 16
copy span "Royale Homes Marketing Corporation"
click at [594, 400] on icon at bounding box center [600, 404] width 13 height 13
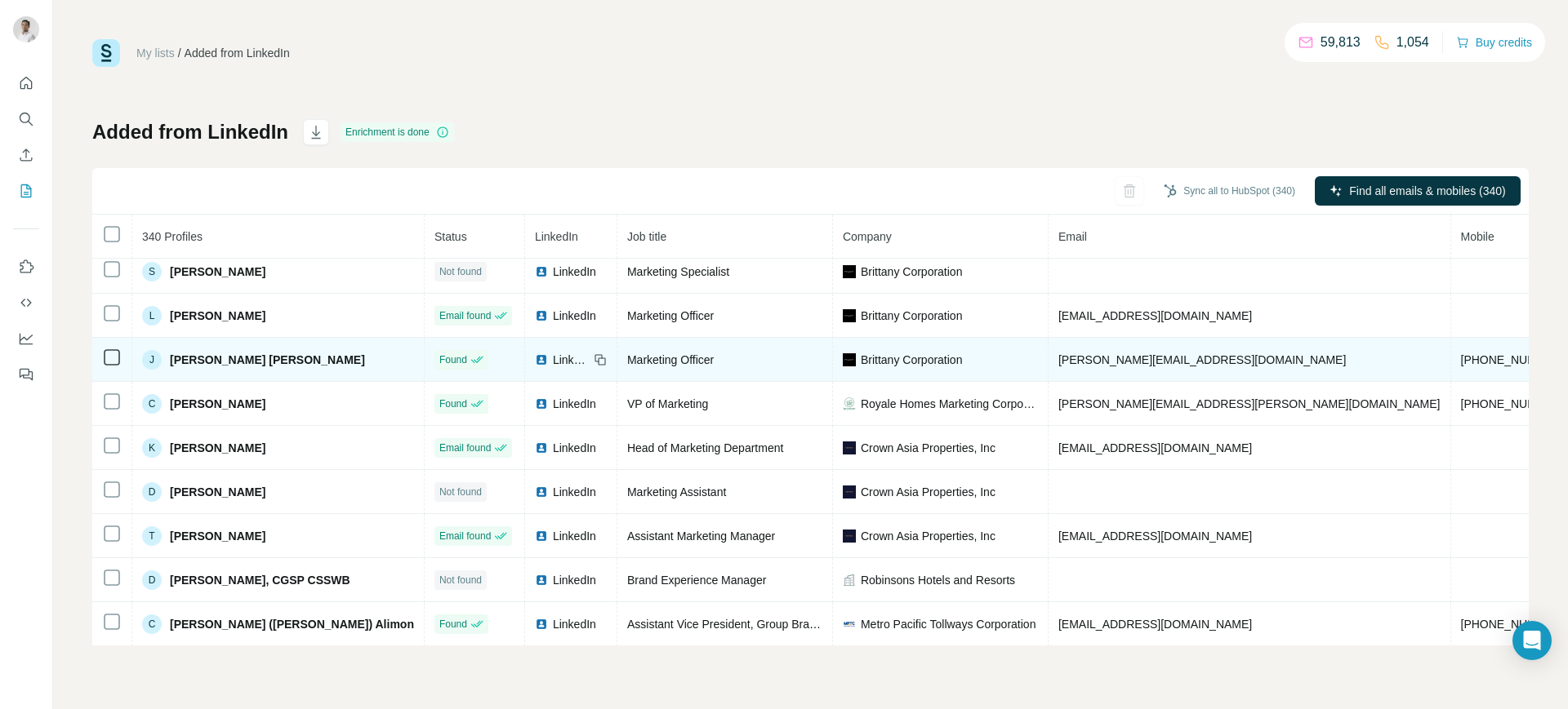
click at [1058, 356] on span "julia_villanueva@brittany.com.ph" at bounding box center [1202, 360] width 288 height 13
copy span "julia_villanueva@brittany.com.ph"
click at [860, 358] on span "Brittany Corporation" at bounding box center [911, 360] width 102 height 16
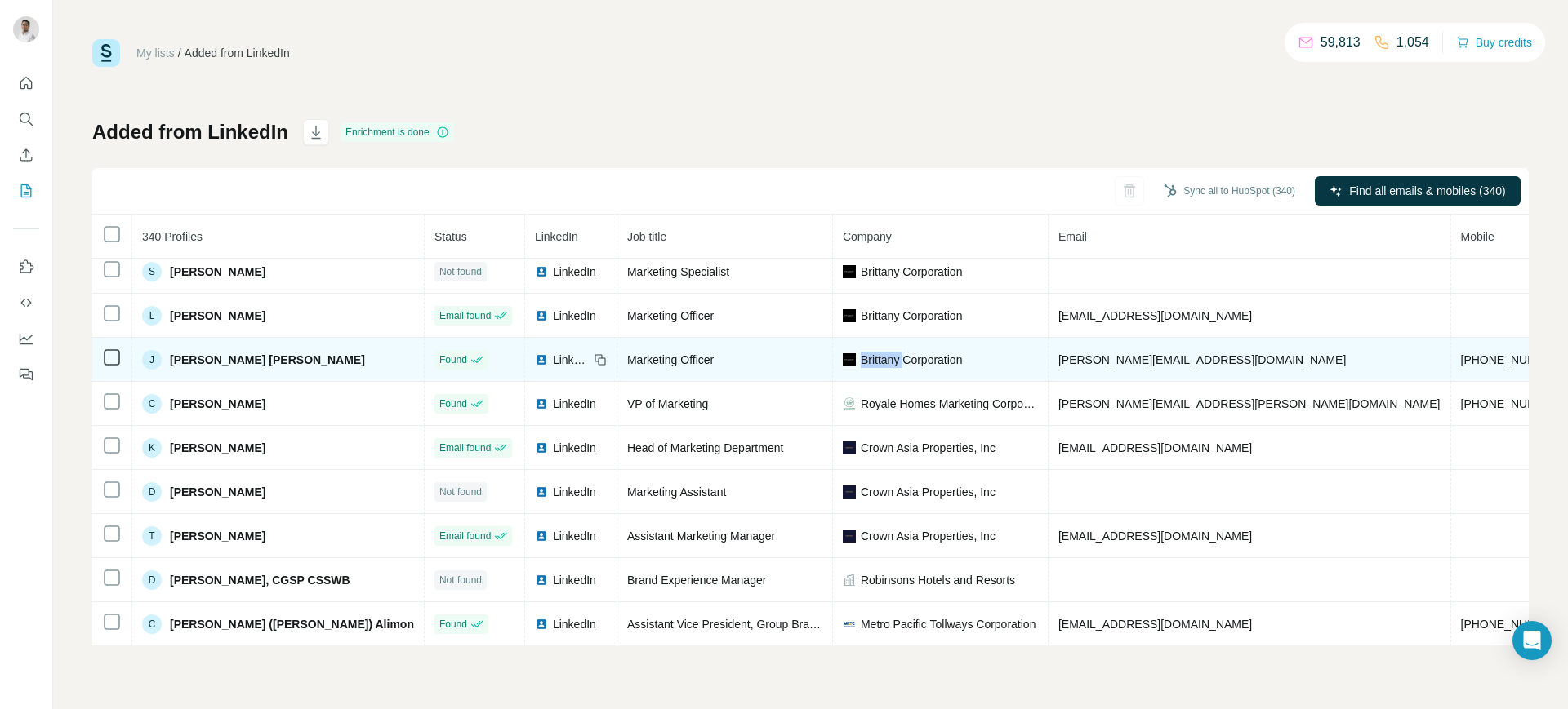
click at [860, 358] on span "Brittany Corporation" at bounding box center [911, 360] width 102 height 16
copy span "Brittany Corporation"
click at [594, 353] on icon at bounding box center [600, 360] width 13 height 13
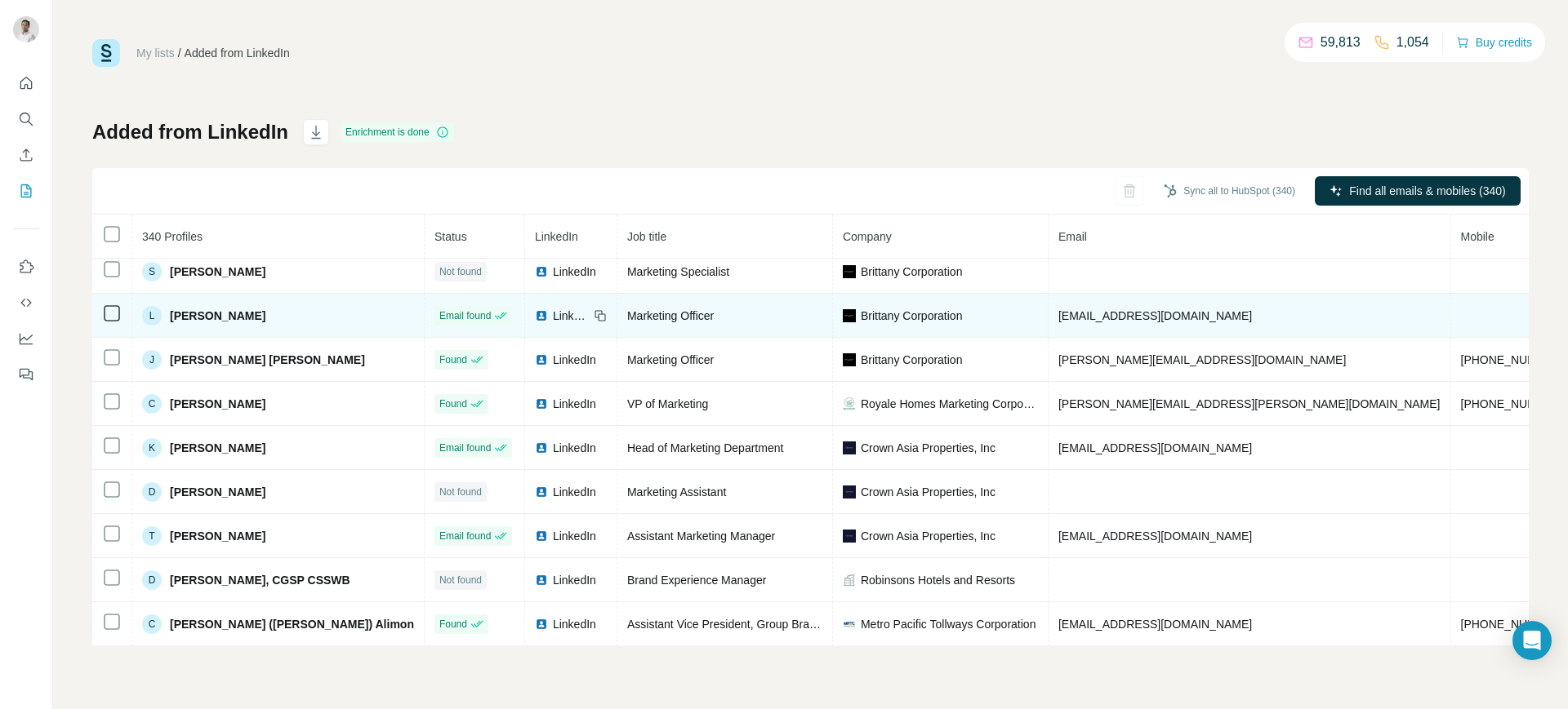
click at [1058, 318] on span "leeyann_gamez@brittany.com.ph" at bounding box center [1155, 316] width 194 height 13
copy span "leeyann_gamez@brittany.com.ph"
click at [860, 312] on span "Brittany Corporation" at bounding box center [911, 316] width 102 height 16
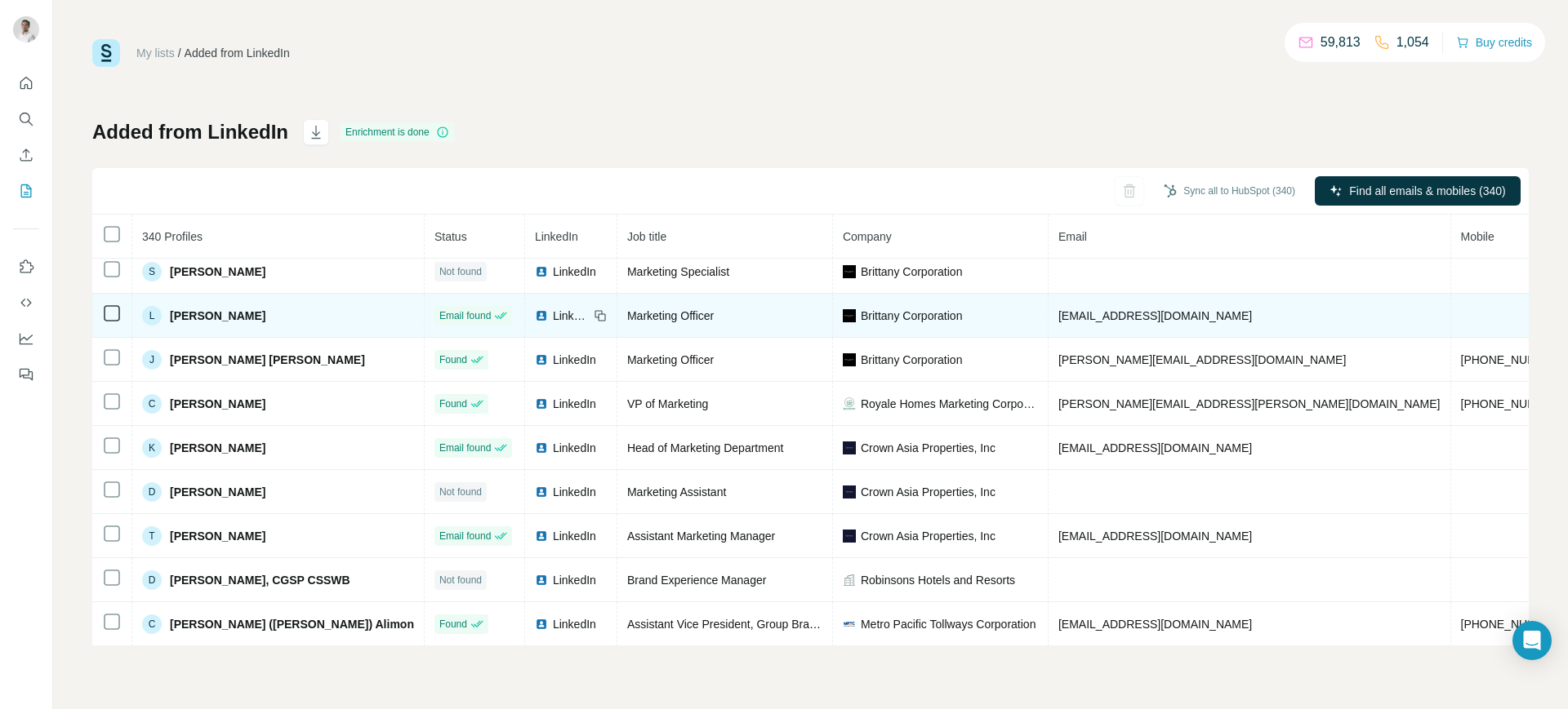
click at [860, 312] on span "Brittany Corporation" at bounding box center [911, 316] width 102 height 16
copy span "Brittany Corporation"
click at [594, 313] on icon at bounding box center [600, 316] width 13 height 13
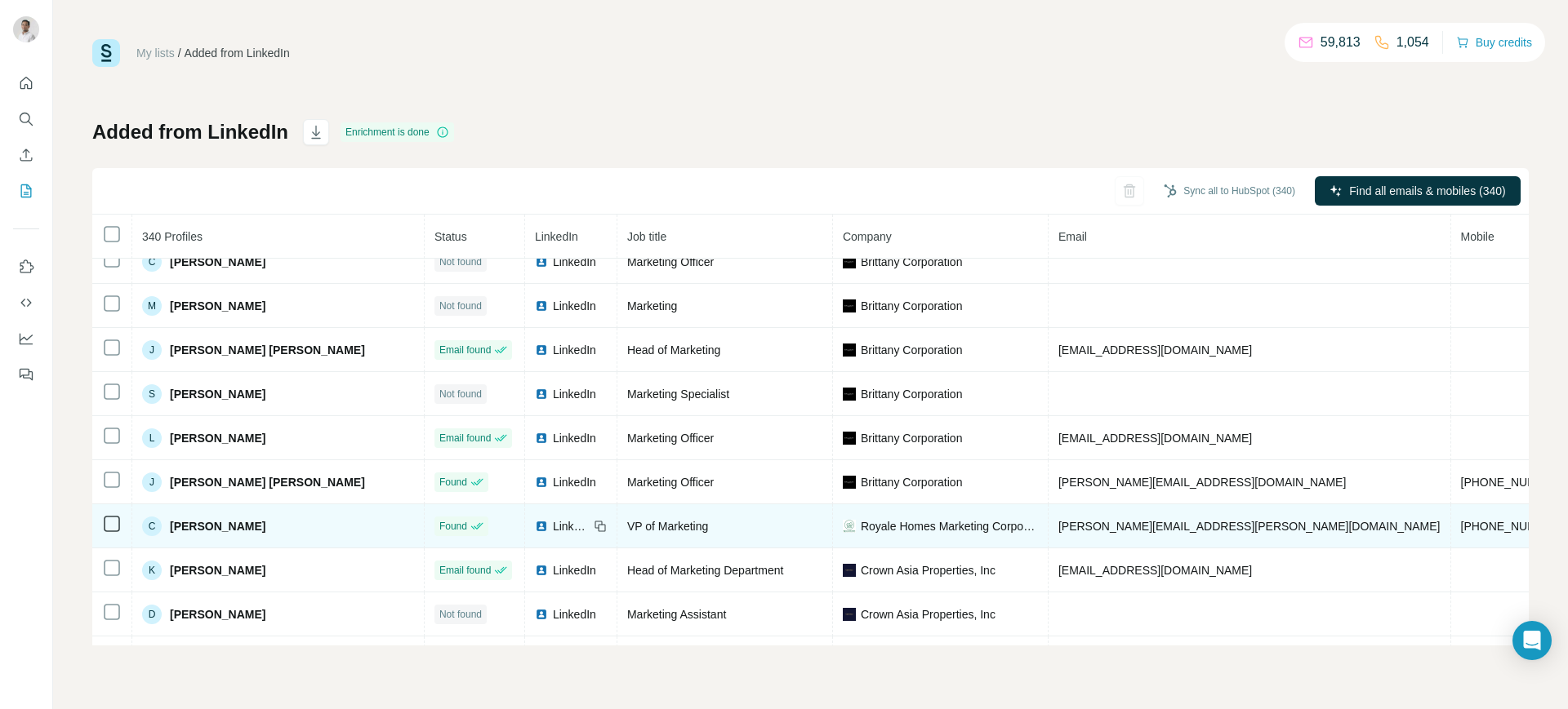
scroll to position [0, 0]
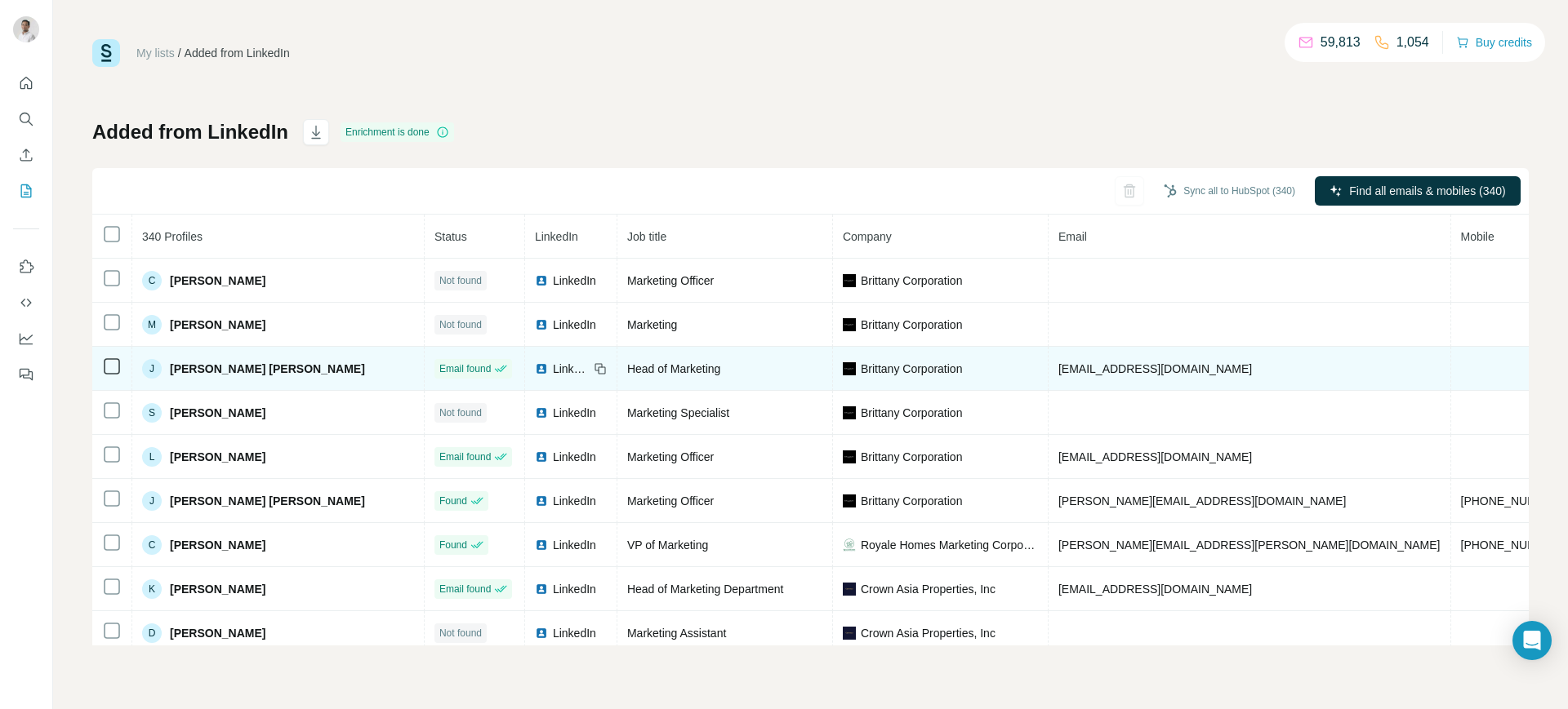
click at [1058, 370] on span "johncarlo_rodriguez@brittany.com.ph" at bounding box center [1155, 369] width 194 height 13
click at [860, 363] on span "Brittany Corporation" at bounding box center [911, 369] width 102 height 16
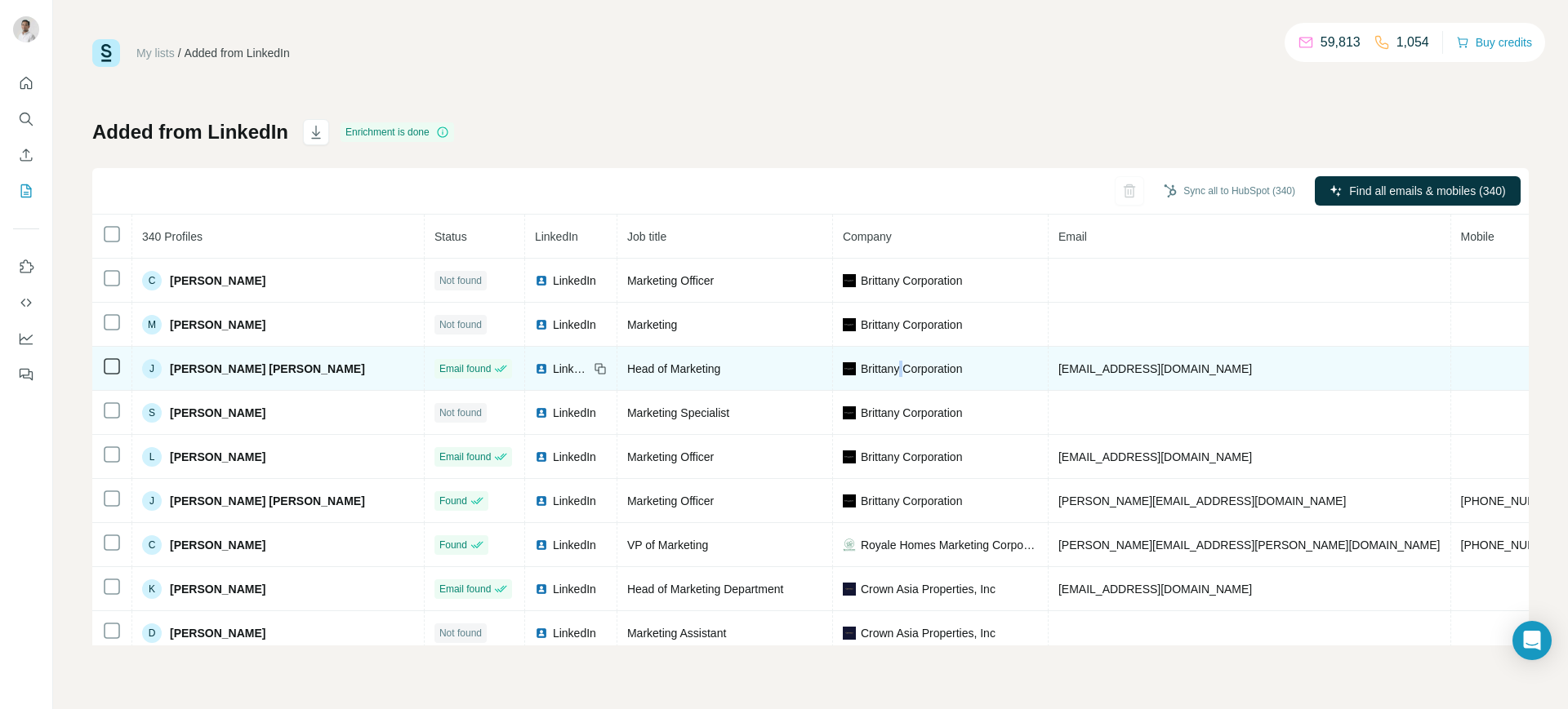
click at [860, 363] on span "Brittany Corporation" at bounding box center [911, 369] width 102 height 16
click at [594, 364] on icon at bounding box center [600, 369] width 13 height 13
